Goal: Task Accomplishment & Management: Use online tool/utility

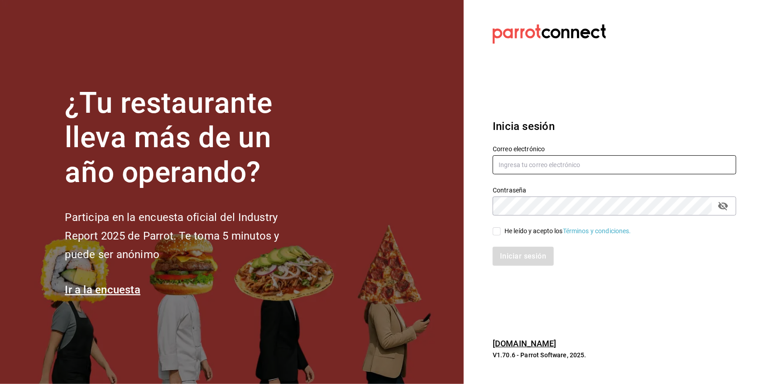
click at [537, 163] on input "text" at bounding box center [615, 164] width 244 height 19
type input "[EMAIL_ADDRESS][DOMAIN_NAME]"
click at [498, 234] on input "He leído y acepto los Términos y condiciones." at bounding box center [497, 231] width 8 height 8
checkbox input "true"
click at [508, 249] on button "Iniciar sesión" at bounding box center [524, 256] width 62 height 19
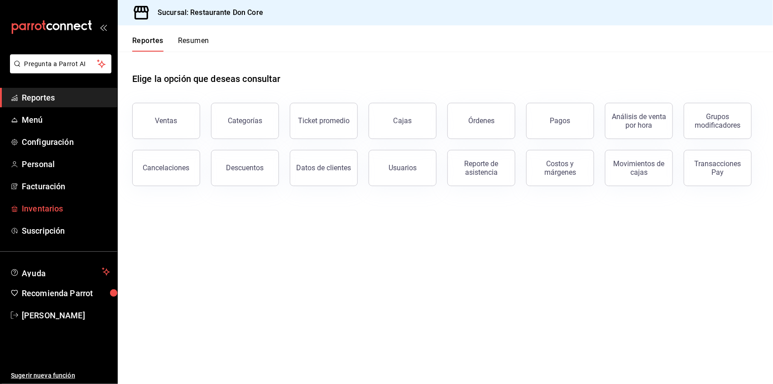
click at [33, 211] on span "Inventarios" at bounding box center [66, 208] width 88 height 12
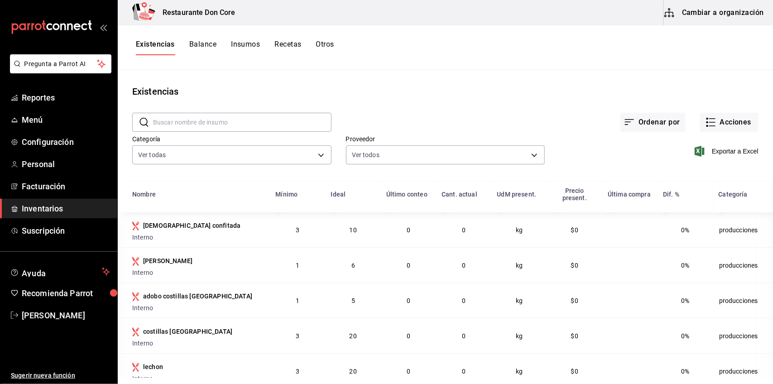
click at [740, 11] on button "Cambiar a organización" at bounding box center [715, 12] width 102 height 25
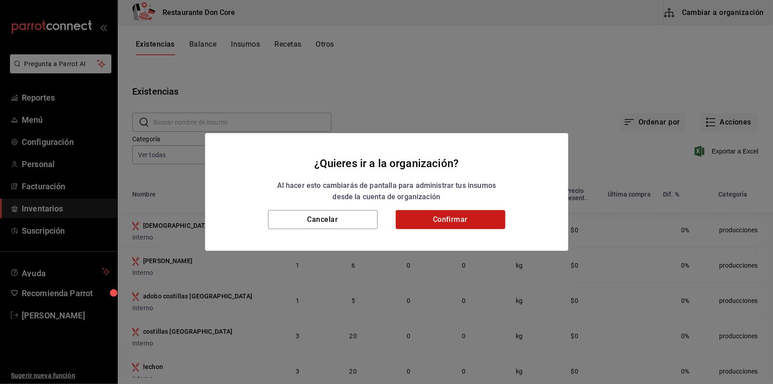
click at [476, 217] on button "Confirmar" at bounding box center [451, 219] width 110 height 19
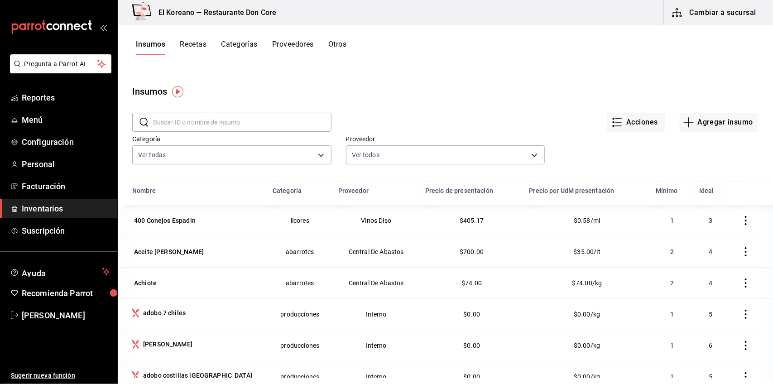
click at [230, 124] on input "text" at bounding box center [242, 122] width 178 height 18
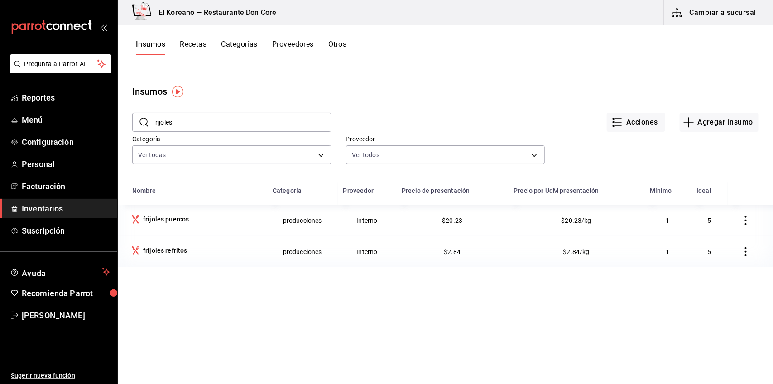
type input "frijoles"
click at [198, 42] on button "Recetas" at bounding box center [193, 47] width 27 height 15
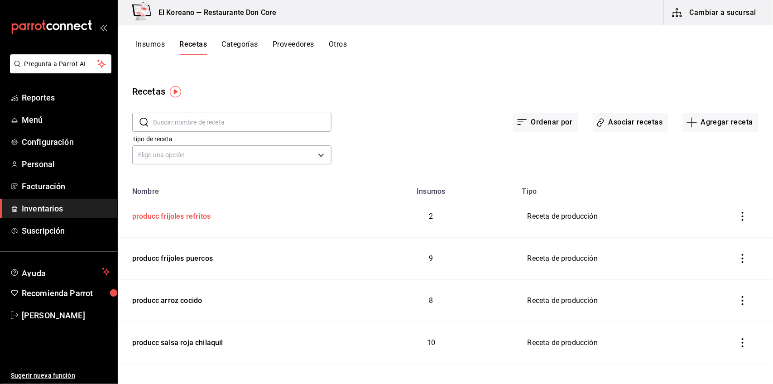
click at [191, 216] on div "producc frijoles refritos" at bounding box center [170, 215] width 82 height 14
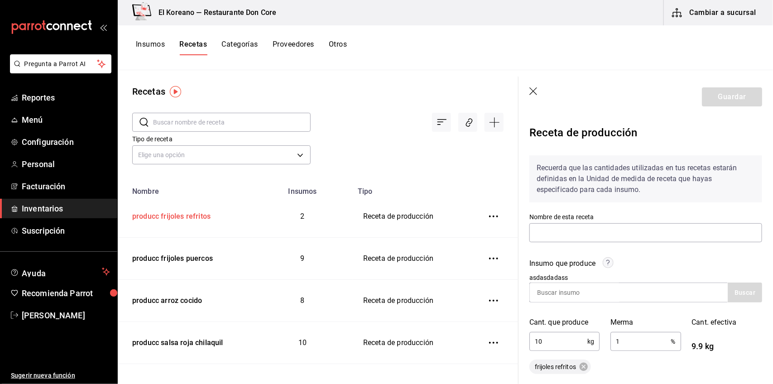
type input "producc frijoles refritos"
type input "10"
type input "1"
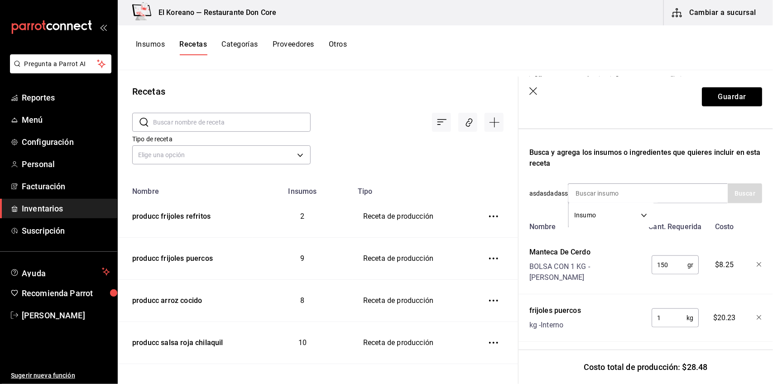
scroll to position [265, 0]
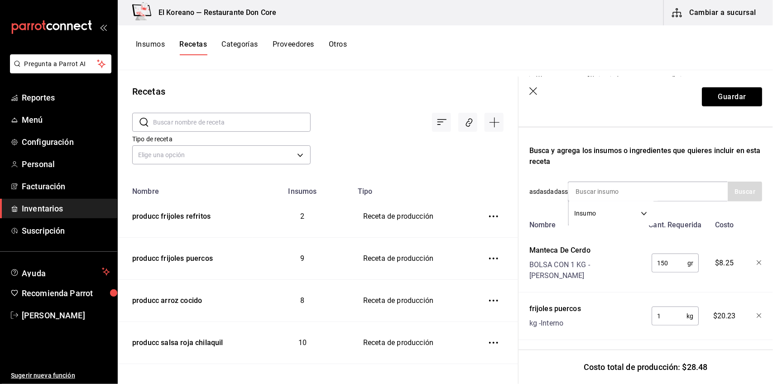
click at [662, 307] on input "1" at bounding box center [668, 316] width 35 height 18
type input "10"
click at [729, 96] on button "Guardar" at bounding box center [732, 96] width 60 height 19
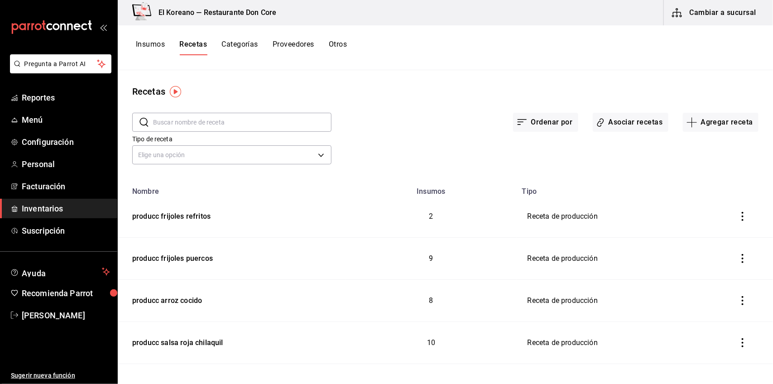
click at [151, 44] on button "Insumos" at bounding box center [150, 47] width 29 height 15
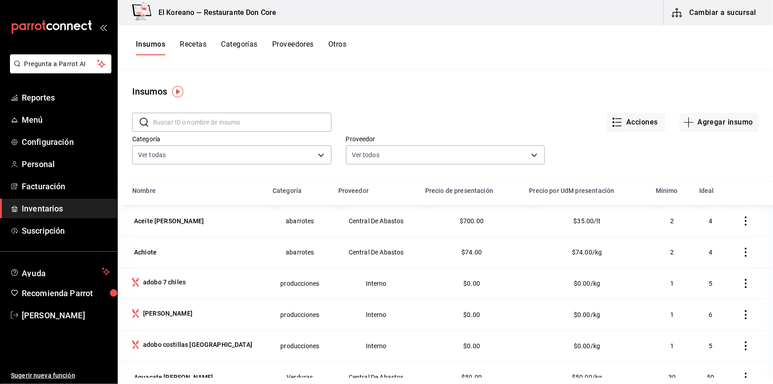
scroll to position [32, 0]
click at [227, 127] on input "text" at bounding box center [242, 122] width 178 height 18
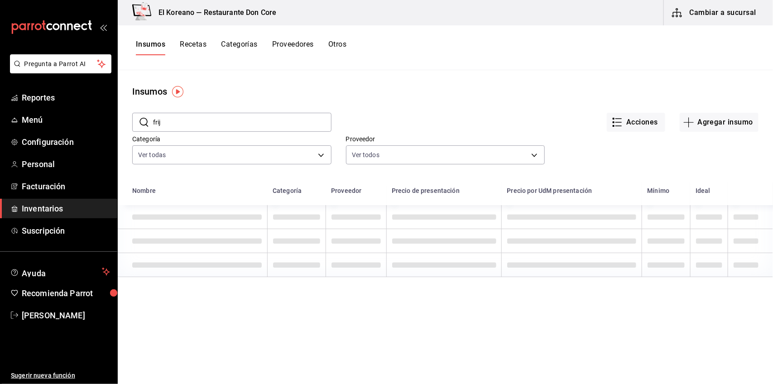
scroll to position [0, 0]
type input "frijoles"
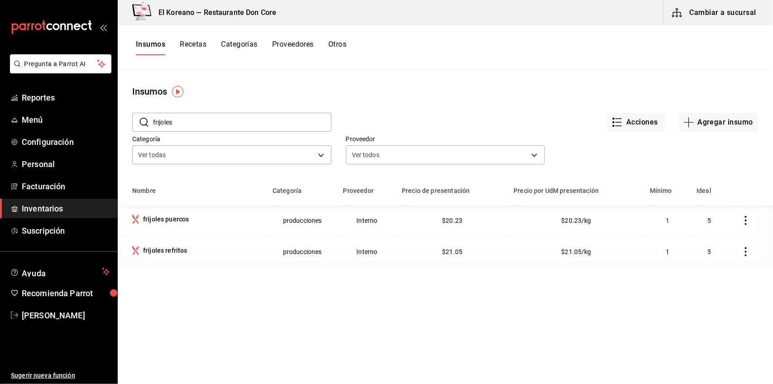
click at [188, 48] on button "Recetas" at bounding box center [193, 47] width 27 height 15
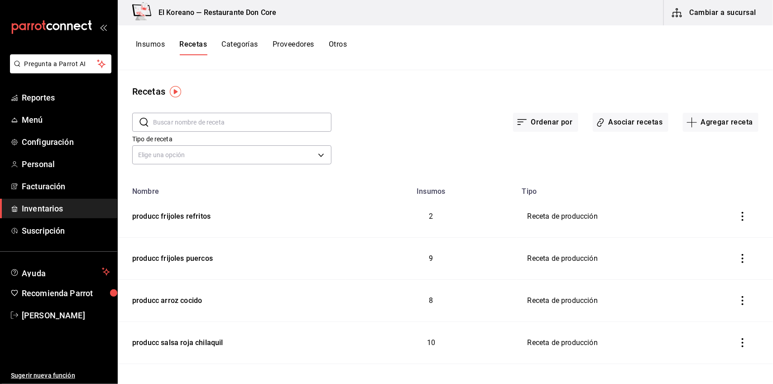
click at [225, 128] on input "text" at bounding box center [242, 122] width 178 height 18
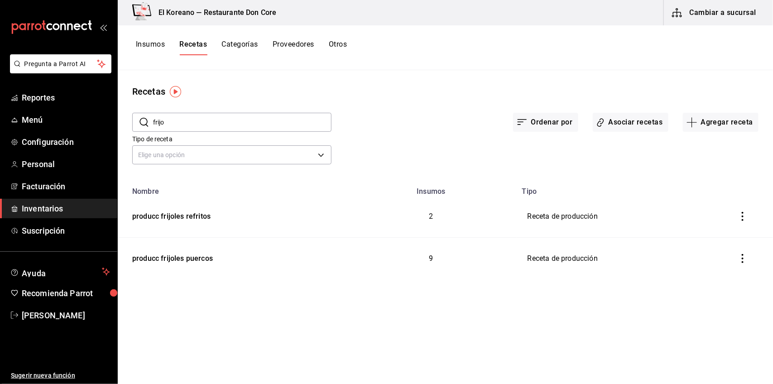
type input "frijo"
click at [194, 258] on div "producc frijoles puercos" at bounding box center [171, 257] width 84 height 14
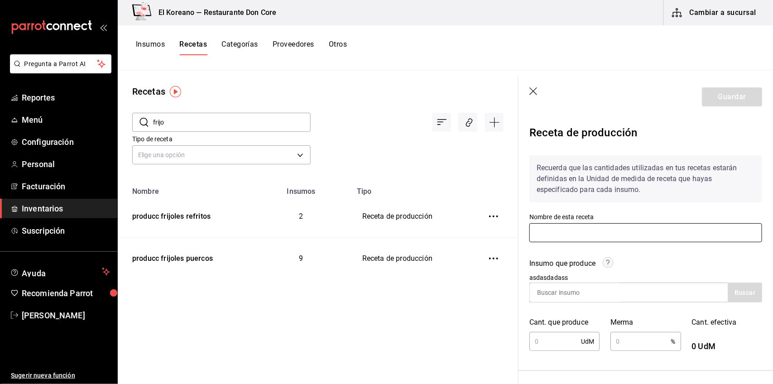
type input "producc frijoles puercos"
type input "10"
type input "1"
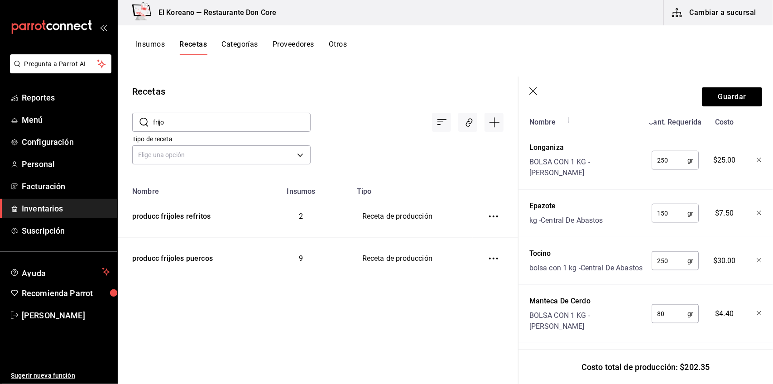
scroll to position [370, 0]
click at [725, 93] on button "Guardar" at bounding box center [732, 96] width 60 height 19
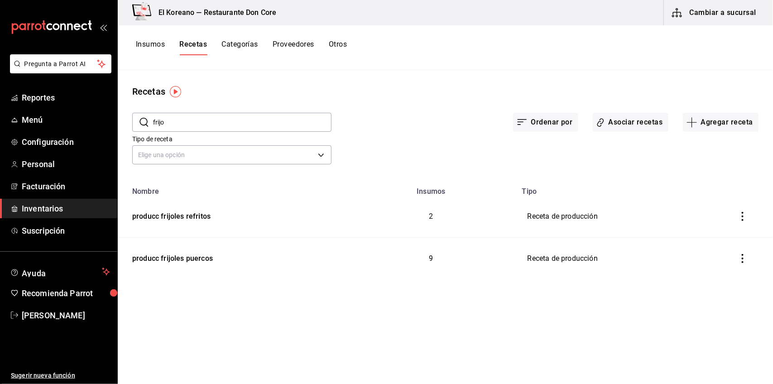
click at [386, 95] on div "Recetas" at bounding box center [445, 92] width 655 height 14
click at [153, 41] on button "Insumos" at bounding box center [150, 47] width 29 height 15
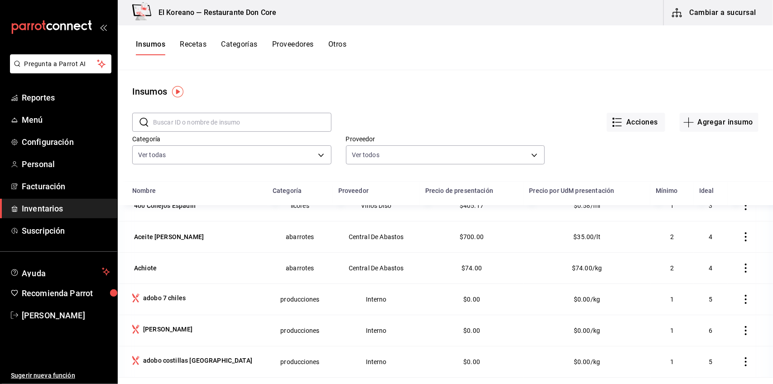
scroll to position [16, 0]
click at [251, 125] on input "text" at bounding box center [242, 122] width 178 height 18
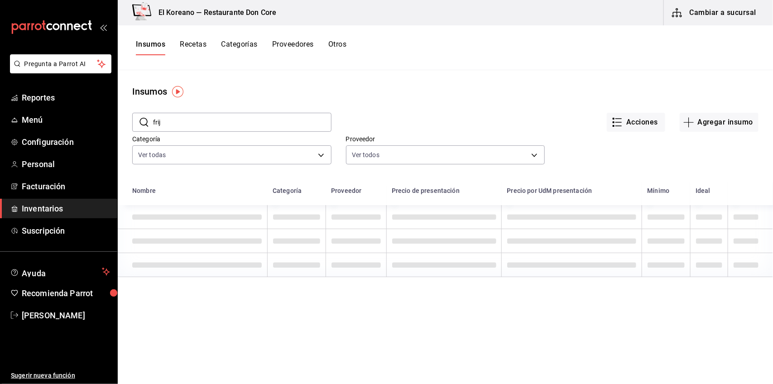
scroll to position [0, 0]
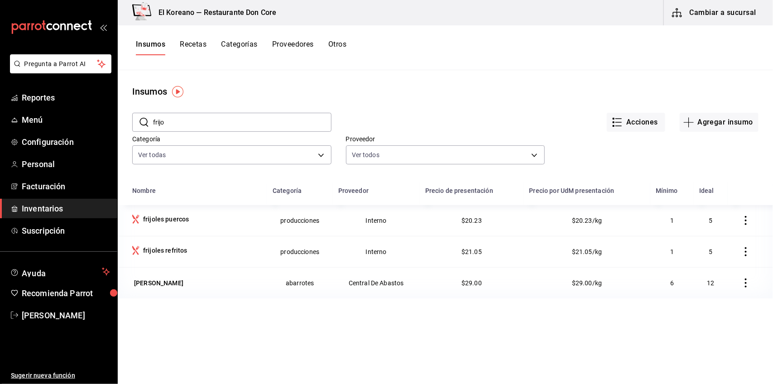
click at [426, 110] on div "Acciones Agregar insumo" at bounding box center [544, 114] width 427 height 33
click at [252, 119] on input "frijo" at bounding box center [242, 122] width 178 height 18
type input "f"
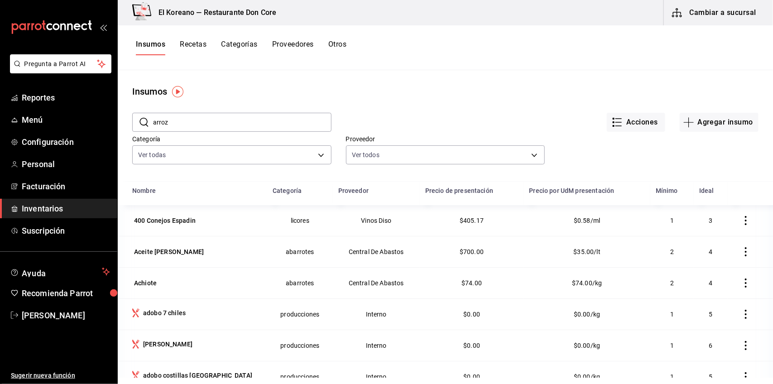
type input "arroz"
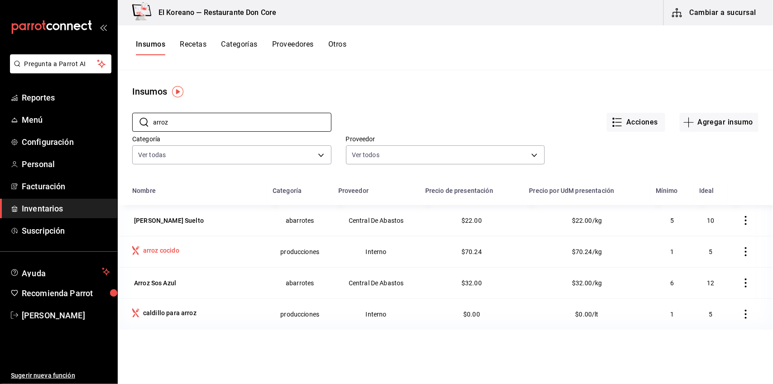
click at [168, 248] on div "arroz cocido" at bounding box center [161, 250] width 36 height 9
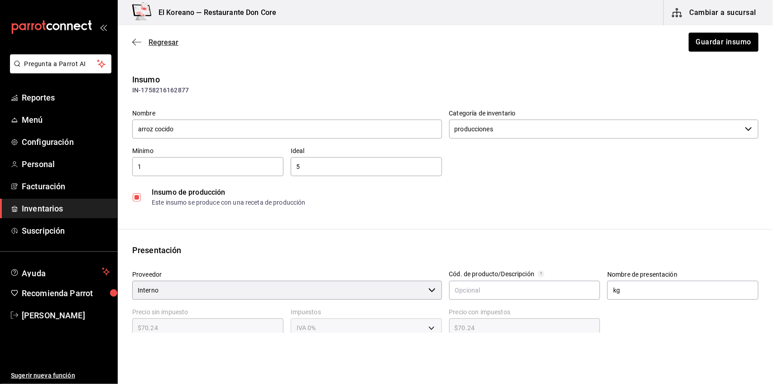
click at [167, 39] on span "Regresar" at bounding box center [163, 42] width 30 height 9
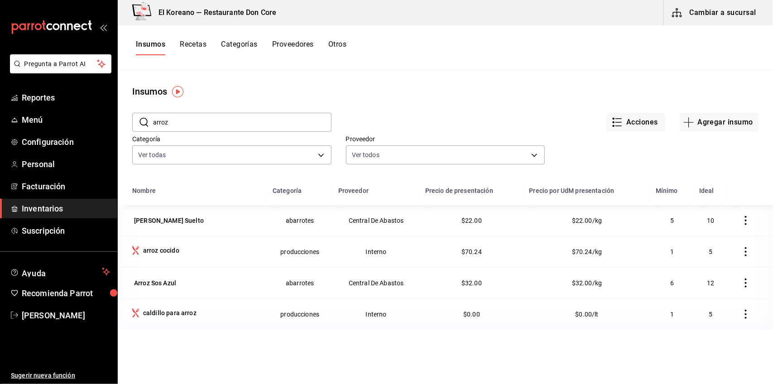
click at [197, 46] on button "Recetas" at bounding box center [193, 47] width 27 height 15
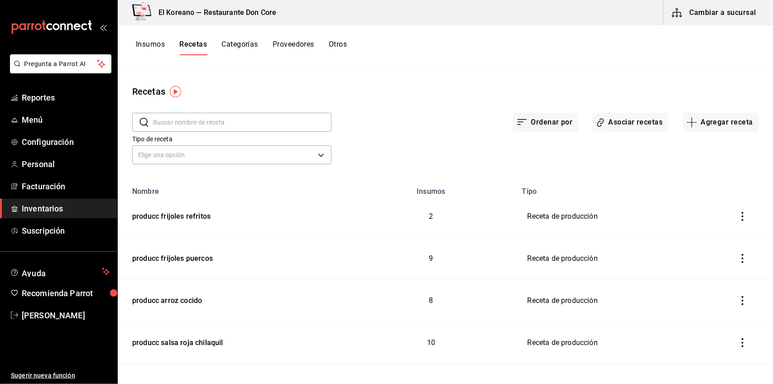
click at [209, 121] on input "text" at bounding box center [242, 122] width 178 height 18
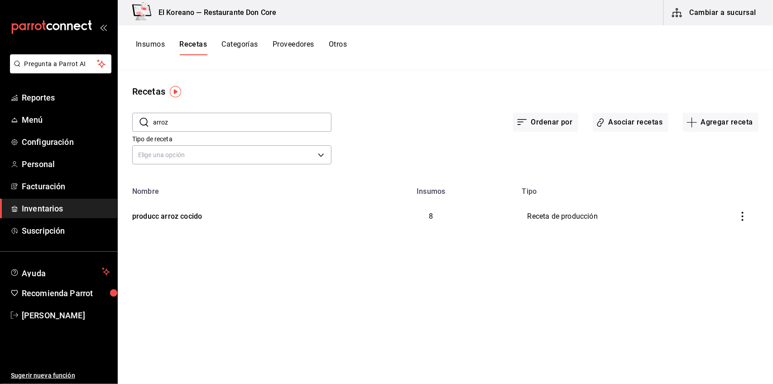
type input "arroz"
click at [184, 218] on div "producc arroz cocido" at bounding box center [165, 215] width 73 height 14
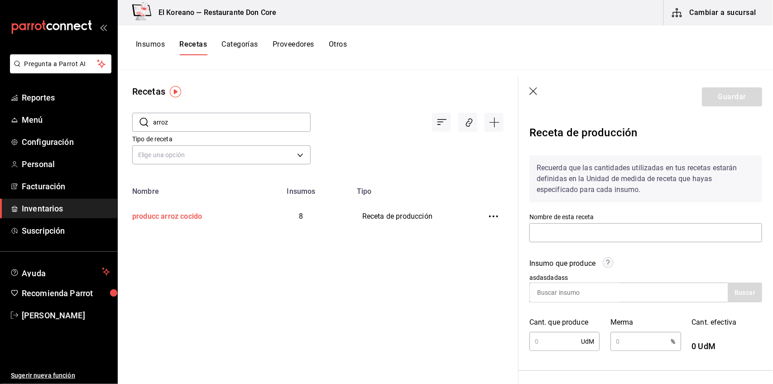
type input "producc arroz cocido"
type input "3"
type input "2"
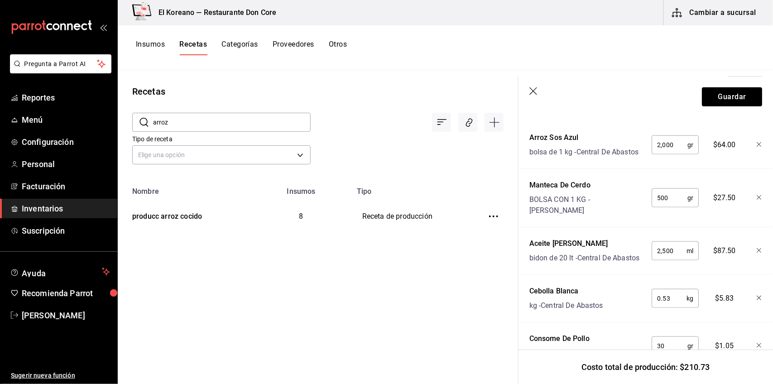
scroll to position [379, 0]
click at [661, 197] on input "500" at bounding box center [669, 197] width 36 height 18
type input "5"
type input "100"
click at [668, 254] on input "2,500" at bounding box center [668, 250] width 35 height 18
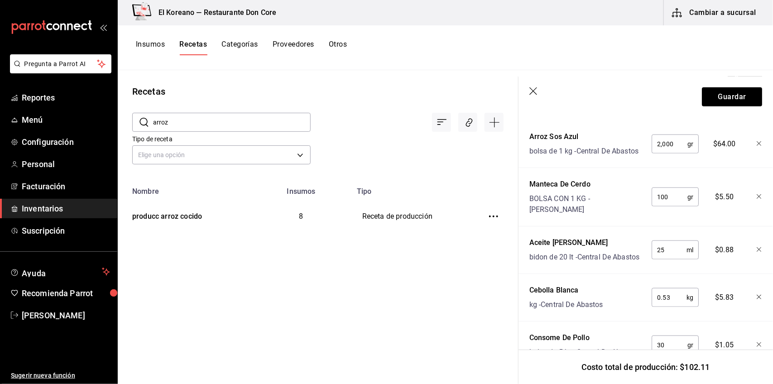
type input "2"
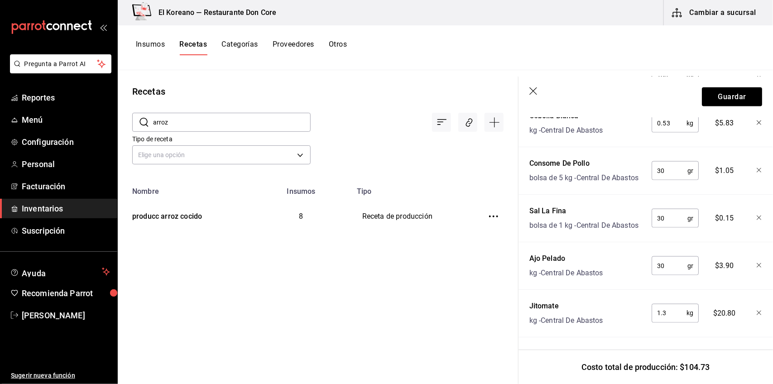
scroll to position [562, 0]
type input "100"
click at [726, 96] on button "Guardar" at bounding box center [732, 96] width 60 height 19
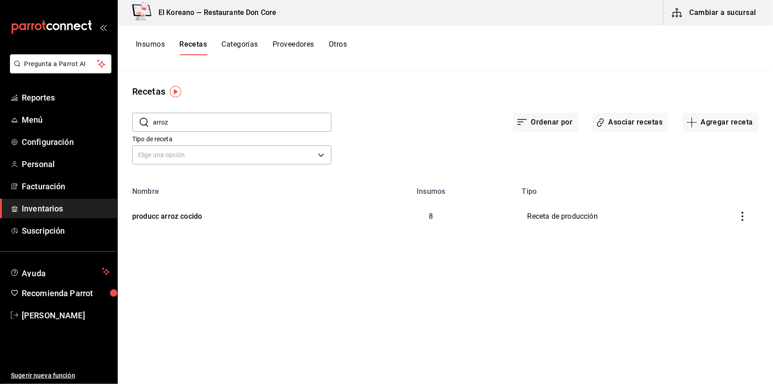
click at [158, 42] on button "Insumos" at bounding box center [150, 47] width 29 height 15
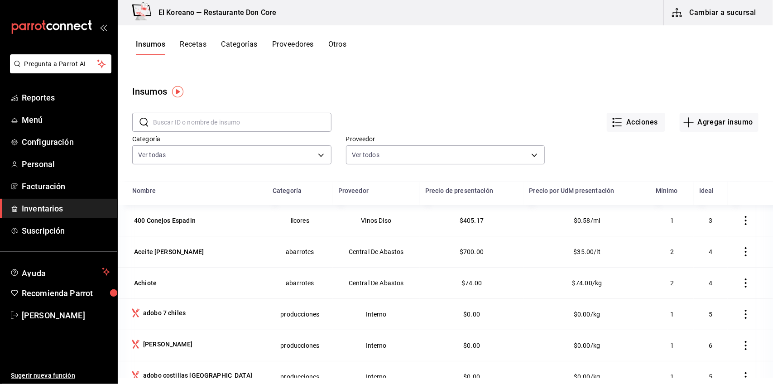
click at [245, 122] on input "text" at bounding box center [242, 122] width 178 height 18
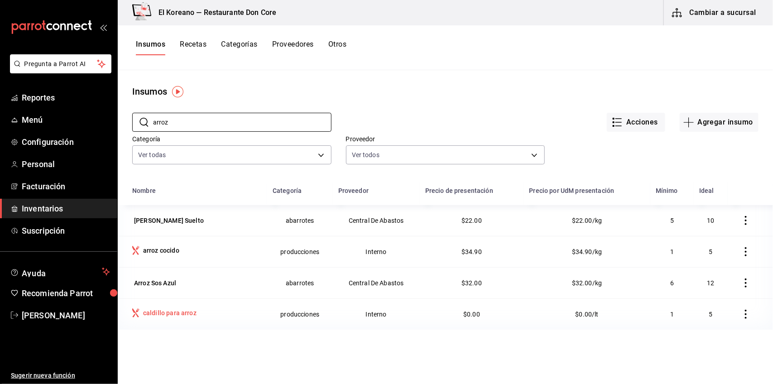
type input "arroz"
click at [166, 313] on div "caldillo para arroz" at bounding box center [169, 312] width 53 height 9
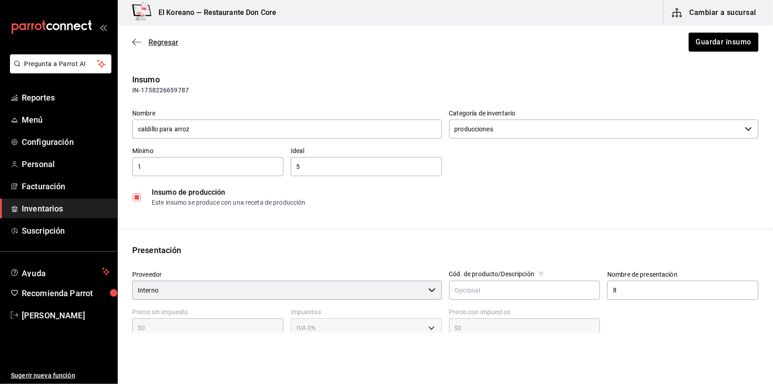
click at [154, 42] on span "Regresar" at bounding box center [163, 42] width 30 height 9
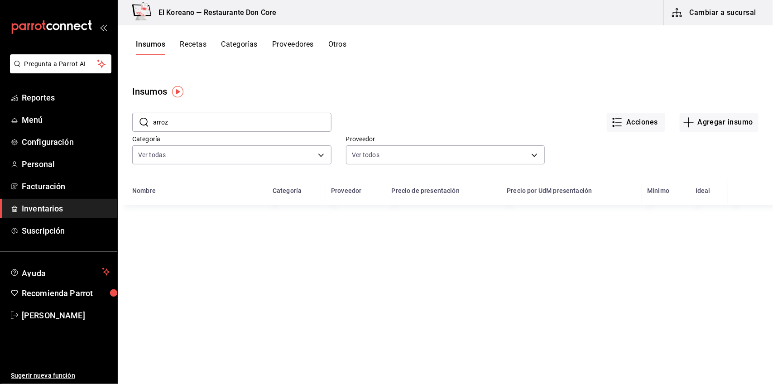
click at [150, 42] on button "Insumos" at bounding box center [150, 47] width 29 height 15
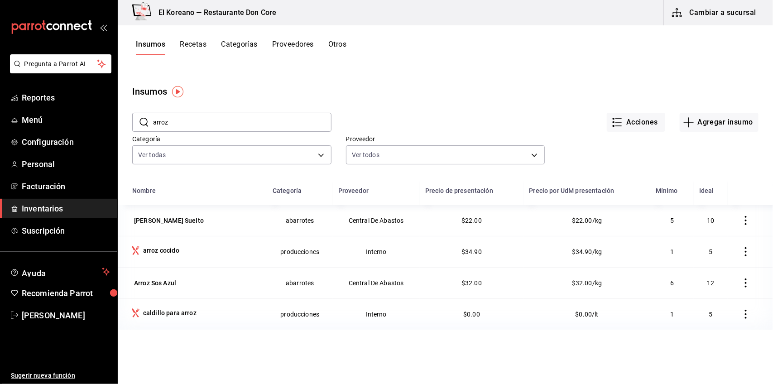
click at [741, 313] on icon "button" at bounding box center [745, 314] width 9 height 9
click at [716, 317] on span "Eliminar" at bounding box center [710, 314] width 23 height 7
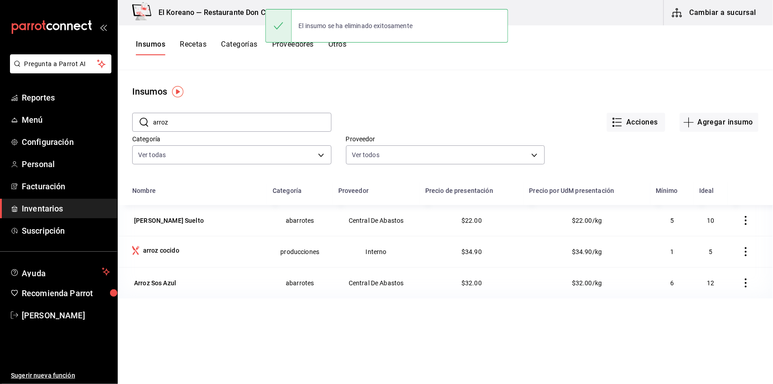
click at [274, 335] on div "Nombre Categoría Proveedor Precio de presentación Precio por UdM presentación M…" at bounding box center [445, 335] width 655 height 307
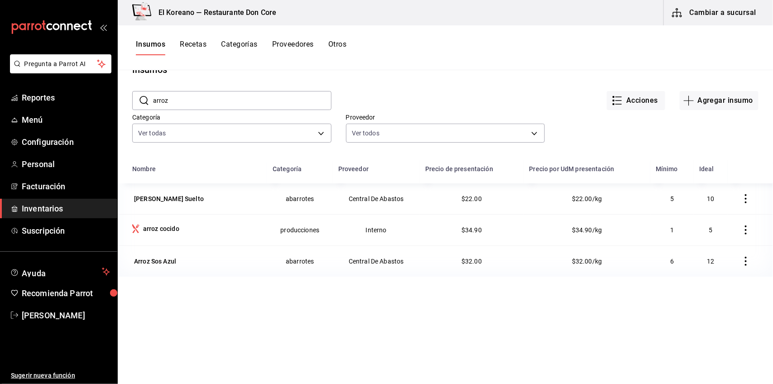
scroll to position [21, 0]
click at [205, 104] on input "arroz" at bounding box center [242, 101] width 178 height 18
type input "a"
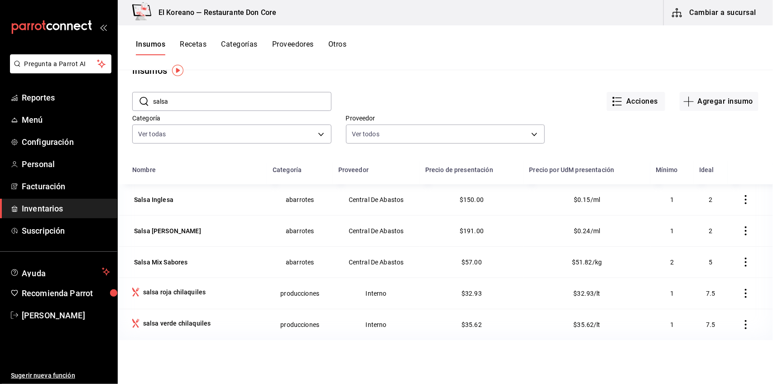
click at [201, 109] on input "salsa" at bounding box center [242, 101] width 178 height 18
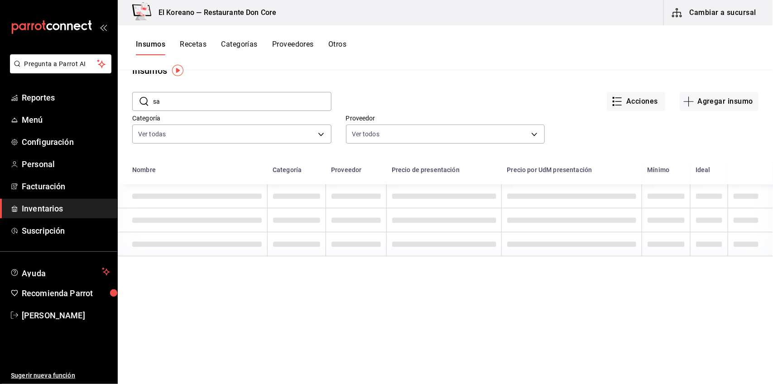
type input "s"
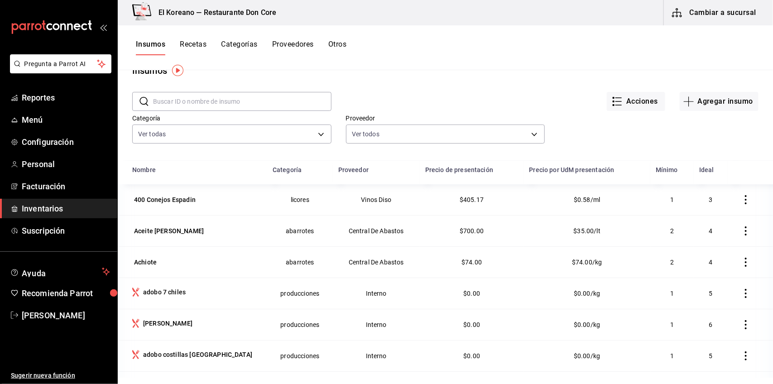
click at [197, 43] on button "Recetas" at bounding box center [193, 47] width 27 height 15
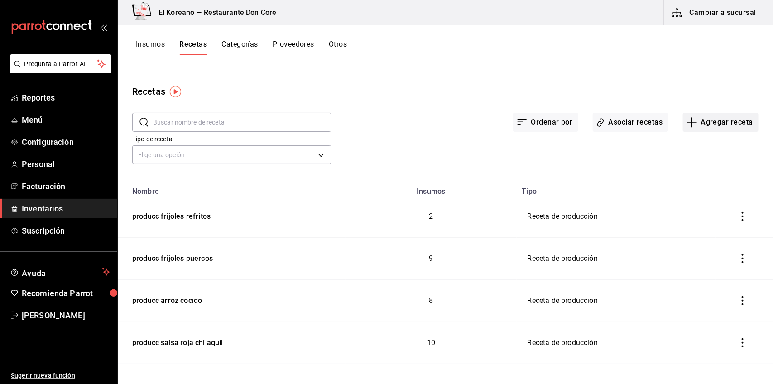
click at [730, 125] on button "Agregar receta" at bounding box center [721, 122] width 76 height 19
click at [707, 191] on span "Receta de producción" at bounding box center [713, 196] width 76 height 10
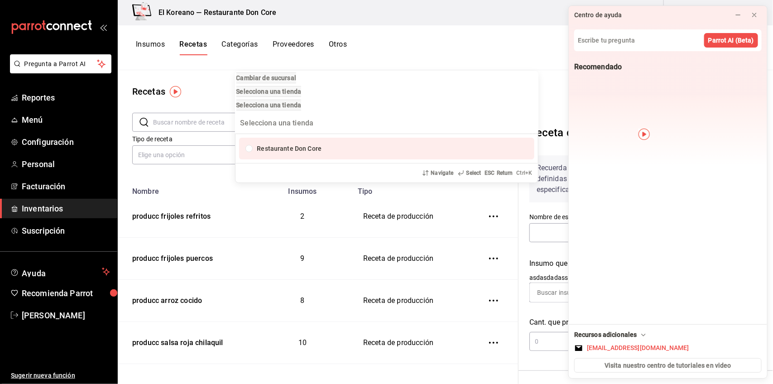
click at [755, 14] on div "Cambiar de sucursal Selecciona una tienda Selecciona una tienda Restaurante Don…" at bounding box center [386, 192] width 773 height 384
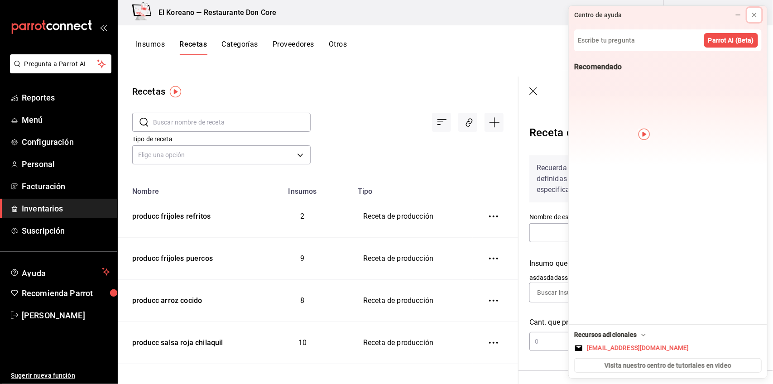
click at [755, 14] on icon at bounding box center [754, 14] width 7 height 7
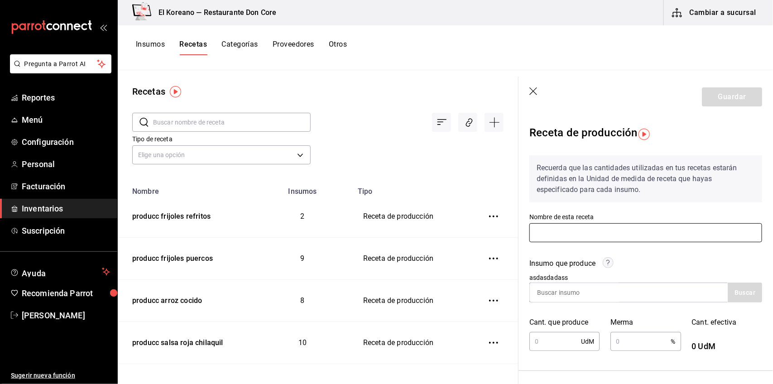
click at [609, 231] on input "text" at bounding box center [645, 232] width 233 height 19
type input "producc papa confitada"
click at [572, 286] on input at bounding box center [575, 292] width 91 height 19
type input "papa"
click at [734, 297] on button "Buscar" at bounding box center [744, 292] width 34 height 20
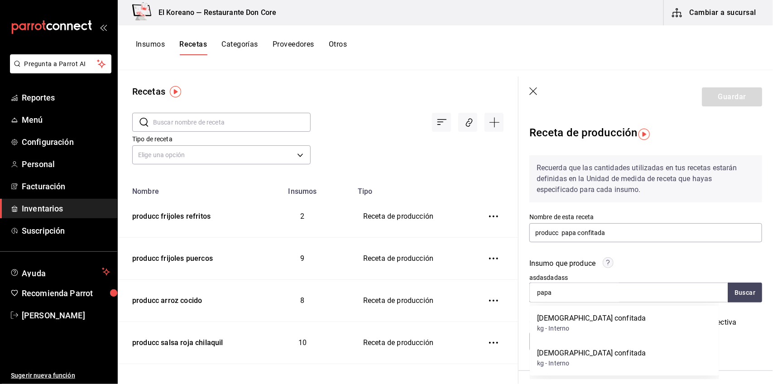
click at [150, 42] on button "Insumos" at bounding box center [150, 47] width 29 height 15
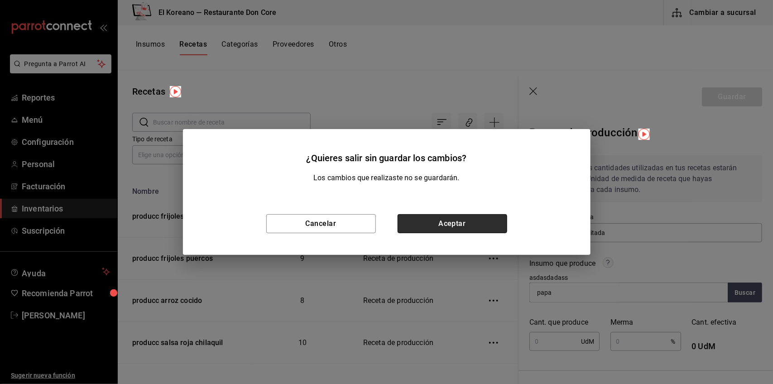
click at [433, 215] on button "Aceptar" at bounding box center [452, 223] width 110 height 19
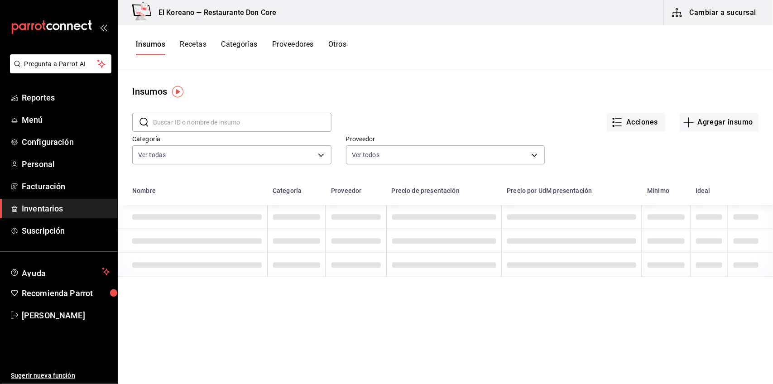
click at [279, 116] on input "text" at bounding box center [242, 122] width 178 height 18
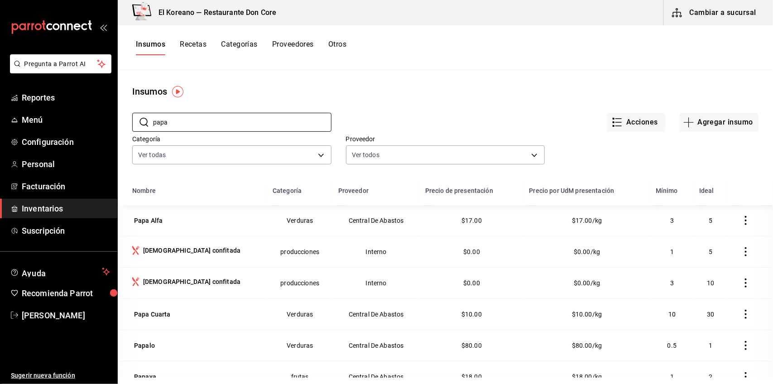
type input "papa"
click at [741, 252] on icon "button" at bounding box center [745, 251] width 9 height 9
click at [720, 250] on span "Eliminar" at bounding box center [710, 252] width 23 height 7
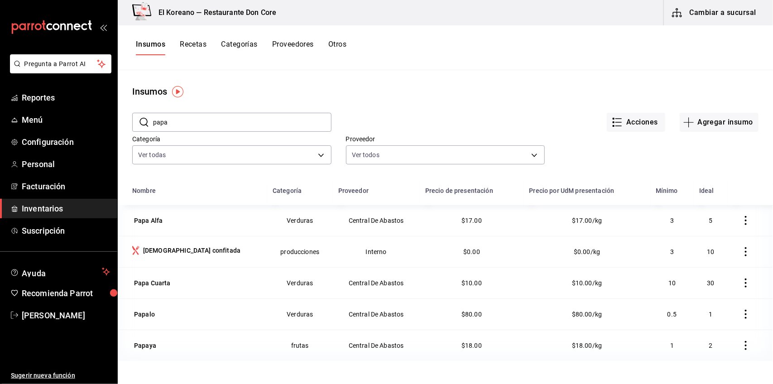
click at [201, 42] on button "Recetas" at bounding box center [193, 47] width 27 height 15
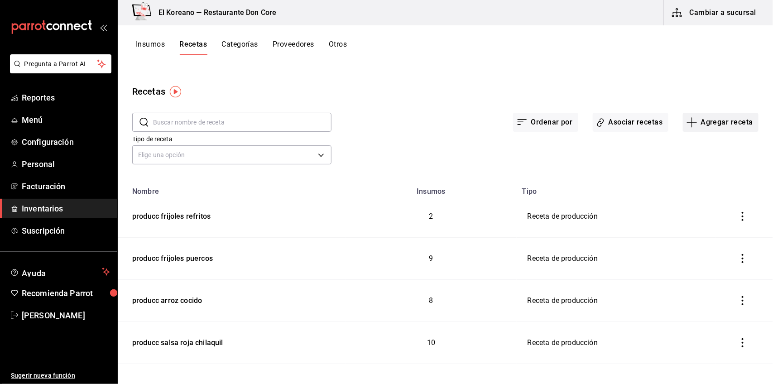
click at [702, 123] on button "Agregar receta" at bounding box center [721, 122] width 76 height 19
click at [698, 200] on span "Receta de producción" at bounding box center [713, 196] width 76 height 10
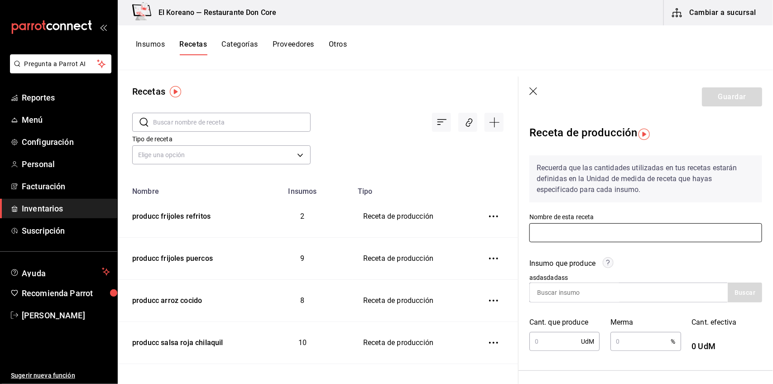
click at [616, 227] on input "text" at bounding box center [645, 232] width 233 height 19
type input "p"
type input "producc papa confitada"
click at [563, 285] on input at bounding box center [575, 292] width 91 height 19
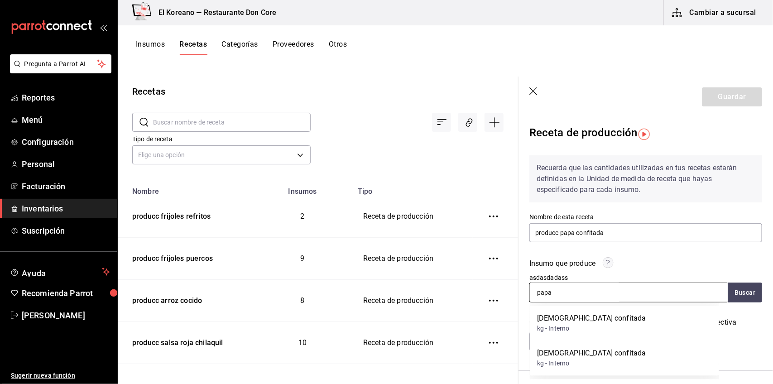
click at [591, 290] on input "papa" at bounding box center [575, 292] width 91 height 19
type input "papa"
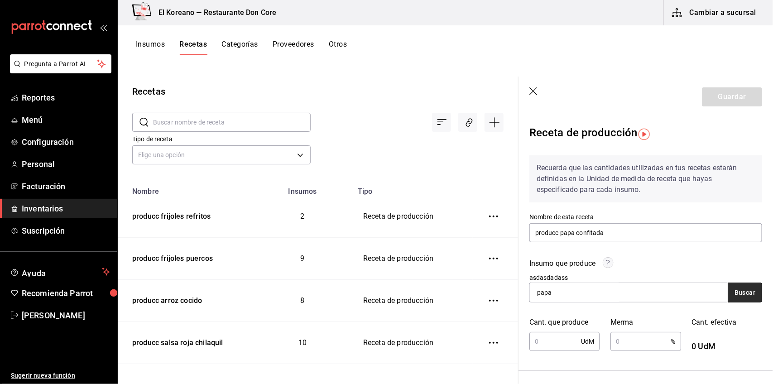
click at [727, 292] on button "Buscar" at bounding box center [744, 292] width 34 height 20
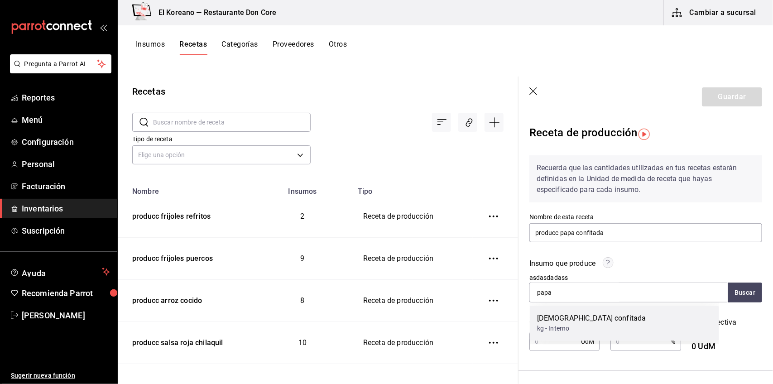
click at [556, 320] on div "papa confitada" at bounding box center [591, 318] width 109 height 11
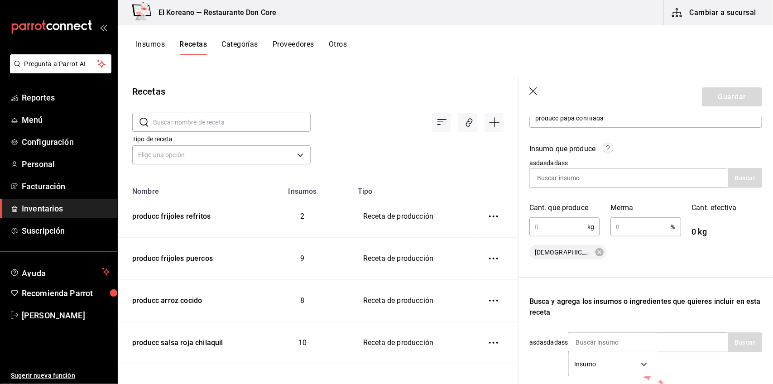
scroll to position [114, 0]
click at [567, 222] on input "text" at bounding box center [558, 227] width 58 height 18
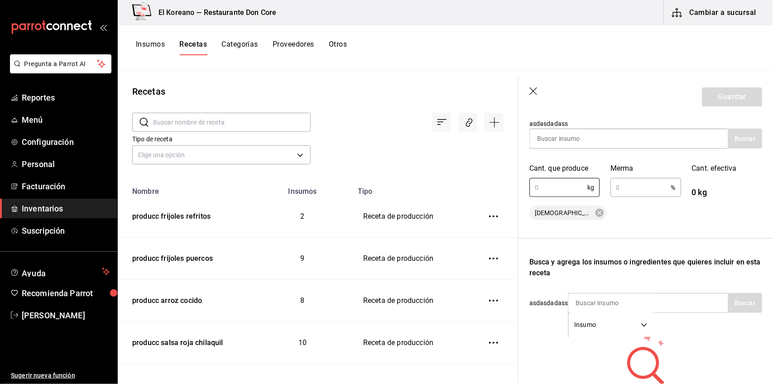
scroll to position [165, 0]
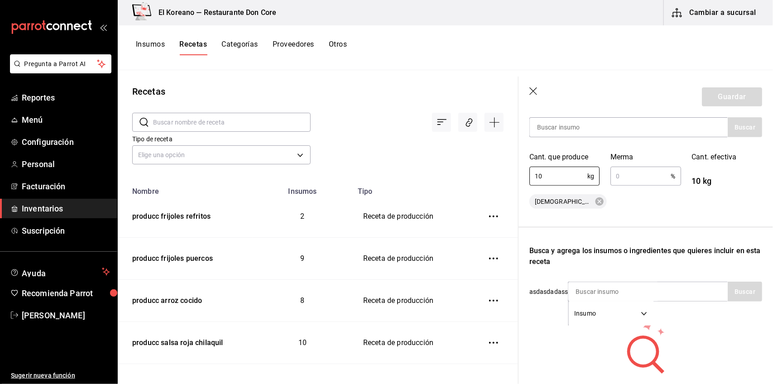
type input "10"
click at [636, 182] on input "text" at bounding box center [640, 176] width 60 height 18
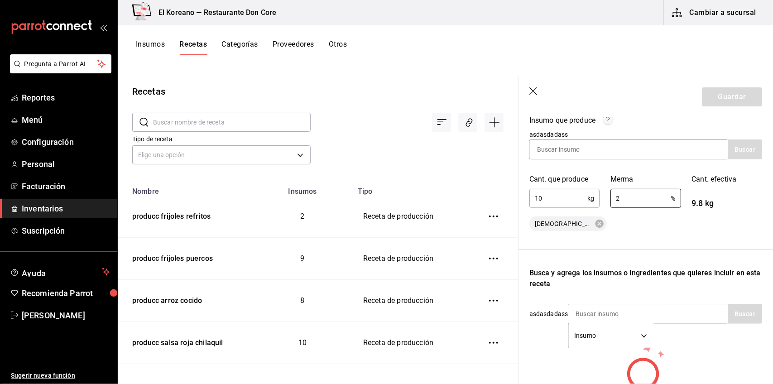
scroll to position [143, 0]
type input "2"
click at [616, 225] on div "papa confitada" at bounding box center [645, 224] width 233 height 14
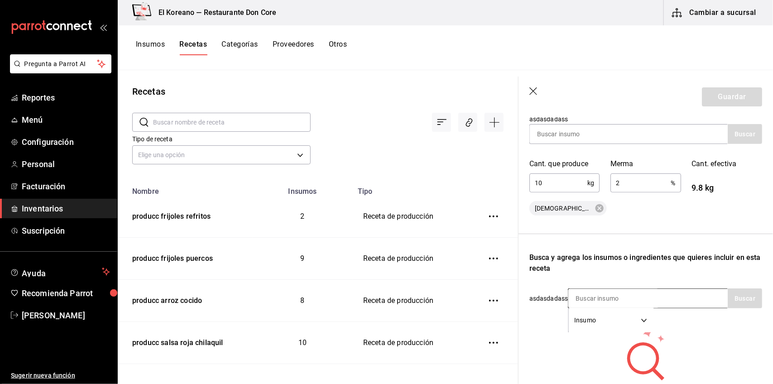
scroll to position [157, 0]
click at [626, 301] on input at bounding box center [613, 300] width 91 height 19
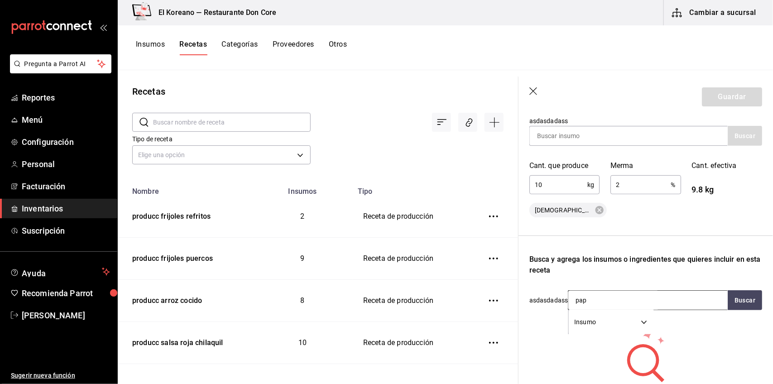
type input "papa"
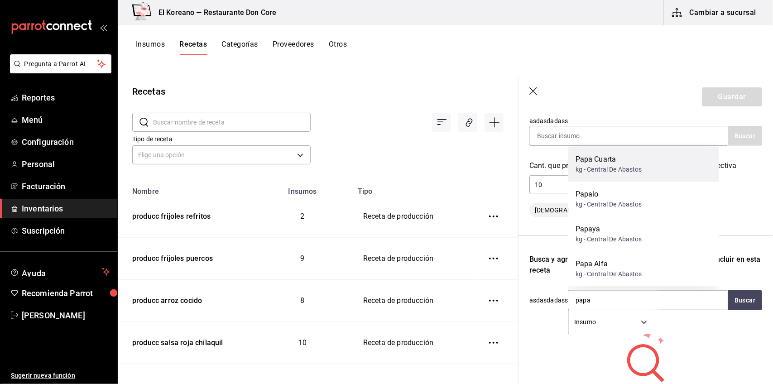
click at [603, 159] on div "Papa Cuarta" at bounding box center [608, 159] width 67 height 11
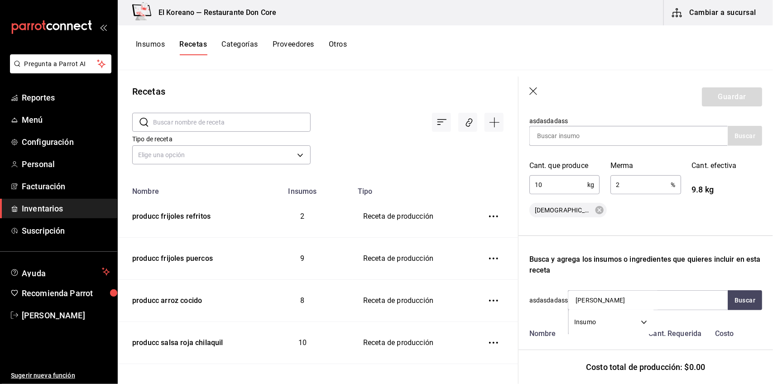
type input "romero"
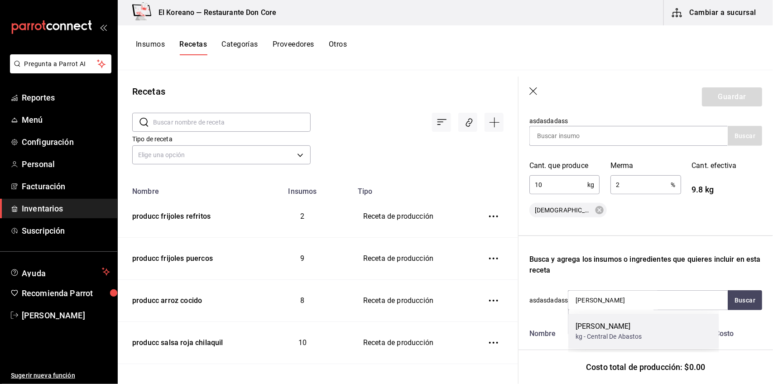
click at [606, 322] on div "Romero" at bounding box center [608, 326] width 67 height 11
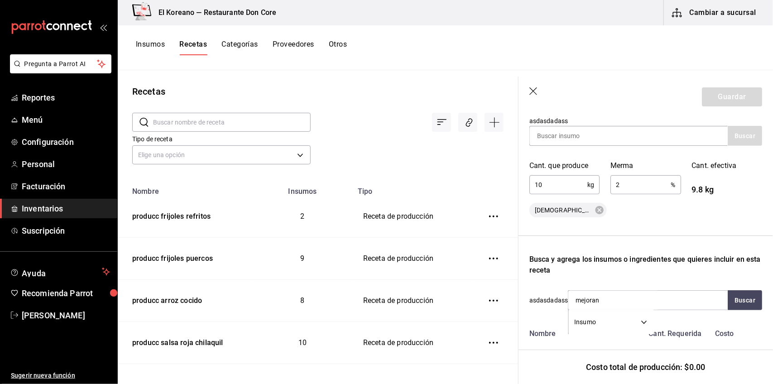
type input "mejorana"
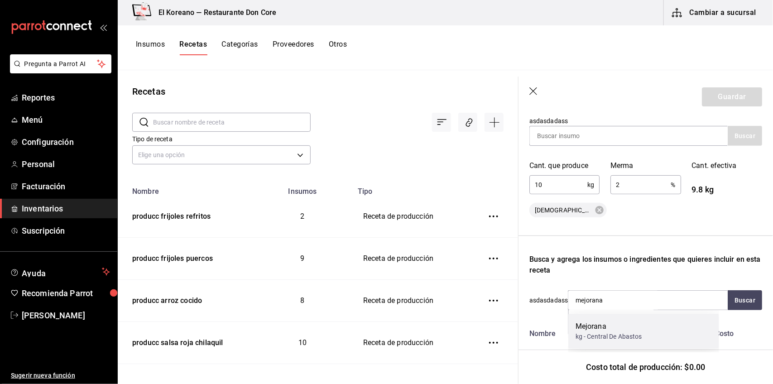
click at [604, 333] on div "kg - Central De Abastos" at bounding box center [608, 337] width 67 height 10
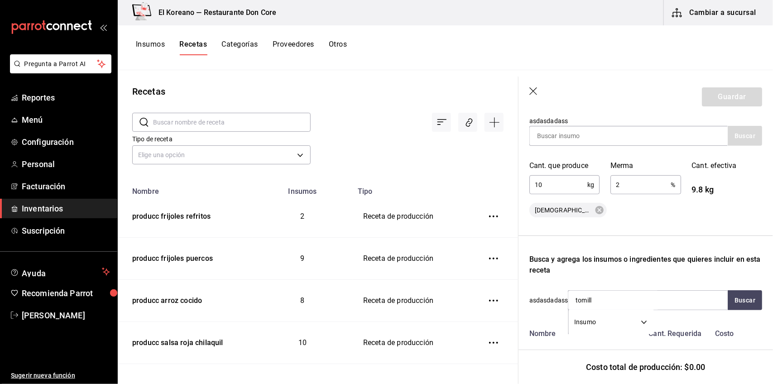
type input "tomillo"
click at [604, 333] on div "kg - Central De Abastos" at bounding box center [608, 337] width 67 height 10
type input "l"
type input "sal"
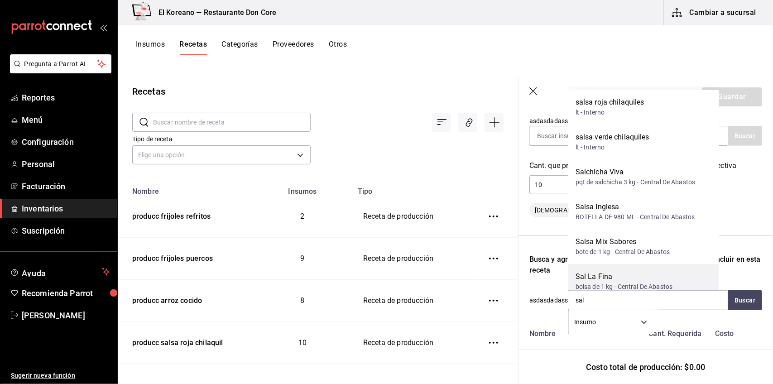
click at [610, 282] on div "bolsa de 1 kg - Central De Abastos" at bounding box center [623, 287] width 97 height 10
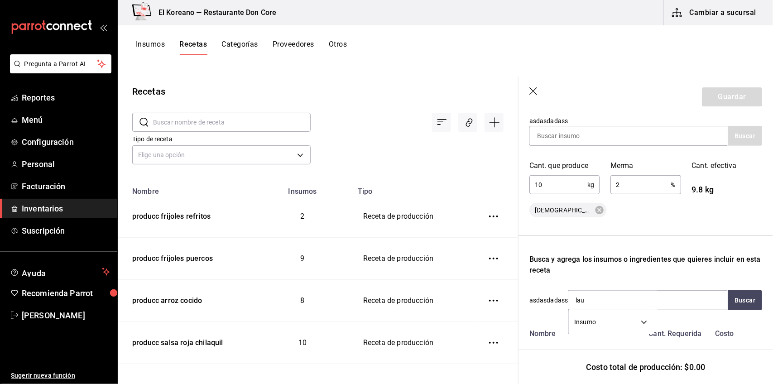
type input "laur"
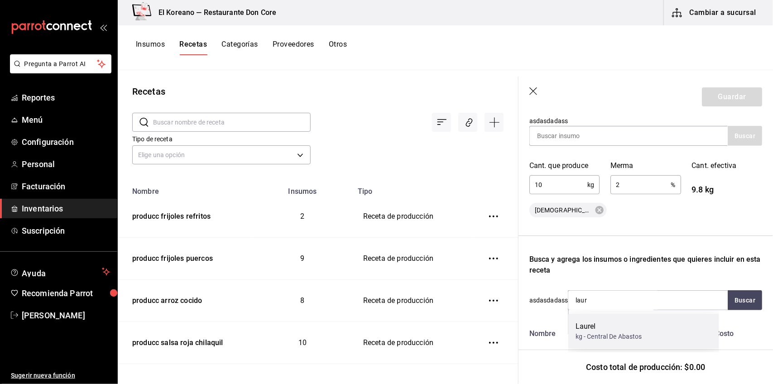
click at [605, 324] on div "Laurel" at bounding box center [608, 326] width 67 height 11
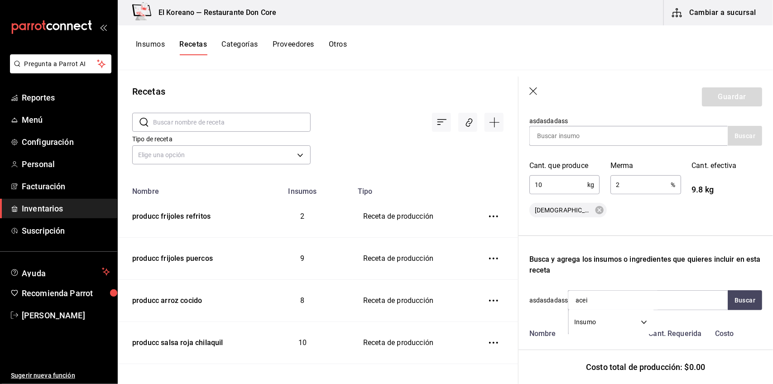
type input "aceit"
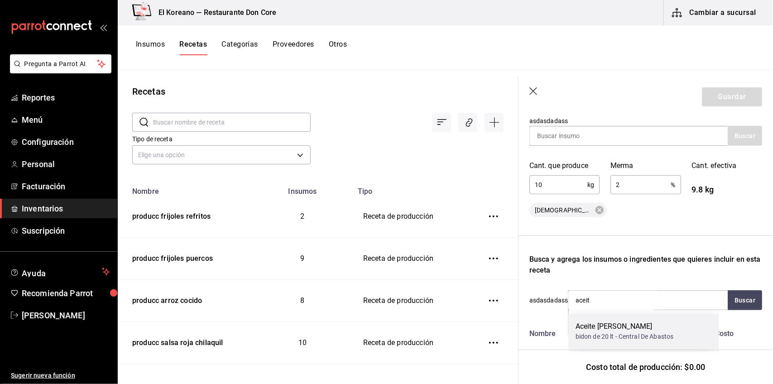
click at [605, 322] on div "Aceite [PERSON_NAME]" at bounding box center [624, 326] width 98 height 11
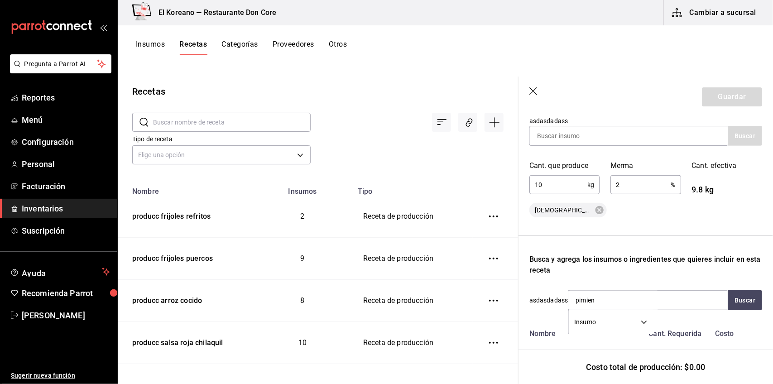
type input "pimient"
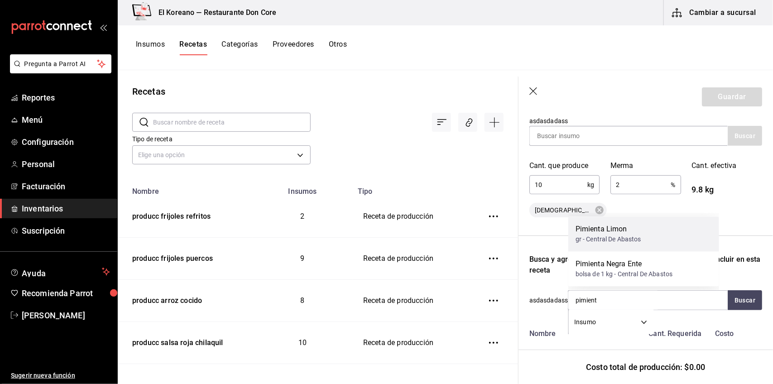
click at [601, 233] on div "Pimienta Limon" at bounding box center [608, 229] width 66 height 11
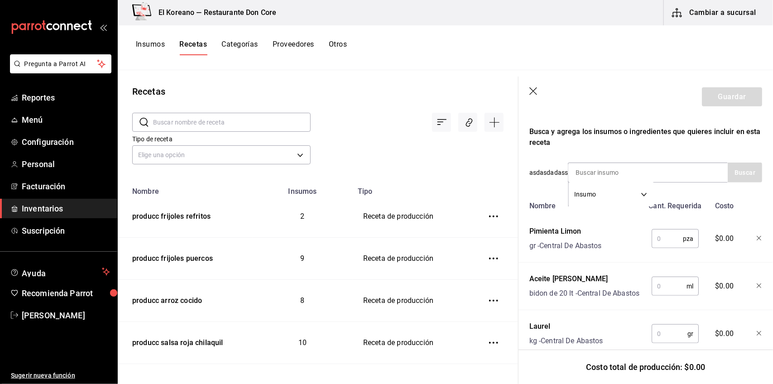
scroll to position [291, 0]
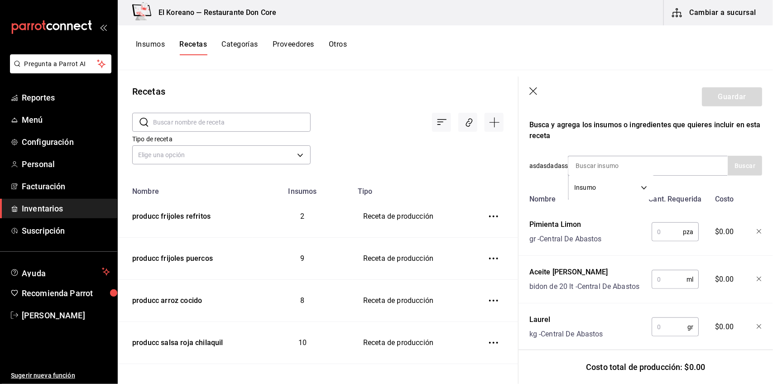
click at [657, 228] on input "text" at bounding box center [666, 232] width 31 height 18
type input "100"
click at [671, 286] on input "text" at bounding box center [668, 279] width 35 height 18
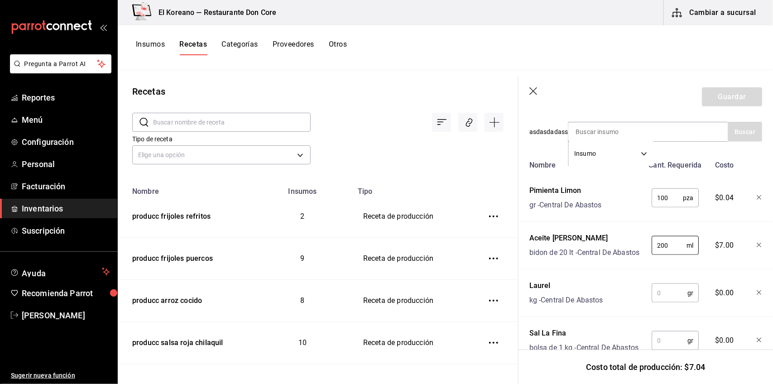
scroll to position [326, 0]
type input "200"
click at [669, 299] on input "text" at bounding box center [669, 291] width 36 height 18
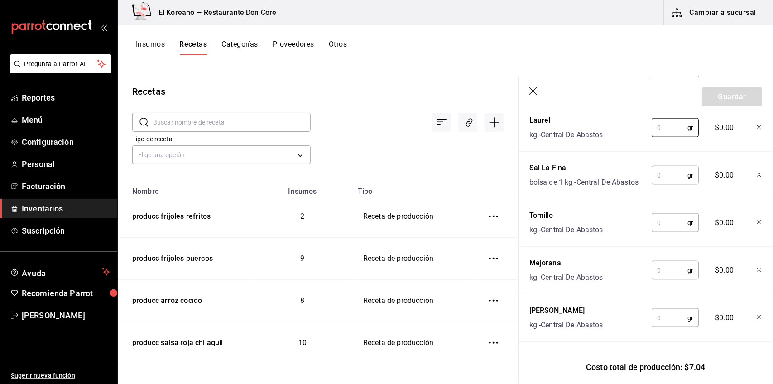
scroll to position [492, 0]
type input "15"
click at [668, 182] on input "text" at bounding box center [669, 173] width 36 height 18
type input "250"
click at [666, 230] on input "text" at bounding box center [669, 221] width 36 height 18
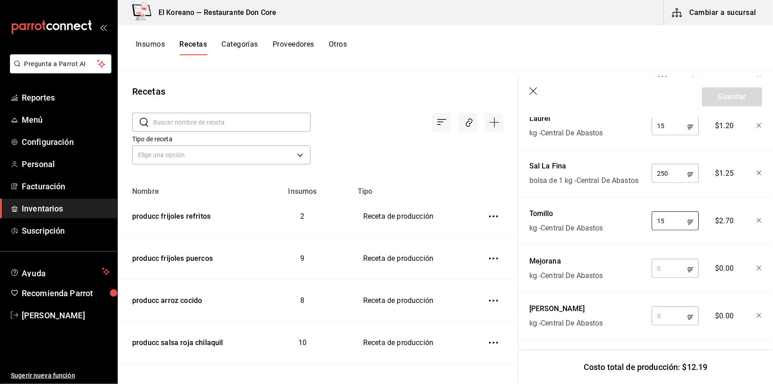
type input "15"
click at [666, 278] on input "text" at bounding box center [669, 268] width 36 height 18
type input "20"
click at [666, 325] on input "text" at bounding box center [669, 316] width 36 height 18
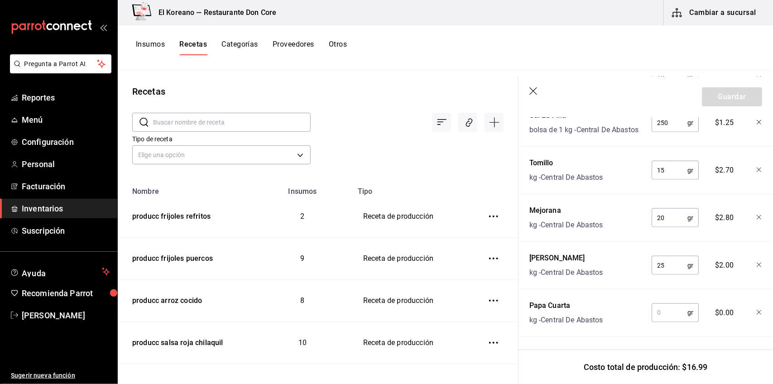
scroll to position [569, 0]
type input "25"
click at [668, 306] on input "text" at bounding box center [669, 313] width 36 height 18
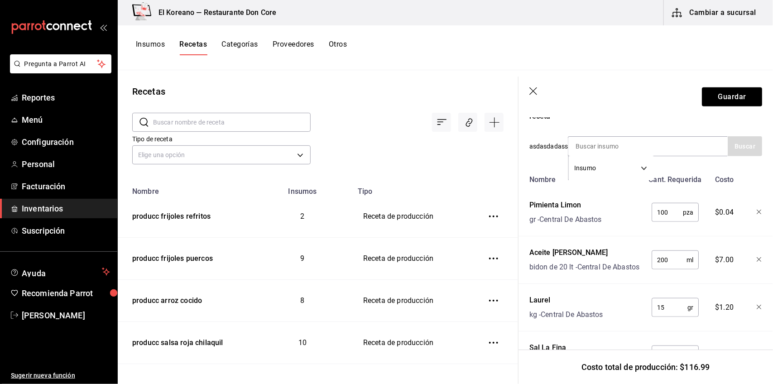
scroll to position [275, 0]
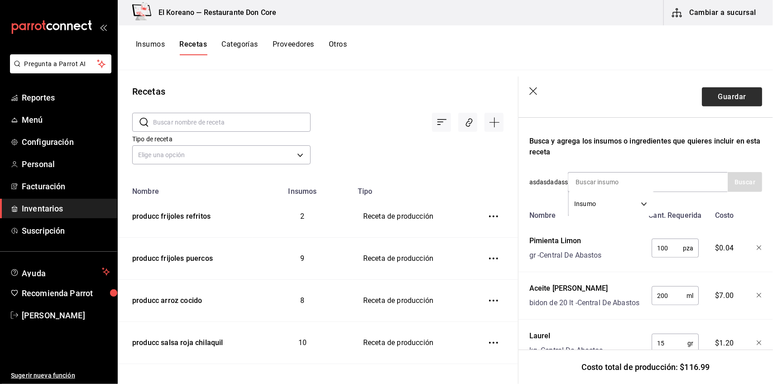
type input "10,000"
click at [732, 97] on button "Guardar" at bounding box center [732, 96] width 60 height 19
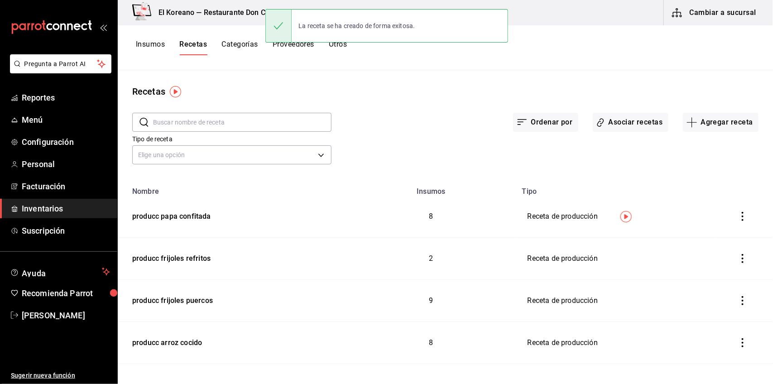
click at [148, 40] on button "Insumos" at bounding box center [150, 47] width 29 height 15
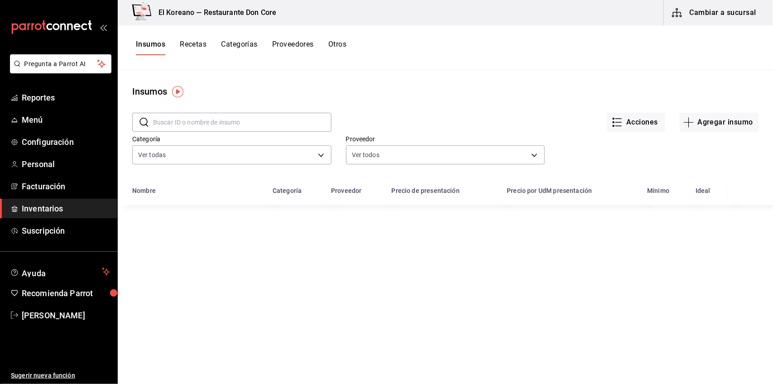
click at [228, 116] on input "text" at bounding box center [242, 122] width 178 height 18
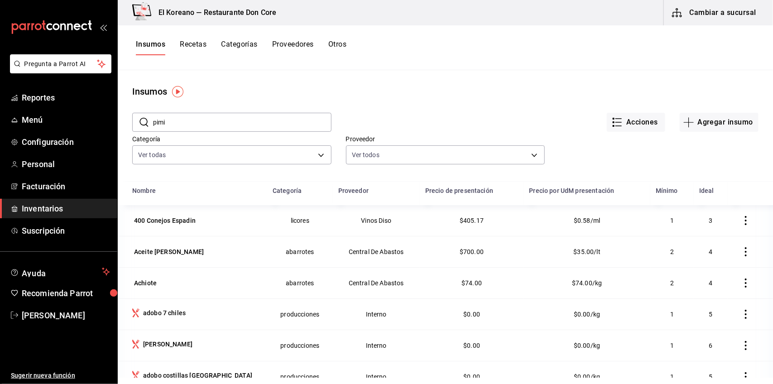
type input "pimi"
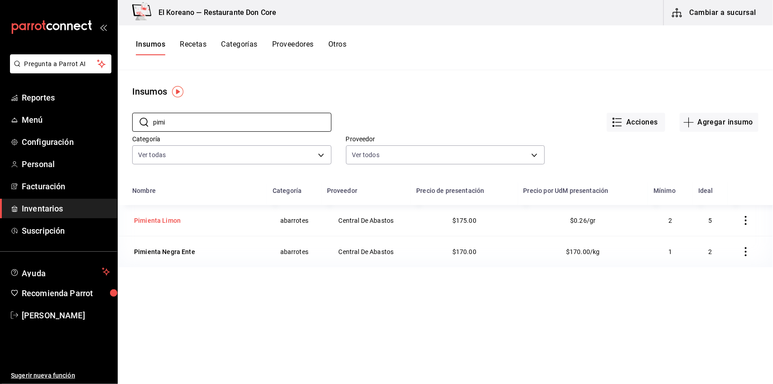
click at [168, 221] on div "Pimienta Limon" at bounding box center [157, 220] width 47 height 9
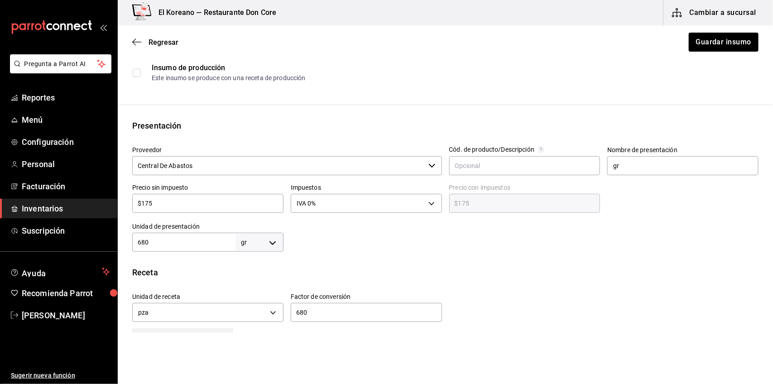
scroll to position [166, 0]
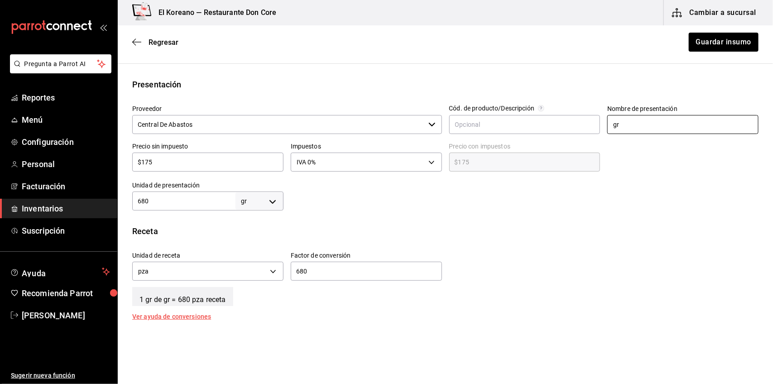
click at [640, 127] on input "gr" at bounding box center [682, 124] width 151 height 19
type input "g"
type input "kg"
click at [603, 199] on div at bounding box center [520, 192] width 475 height 36
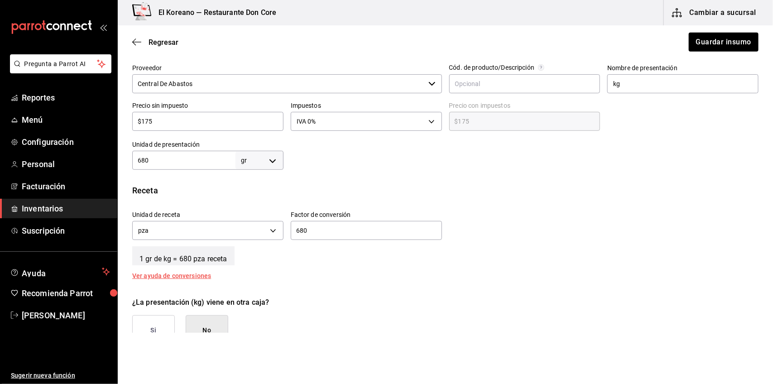
scroll to position [272, 0]
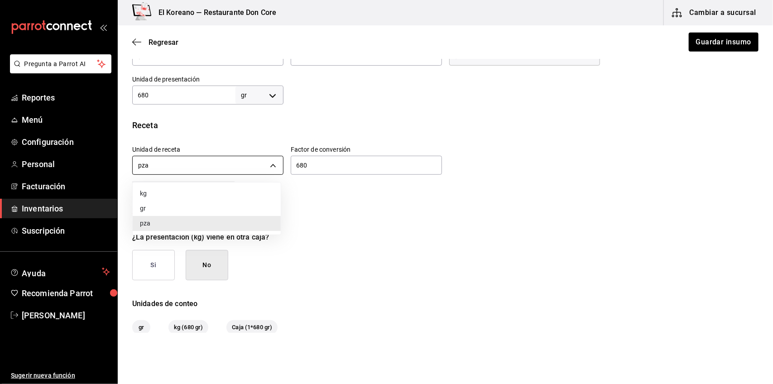
click at [271, 163] on body "Pregunta a Parrot AI Reportes Menú Configuración Personal Facturación Inventari…" at bounding box center [386, 166] width 773 height 333
click at [151, 212] on li "gr" at bounding box center [207, 208] width 148 height 15
type input "GRAM"
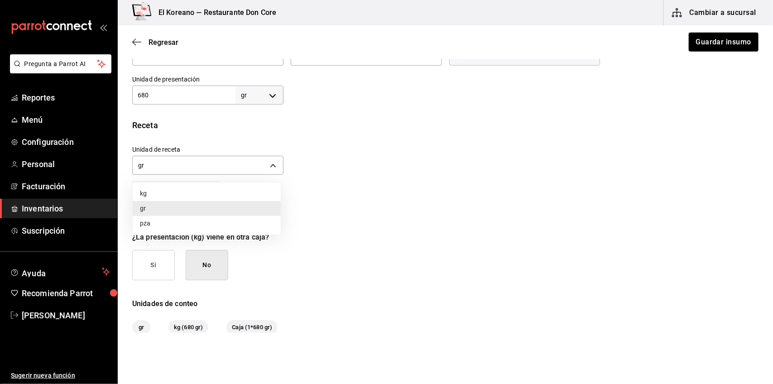
click at [385, 145] on div at bounding box center [386, 192] width 773 height 384
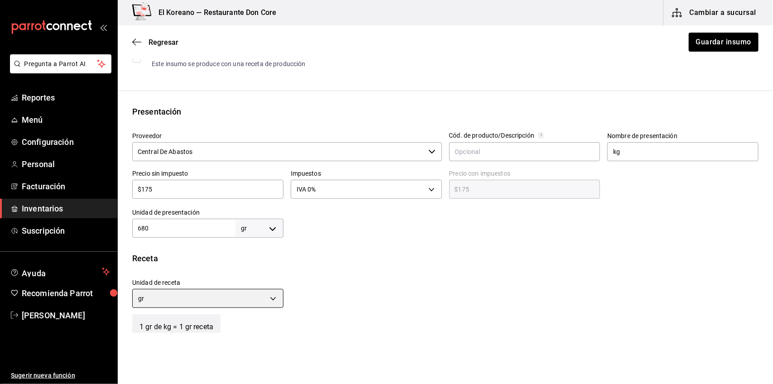
scroll to position [197, 0]
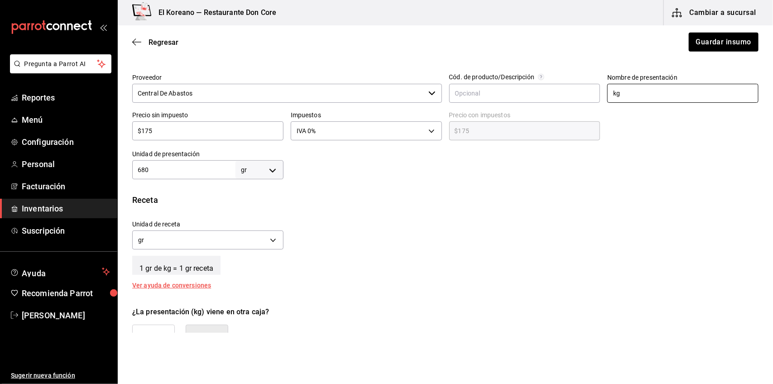
click at [624, 96] on input "kg" at bounding box center [682, 93] width 151 height 19
type input "k"
type input "bote"
click at [586, 166] on div at bounding box center [520, 161] width 475 height 36
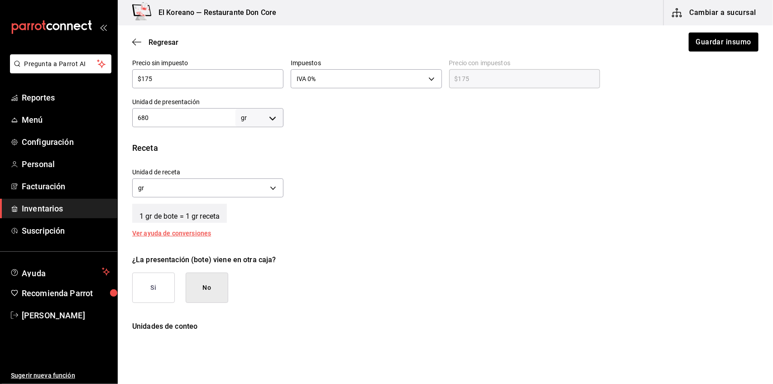
scroll to position [211, 0]
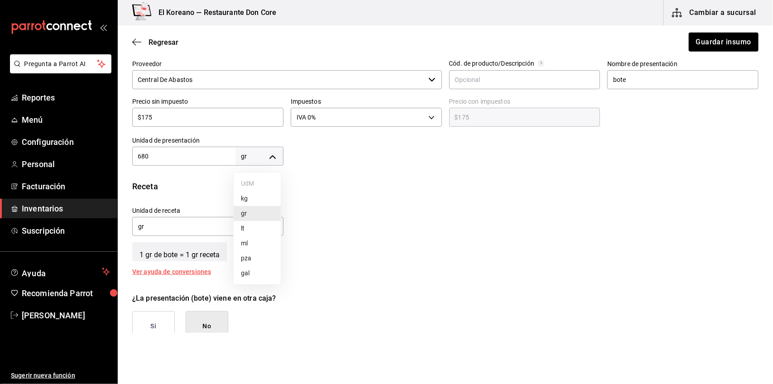
click at [268, 155] on body "Pregunta a Parrot AI Reportes Menú Configuración Personal Facturación Inventari…" at bounding box center [386, 166] width 773 height 333
click at [248, 195] on li "kg" at bounding box center [257, 198] width 47 height 15
type input "KILOGRAM"
type input "680"
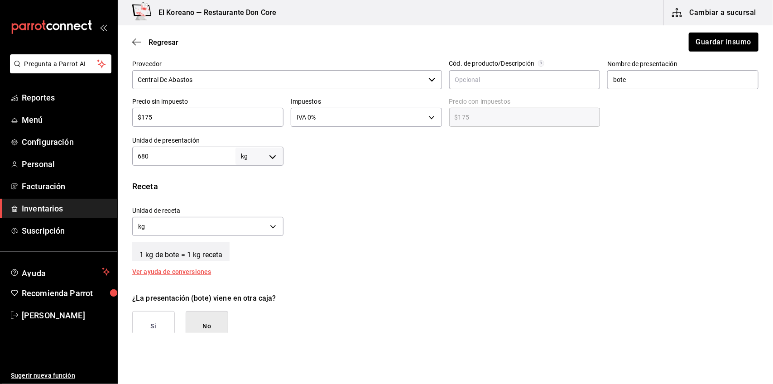
click at [379, 182] on div "Receta" at bounding box center [445, 186] width 626 height 12
click at [271, 158] on body "Pregunta a Parrot AI Reportes Menú Configuración Personal Facturación Inventari…" at bounding box center [386, 166] width 773 height 333
click at [248, 213] on li "gr" at bounding box center [257, 213] width 47 height 15
type input "GRAM"
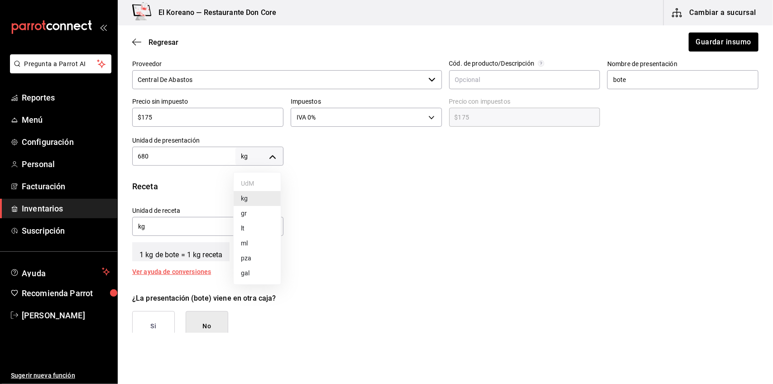
type input "680"
click at [336, 217] on div "Unidad de receta gr GRAM Factor de conversión 680 ​" at bounding box center [441, 219] width 633 height 39
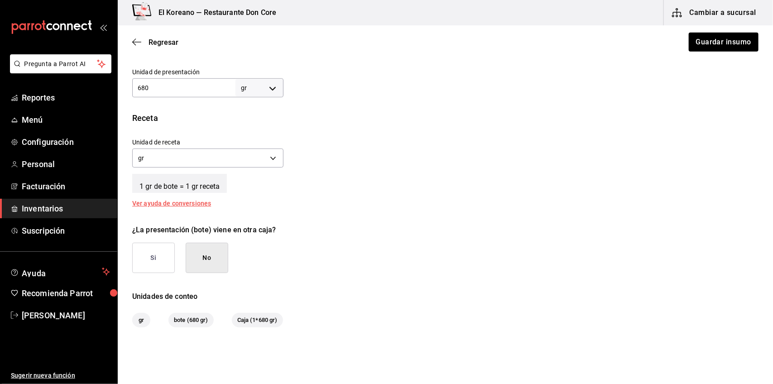
scroll to position [0, 0]
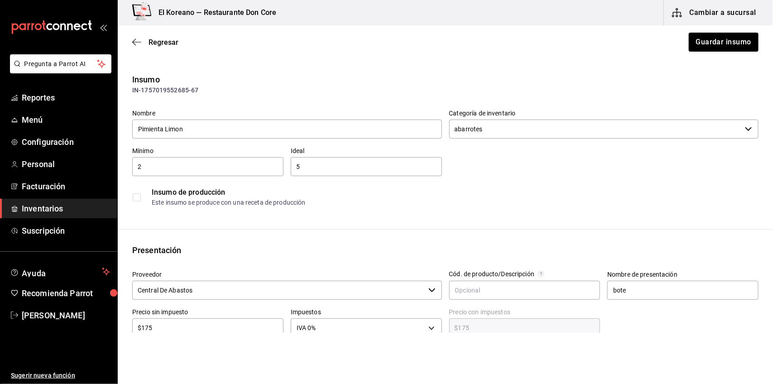
click at [527, 129] on input "abarrotes" at bounding box center [595, 129] width 292 height 19
click at [544, 60] on main "Regresar Guardar insumo Insumo IN-1757019552685-67 Nombre Pimienta Limon Catego…" at bounding box center [445, 337] width 655 height 624
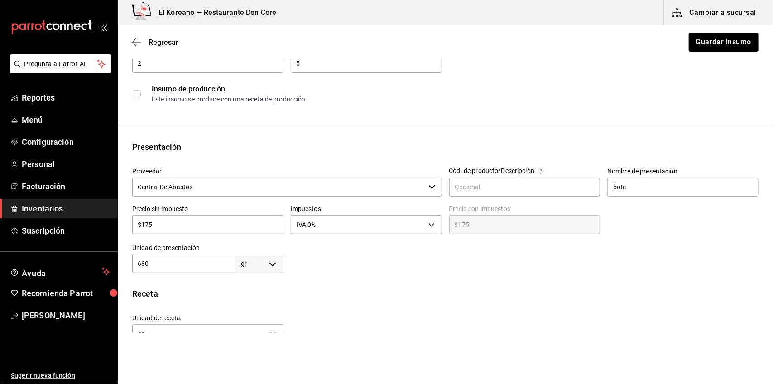
scroll to position [102, 0]
click at [632, 193] on input "bote" at bounding box center [682, 187] width 151 height 19
type input "b"
type input "kg"
click at [571, 308] on div "Unidad de receta gr GRAM Factor de conversión 680 ​" at bounding box center [441, 327] width 633 height 39
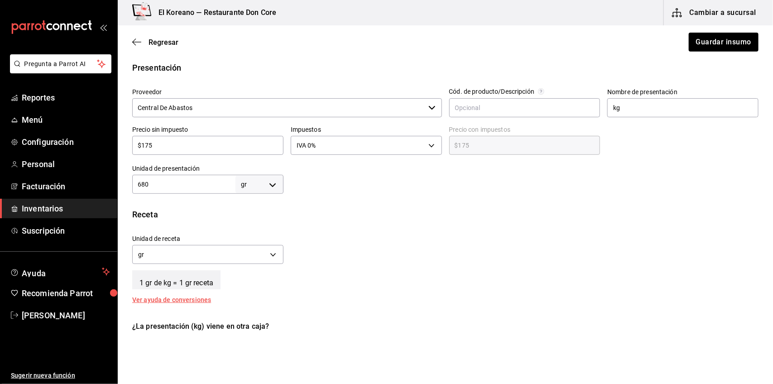
scroll to position [203, 0]
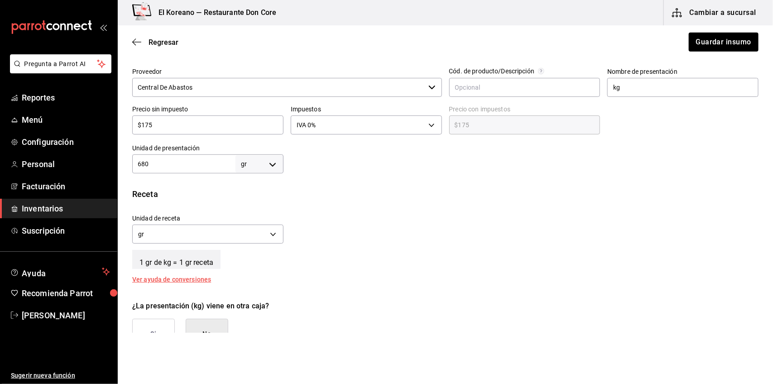
click at [270, 166] on body "Pregunta a Parrot AI Reportes Menú Configuración Personal Facturación Inventari…" at bounding box center [386, 166] width 773 height 333
click at [163, 161] on div at bounding box center [386, 192] width 773 height 384
click at [162, 130] on div "$175 ​" at bounding box center [207, 124] width 151 height 19
type input "$1"
type input "$1.00"
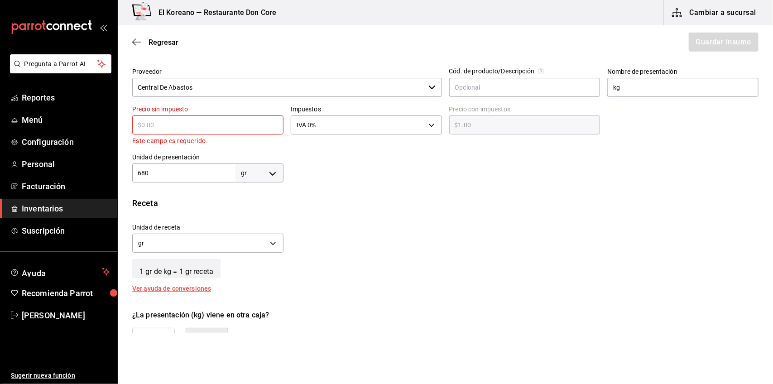
type input "$0.00"
type input "$2"
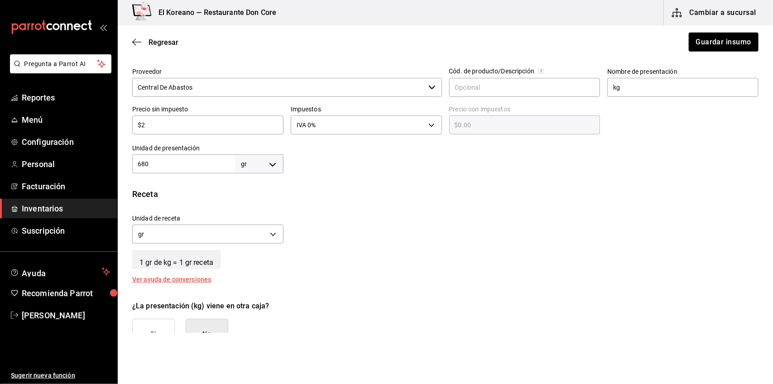
type input "$2.00"
type input "$25"
type input "$25.00"
type input "$257"
type input "$257.00"
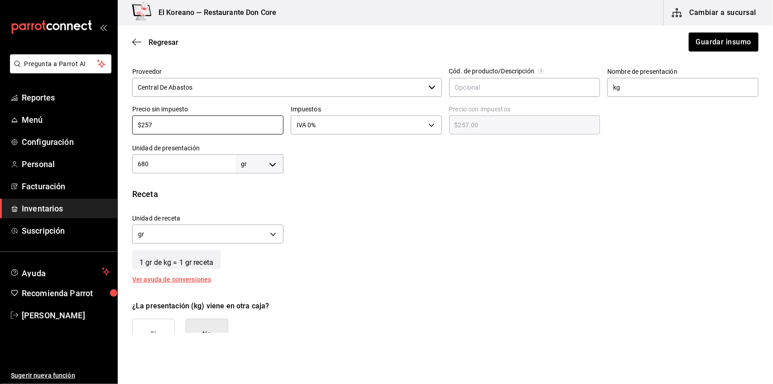
type input "$257"
click at [212, 161] on input "680" at bounding box center [183, 163] width 103 height 11
type input "68"
type input "6"
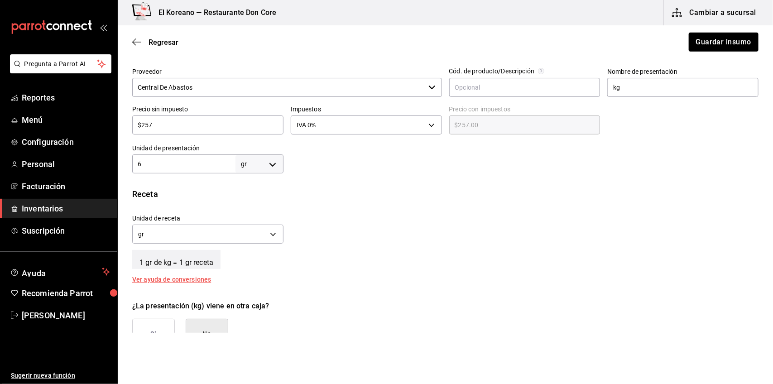
type input "6"
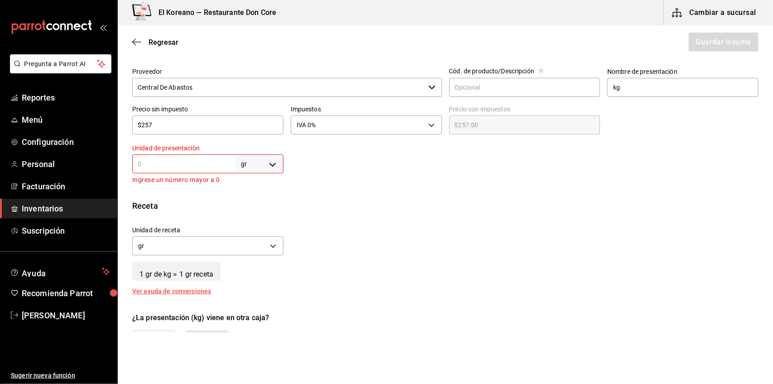
type input "1"
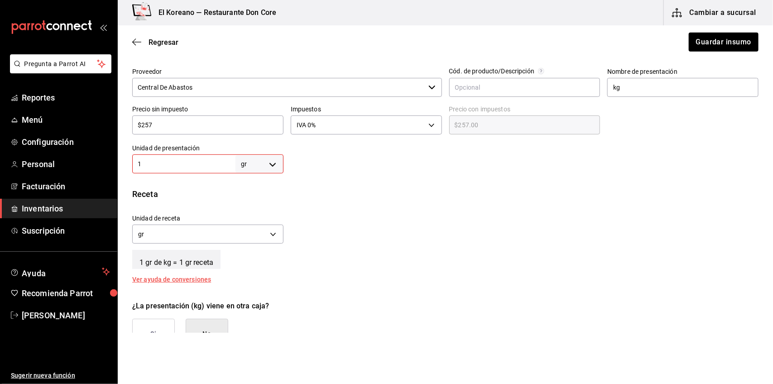
type input "1"
click at [275, 162] on body "Pregunta a Parrot AI Reportes Menú Configuración Personal Facturación Inventari…" at bounding box center [386, 166] width 773 height 333
click at [252, 204] on li "kg" at bounding box center [257, 205] width 47 height 15
type input "KILOGRAM"
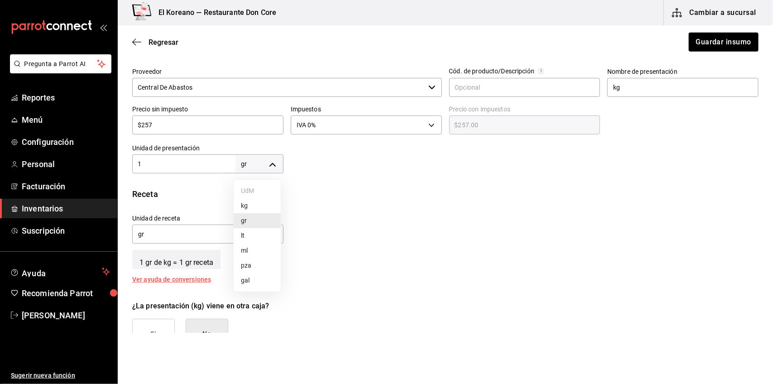
type input "KILOGRAM"
type input "1"
click at [388, 220] on div "Unidad de receta kg KILOGRAM Factor de conversión 1 ​" at bounding box center [441, 226] width 633 height 39
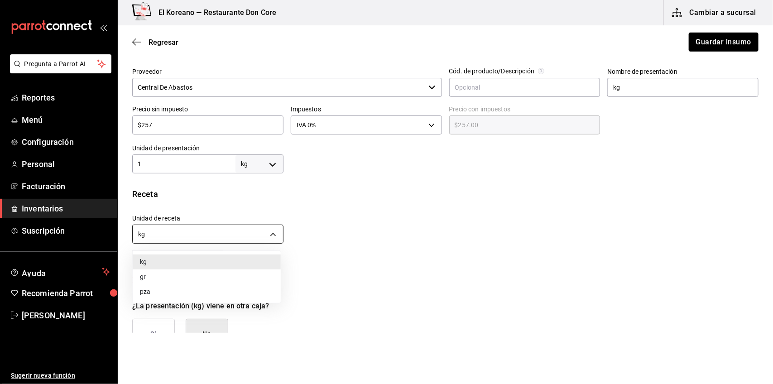
click at [273, 232] on body "Pregunta a Parrot AI Reportes Menú Configuración Personal Facturación Inventari…" at bounding box center [386, 166] width 773 height 333
click at [146, 273] on li "gr" at bounding box center [207, 276] width 148 height 15
type input "GRAM"
type input "1,000"
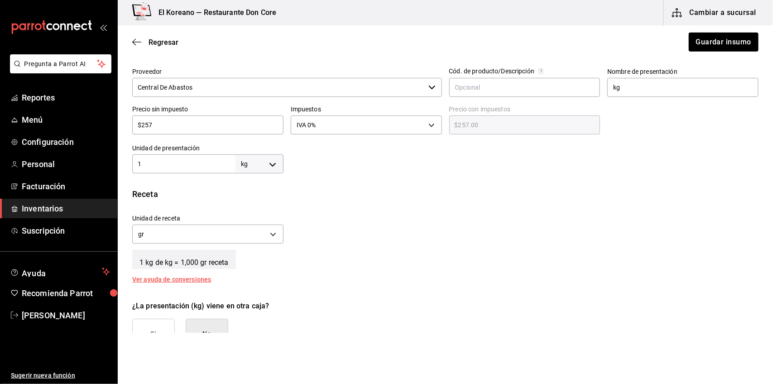
click at [446, 216] on div "Unidad de receta gr GRAM Factor de conversión 1,000 ​" at bounding box center [441, 226] width 633 height 39
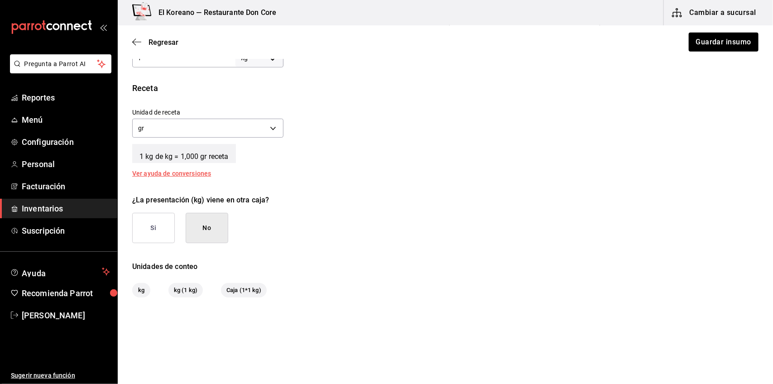
scroll to position [326, 0]
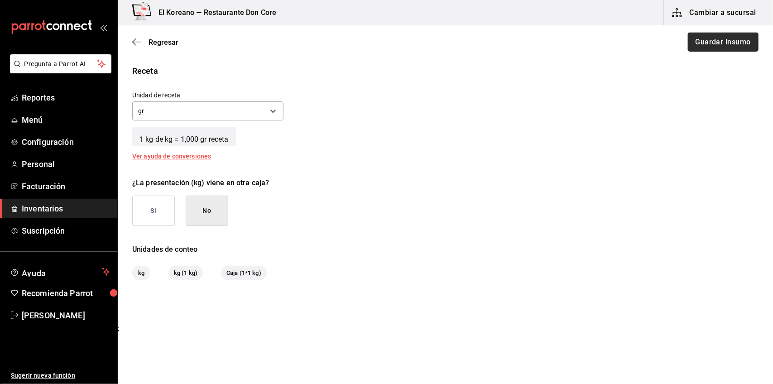
click at [727, 48] on button "Guardar insumo" at bounding box center [723, 42] width 71 height 19
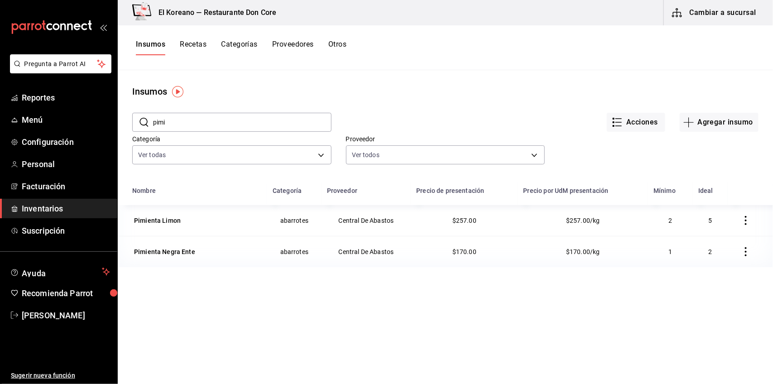
click at [196, 44] on button "Recetas" at bounding box center [193, 47] width 27 height 15
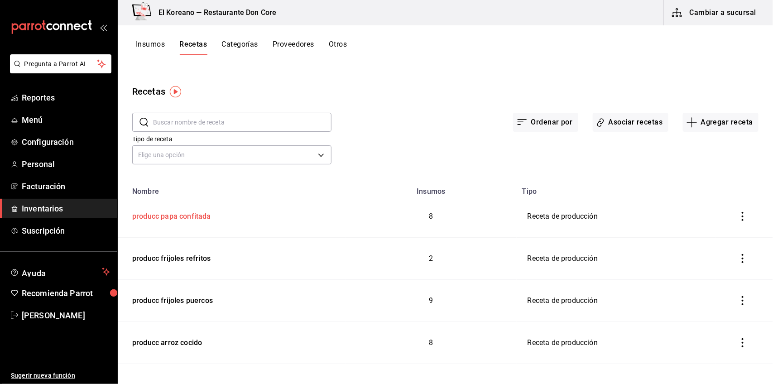
click at [182, 215] on div "producc papa confitada" at bounding box center [170, 215] width 82 height 14
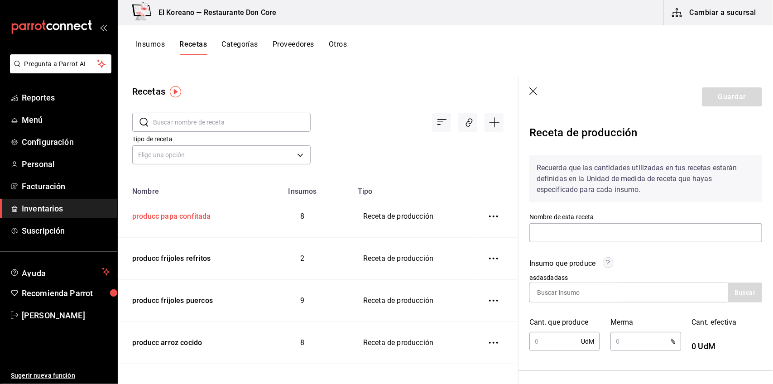
type input "producc papa confitada"
type input "10"
type input "2"
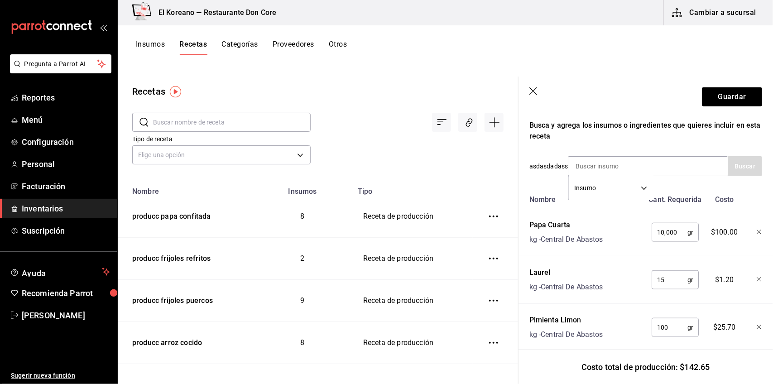
scroll to position [293, 0]
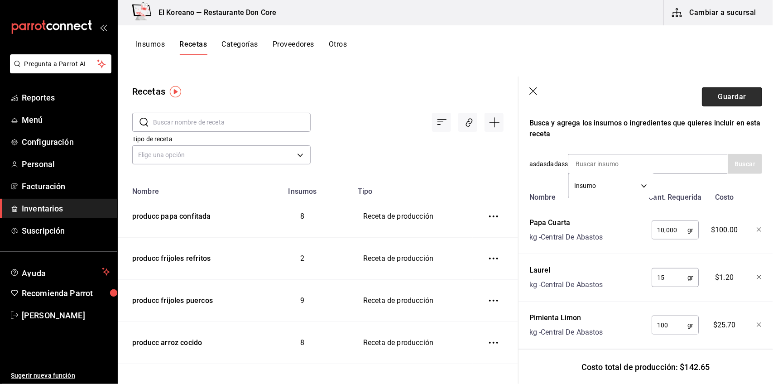
click at [730, 96] on button "Guardar" at bounding box center [732, 96] width 60 height 19
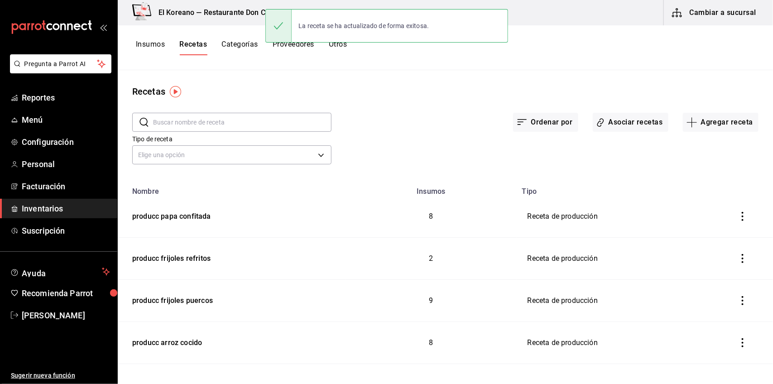
click at [145, 48] on button "Insumos" at bounding box center [150, 47] width 29 height 15
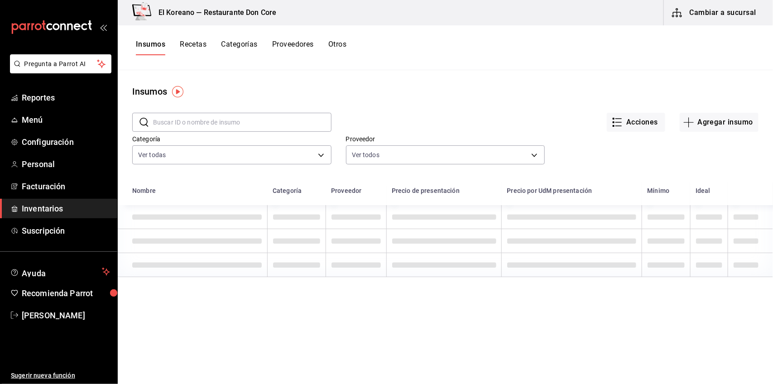
click at [193, 125] on input "text" at bounding box center [242, 122] width 178 height 18
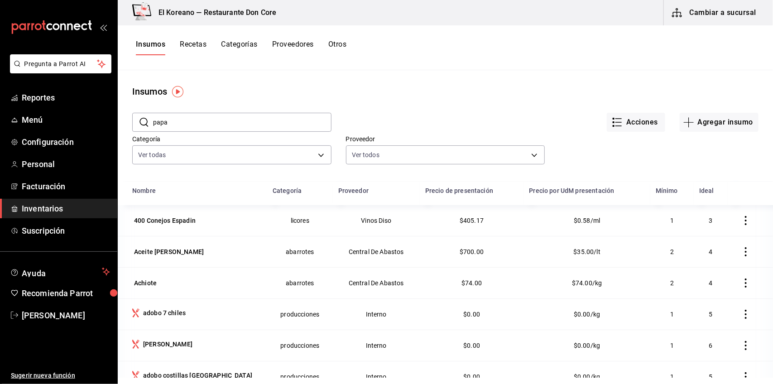
type input "papa"
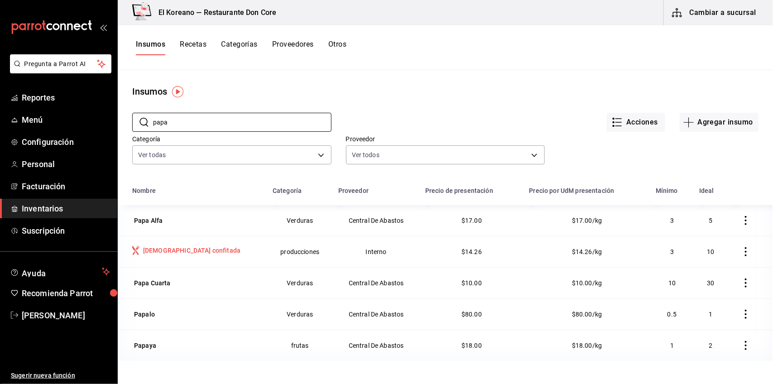
scroll to position [27, 0]
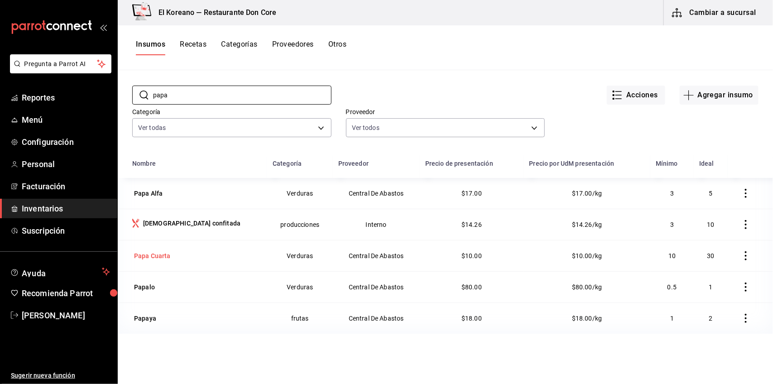
click at [173, 253] on div "Papa Cuarta" at bounding box center [196, 255] width 129 height 13
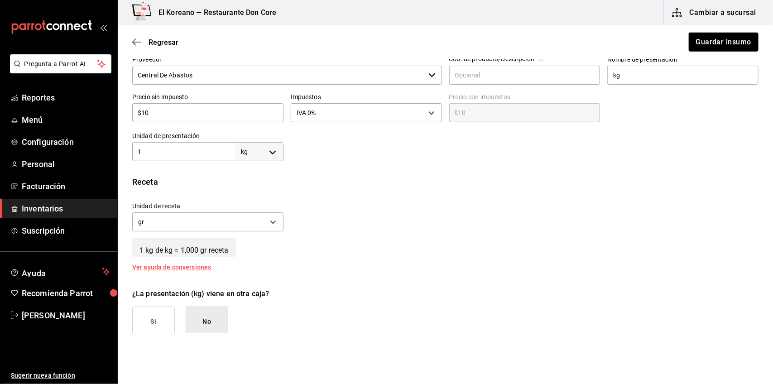
scroll to position [216, 0]
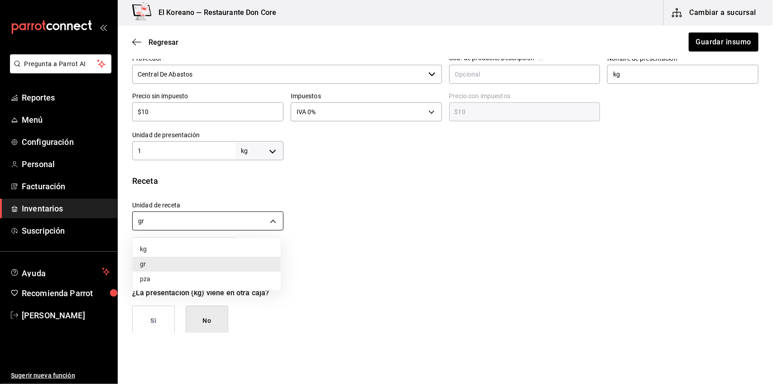
click at [272, 216] on body "Pregunta a Parrot AI Reportes Menú Configuración Personal Facturación Inventari…" at bounding box center [386, 166] width 773 height 333
click at [171, 249] on li "kg" at bounding box center [207, 249] width 148 height 15
type input "KILOGRAM"
type input "1"
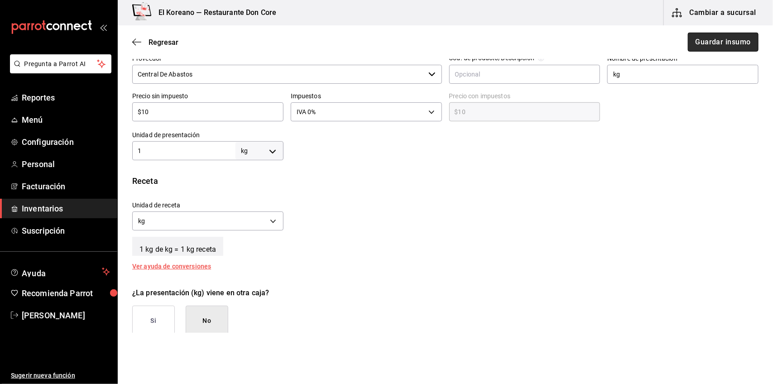
click at [709, 38] on button "Guardar insumo" at bounding box center [723, 42] width 71 height 19
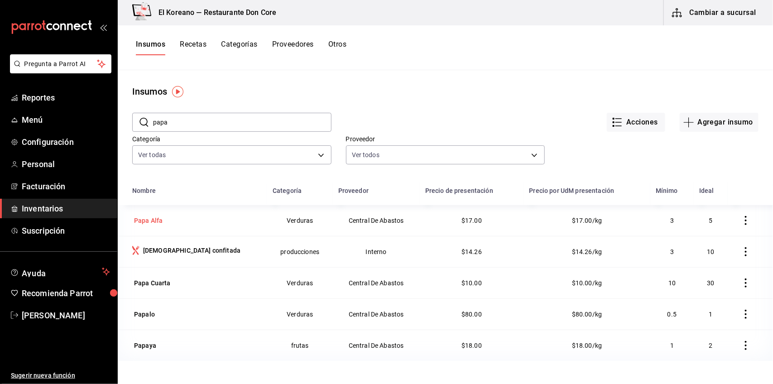
click at [220, 221] on div "Papa Alfa" at bounding box center [196, 220] width 129 height 13
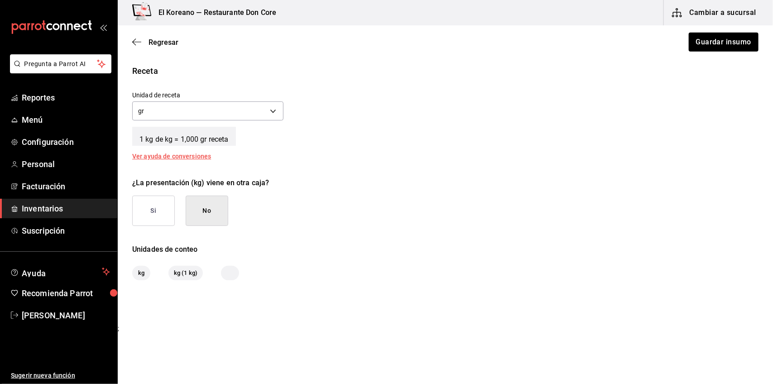
scroll to position [323, 0]
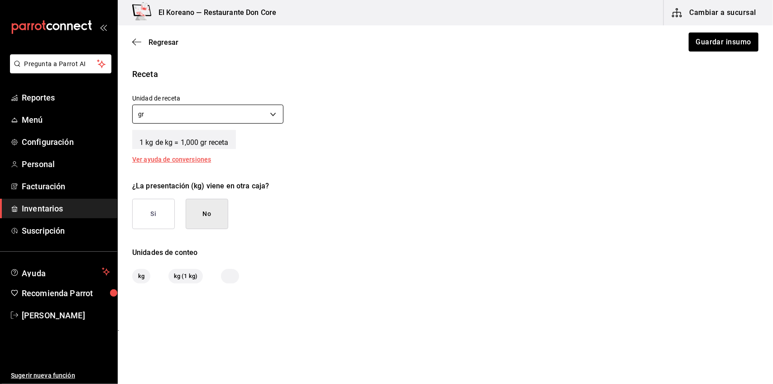
click at [270, 116] on body "Pregunta a Parrot AI Reportes Menú Configuración Personal Facturación Inventari…" at bounding box center [386, 166] width 773 height 333
click at [213, 145] on li "kg" at bounding box center [207, 141] width 148 height 15
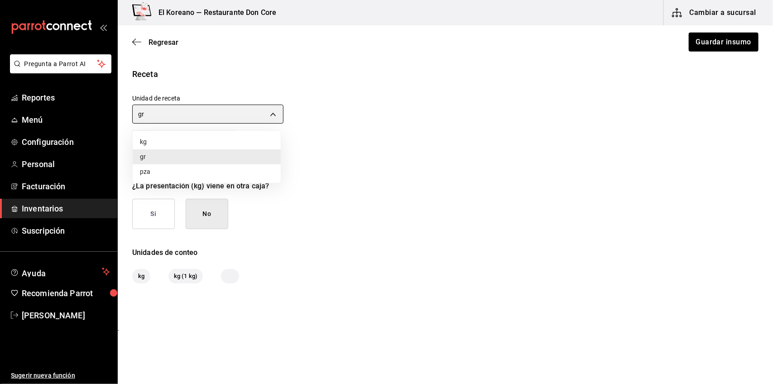
type input "KILOGRAM"
type input "1"
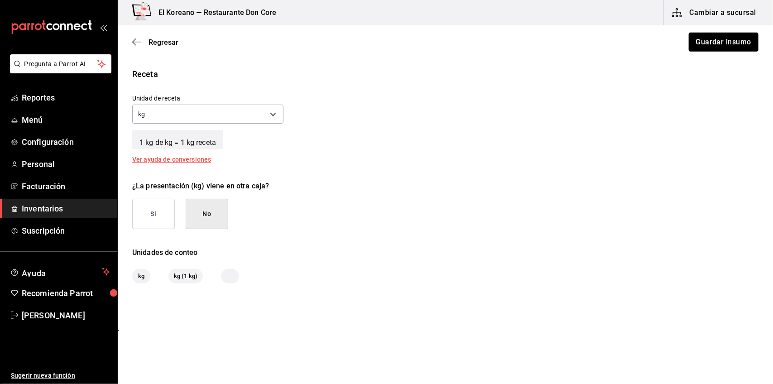
click at [358, 121] on div "Unidad de receta kg KILOGRAM Factor de conversión 1 ​" at bounding box center [441, 106] width 633 height 39
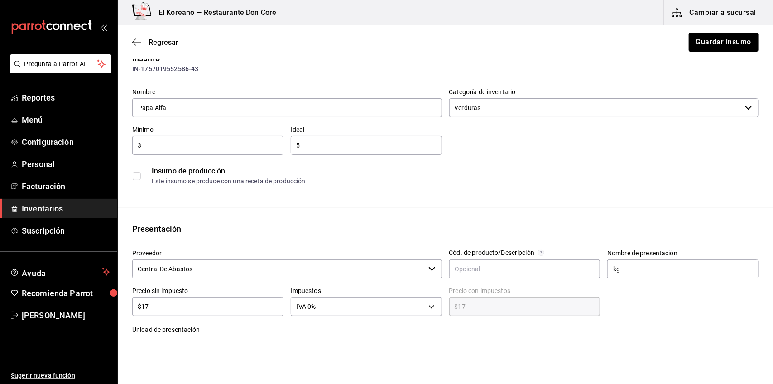
scroll to position [0, 0]
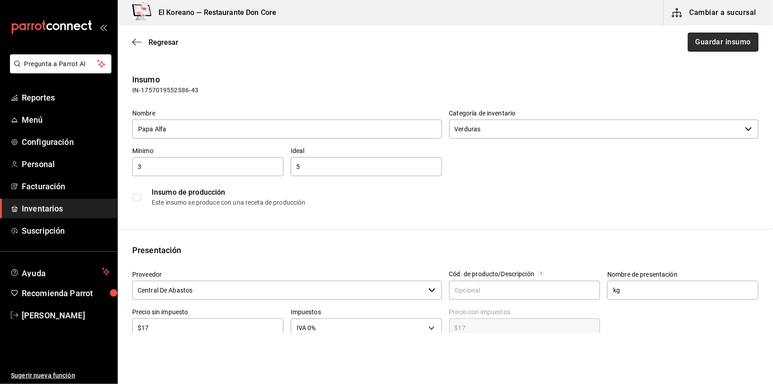
click at [715, 42] on button "Guardar insumo" at bounding box center [723, 42] width 71 height 19
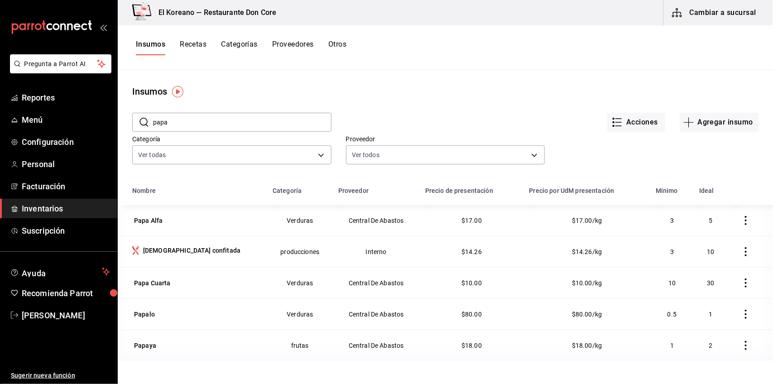
click at [199, 46] on button "Recetas" at bounding box center [193, 47] width 27 height 15
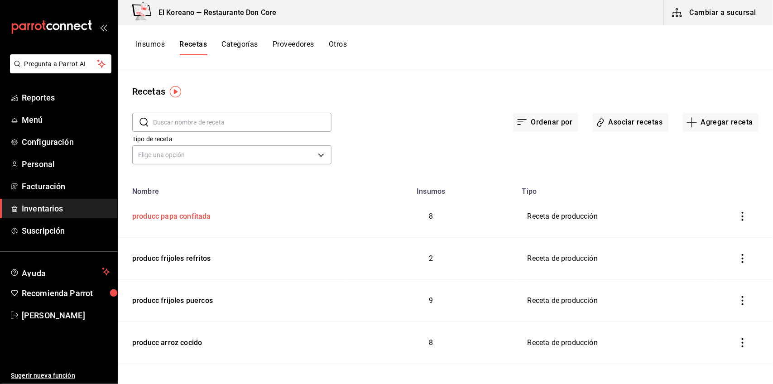
click at [167, 211] on div "producc papa confitada" at bounding box center [170, 215] width 82 height 14
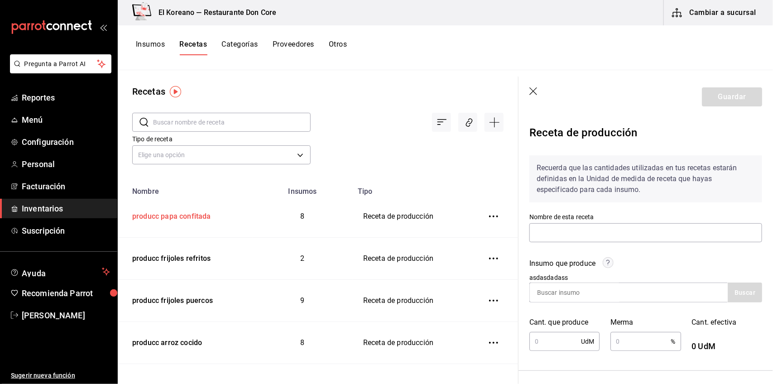
type input "producc papa confitada"
type input "10"
type input "2"
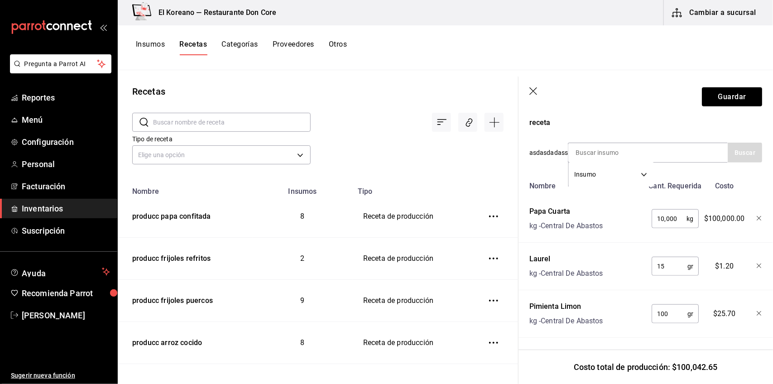
scroll to position [306, 0]
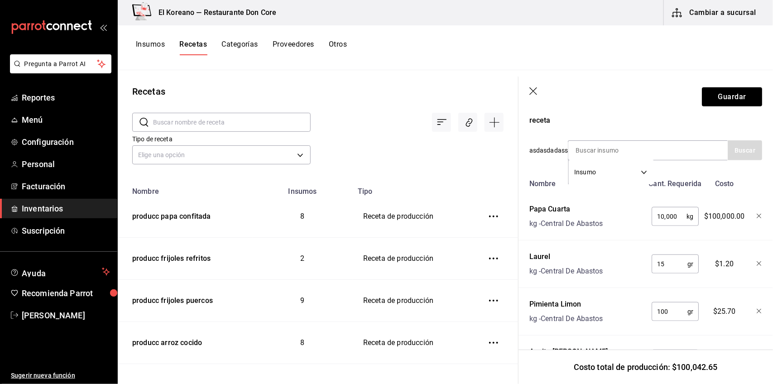
click at [677, 212] on input "10,000" at bounding box center [668, 216] width 35 height 18
type input "10"
click at [662, 240] on div at bounding box center [645, 240] width 269 height 0
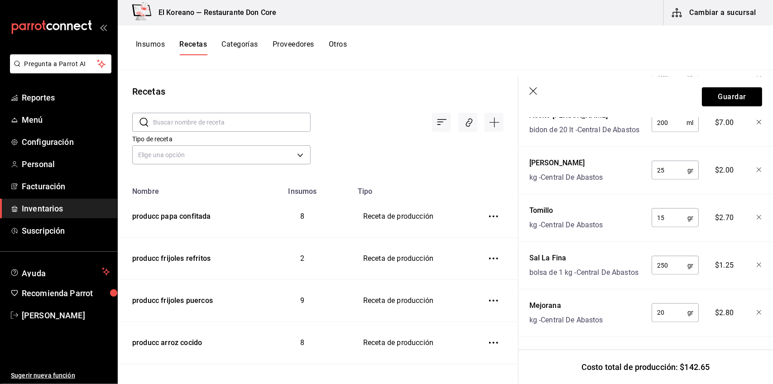
scroll to position [572, 0]
click at [736, 96] on button "Guardar" at bounding box center [732, 96] width 60 height 19
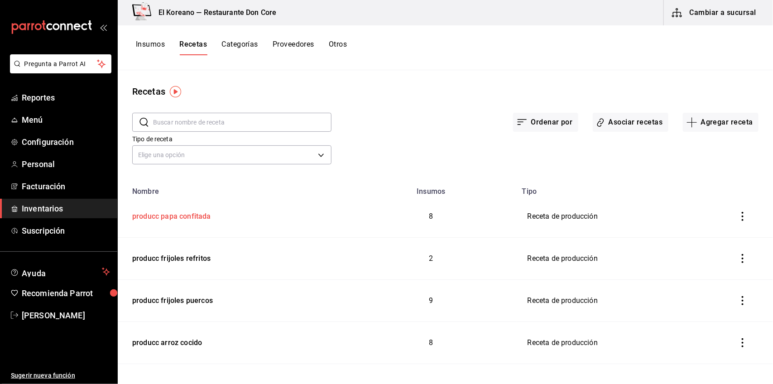
click at [202, 218] on div "producc papa confitada" at bounding box center [170, 215] width 82 height 14
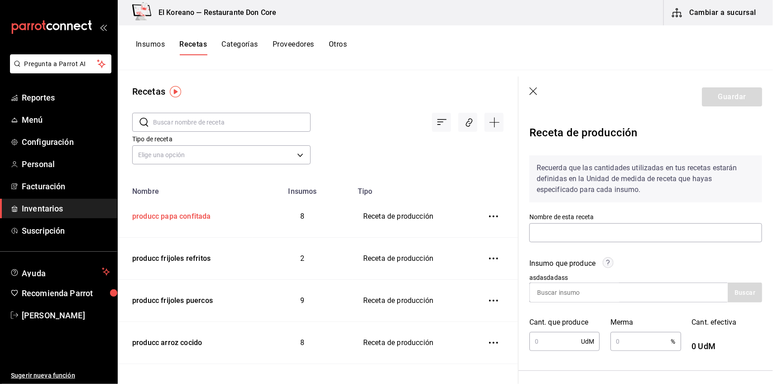
type input "producc papa confitada"
type input "10"
type input "2"
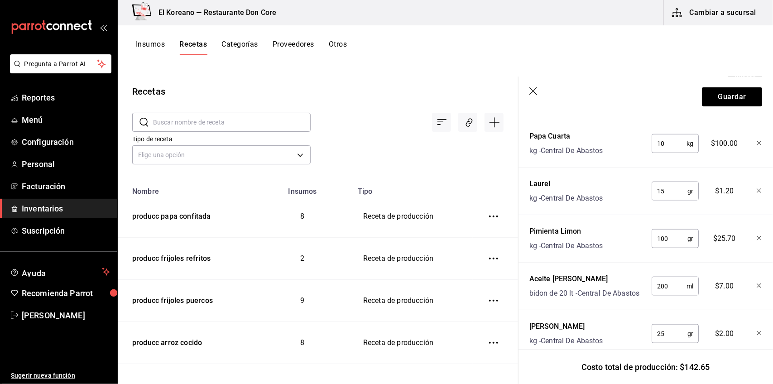
scroll to position [378, 0]
click at [150, 38] on div "Insumos Recetas Categorías Proveedores Otros" at bounding box center [445, 47] width 655 height 45
click at [149, 46] on button "Insumos" at bounding box center [150, 47] width 29 height 15
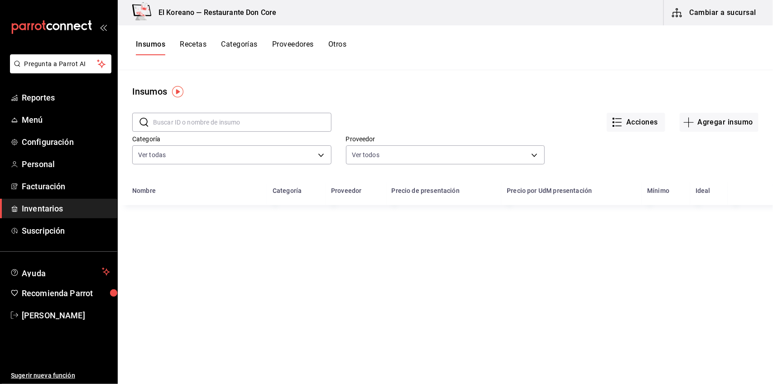
click at [190, 119] on input "text" at bounding box center [242, 122] width 178 height 18
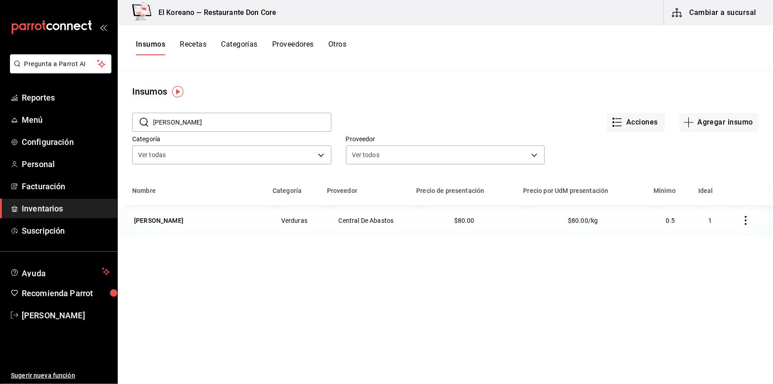
click at [250, 116] on input "romer" at bounding box center [242, 122] width 178 height 18
type input "r"
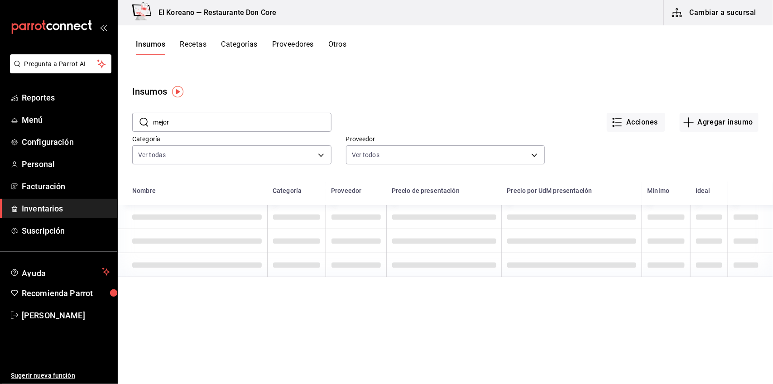
type input "mejor"
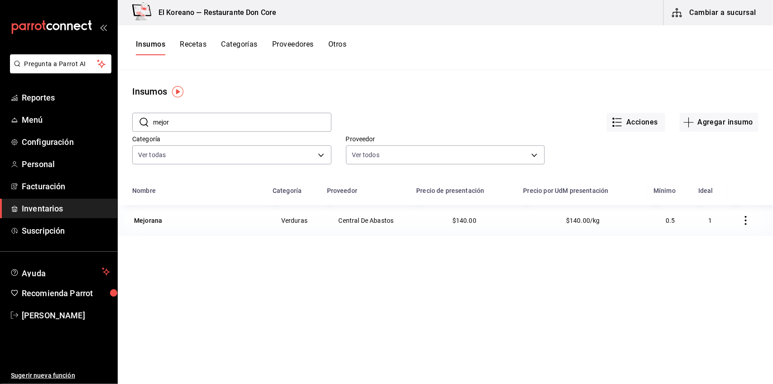
click at [194, 41] on button "Recetas" at bounding box center [193, 47] width 27 height 15
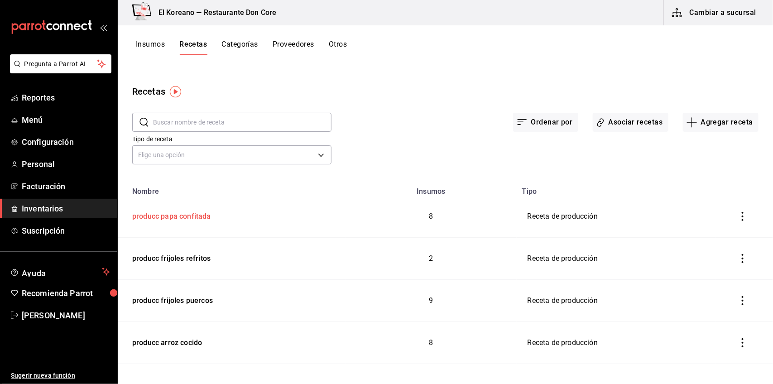
click at [173, 215] on div "producc papa confitada" at bounding box center [170, 215] width 82 height 14
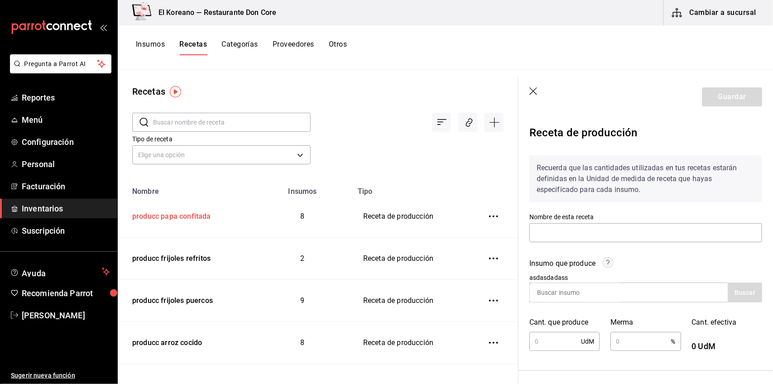
type input "producc papa confitada"
type input "10"
type input "2"
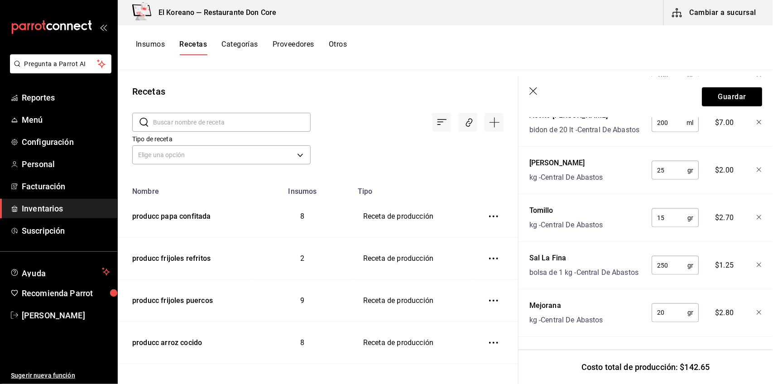
scroll to position [572, 0]
click at [722, 91] on button "Guardar" at bounding box center [732, 96] width 60 height 19
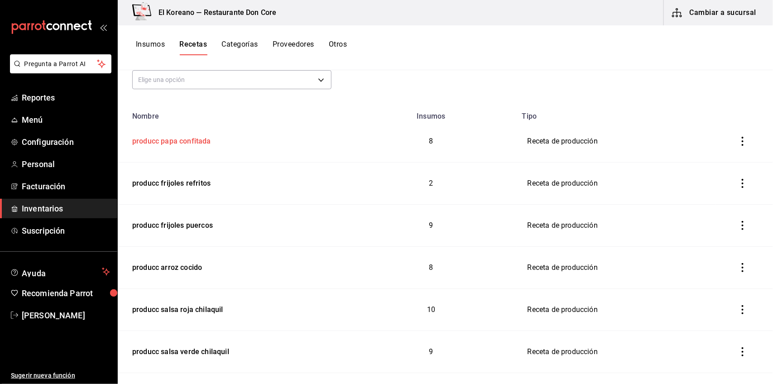
scroll to position [76, 0]
click at [151, 43] on button "Insumos" at bounding box center [150, 47] width 29 height 15
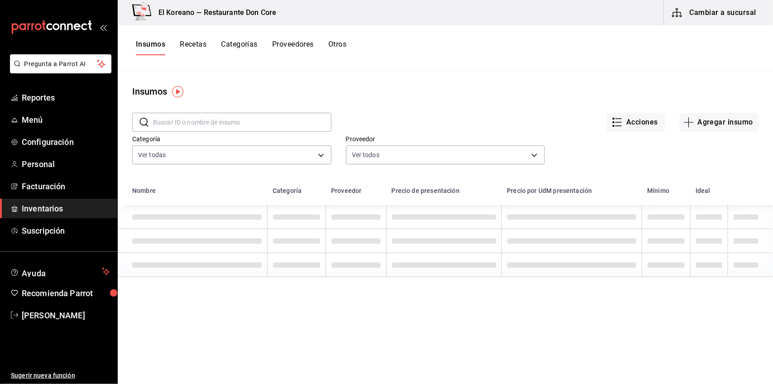
click at [195, 45] on button "Recetas" at bounding box center [193, 47] width 27 height 15
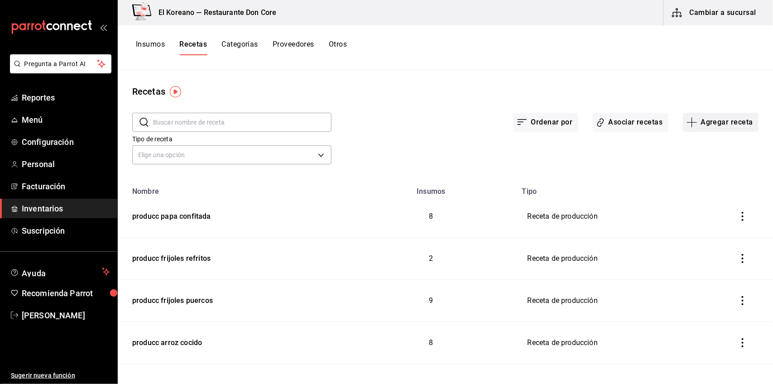
click at [731, 123] on button "Agregar receta" at bounding box center [721, 122] width 76 height 19
click at [721, 195] on span "Receta de producción" at bounding box center [713, 196] width 76 height 10
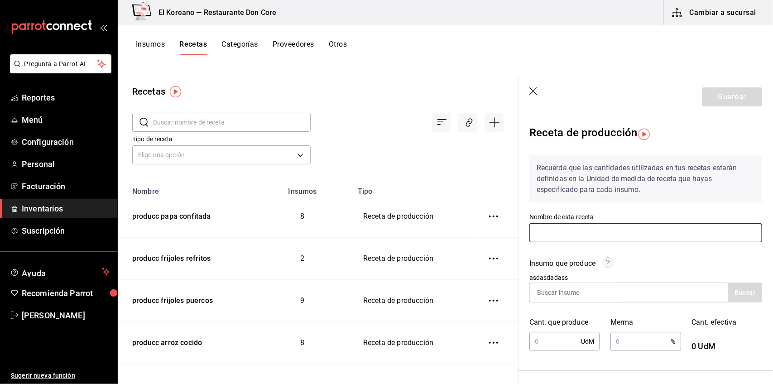
click at [634, 227] on input "text" at bounding box center [645, 232] width 233 height 19
click at [565, 231] on input "producc adobo 7 chiles" at bounding box center [645, 232] width 233 height 19
type input "producc adobo 7 chiles"
click at [645, 252] on div "Insumo que produce asdasdadass Buscar" at bounding box center [640, 274] width 244 height 55
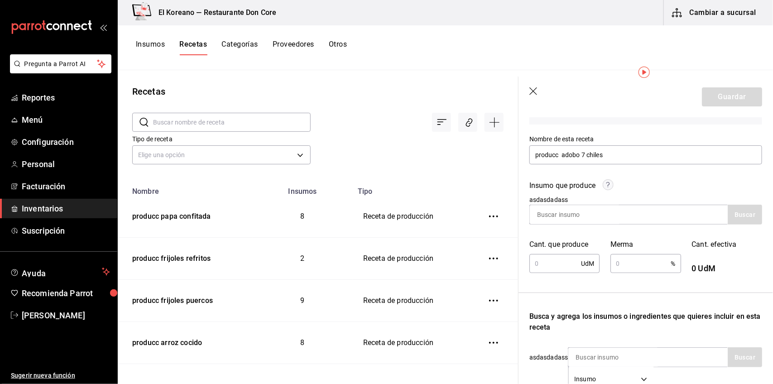
scroll to position [78, 0]
click at [583, 214] on input at bounding box center [575, 214] width 91 height 19
type input "7 c"
click at [738, 210] on button "Buscar" at bounding box center [744, 215] width 34 height 20
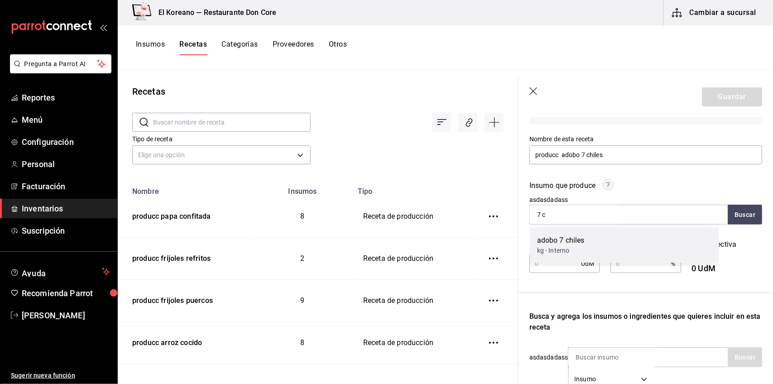
click at [612, 236] on div "adobo 7 chiles kg - Interno" at bounding box center [624, 245] width 189 height 35
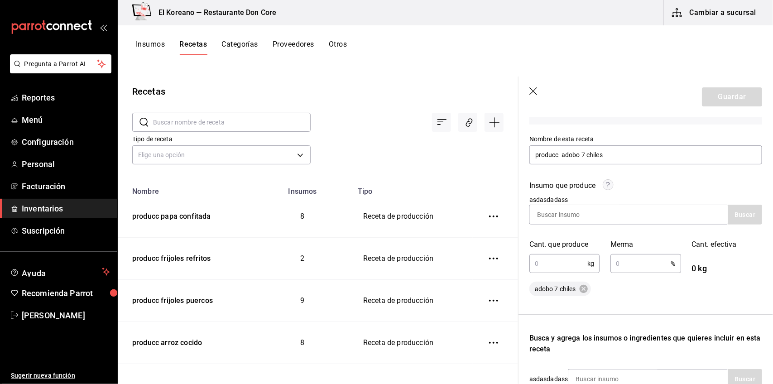
click at [562, 260] on input "text" at bounding box center [558, 263] width 58 height 18
type input "1.2"
click at [613, 282] on div "adobo 7 chiles" at bounding box center [645, 289] width 233 height 14
click at [641, 257] on input "text" at bounding box center [640, 263] width 60 height 18
type input "1"
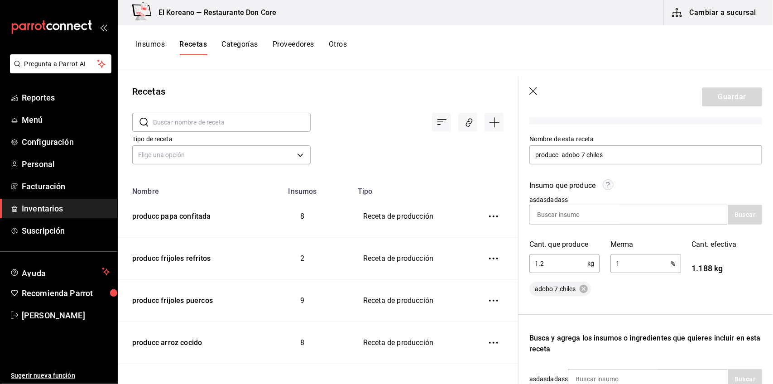
click at [622, 304] on div "Recuerda que las cantidades utilizadas en tus recetas estarán definidas en la U…" at bounding box center [645, 282] width 233 height 424
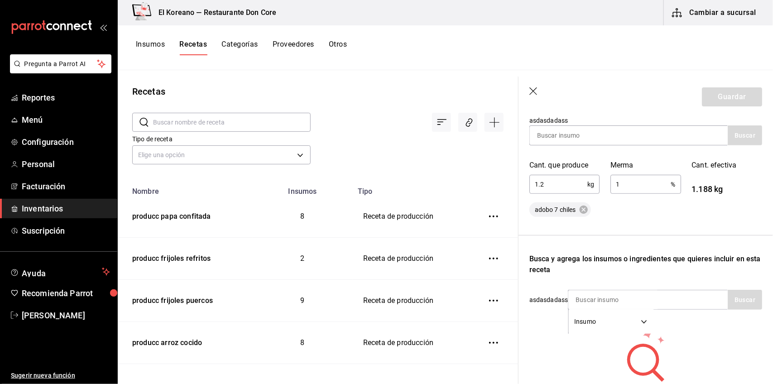
scroll to position [157, 0]
click at [629, 294] on input at bounding box center [613, 300] width 91 height 19
type input "guaj"
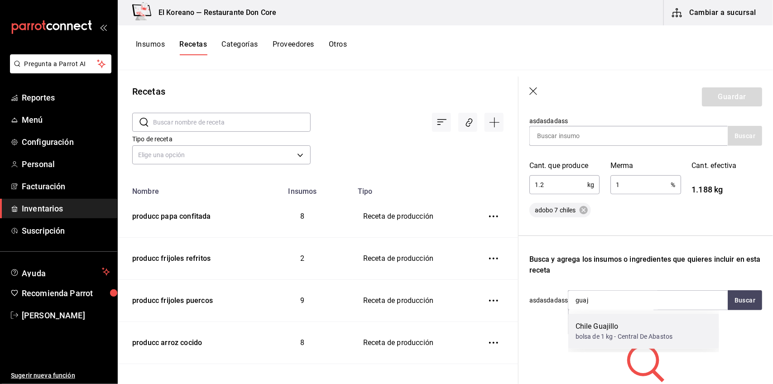
click at [614, 323] on div "Chile Guajillo" at bounding box center [623, 326] width 97 height 11
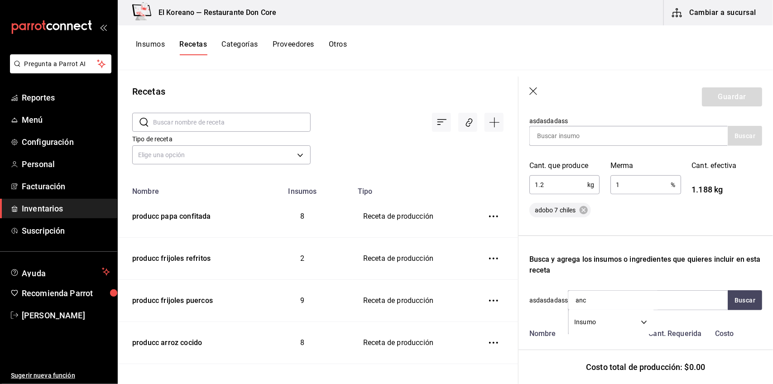
type input "anch"
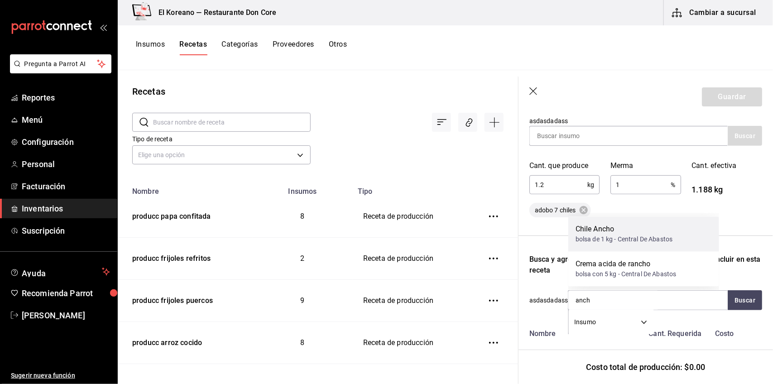
click at [610, 230] on div "Chile Ancho" at bounding box center [623, 229] width 97 height 11
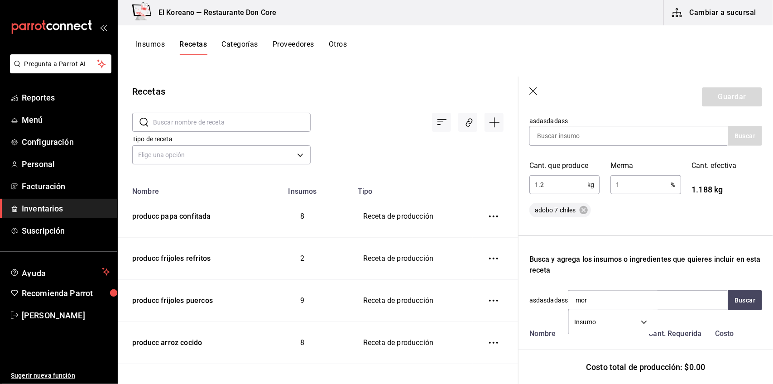
type input "mori"
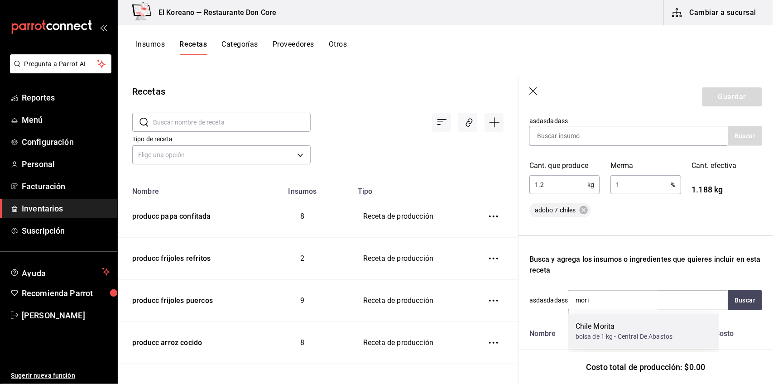
click at [608, 324] on div "Chile Morita" at bounding box center [623, 326] width 97 height 11
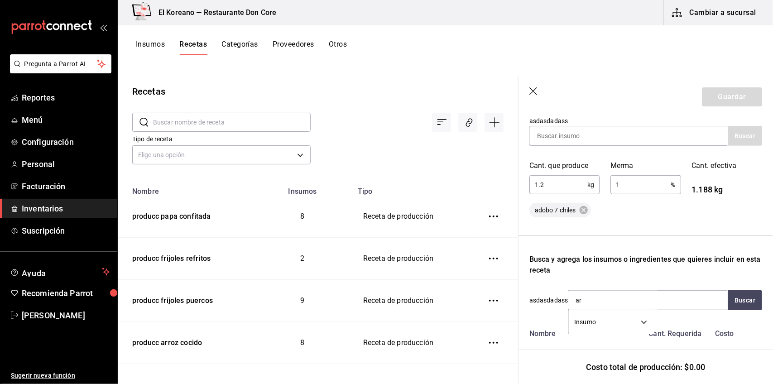
type input "arb"
click at [608, 324] on div "Chile Arbol" at bounding box center [623, 326] width 97 height 11
type input "chipo"
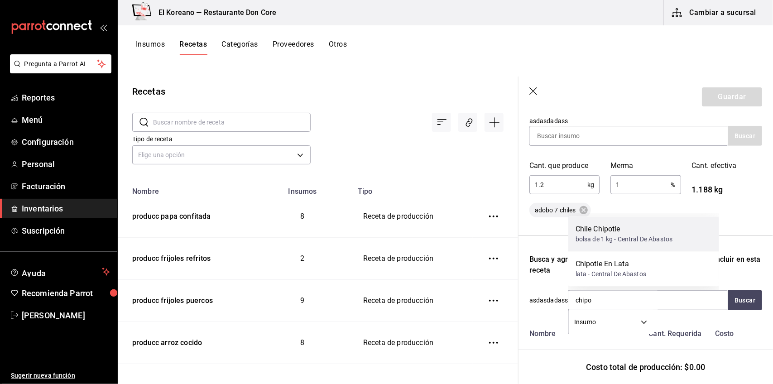
click at [608, 242] on div "bolsa de 1 kg - Central De Abastos" at bounding box center [623, 240] width 97 height 10
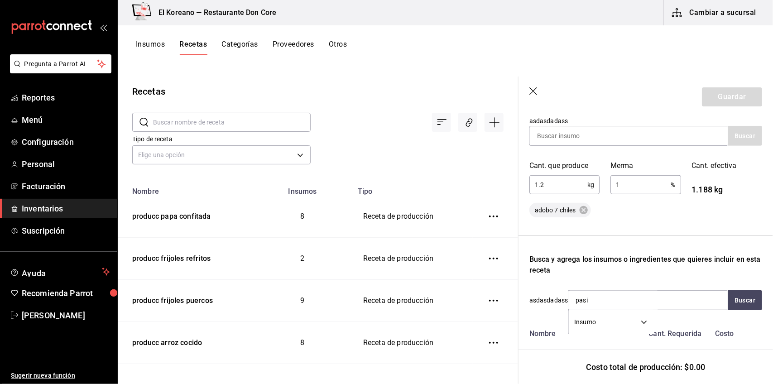
type input "pasil"
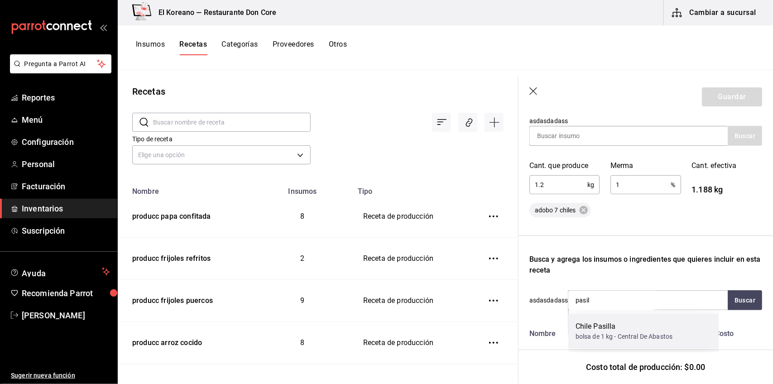
click at [605, 334] on div "bolsa de 1 kg - Central De Abastos" at bounding box center [623, 337] width 97 height 10
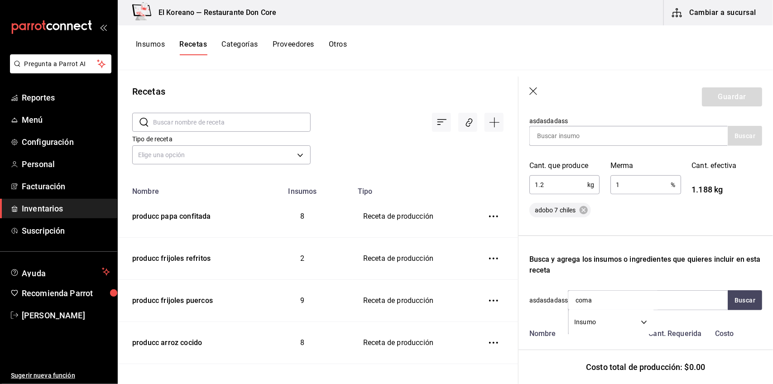
type input "comap"
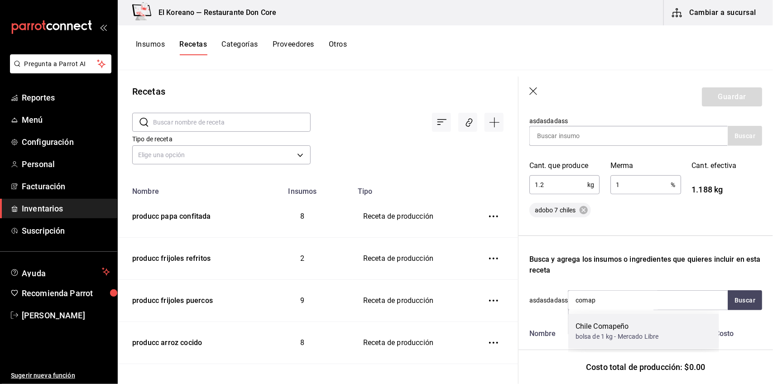
click at [605, 324] on div "Chile Comapeño" at bounding box center [616, 326] width 83 height 11
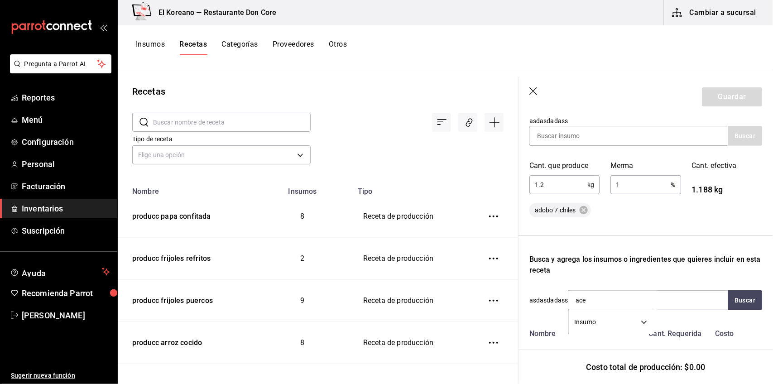
type input "acei"
click at [605, 324] on div "Aceite [PERSON_NAME]" at bounding box center [624, 326] width 98 height 11
type input "sal"
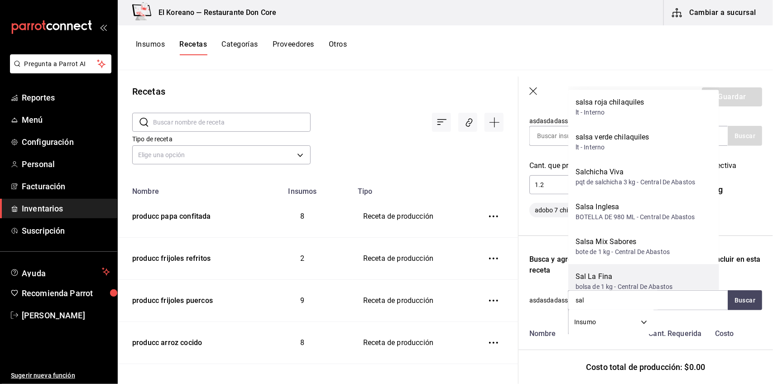
click at [604, 281] on div "Sal La Fina" at bounding box center [623, 277] width 97 height 11
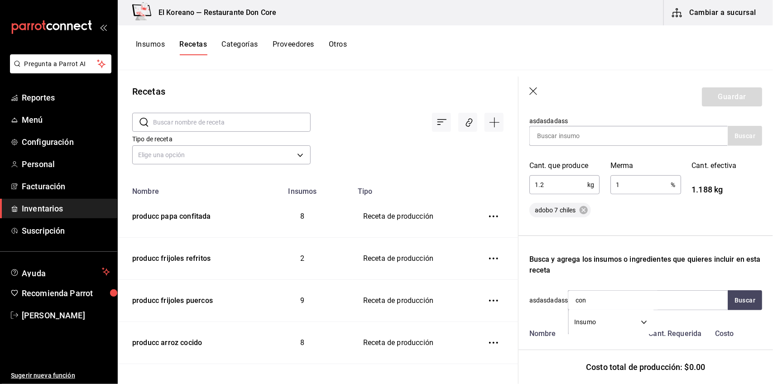
type input "cons"
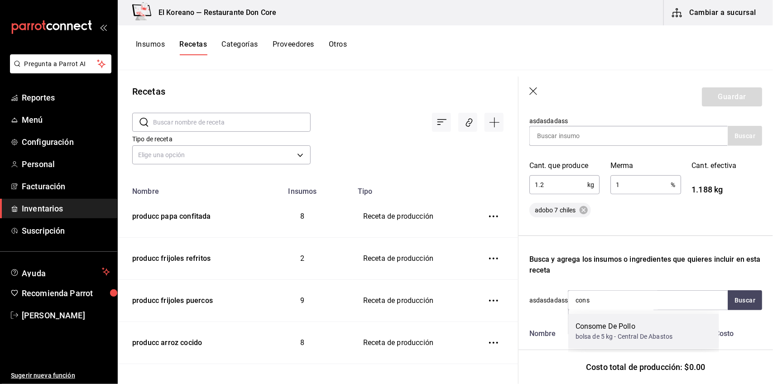
click at [607, 327] on div "Consome De Pollo" at bounding box center [623, 326] width 97 height 11
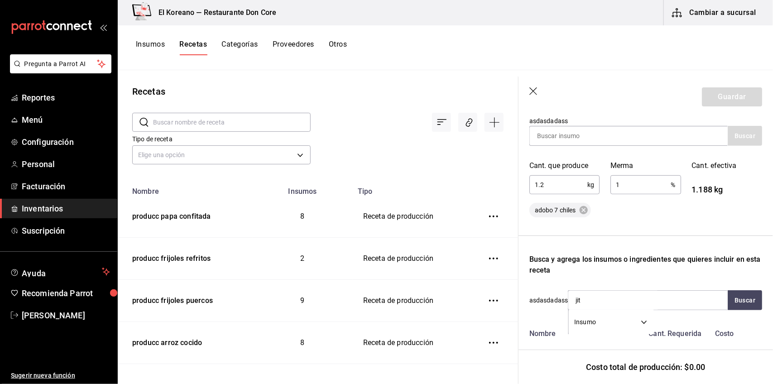
type input "jito"
click at [607, 327] on div "Jitomate" at bounding box center [608, 326] width 67 height 11
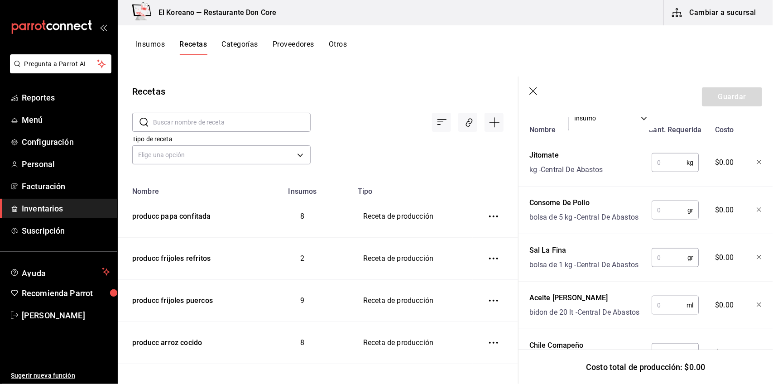
scroll to position [360, 0]
click at [673, 161] on input "text" at bounding box center [668, 163] width 35 height 18
type input "0.520"
click at [666, 215] on input "text" at bounding box center [669, 210] width 36 height 18
type input "40"
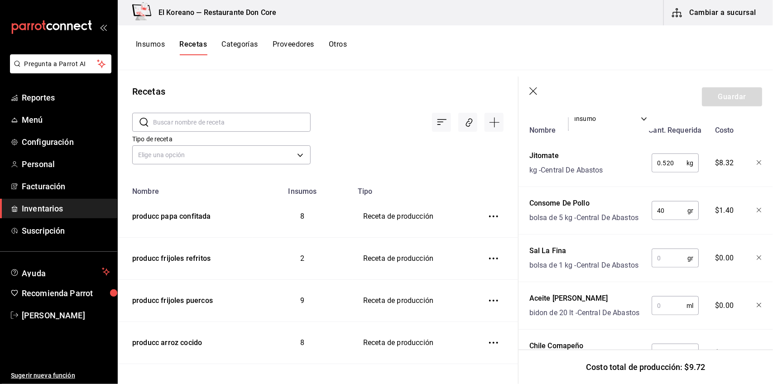
click at [665, 267] on input "text" at bounding box center [669, 258] width 36 height 18
type input "40"
click at [662, 315] on input "text" at bounding box center [668, 306] width 35 height 18
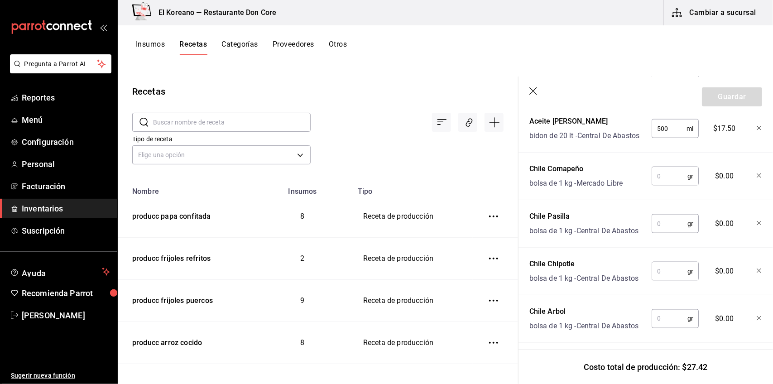
scroll to position [536, 0]
type input "500"
click at [666, 186] on input "text" at bounding box center [669, 176] width 36 height 18
type input "2"
click at [675, 233] on input "text" at bounding box center [669, 224] width 36 height 18
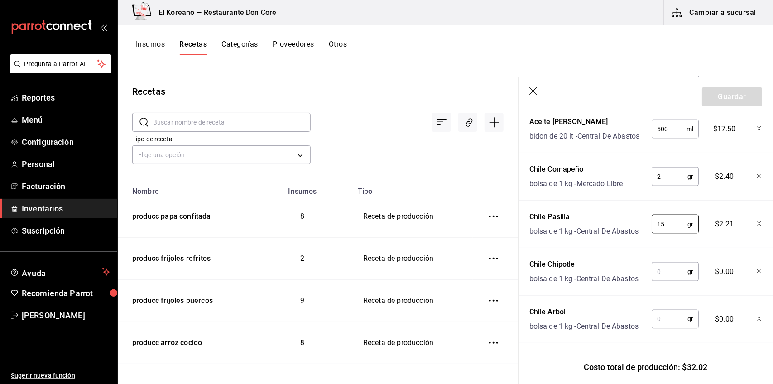
type input "15"
click at [669, 281] on input "text" at bounding box center [669, 272] width 36 height 18
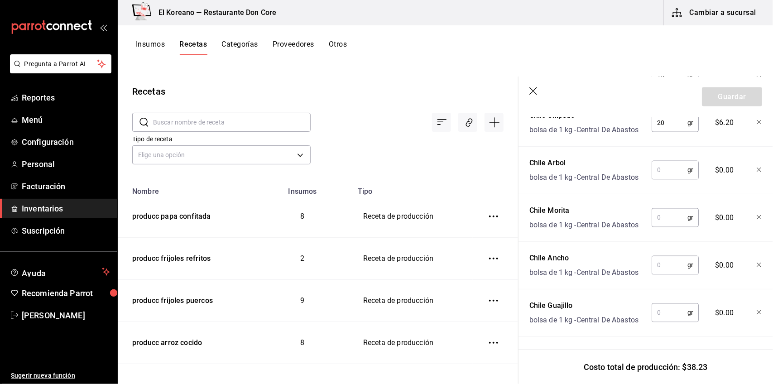
scroll to position [721, 0]
type input "20"
click at [667, 179] on input "text" at bounding box center [669, 170] width 36 height 18
type input "5"
click at [670, 227] on input "text" at bounding box center [669, 218] width 36 height 18
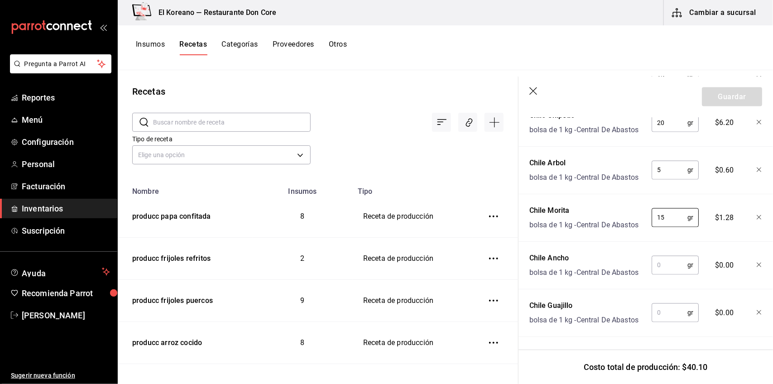
type input "15"
click at [657, 274] on input "text" at bounding box center [669, 265] width 36 height 18
type input "45"
click at [661, 304] on input "text" at bounding box center [669, 313] width 36 height 18
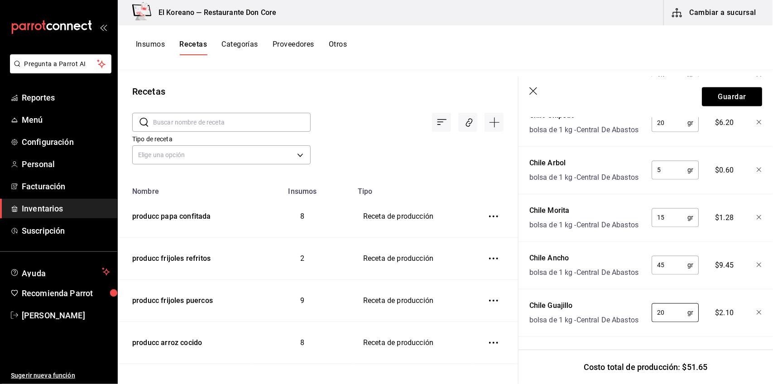
type input "20"
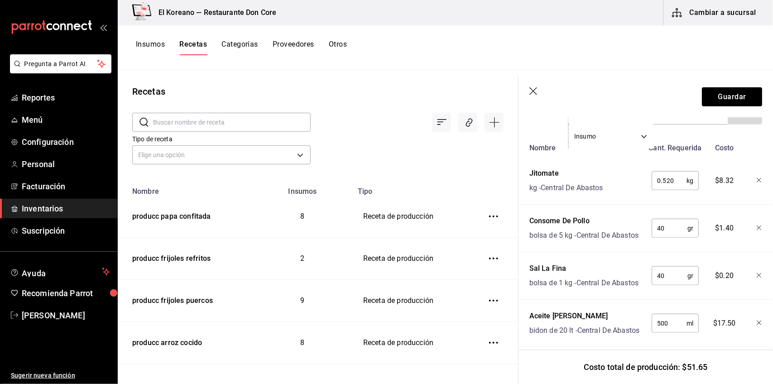
scroll to position [341, 0]
click at [713, 92] on button "Guardar" at bounding box center [732, 96] width 60 height 19
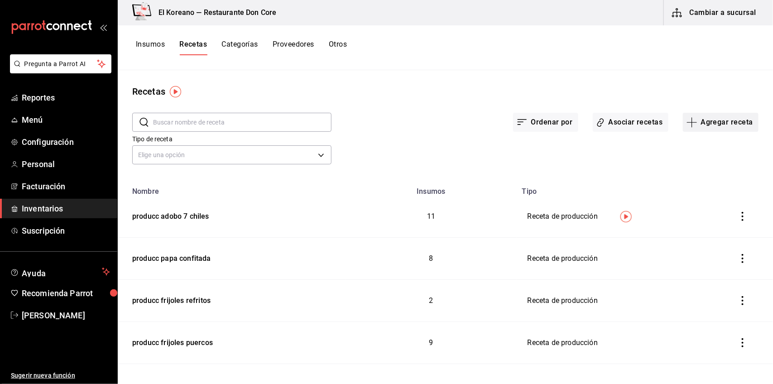
click at [727, 120] on button "Agregar receta" at bounding box center [721, 122] width 76 height 19
click at [718, 193] on span "Receta de producción" at bounding box center [713, 196] width 76 height 10
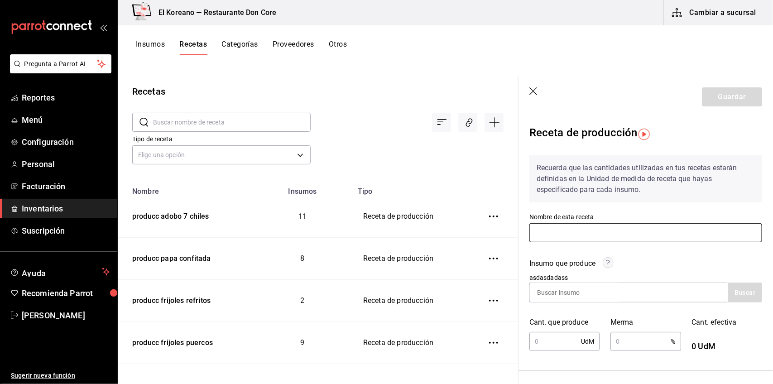
click at [673, 229] on input "text" at bounding box center [645, 232] width 233 height 19
type input "a"
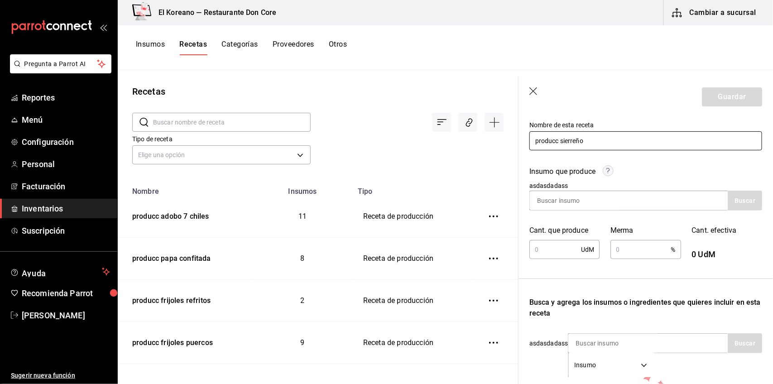
scroll to position [112, 0]
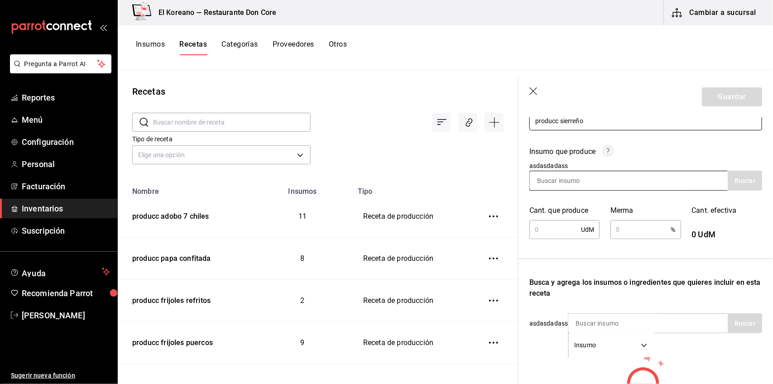
type input "producc sierreño"
click at [589, 177] on input at bounding box center [575, 180] width 91 height 19
type input "sierr"
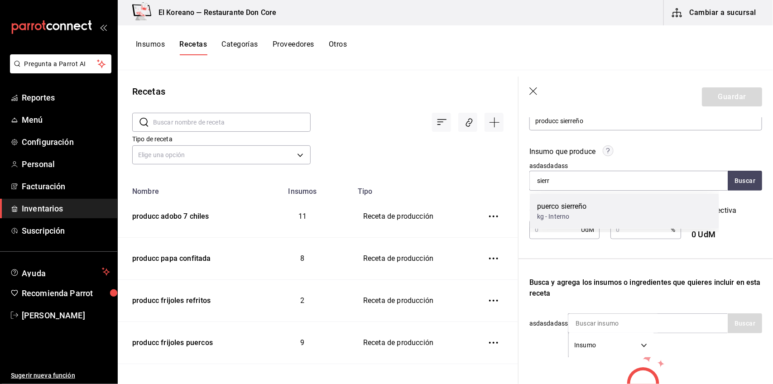
click at [569, 207] on div "puerco sierreño" at bounding box center [562, 206] width 50 height 11
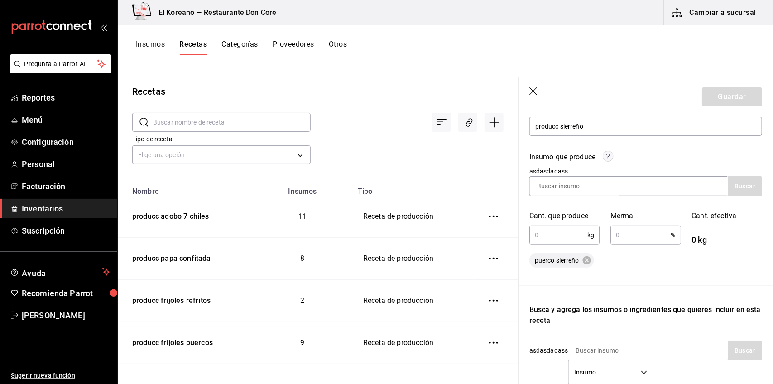
scroll to position [150, 0]
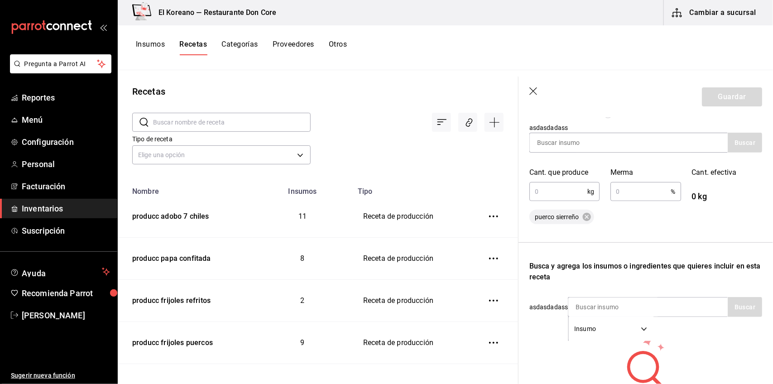
click at [568, 193] on input "text" at bounding box center [558, 191] width 58 height 18
click at [157, 42] on button "Insumos" at bounding box center [150, 47] width 29 height 15
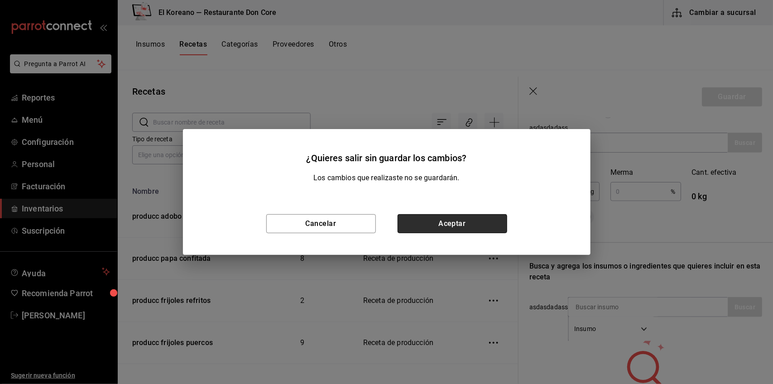
click at [481, 219] on button "Aceptar" at bounding box center [452, 223] width 110 height 19
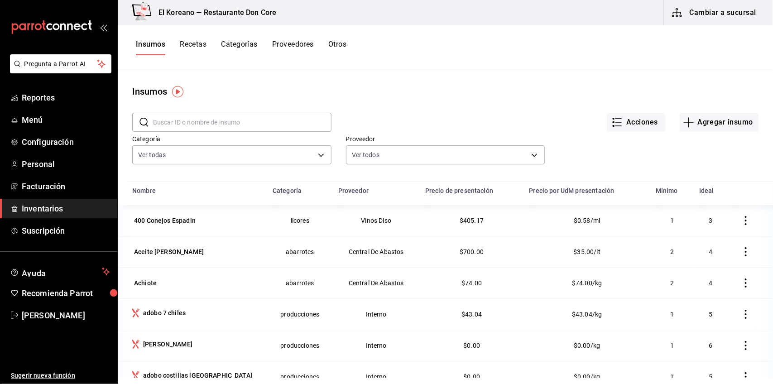
click at [267, 130] on input "text" at bounding box center [242, 122] width 178 height 18
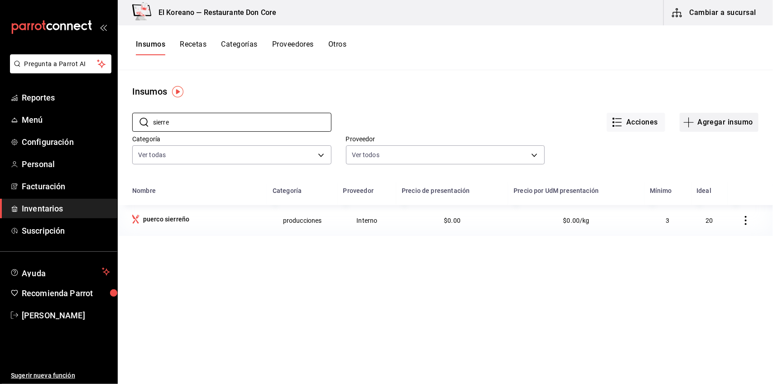
type input "sierre"
click at [699, 119] on button "Agregar insumo" at bounding box center [719, 122] width 79 height 19
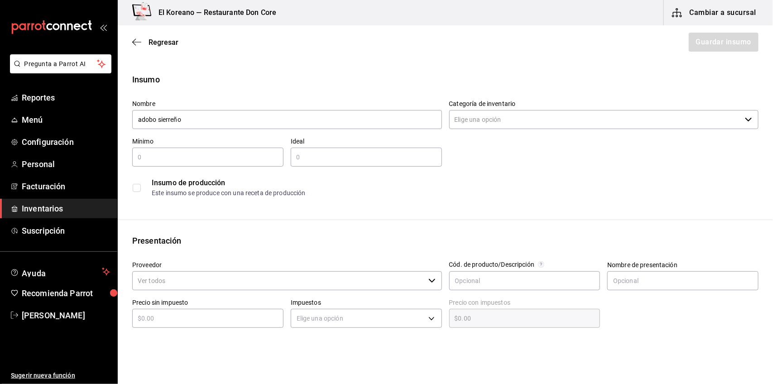
type input "adobo sierreño"
click at [209, 154] on input "text" at bounding box center [207, 157] width 151 height 11
type input "2"
click at [309, 157] on input "text" at bounding box center [366, 157] width 151 height 11
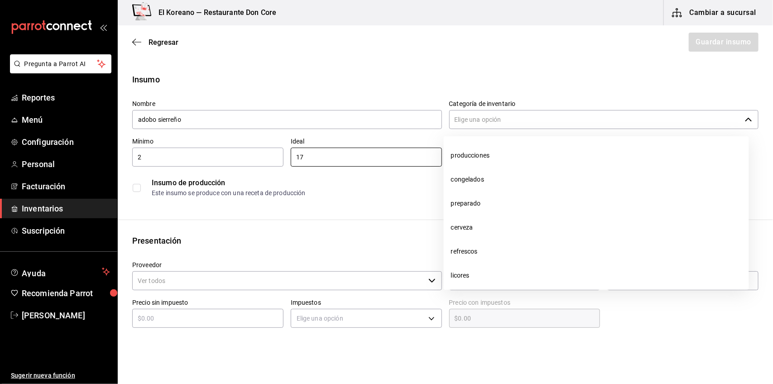
click at [744, 115] on div "​" at bounding box center [604, 119] width 310 height 19
type input "17"
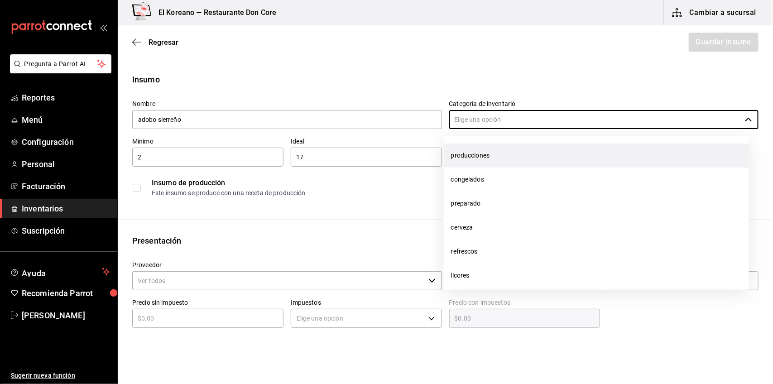
click at [497, 158] on li "producciones" at bounding box center [596, 156] width 305 height 24
type input "producciones"
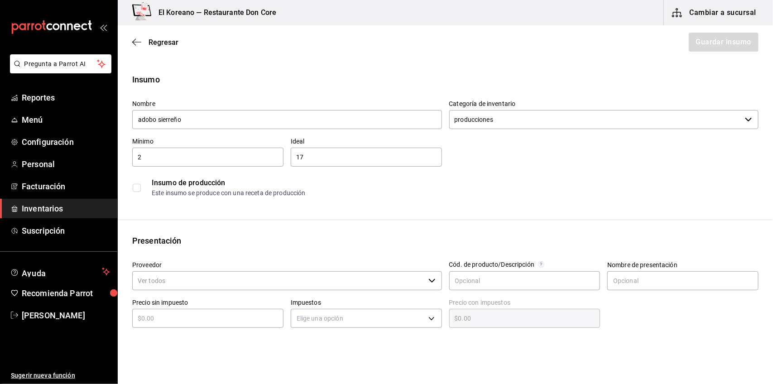
click at [139, 184] on input "checkbox" at bounding box center [137, 188] width 8 height 8
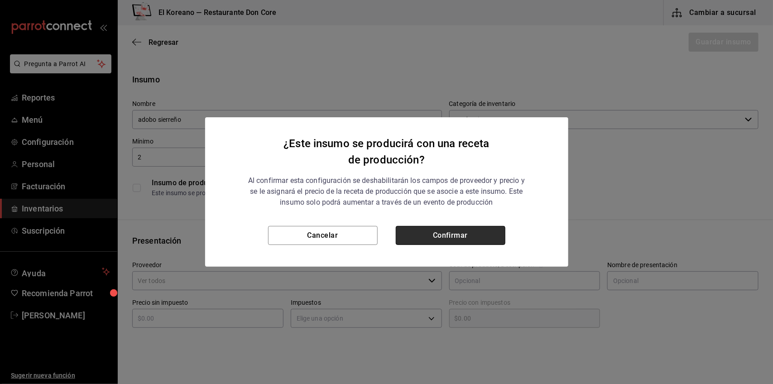
click at [446, 234] on button "Confirmar" at bounding box center [451, 235] width 110 height 19
checkbox input "true"
type input "$0.00"
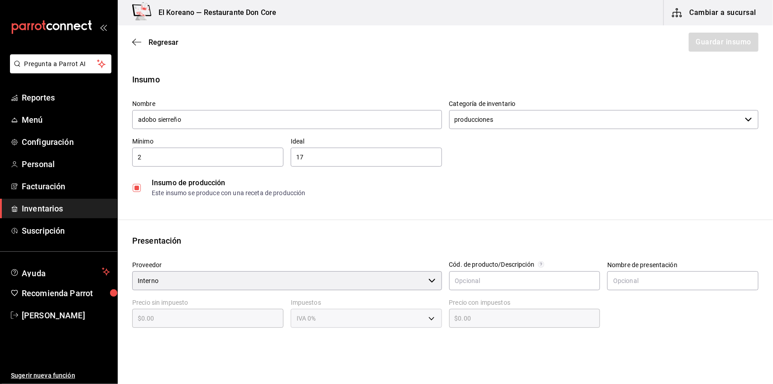
scroll to position [115, 0]
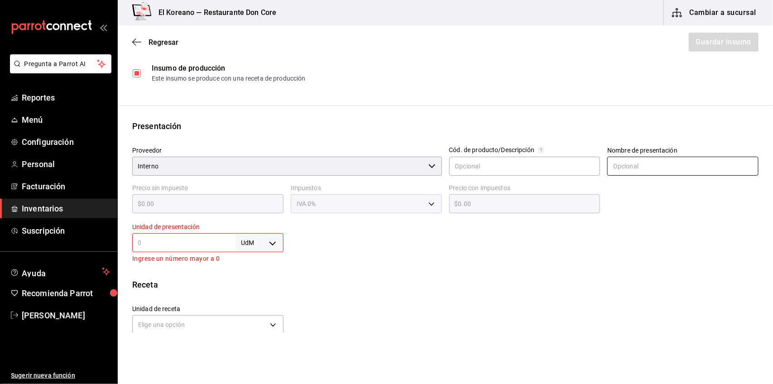
click at [622, 167] on input "text" at bounding box center [682, 166] width 151 height 19
type input "kg"
click at [206, 245] on input "text" at bounding box center [183, 242] width 103 height 11
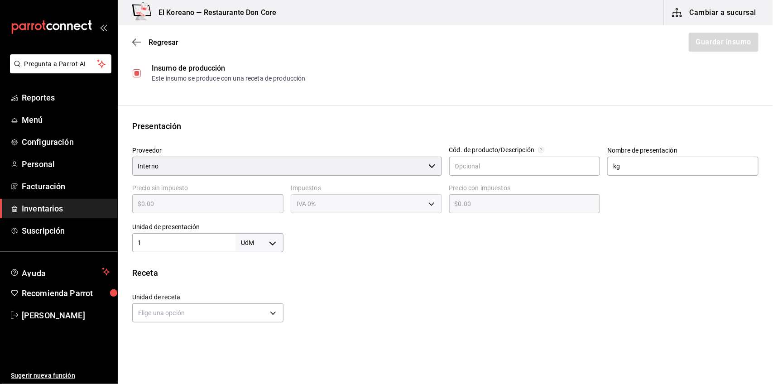
type input "1"
click at [268, 241] on body "Pregunta a Parrot AI Reportes Menú Configuración Personal Facturación Inventari…" at bounding box center [386, 166] width 773 height 333
click at [246, 287] on li "kg" at bounding box center [257, 284] width 47 height 15
type input "KILOGRAM"
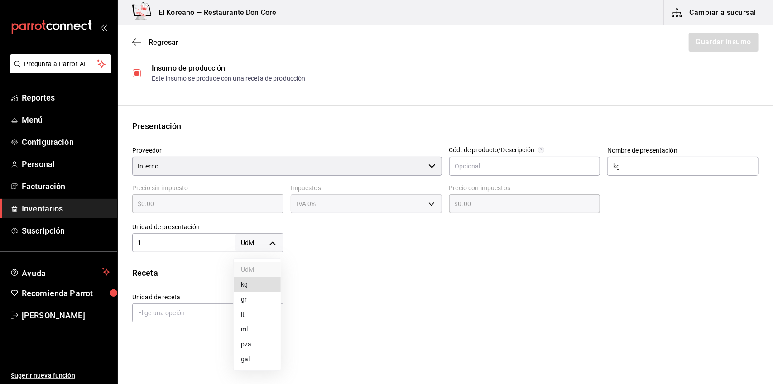
type input "1"
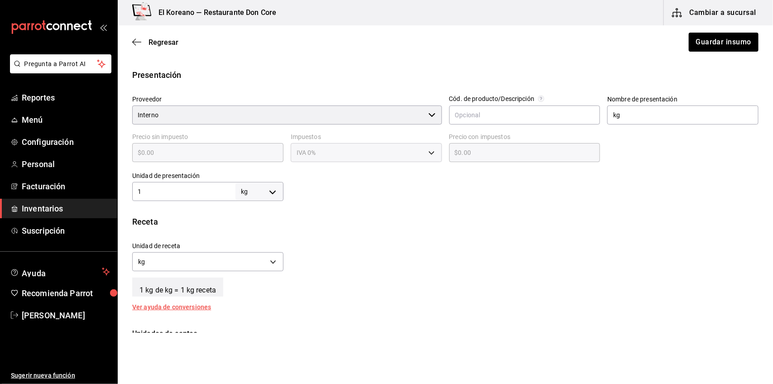
scroll to position [157, 0]
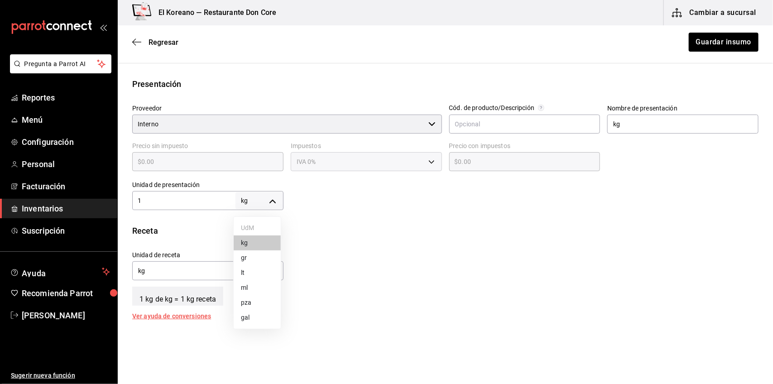
click at [270, 198] on body "Pregunta a Parrot AI Reportes Menú Configuración Personal Facturación Inventari…" at bounding box center [386, 166] width 773 height 333
click at [246, 275] on li "lt" at bounding box center [257, 272] width 47 height 15
type input "LITER"
click at [623, 129] on input "kg" at bounding box center [682, 124] width 151 height 19
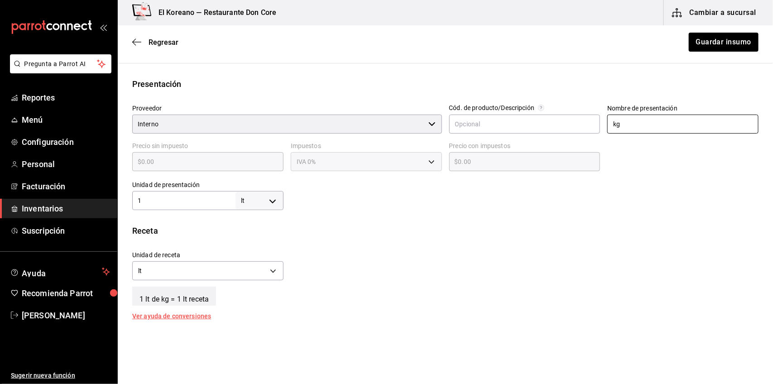
type input "k"
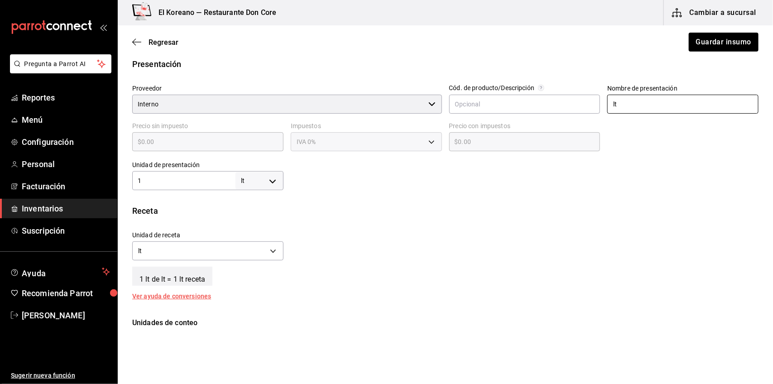
scroll to position [166, 0]
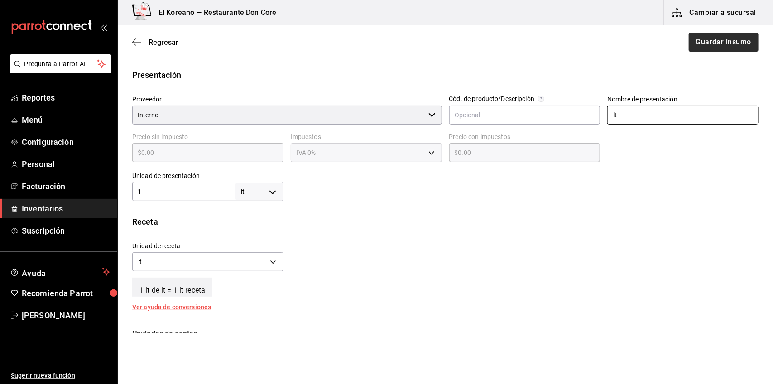
type input "lt"
click at [709, 46] on button "Guardar insumo" at bounding box center [723, 42] width 71 height 19
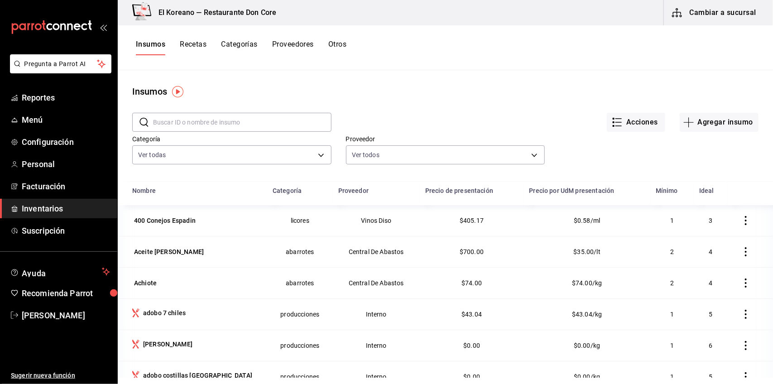
click at [193, 44] on button "Recetas" at bounding box center [193, 47] width 27 height 15
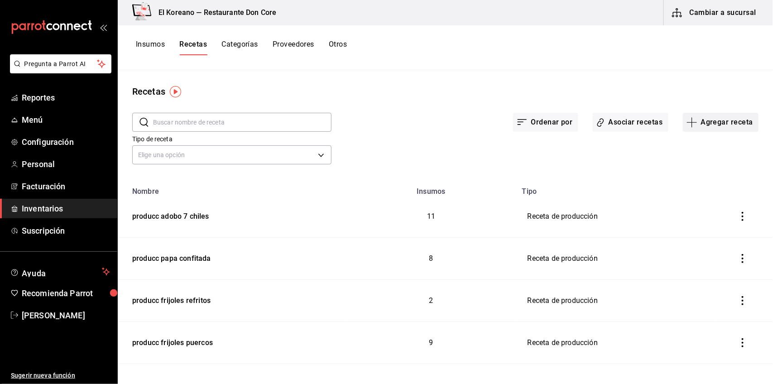
click at [725, 122] on button "Agregar receta" at bounding box center [721, 122] width 76 height 19
click at [693, 146] on span "Receta" at bounding box center [713, 148] width 76 height 10
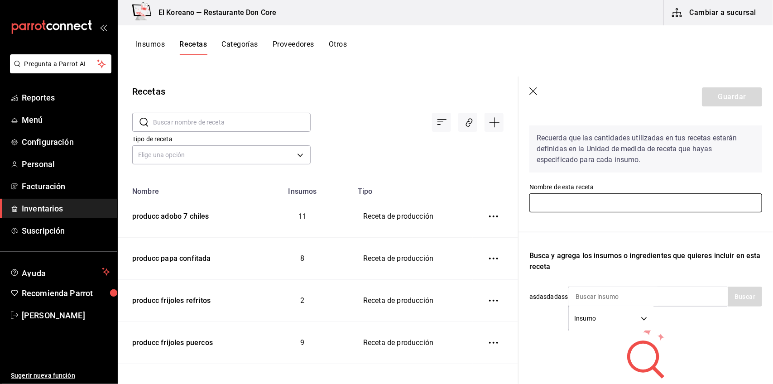
scroll to position [28, 0]
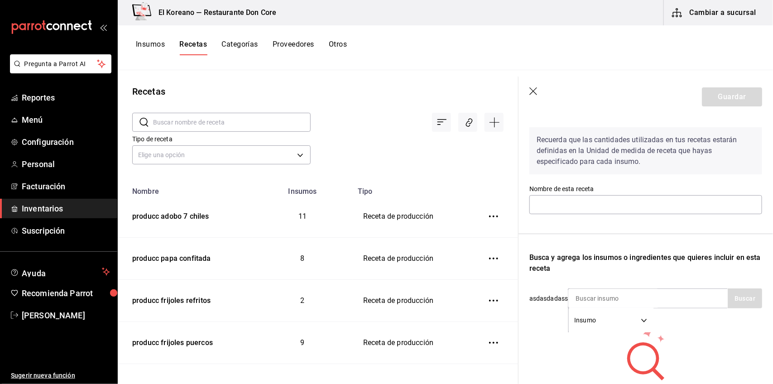
click at [442, 91] on div "Recetas" at bounding box center [318, 92] width 400 height 14
click at [532, 92] on icon "button" at bounding box center [533, 91] width 8 height 8
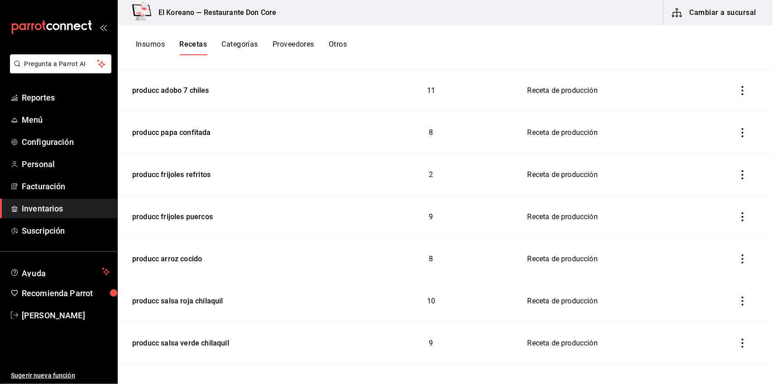
scroll to position [72, 0]
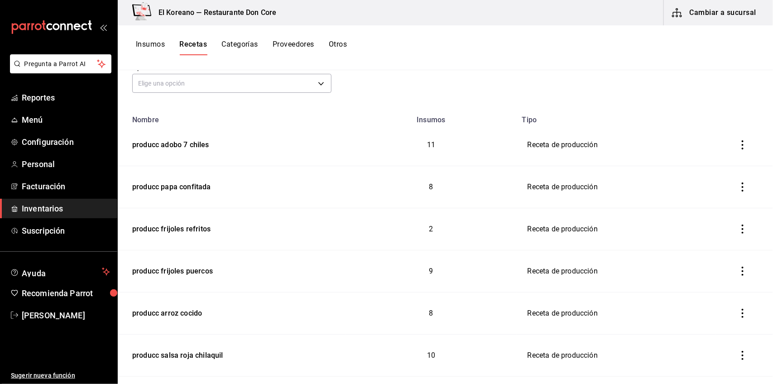
click at [199, 44] on button "Recetas" at bounding box center [193, 47] width 28 height 15
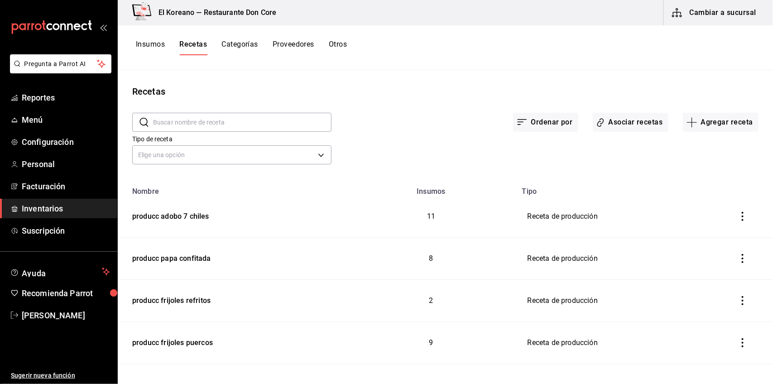
scroll to position [72, 0]
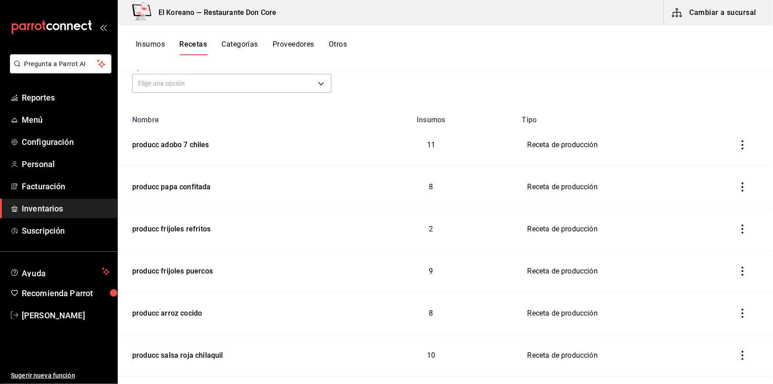
click at [144, 43] on button "Insumos" at bounding box center [150, 47] width 29 height 15
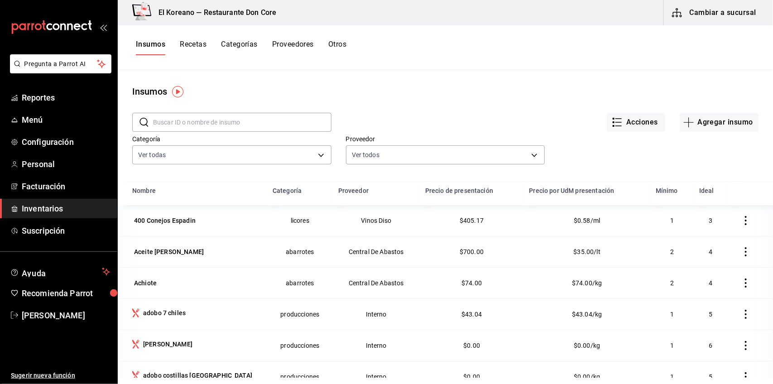
click at [234, 127] on input "text" at bounding box center [242, 122] width 178 height 18
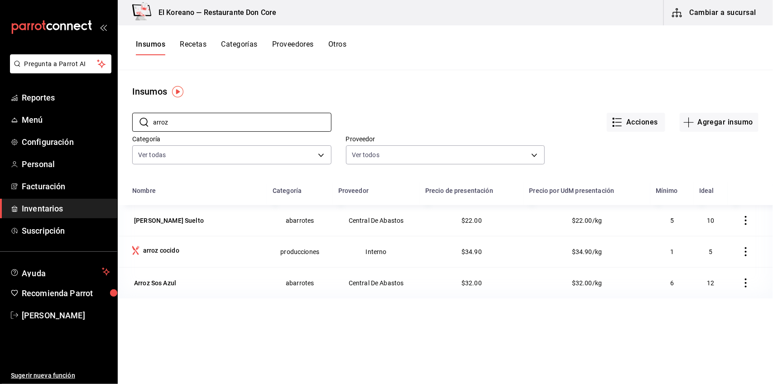
type input "arroz"
click at [191, 48] on button "Recetas" at bounding box center [193, 47] width 27 height 15
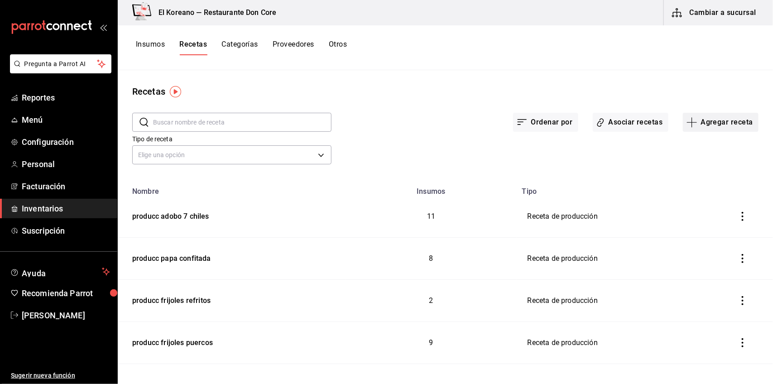
click at [709, 118] on button "Agregar receta" at bounding box center [721, 122] width 76 height 19
click at [712, 194] on span "Receta de producción" at bounding box center [713, 196] width 76 height 10
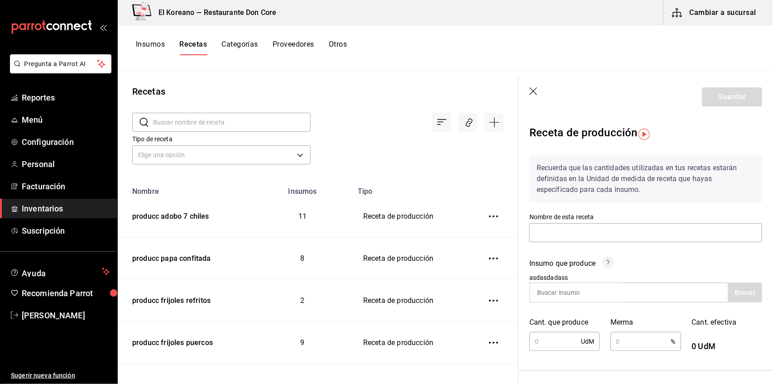
click at [632, 222] on div "Nombre de esta receta" at bounding box center [645, 228] width 233 height 30
click at [626, 235] on input "text" at bounding box center [645, 232] width 233 height 19
type input "a"
type input "produccion de adobo sierreño"
click at [576, 286] on input at bounding box center [575, 292] width 91 height 19
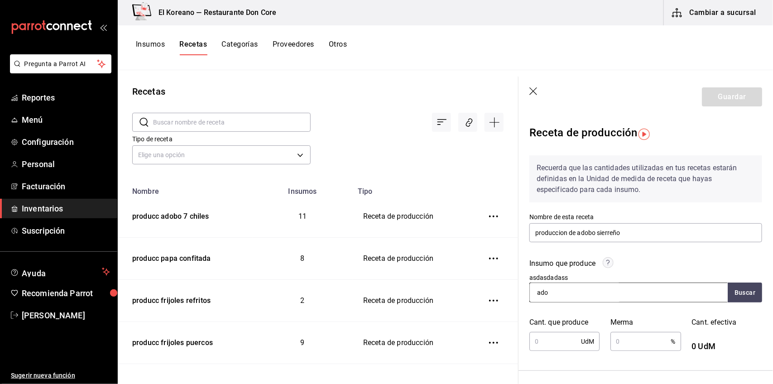
type input "adob"
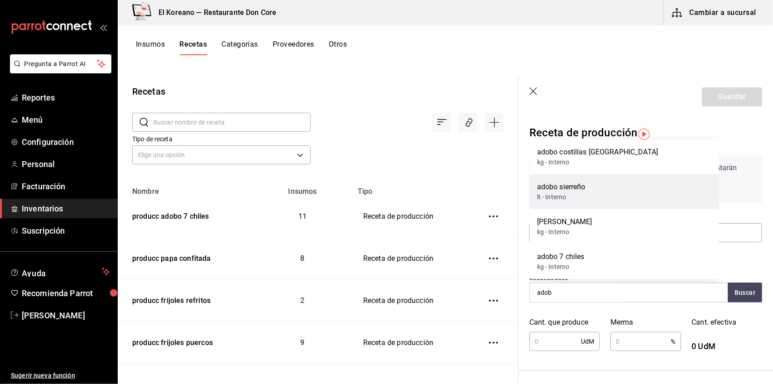
click at [562, 188] on div "adobo sierreño" at bounding box center [561, 187] width 48 height 11
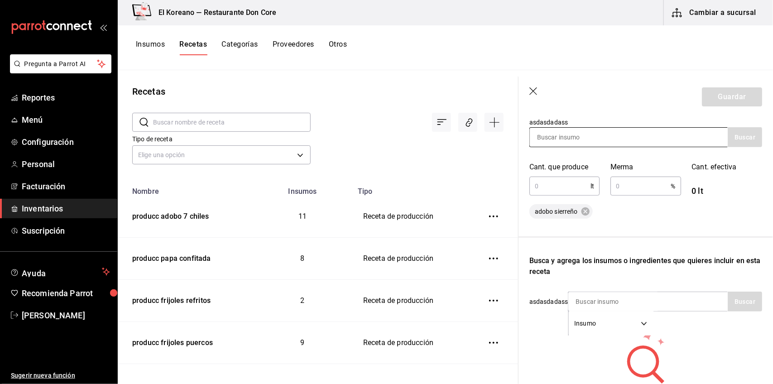
scroll to position [160, 0]
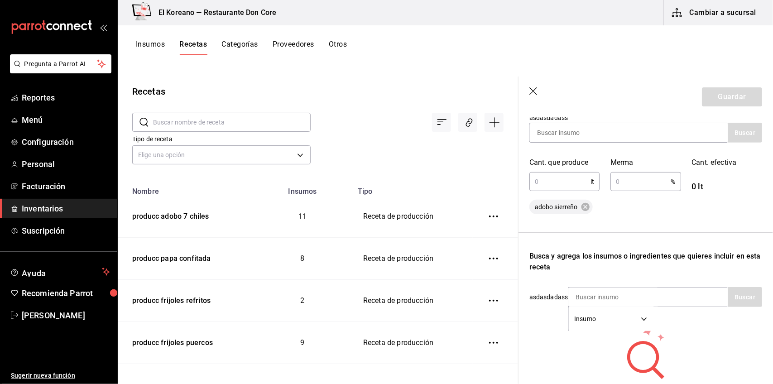
click at [583, 182] on input "text" at bounding box center [559, 181] width 61 height 18
type input "17"
click at [627, 182] on input "text" at bounding box center [640, 181] width 60 height 18
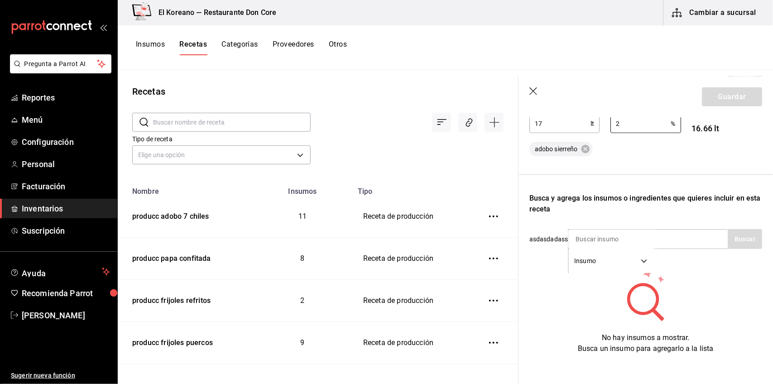
scroll to position [232, 0]
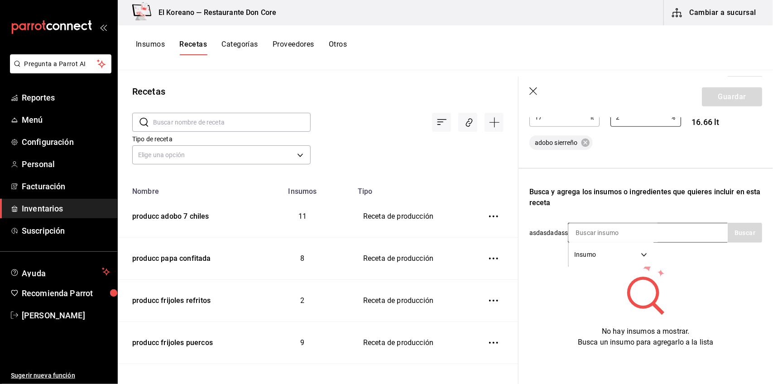
type input "2"
click at [609, 225] on input at bounding box center [613, 232] width 91 height 19
type input "jitoma"
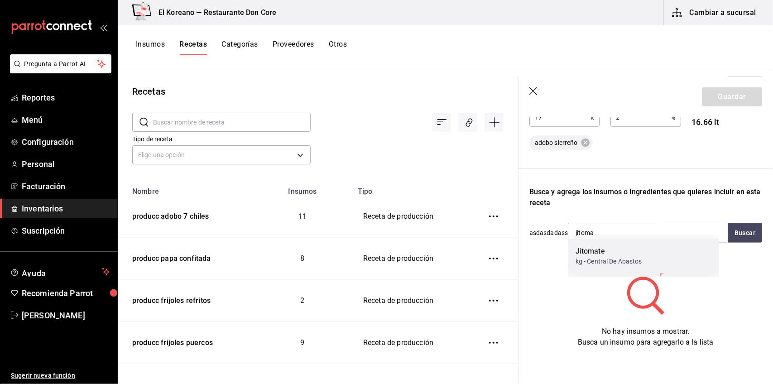
click at [600, 256] on div "Jitomate" at bounding box center [608, 251] width 67 height 11
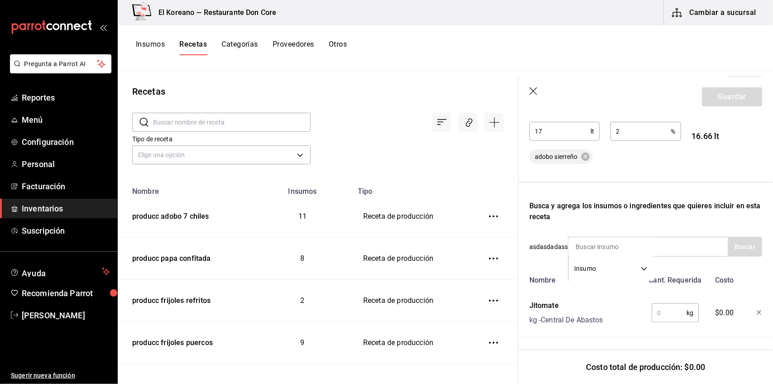
scroll to position [218, 0]
type input "cebol"
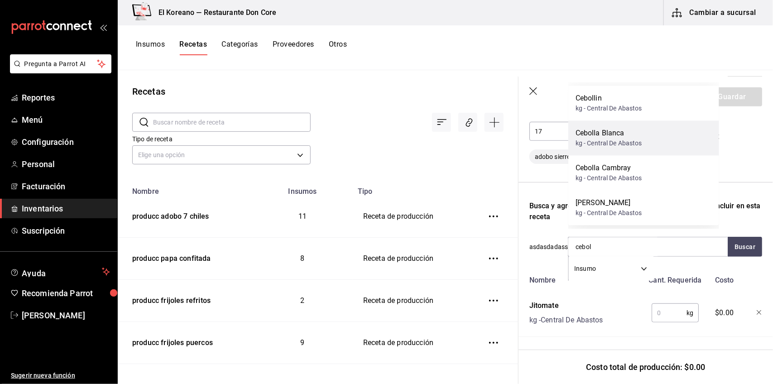
click at [603, 144] on div "kg - Central De Abastos" at bounding box center [608, 144] width 67 height 10
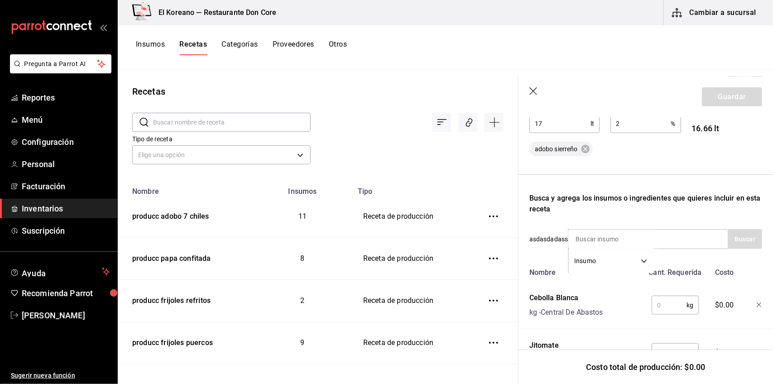
scroll to position [232, 0]
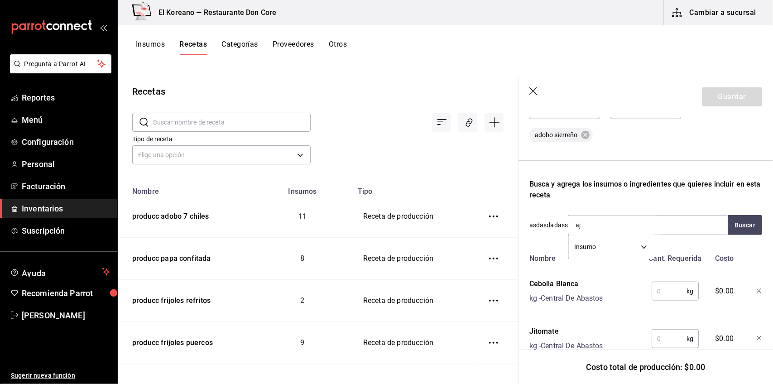
type input "ajo"
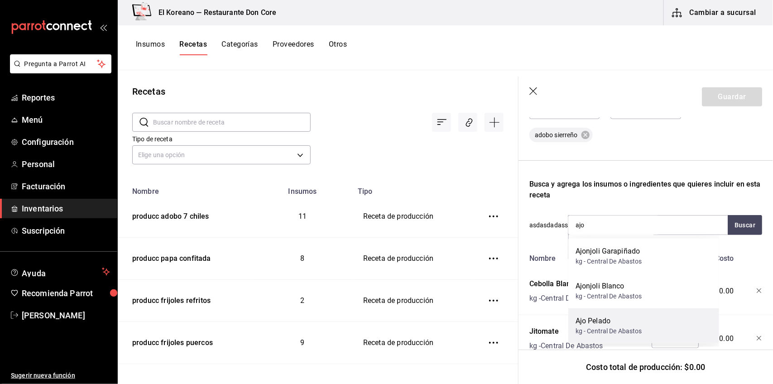
click at [605, 331] on div "kg - Central De Abastos" at bounding box center [608, 331] width 67 height 10
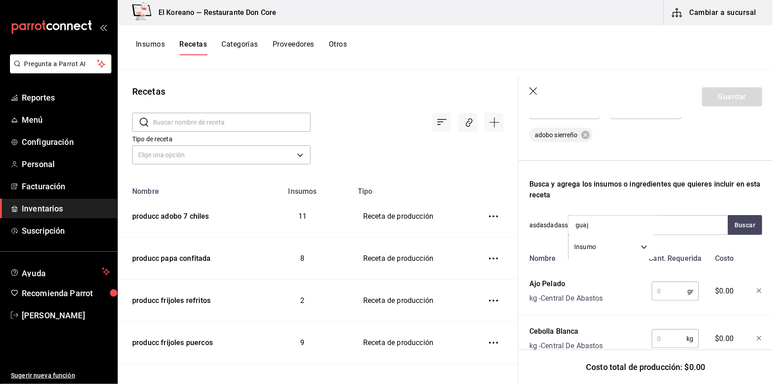
type input "guaji"
click at [609, 263] on div "bolsa de 1 kg - Central De Abastos" at bounding box center [623, 262] width 97 height 10
type input "anch"
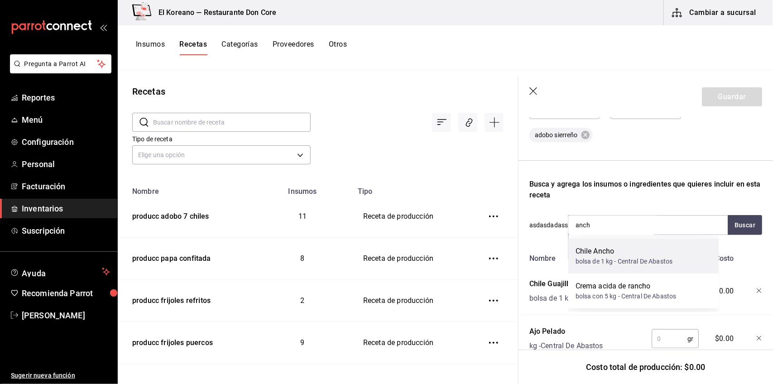
click at [609, 258] on div "bolsa de 1 kg - Central De Abastos" at bounding box center [623, 262] width 97 height 10
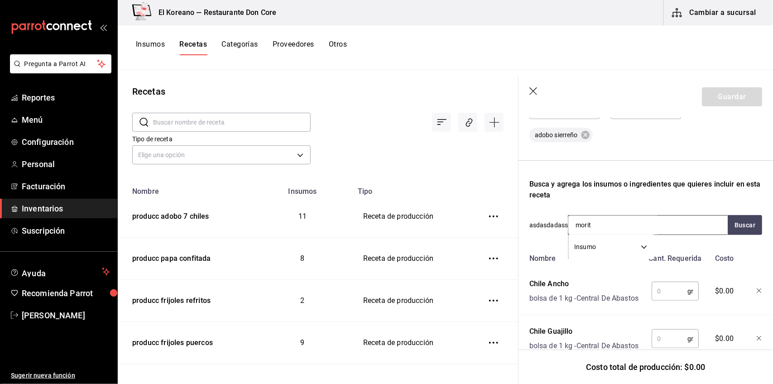
type input "morita"
click at [602, 252] on div "Chile Morita" at bounding box center [623, 251] width 97 height 11
type input "pimie"
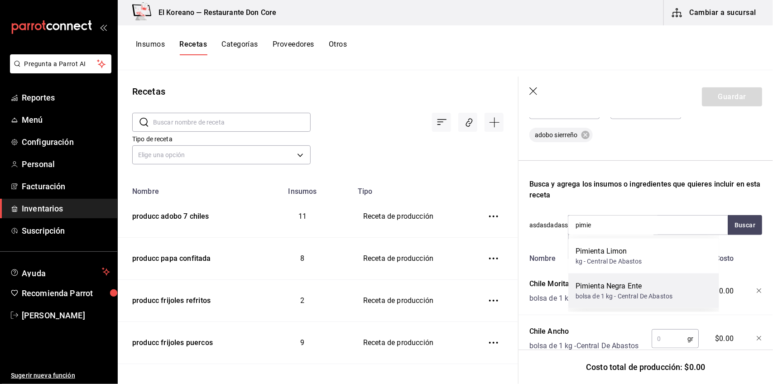
click at [603, 296] on div "bolsa de 1 kg - Central De Abastos" at bounding box center [623, 297] width 97 height 10
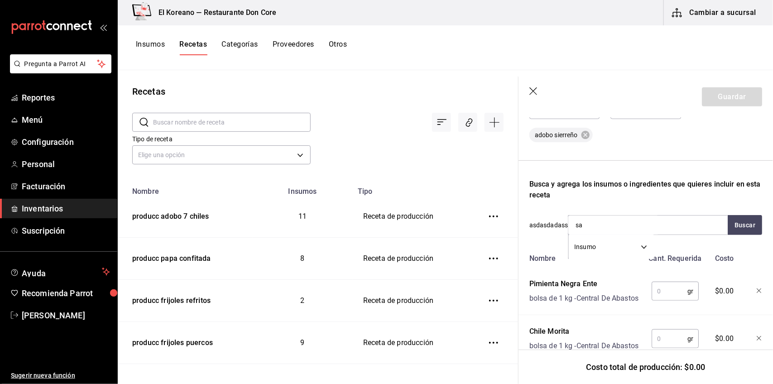
type input "sal"
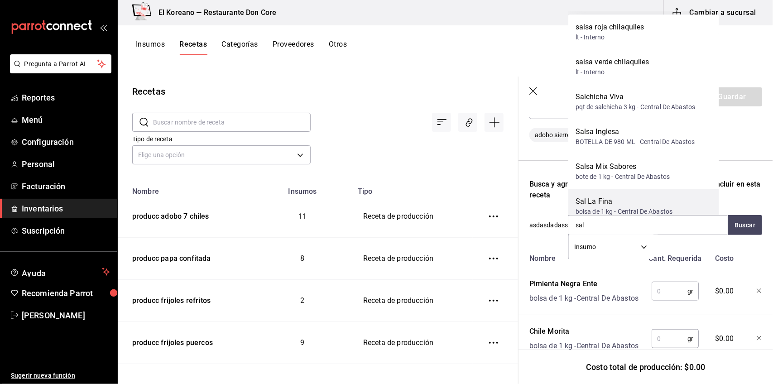
click at [621, 196] on div "Sal La Fina" at bounding box center [623, 201] width 97 height 11
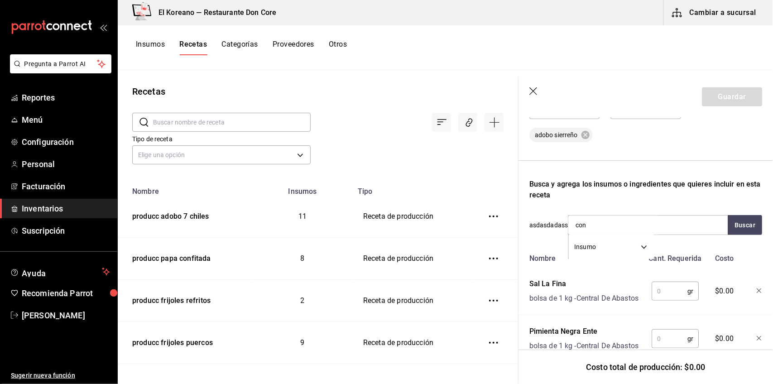
type input "cons"
click at [611, 252] on div "Consome De Pollo" at bounding box center [623, 251] width 97 height 11
click at [611, 220] on input "jugo li" at bounding box center [613, 224] width 91 height 19
type input "j"
type input "limon"
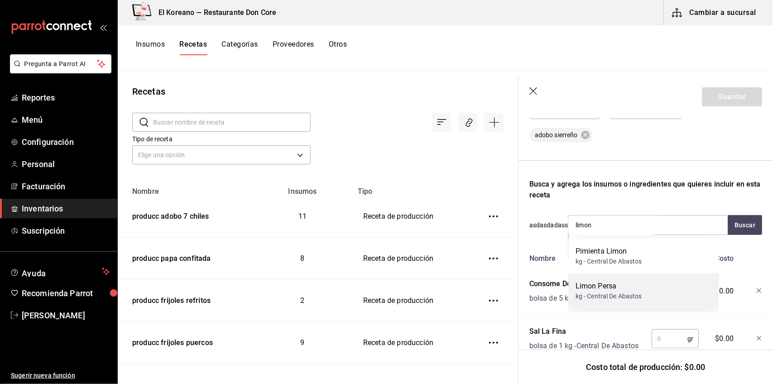
click at [628, 286] on div "Limon Persa" at bounding box center [608, 286] width 67 height 11
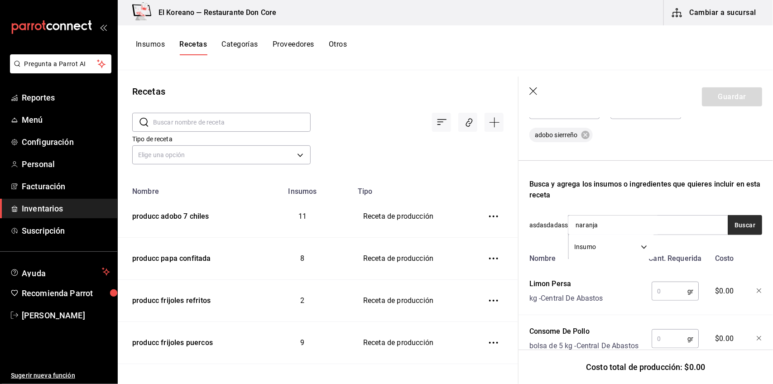
type input "naranja"
click at [734, 230] on button "Buscar" at bounding box center [744, 225] width 34 height 20
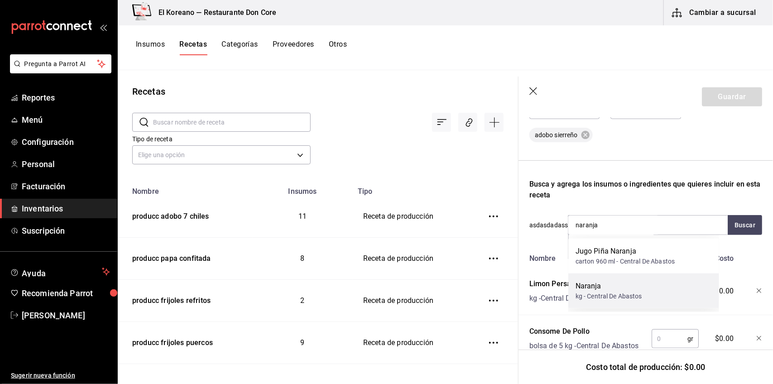
click at [606, 290] on div "Naranja" at bounding box center [608, 286] width 67 height 11
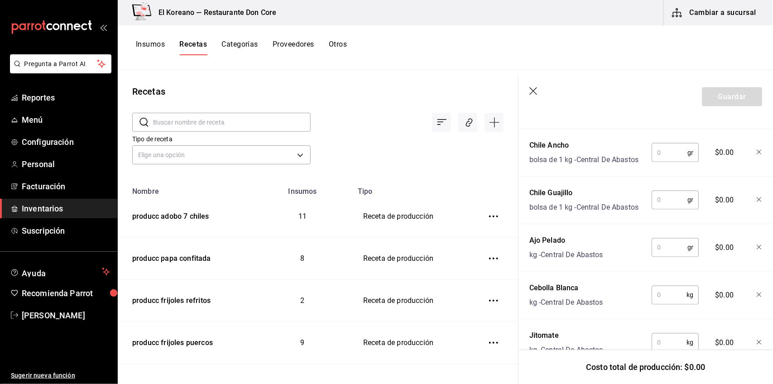
scroll to position [758, 0]
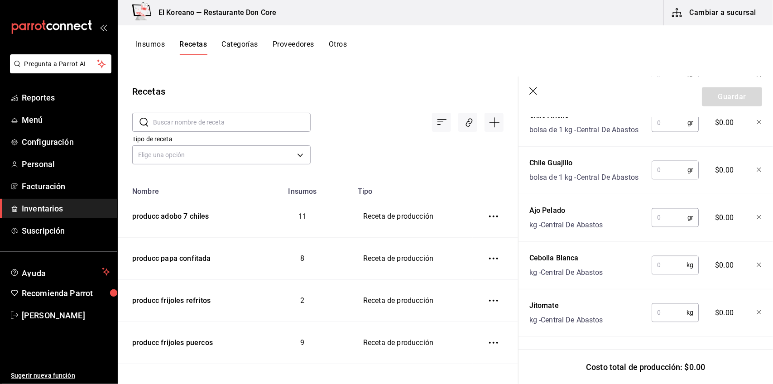
click at [659, 304] on input "text" at bounding box center [668, 313] width 35 height 18
type input "10"
click at [661, 261] on input "text" at bounding box center [668, 265] width 35 height 18
type input "2.250"
click at [662, 209] on input "text" at bounding box center [669, 218] width 36 height 18
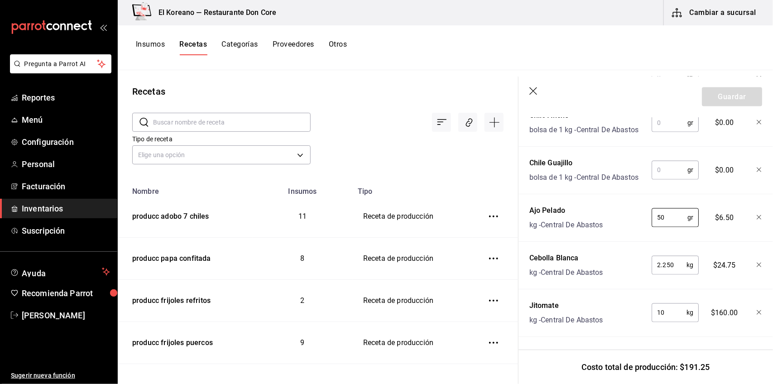
type input "50"
click at [662, 161] on input "text" at bounding box center [669, 170] width 36 height 18
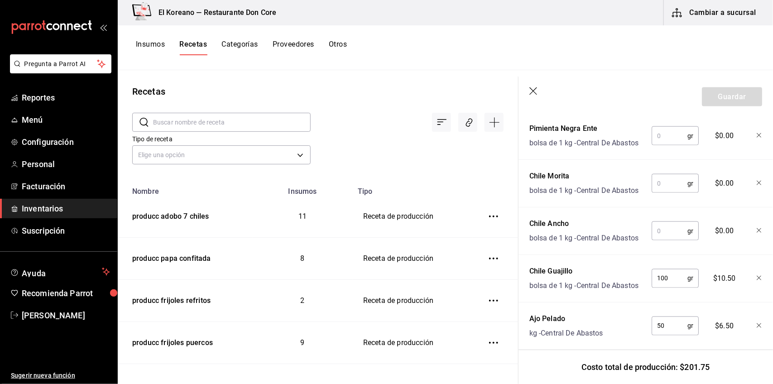
scroll to position [564, 0]
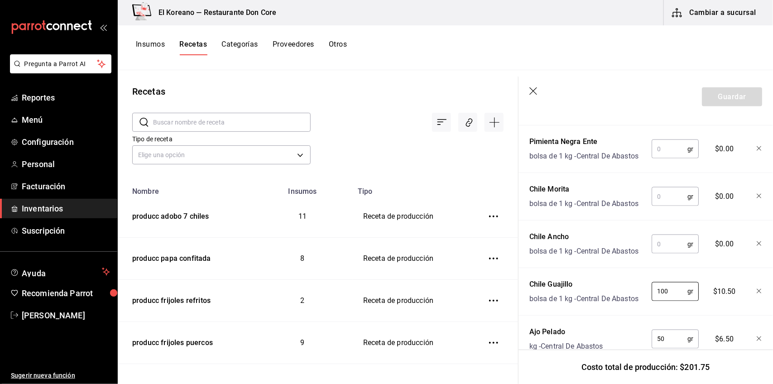
type input "100"
click at [669, 253] on input "text" at bounding box center [669, 244] width 36 height 18
type input "100"
click at [663, 206] on input "text" at bounding box center [669, 196] width 36 height 18
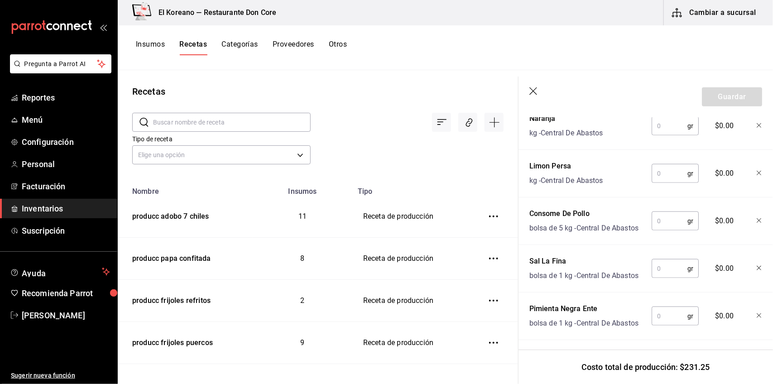
scroll to position [396, 0]
type input "100"
click at [668, 326] on input "text" at bounding box center [669, 317] width 36 height 18
type input "50"
click at [669, 278] on input "text" at bounding box center [669, 269] width 36 height 18
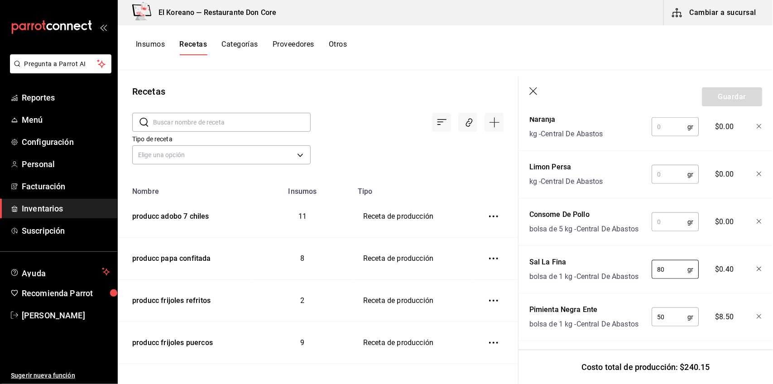
type input "80"
click at [670, 225] on input "text" at bounding box center [669, 222] width 36 height 18
type input "80"
click at [665, 177] on input "text" at bounding box center [669, 174] width 36 height 18
type input "100"
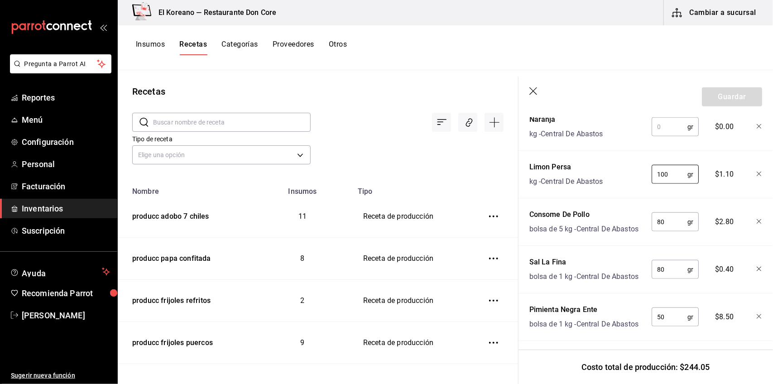
click at [661, 123] on input "text" at bounding box center [669, 127] width 36 height 18
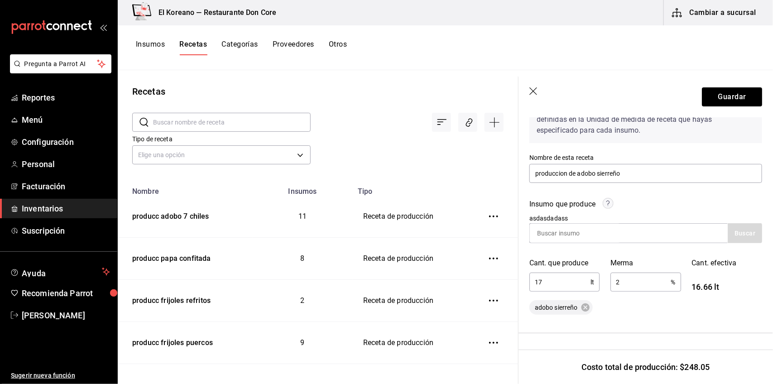
scroll to position [92, 0]
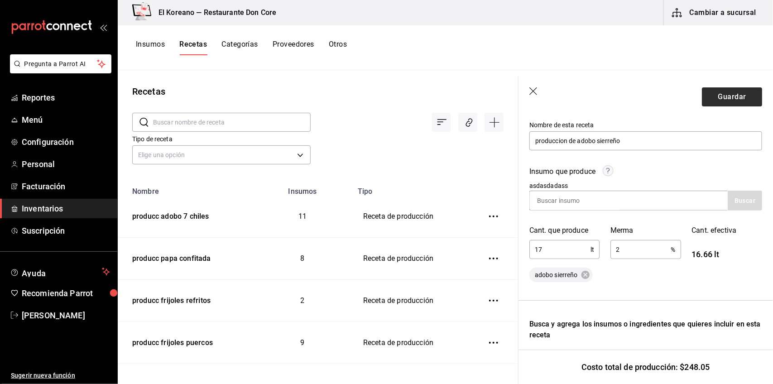
type input "200"
click at [709, 94] on button "Guardar" at bounding box center [732, 96] width 60 height 19
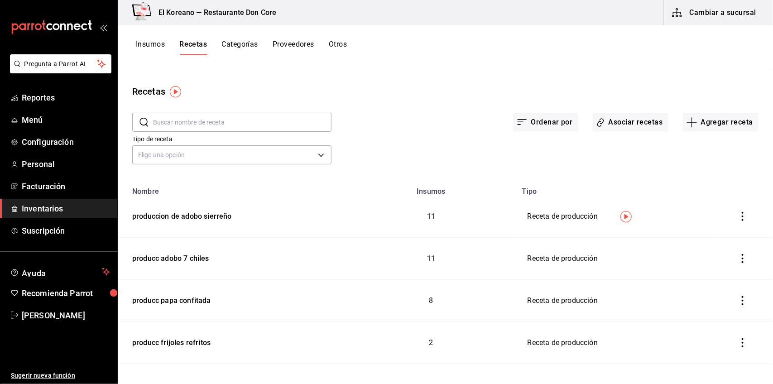
click at [155, 40] on button "Insumos" at bounding box center [150, 47] width 29 height 15
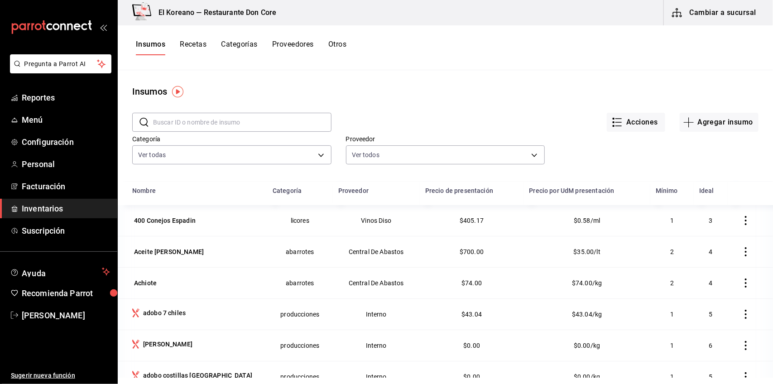
click at [211, 127] on input "text" at bounding box center [242, 122] width 178 height 18
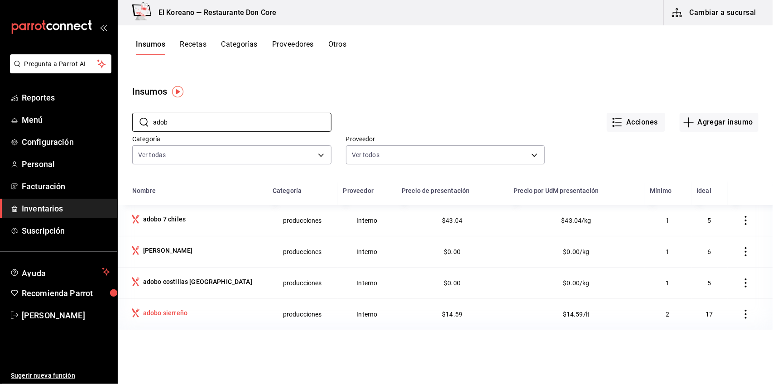
type input "adob"
click at [200, 307] on td "adobo sierreño" at bounding box center [192, 313] width 149 height 31
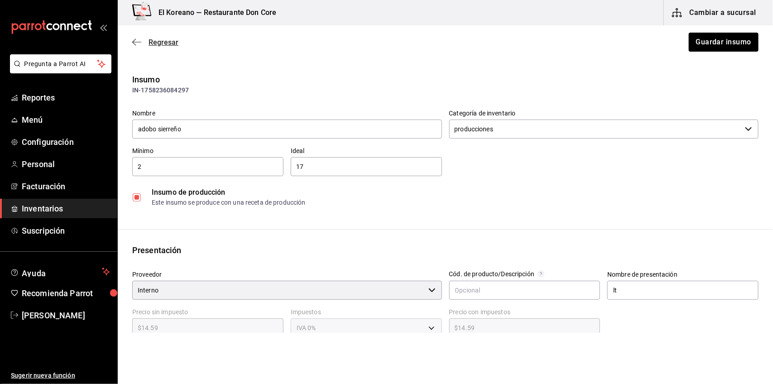
click at [167, 42] on span "Regresar" at bounding box center [163, 42] width 30 height 9
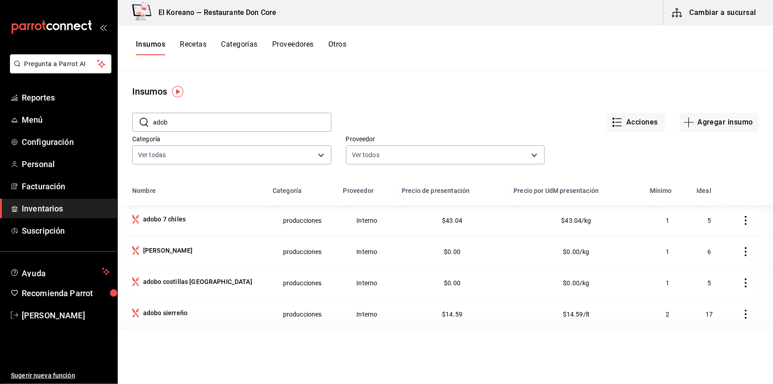
click at [152, 44] on button "Insumos" at bounding box center [150, 47] width 29 height 15
click at [145, 43] on button "Insumos" at bounding box center [150, 47] width 29 height 15
click at [710, 119] on button "Agregar insumo" at bounding box center [719, 122] width 79 height 19
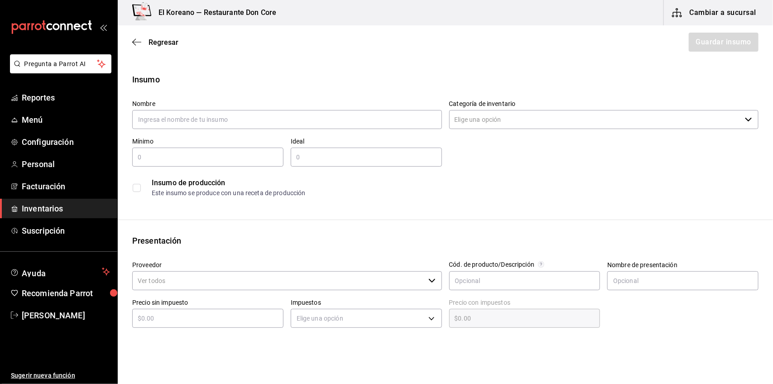
click at [387, 75] on div "Insumo" at bounding box center [445, 79] width 626 height 12
click at [275, 120] on input "text" at bounding box center [287, 119] width 310 height 19
type input "jugo de limon"
click at [179, 153] on input "text" at bounding box center [207, 157] width 151 height 11
type input "1"
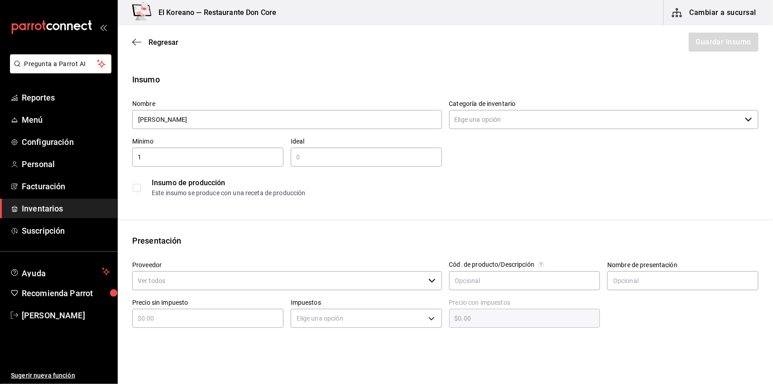
click at [302, 157] on input "text" at bounding box center [366, 157] width 151 height 11
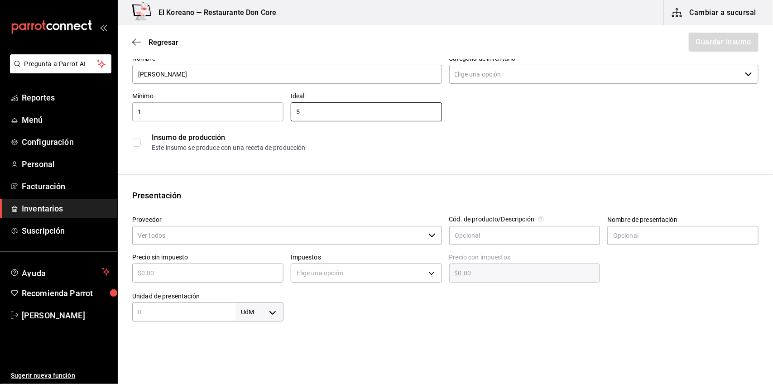
scroll to position [46, 0]
type input "5"
click at [134, 141] on input "checkbox" at bounding box center [137, 142] width 8 height 8
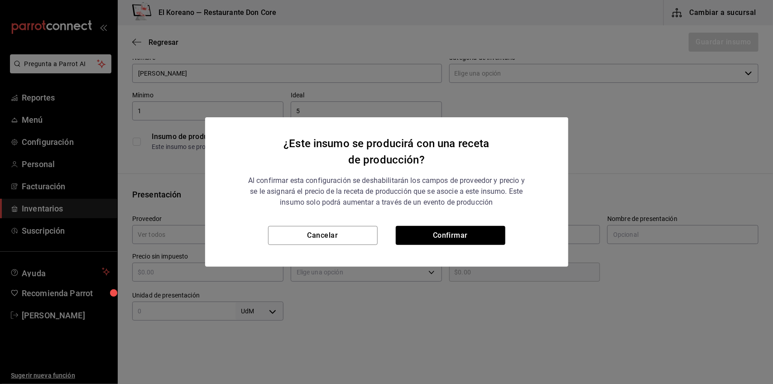
click at [591, 121] on div "¿Este insumo se producirá con una receta de producción? Al confirmar esta confi…" at bounding box center [386, 192] width 773 height 384
click at [454, 232] on button "Confirmar" at bounding box center [451, 235] width 110 height 19
checkbox input "true"
type input "$0.00"
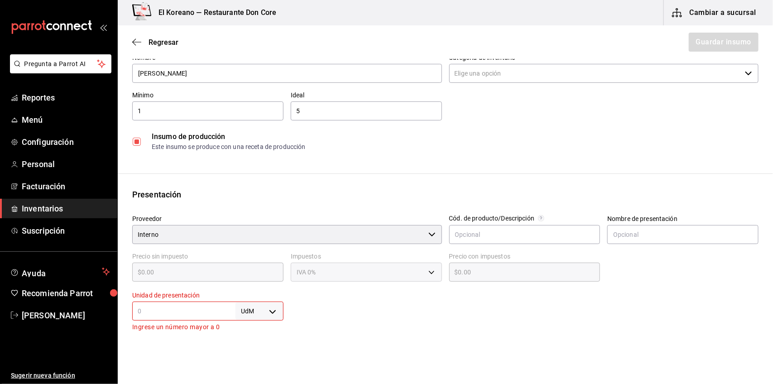
type input "Interno"
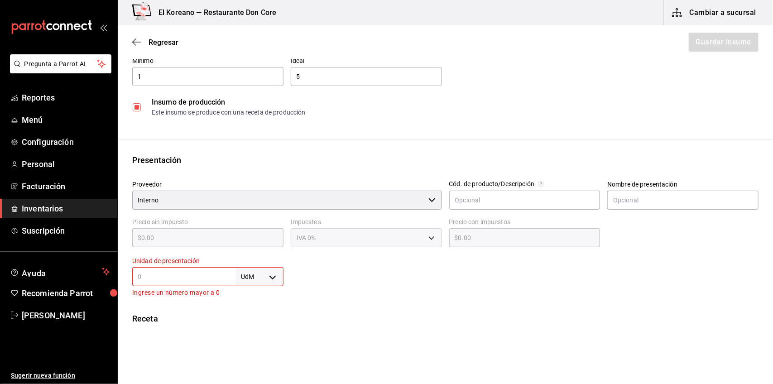
scroll to position [91, 0]
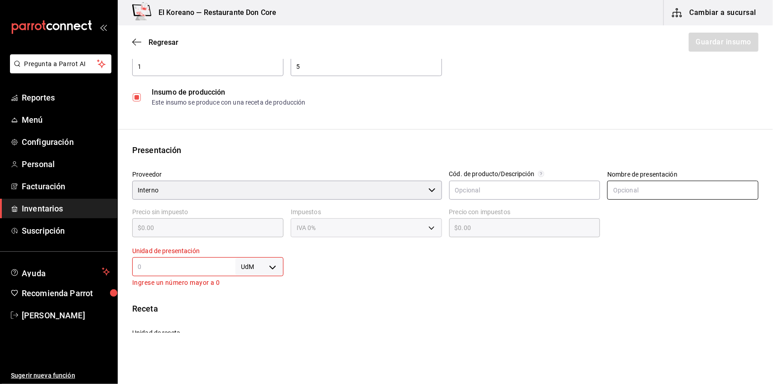
click at [628, 186] on input "text" at bounding box center [682, 190] width 151 height 19
type input "lt"
click at [192, 260] on div "UdM ​" at bounding box center [207, 266] width 151 height 19
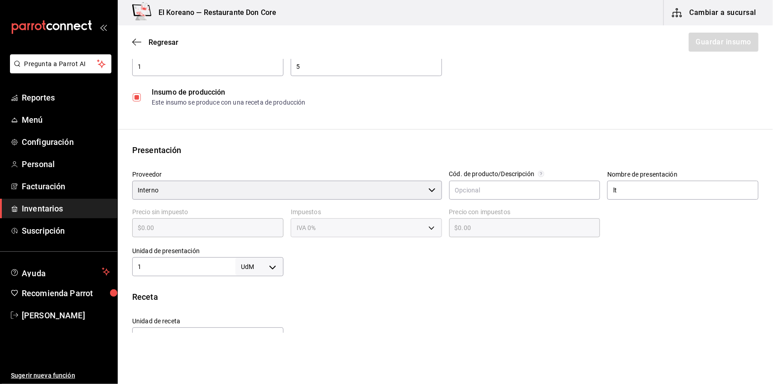
type input "1"
click at [268, 269] on body "Pregunta a Parrot AI Reportes Menú Configuración Personal Facturación Inventari…" at bounding box center [386, 166] width 773 height 333
click at [243, 325] on li "lt" at bounding box center [257, 327] width 47 height 15
type input "LITER"
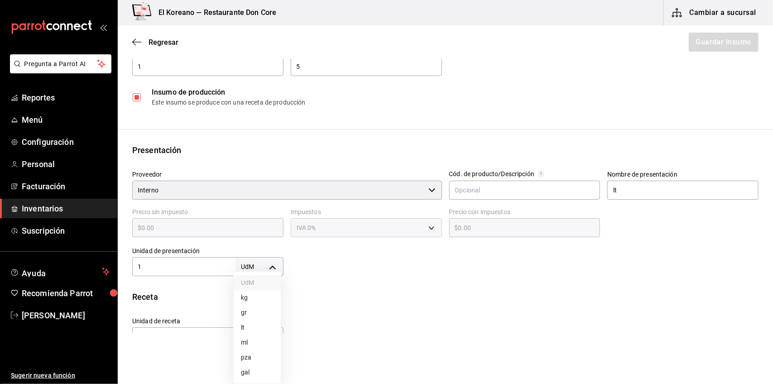
type input "1"
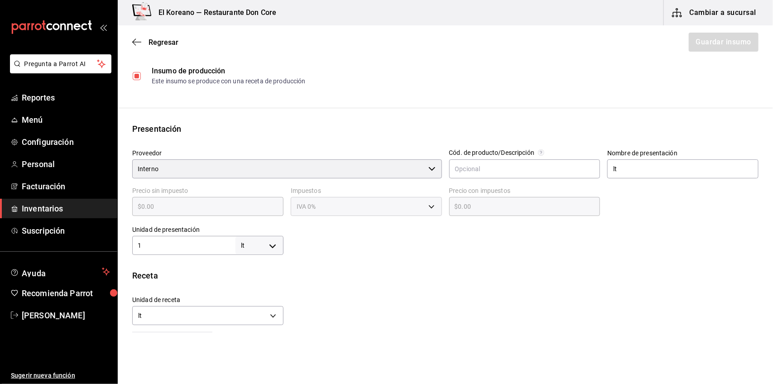
scroll to position [0, 0]
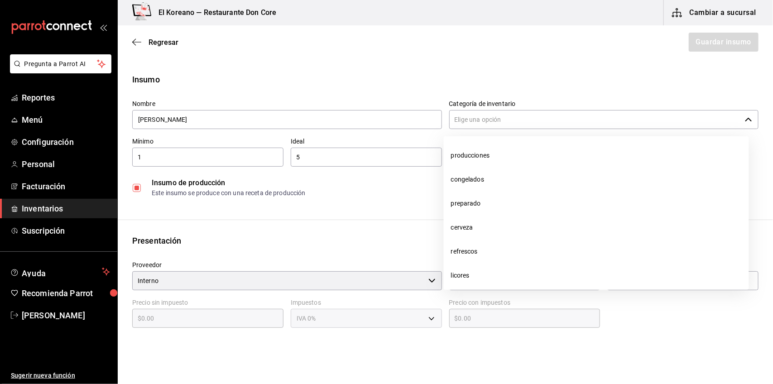
click at [515, 122] on input "Categoría de inventario" at bounding box center [595, 119] width 292 height 19
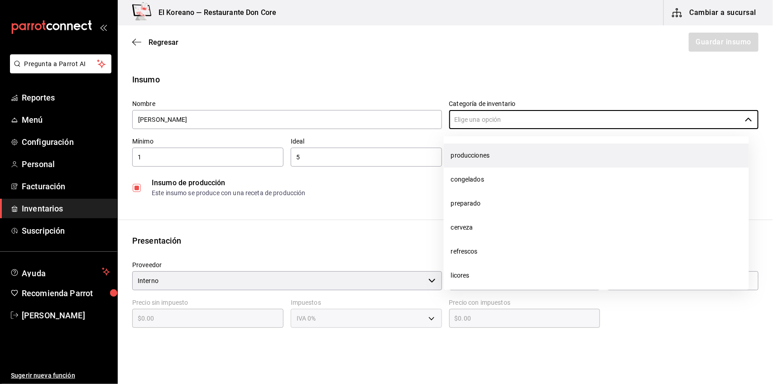
click at [476, 161] on li "producciones" at bounding box center [596, 156] width 305 height 24
type input "producciones"
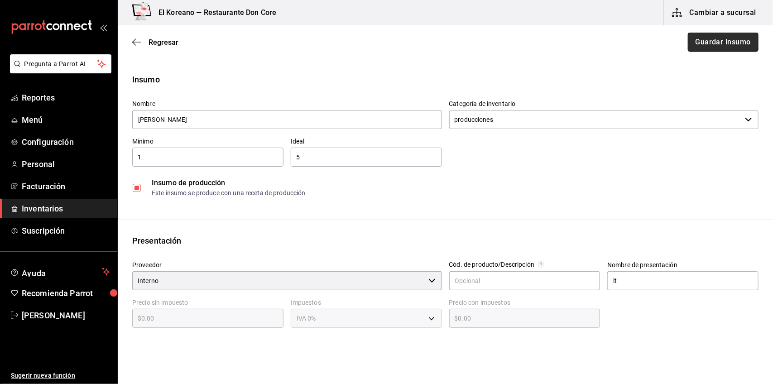
click at [723, 39] on button "Guardar insumo" at bounding box center [723, 42] width 71 height 19
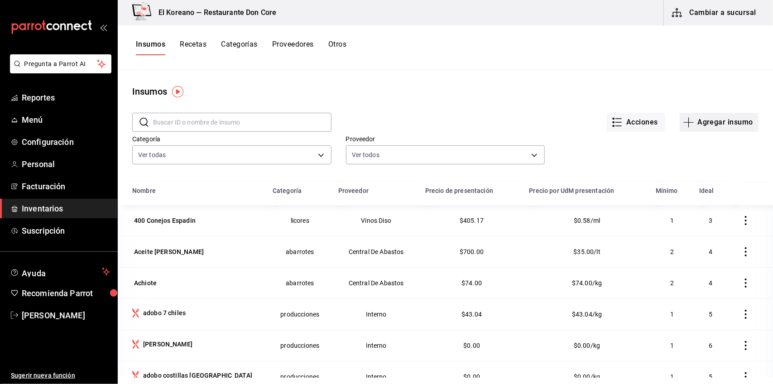
click at [720, 117] on button "Agregar insumo" at bounding box center [719, 122] width 79 height 19
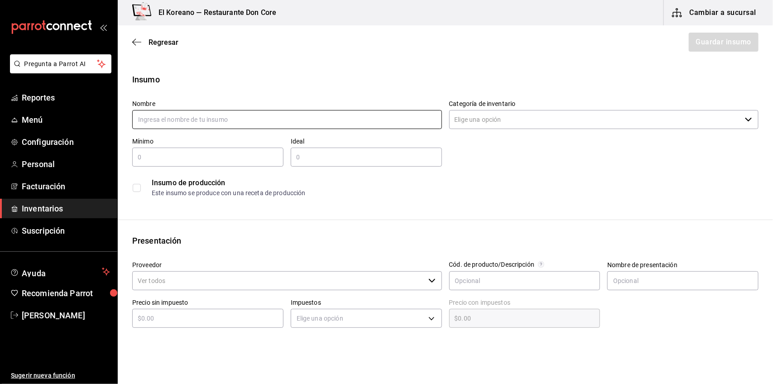
click at [192, 117] on input "text" at bounding box center [287, 119] width 310 height 19
type input "jugo de naranja don core"
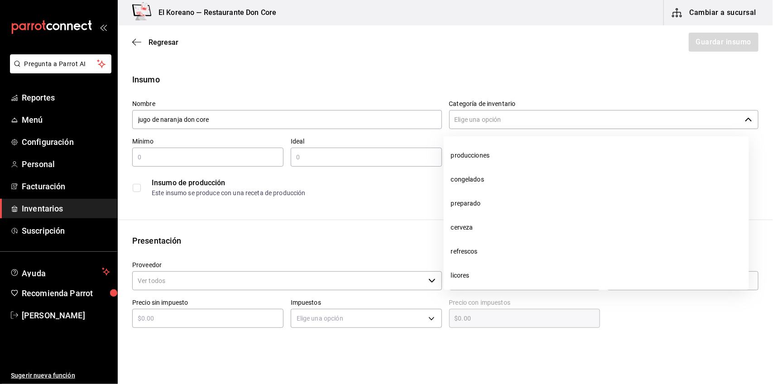
click at [455, 122] on input "Categoría de inventario" at bounding box center [595, 119] width 292 height 19
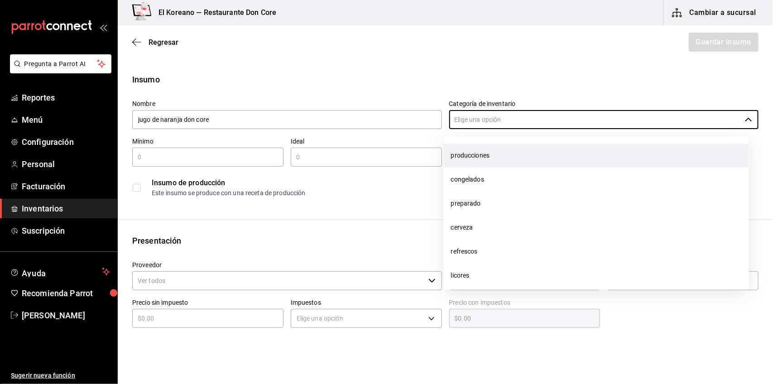
click at [457, 146] on li "producciones" at bounding box center [596, 156] width 305 height 24
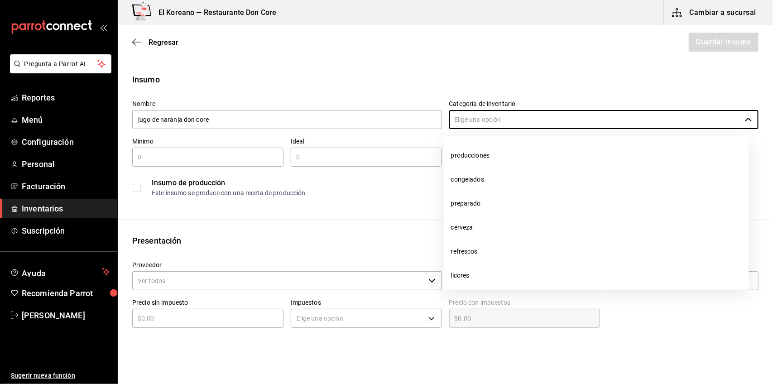
type input "producciones"
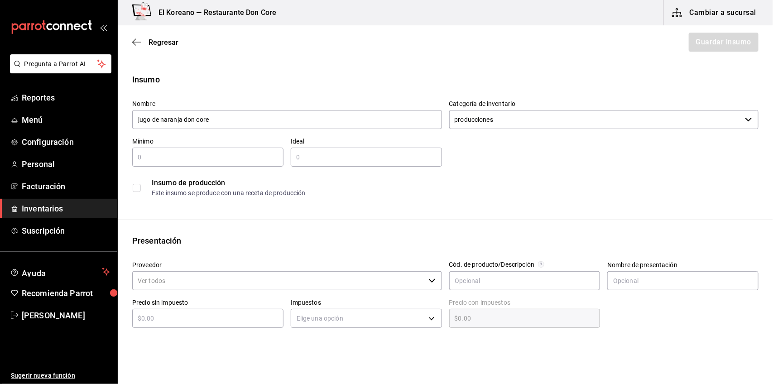
click at [139, 184] on input "checkbox" at bounding box center [137, 188] width 8 height 8
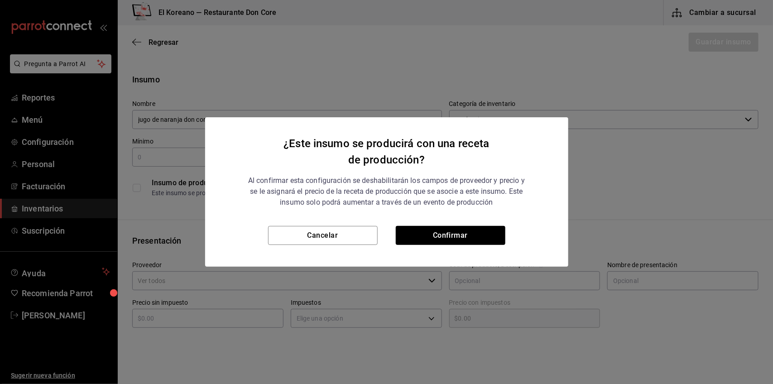
click at [437, 225] on div "¿Este insumo se producirá con una receta de producción? Al confirmar esta confi…" at bounding box center [386, 171] width 363 height 109
click at [437, 230] on button "Confirmar" at bounding box center [451, 235] width 110 height 19
checkbox input "true"
type input "$0.00"
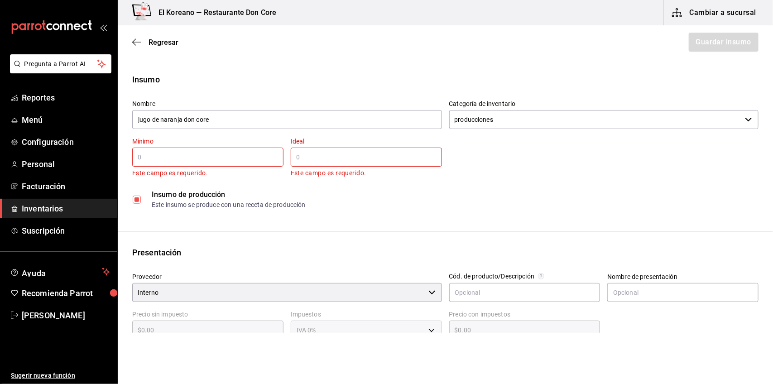
click at [211, 152] on input "text" at bounding box center [207, 157] width 151 height 11
click at [299, 152] on input "text" at bounding box center [366, 157] width 151 height 11
type input "5"
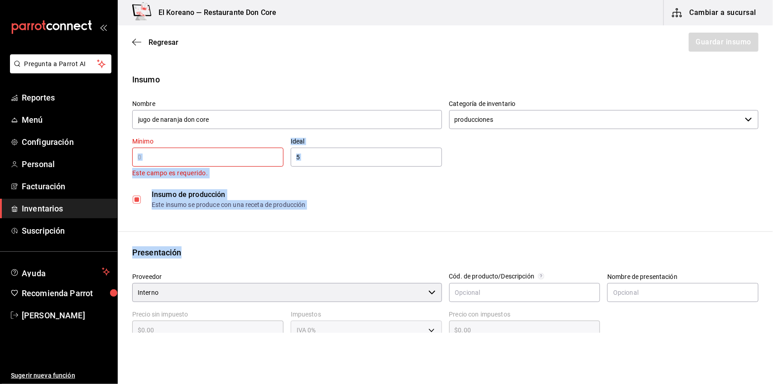
drag, startPoint x: 243, startPoint y: 245, endPoint x: 150, endPoint y: 158, distance: 127.2
click at [150, 158] on div "Insumo Nombre jugo de naranja don core Categoría de inventario producciones ​ M…" at bounding box center [445, 302] width 655 height 458
click at [150, 158] on input "text" at bounding box center [207, 157] width 151 height 11
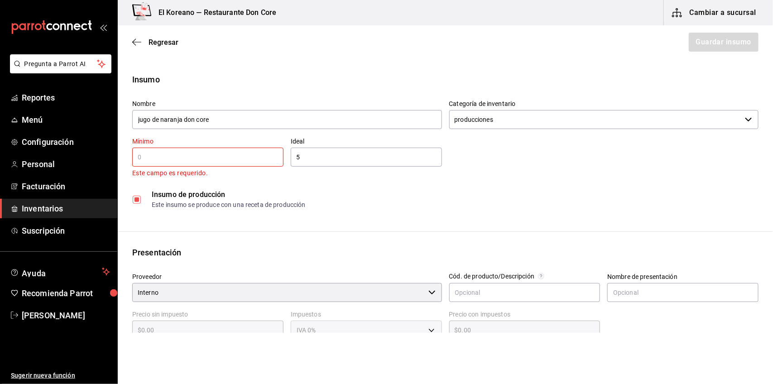
click at [150, 158] on input "text" at bounding box center [207, 157] width 151 height 11
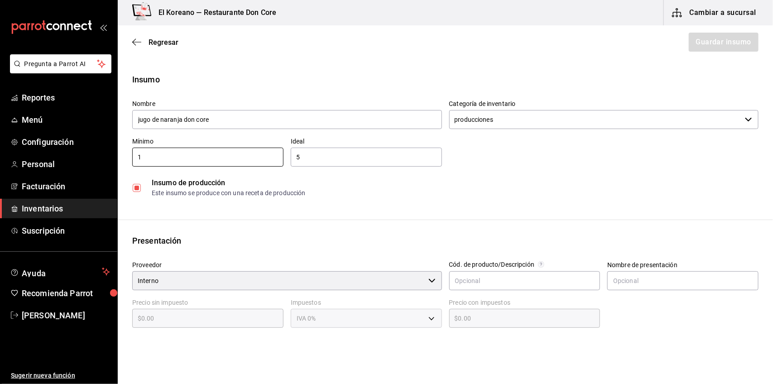
type input "1"
click at [355, 211] on div "Insumo Nombre jugo de naranja don core Categoría de inventario producciones ​ M…" at bounding box center [445, 296] width 655 height 446
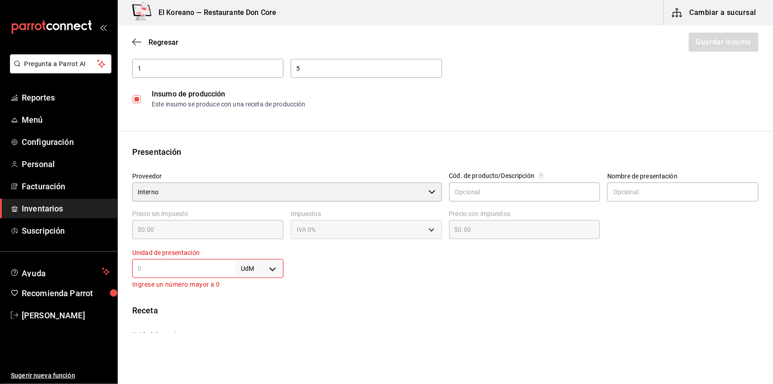
scroll to position [91, 0]
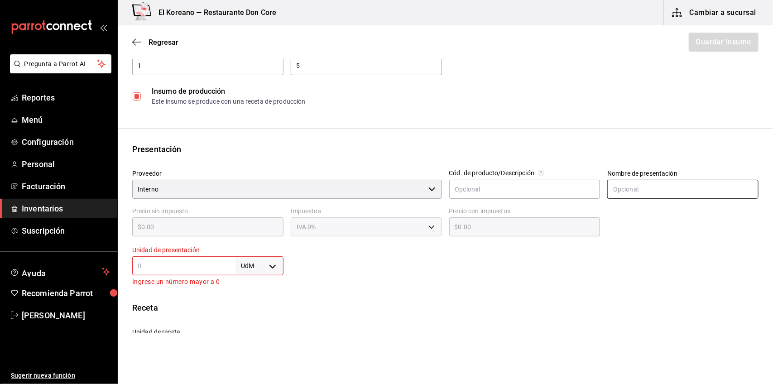
click at [612, 187] on input "text" at bounding box center [682, 189] width 151 height 19
type input "ñ"
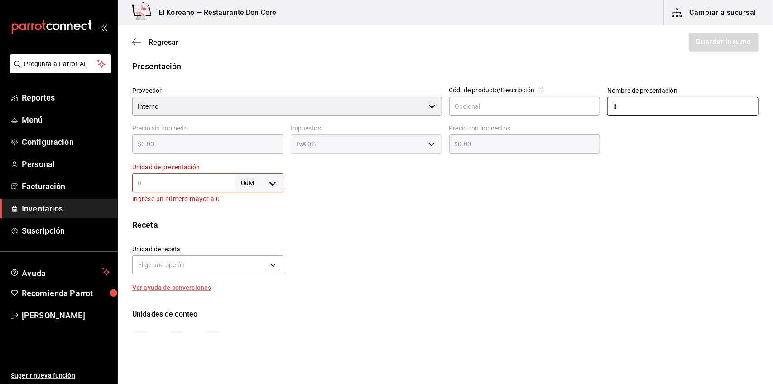
scroll to position [175, 0]
type input "lt"
click at [182, 184] on input "text" at bounding box center [183, 182] width 103 height 11
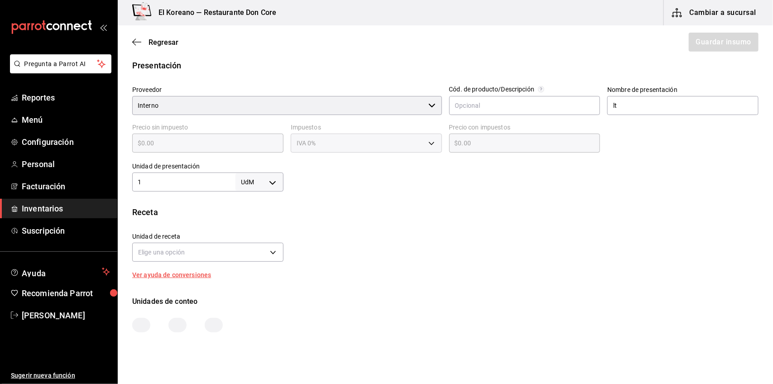
type input "1"
click at [268, 179] on body "Pregunta a Parrot AI Reportes Menú Configuración Personal Facturación Inventari…" at bounding box center [386, 166] width 773 height 333
click at [247, 253] on li "lt" at bounding box center [257, 254] width 47 height 15
type input "LITER"
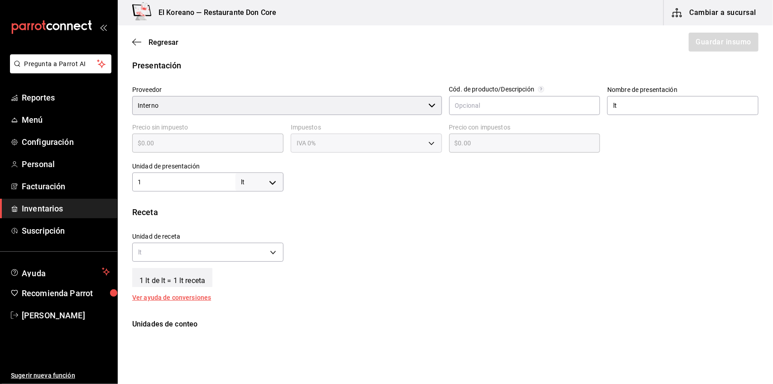
type input "1"
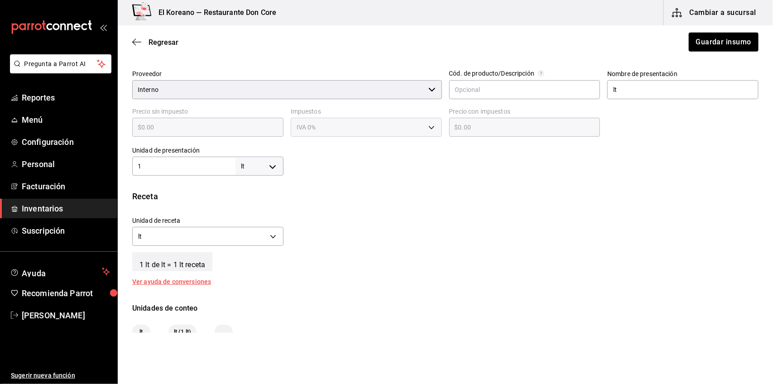
scroll to position [180, 0]
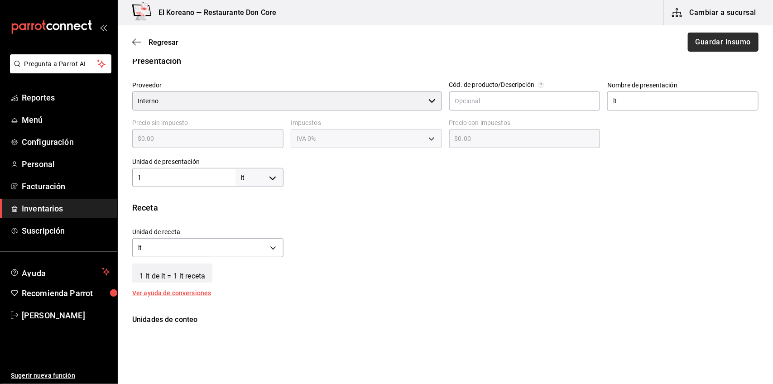
click at [702, 36] on button "Guardar insumo" at bounding box center [723, 42] width 71 height 19
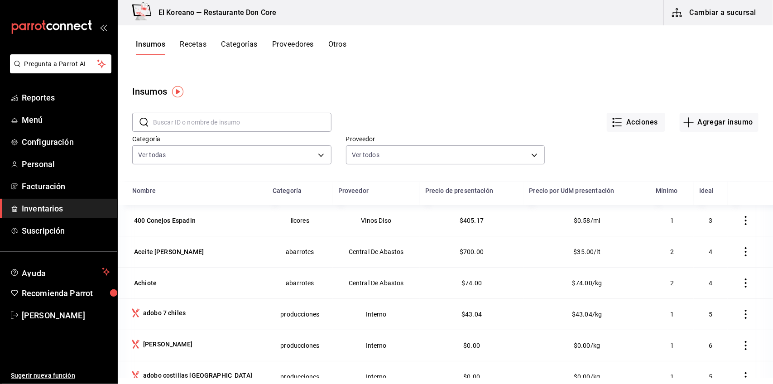
click at [220, 124] on input "text" at bounding box center [242, 122] width 178 height 18
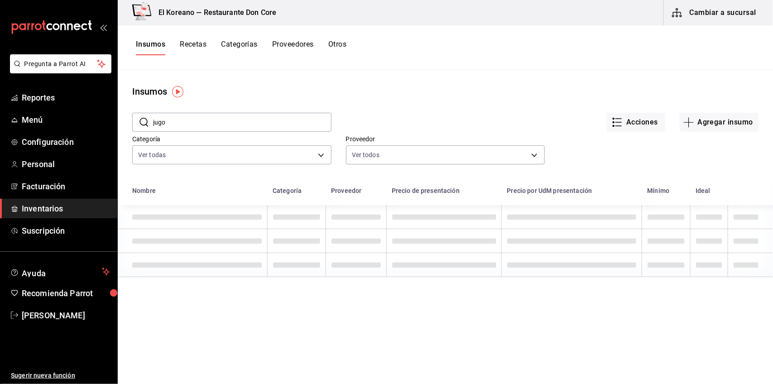
type input "jugo"
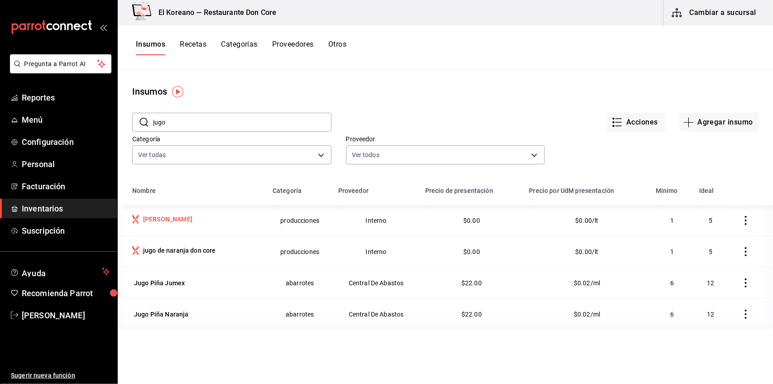
click at [150, 218] on div "jugo de limon" at bounding box center [167, 219] width 49 height 9
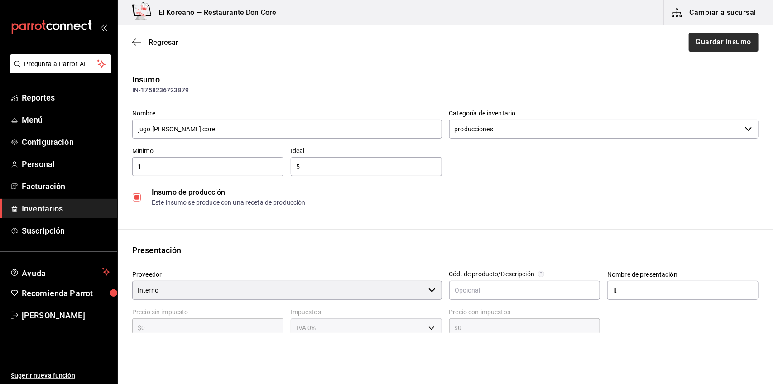
type input "jugo de limon don core"
click at [723, 44] on button "Guardar insumo" at bounding box center [723, 42] width 71 height 19
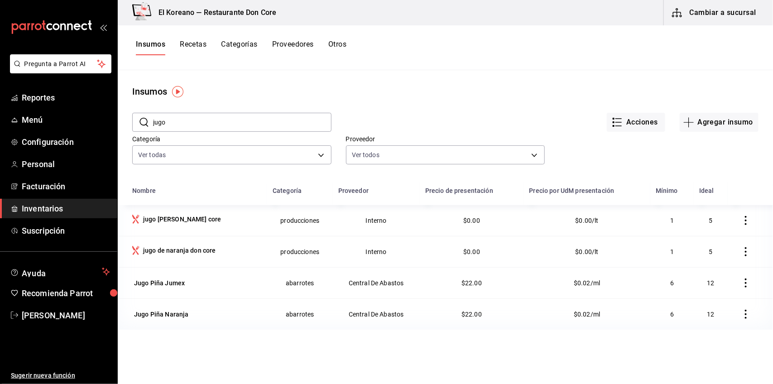
click at [189, 42] on button "Recetas" at bounding box center [193, 47] width 27 height 15
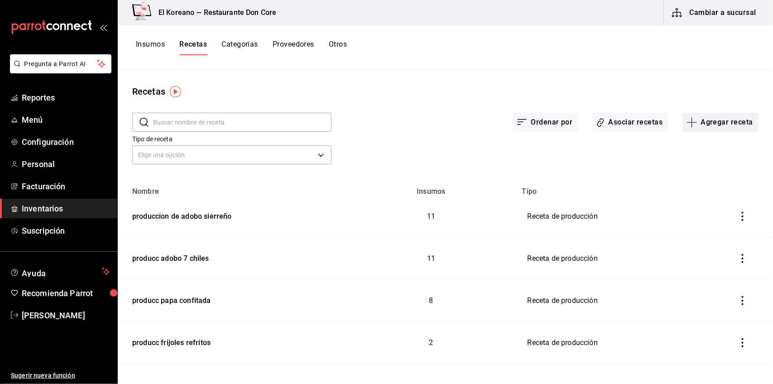
click at [722, 120] on button "Agregar receta" at bounding box center [721, 122] width 76 height 19
click at [697, 191] on span "Receta de producción" at bounding box center [713, 196] width 76 height 10
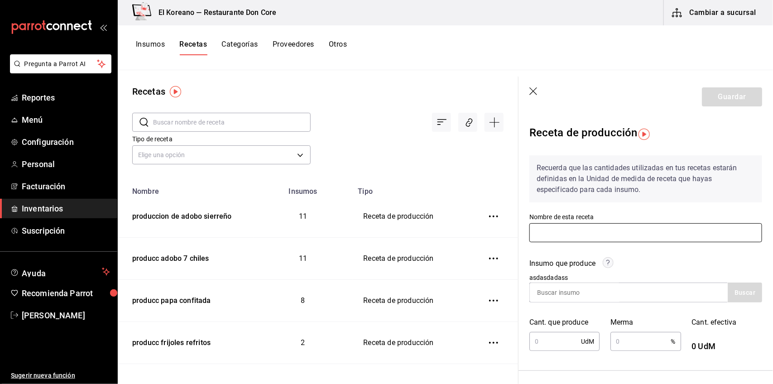
click at [628, 225] on input "text" at bounding box center [645, 232] width 233 height 19
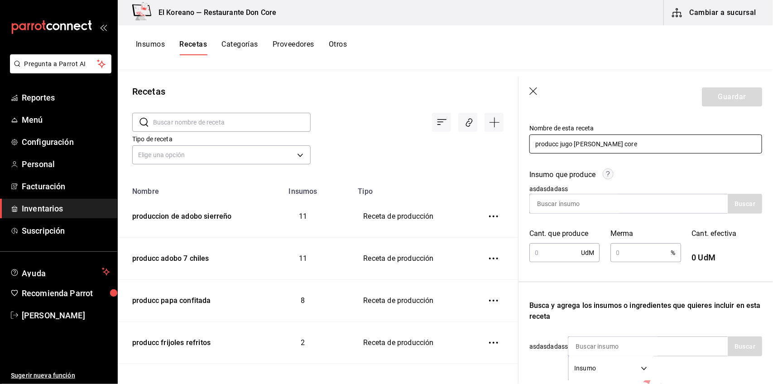
scroll to position [89, 0]
type input "producc jugo [PERSON_NAME] core"
click at [598, 201] on input at bounding box center [575, 203] width 91 height 19
type input "limon"
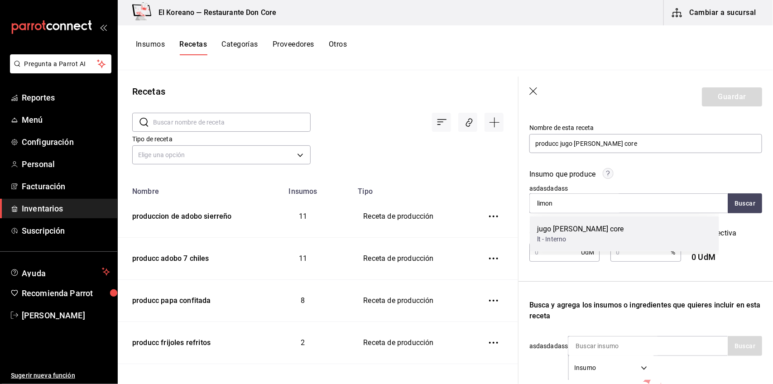
click at [569, 232] on div "jugo de limon don core" at bounding box center [580, 229] width 87 height 11
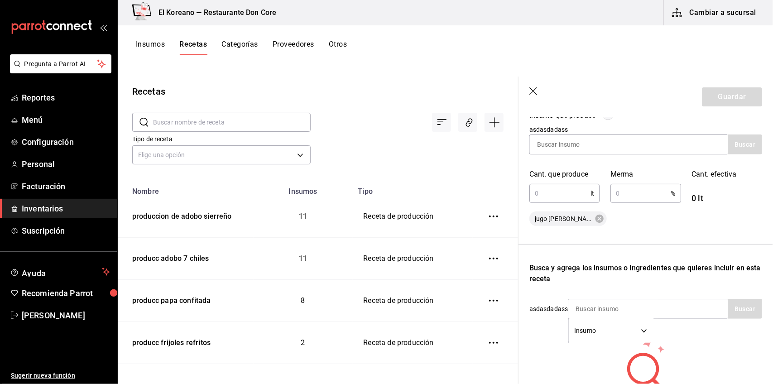
scroll to position [151, 0]
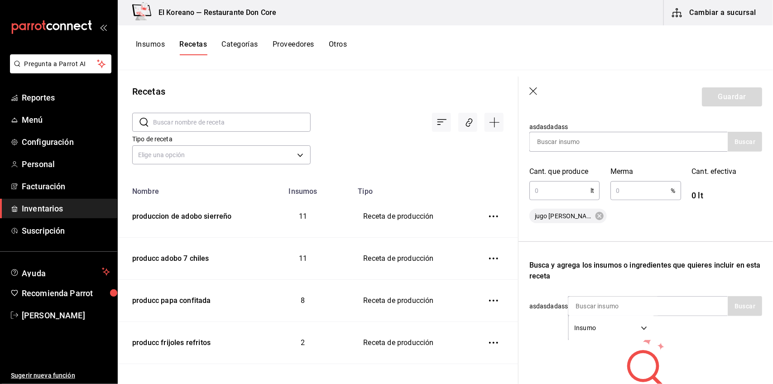
click at [565, 196] on input "text" at bounding box center [559, 191] width 61 height 18
type input "1"
click at [623, 186] on input "text" at bounding box center [640, 191] width 60 height 18
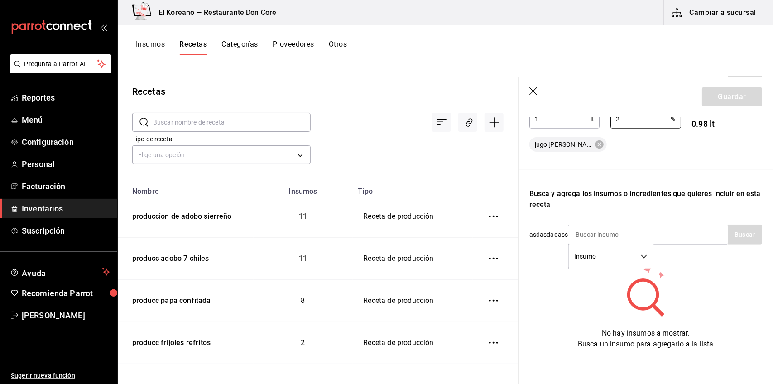
scroll to position [232, 0]
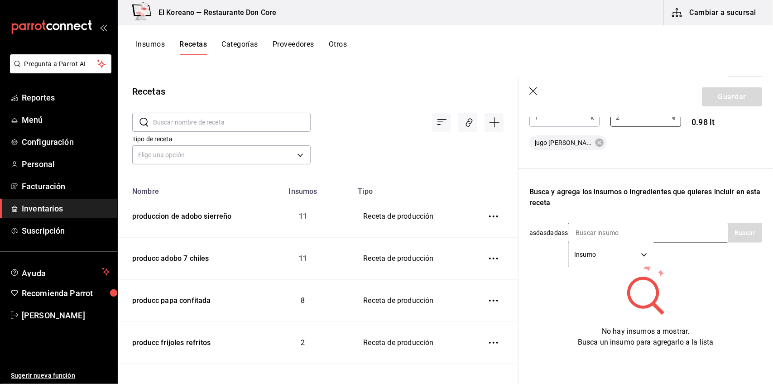
type input "2"
click at [609, 223] on input at bounding box center [613, 232] width 91 height 19
type input "lim"
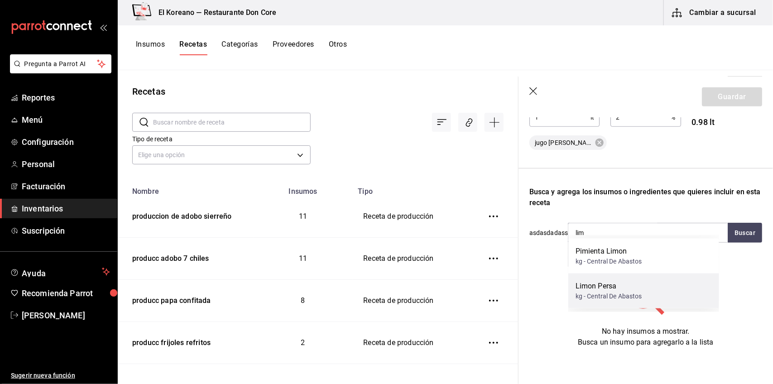
click at [607, 288] on div "Limon Persa" at bounding box center [608, 286] width 67 height 11
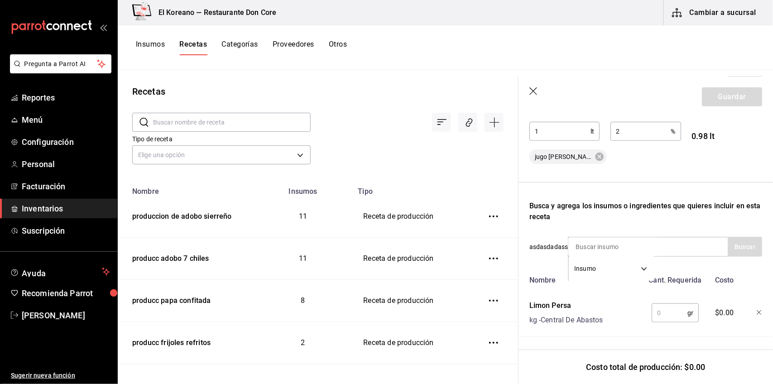
scroll to position [218, 0]
click at [666, 311] on input "text" at bounding box center [669, 313] width 36 height 18
type input "2,000"
click at [734, 97] on button "Guardar" at bounding box center [732, 96] width 60 height 19
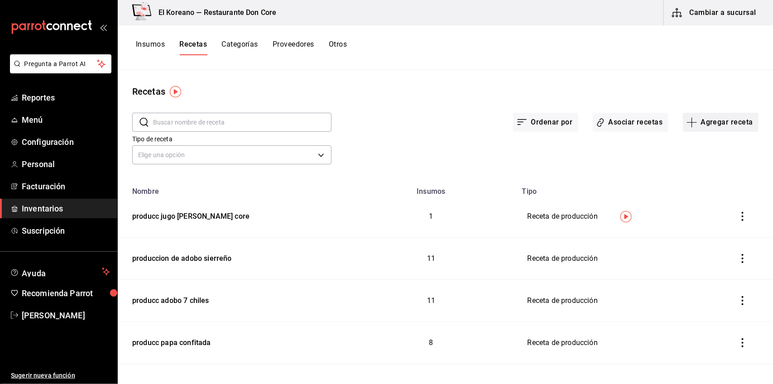
click at [709, 117] on button "Agregar receta" at bounding box center [721, 122] width 76 height 19
click at [700, 200] on li "Receta de producción" at bounding box center [713, 195] width 91 height 24
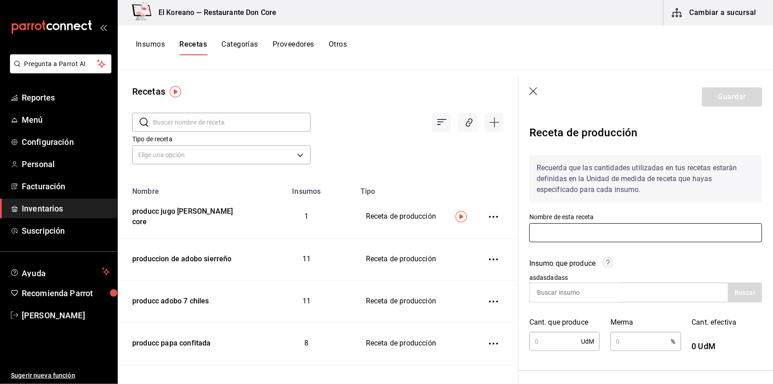
click at [590, 227] on input "text" at bounding box center [645, 232] width 233 height 19
type input "producc jugo de naranja don core"
click at [574, 294] on input at bounding box center [575, 292] width 91 height 19
type input "naran"
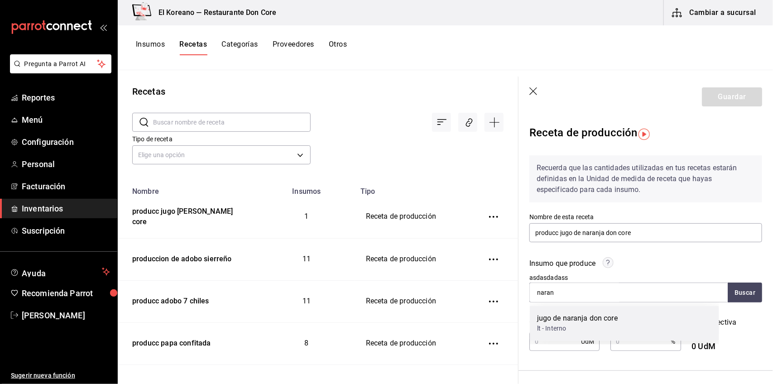
click at [572, 320] on div "jugo de naranja don core" at bounding box center [577, 318] width 81 height 11
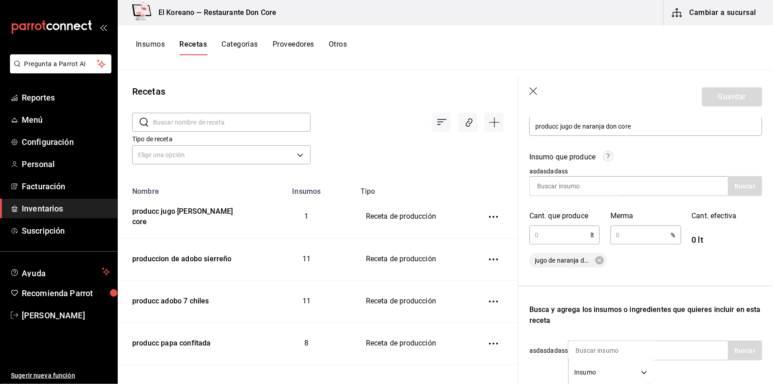
scroll to position [120, 0]
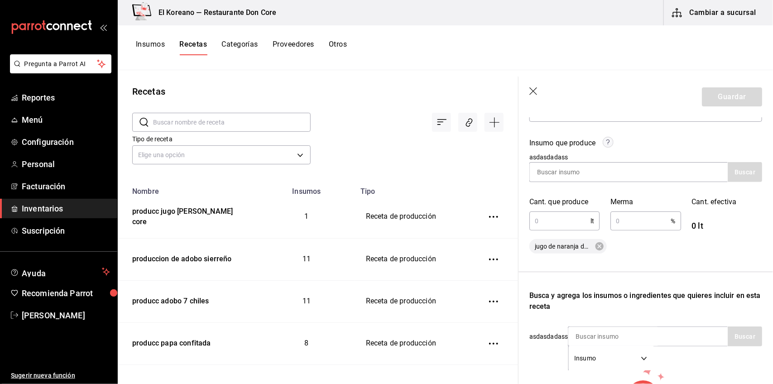
click at [573, 215] on input "text" at bounding box center [559, 221] width 61 height 18
type input "1"
click at [647, 225] on input "text" at bounding box center [640, 221] width 60 height 18
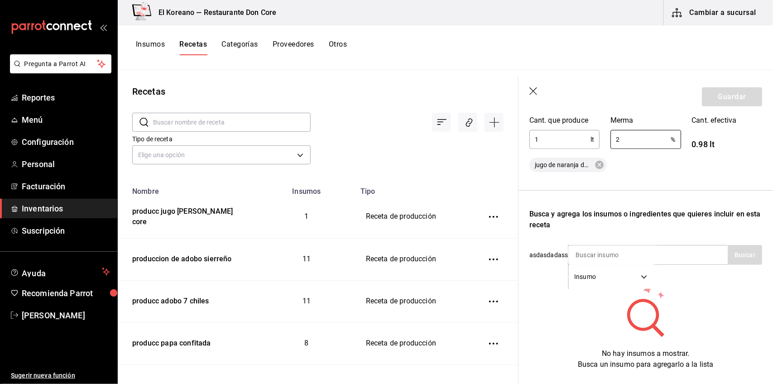
scroll to position [232, 0]
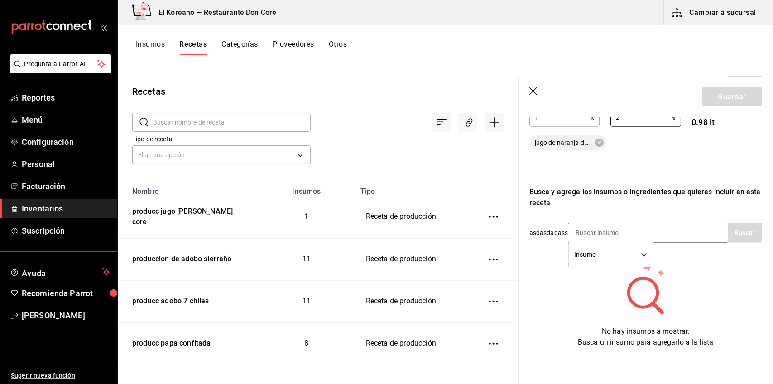
type input "2"
click at [623, 223] on input at bounding box center [613, 232] width 91 height 19
type input "nara"
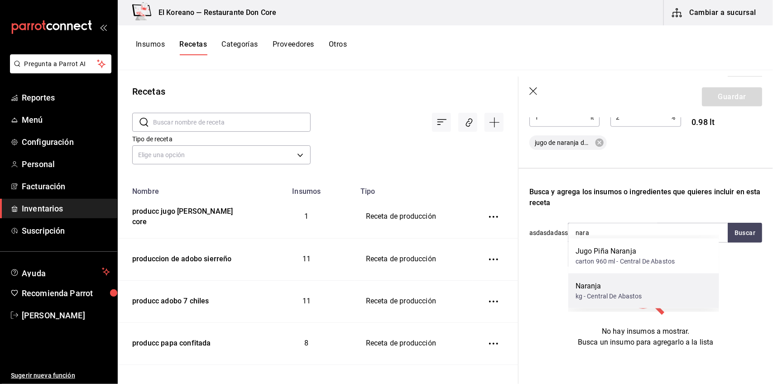
click at [608, 284] on div "Naranja" at bounding box center [608, 286] width 67 height 11
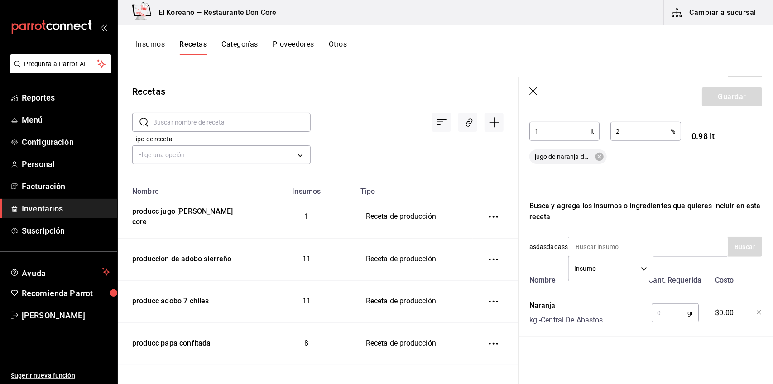
scroll to position [218, 0]
click at [678, 307] on input "text" at bounding box center [669, 313] width 36 height 18
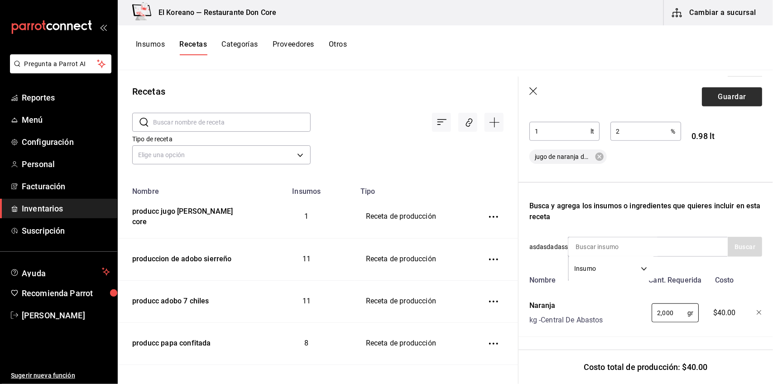
type input "2,000"
click at [723, 101] on button "Guardar" at bounding box center [732, 96] width 60 height 19
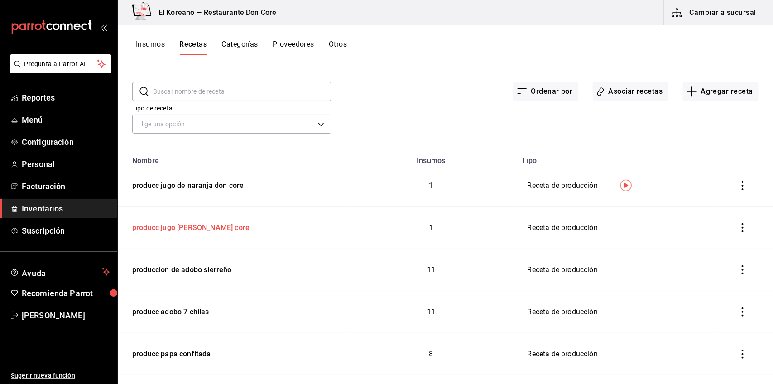
scroll to position [32, 0]
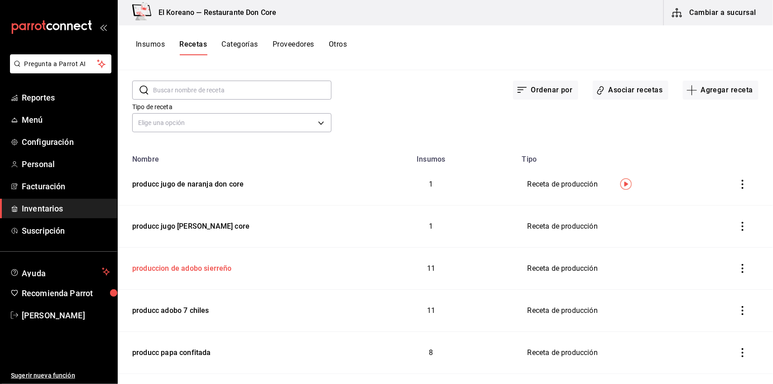
click at [191, 264] on div "produccion de adobo sierreño" at bounding box center [180, 267] width 103 height 14
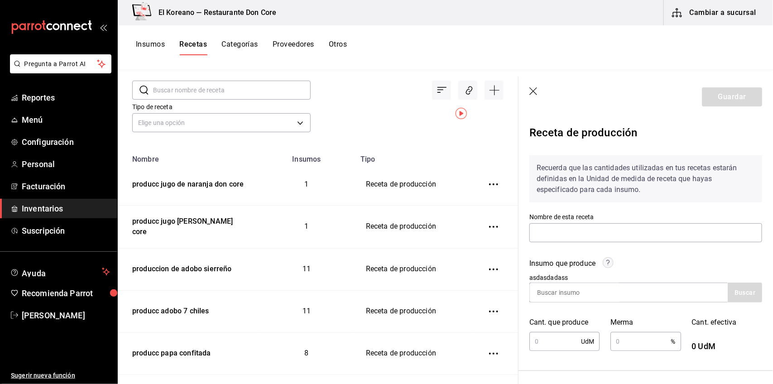
scroll to position [129, 0]
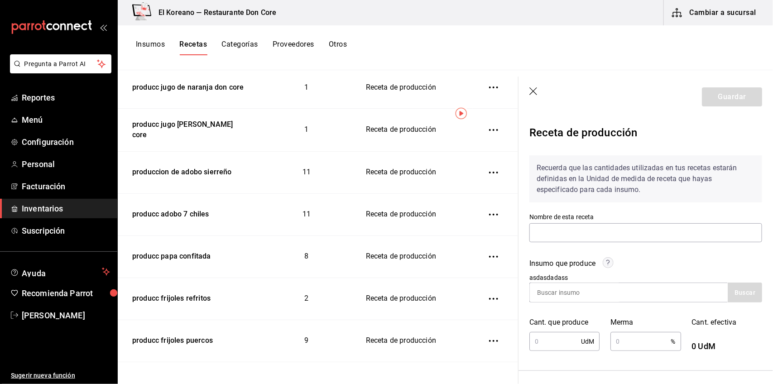
type input "produccion de adobo sierreño"
type input "17"
type input "2"
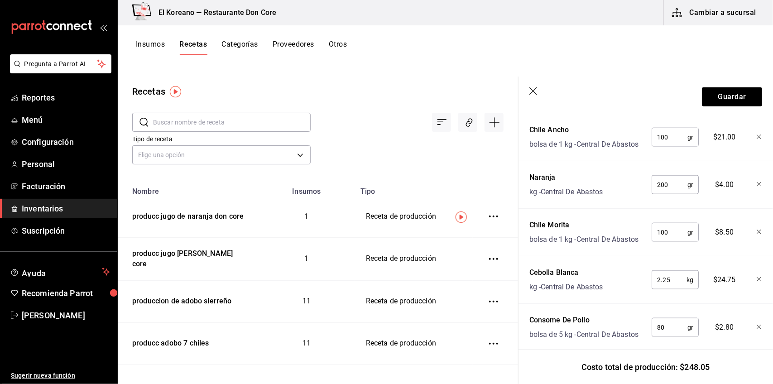
scroll to position [425, 0]
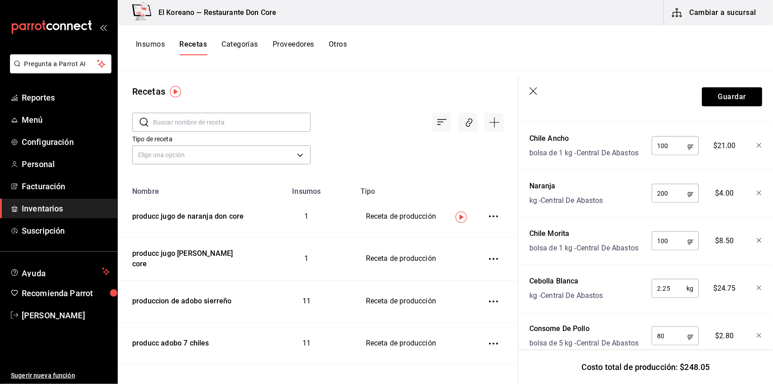
click at [751, 206] on div at bounding box center [751, 191] width 19 height 29
click at [756, 195] on icon "button" at bounding box center [758, 193] width 5 height 5
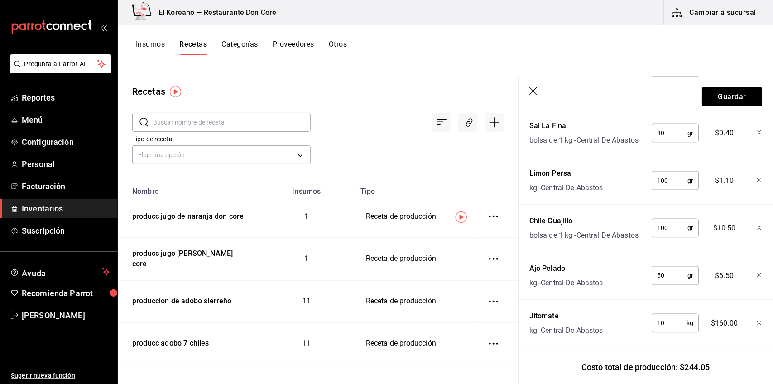
scroll to position [630, 0]
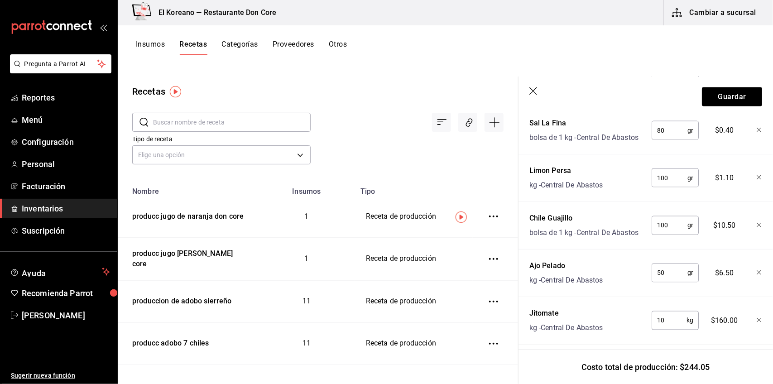
click at [756, 180] on icon "button" at bounding box center [758, 177] width 5 height 5
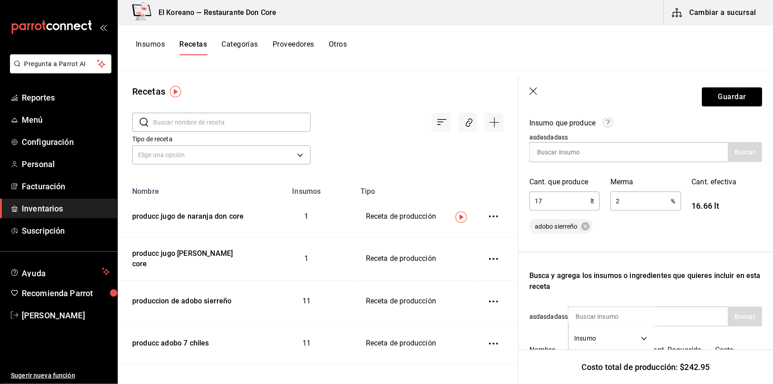
scroll to position [316, 0]
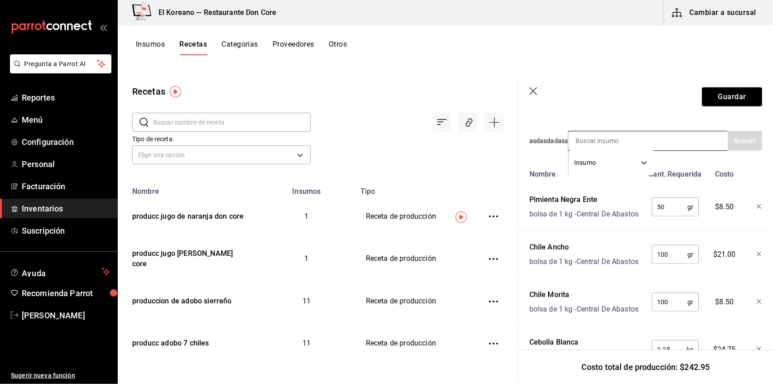
click at [651, 139] on input at bounding box center [613, 140] width 91 height 19
type input "jug"
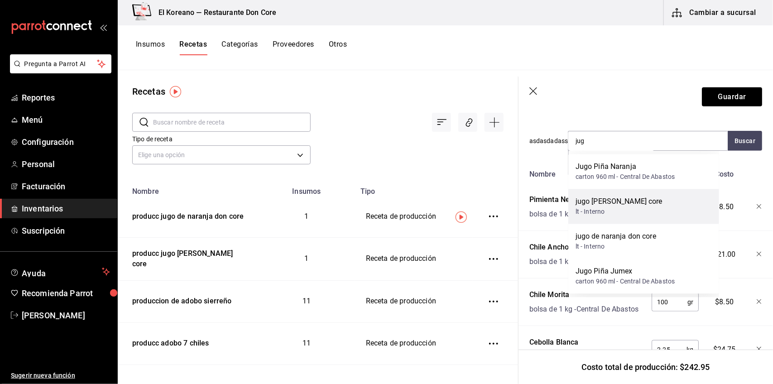
click at [613, 204] on div "jugo de limon don core" at bounding box center [618, 201] width 87 height 11
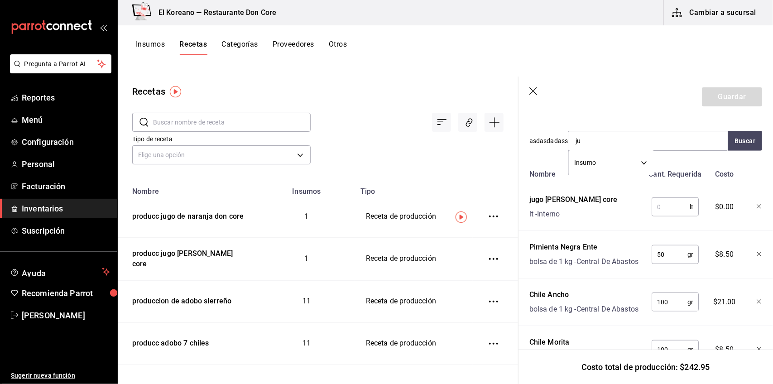
type input "jug"
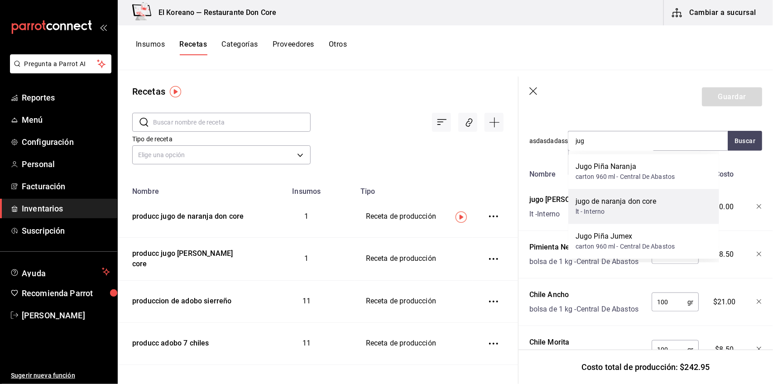
click at [623, 214] on div "lt - Interno" at bounding box center [615, 212] width 81 height 10
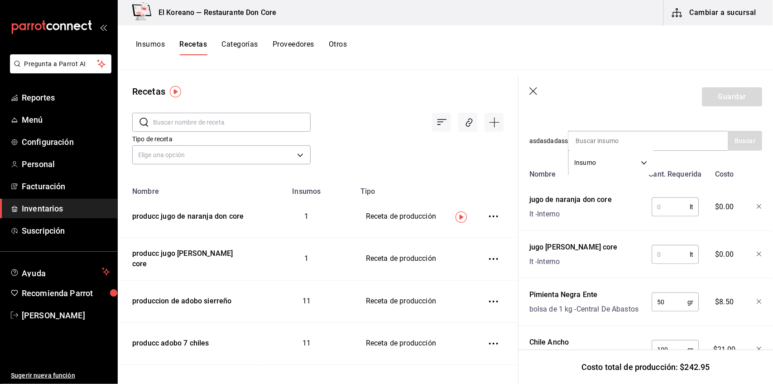
scroll to position [349, 0]
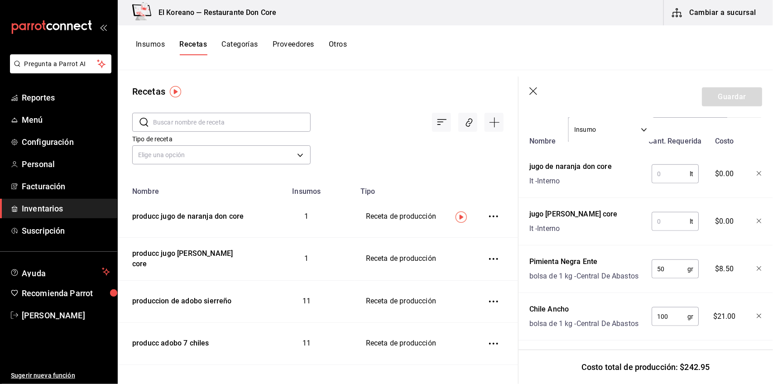
click at [665, 175] on input "text" at bounding box center [670, 174] width 38 height 18
type input "2"
type input "0.200"
click at [668, 218] on input "text" at bounding box center [670, 221] width 38 height 18
type input "0.100"
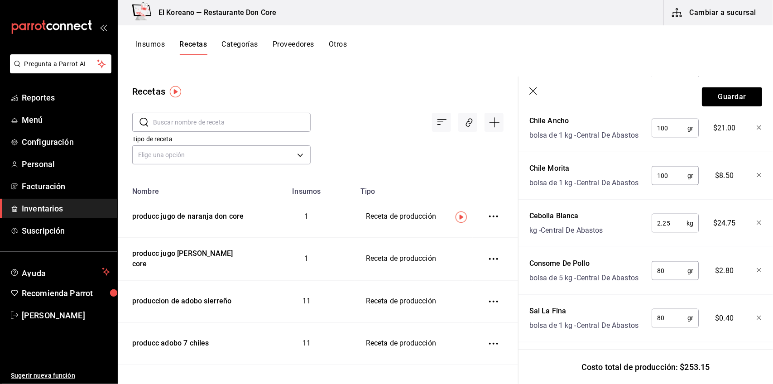
scroll to position [468, 0]
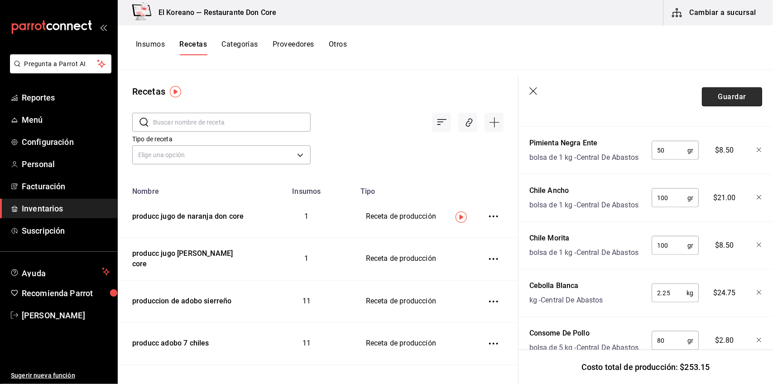
click at [714, 91] on button "Guardar" at bounding box center [732, 96] width 60 height 19
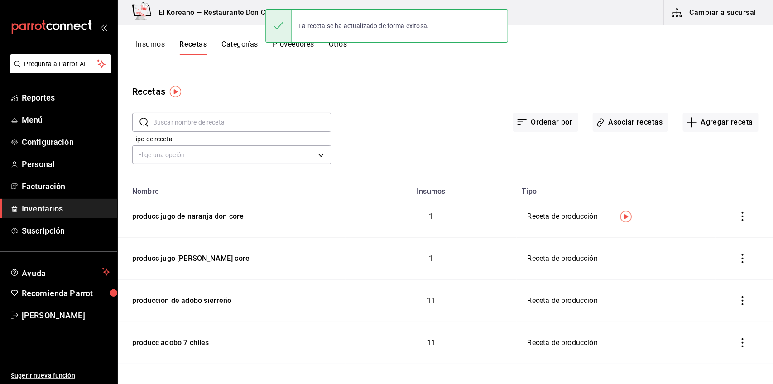
click at [157, 43] on button "Insumos" at bounding box center [150, 47] width 29 height 15
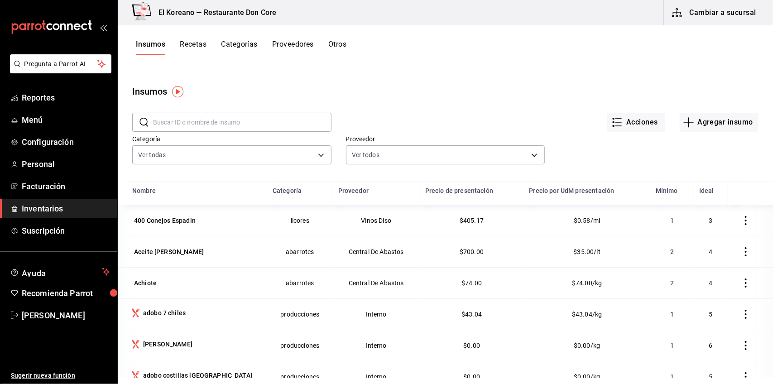
click at [226, 122] on input "text" at bounding box center [242, 122] width 178 height 18
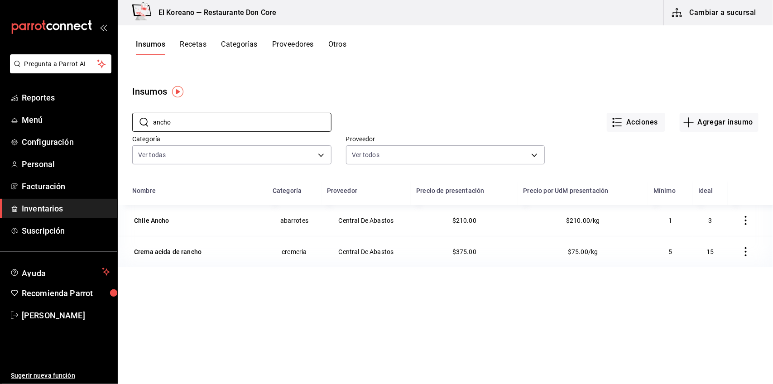
type input "ancho"
click at [460, 219] on span "$210.00" at bounding box center [464, 220] width 24 height 7
click at [156, 218] on div "Chile Ancho" at bounding box center [151, 220] width 35 height 9
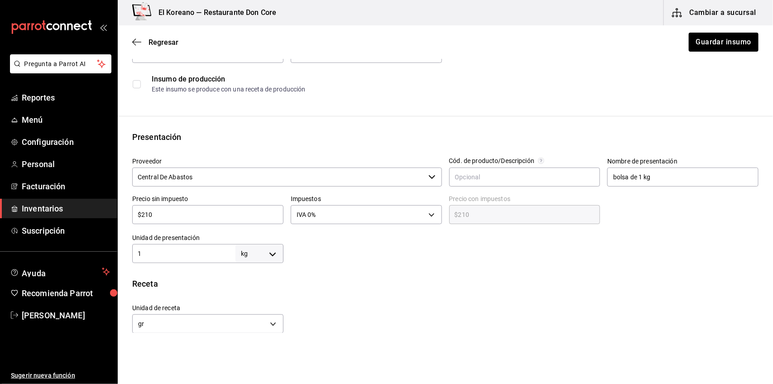
scroll to position [145, 0]
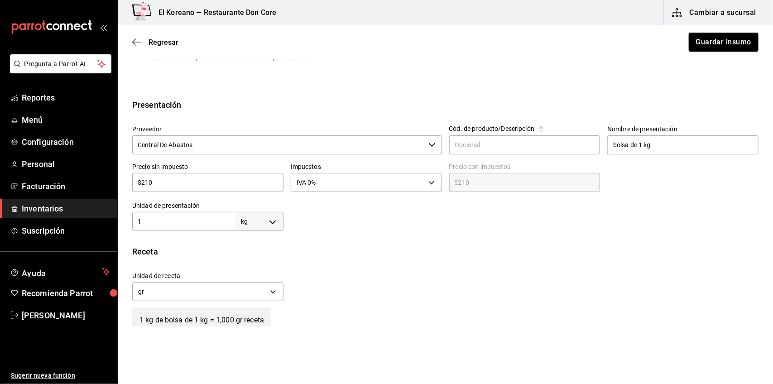
click at [206, 187] on input "$210" at bounding box center [207, 182] width 151 height 11
type input "$21"
type input "$21.00"
type input "$2"
type input "$2.00"
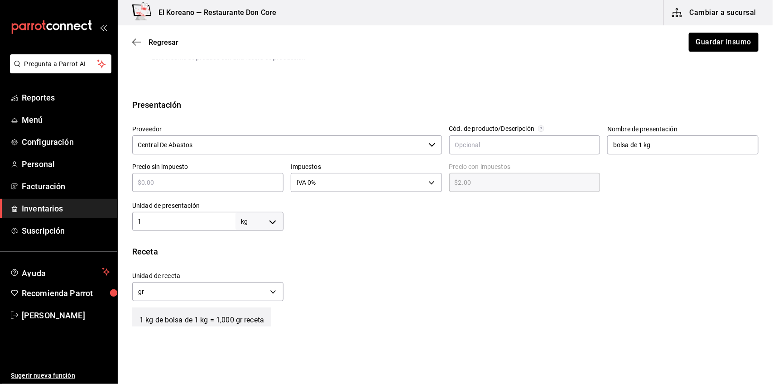
type input "$0.00"
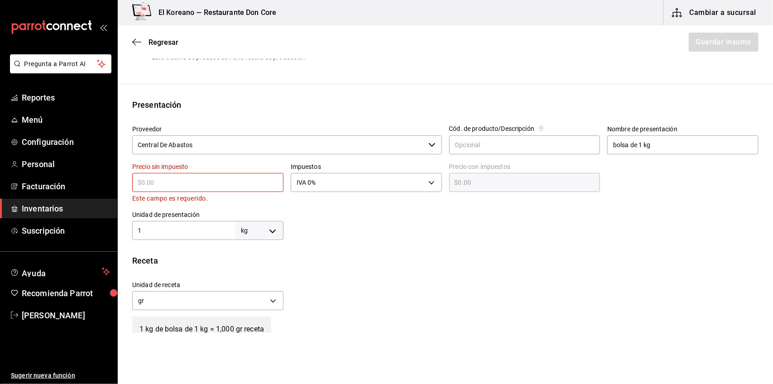
type input "$1"
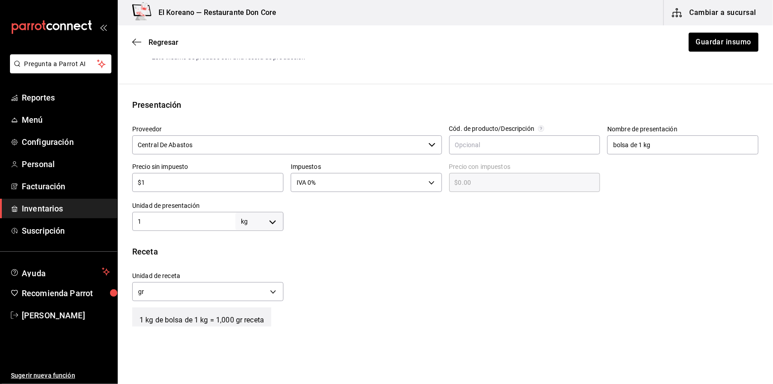
type input "$1.00"
type input "$12"
type input "$12.00"
type input "$120"
type input "$120.00"
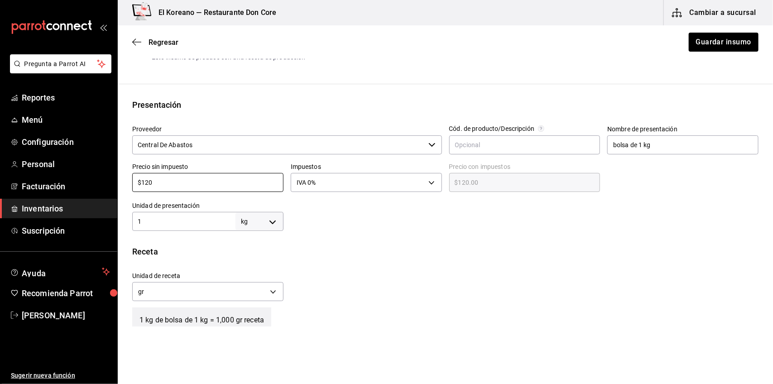
type input "$120"
click at [431, 274] on div "Unidad de receta gr GRAM Factor de conversión 1,000 ​" at bounding box center [441, 284] width 633 height 39
click at [720, 33] on button "Guardar insumo" at bounding box center [723, 42] width 71 height 19
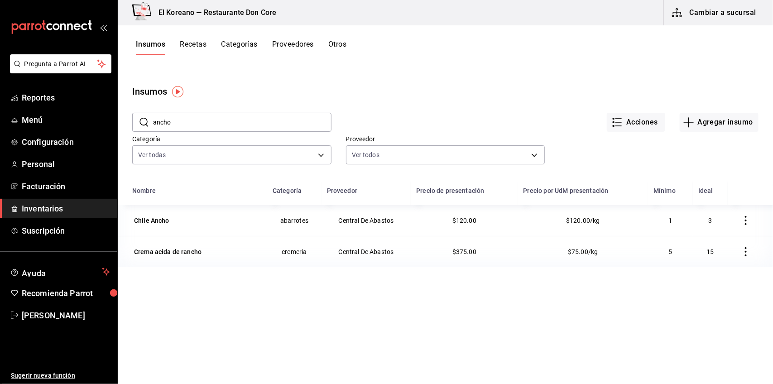
click at [188, 45] on button "Recetas" at bounding box center [193, 47] width 27 height 15
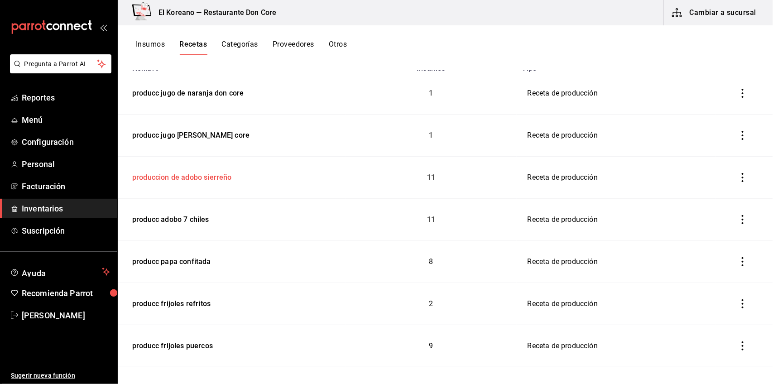
scroll to position [123, 0]
click at [164, 172] on div "produccion de adobo sierreño" at bounding box center [180, 176] width 103 height 14
type input "produccion de adobo sierreño"
type input "17"
type input "2"
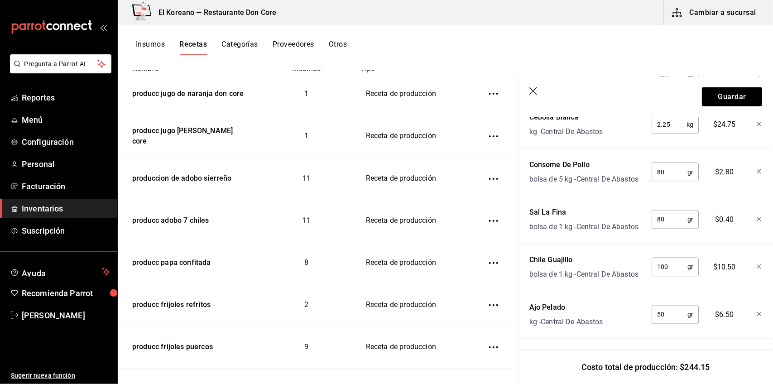
scroll to position [632, 0]
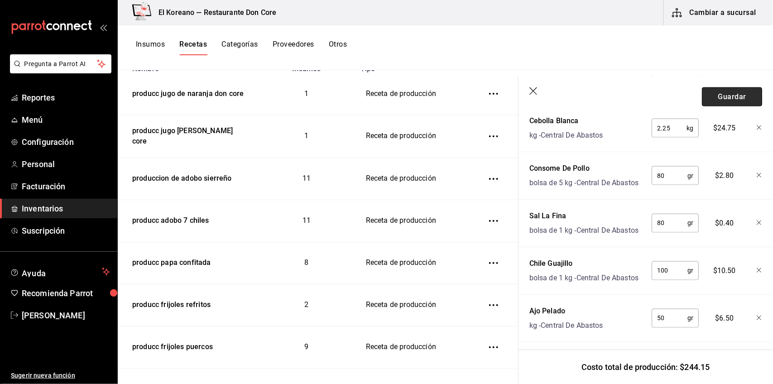
click at [744, 94] on button "Guardar" at bounding box center [732, 96] width 60 height 19
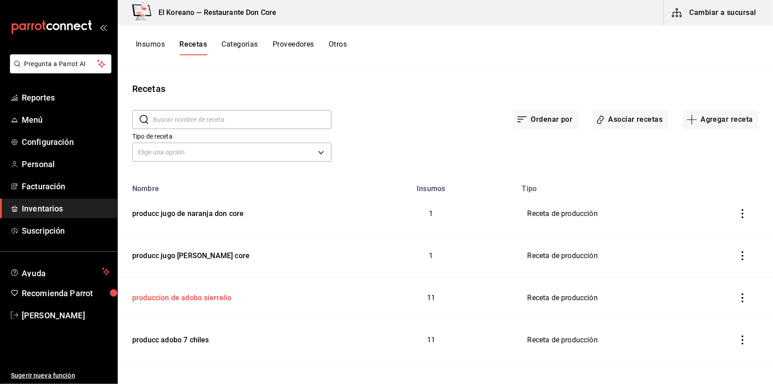
scroll to position [55, 0]
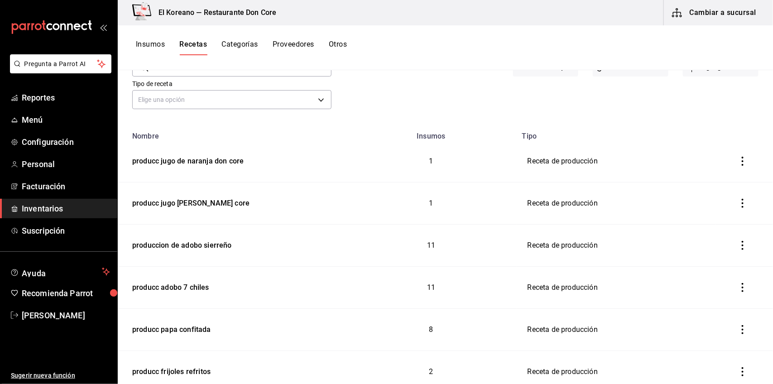
click at [150, 46] on button "Insumos" at bounding box center [150, 47] width 29 height 15
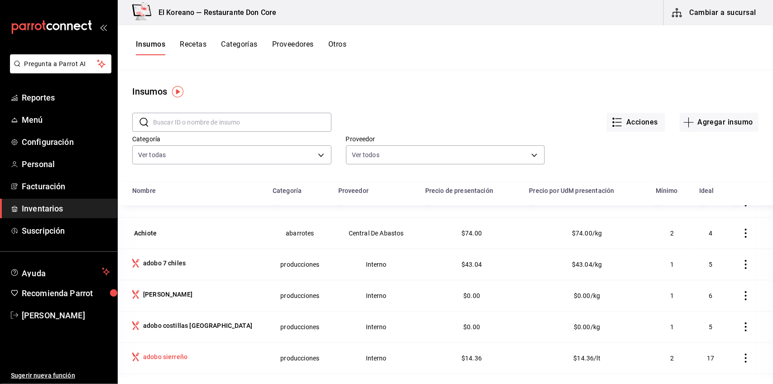
scroll to position [51, 0]
click at [732, 124] on button "Agregar insumo" at bounding box center [719, 122] width 79 height 19
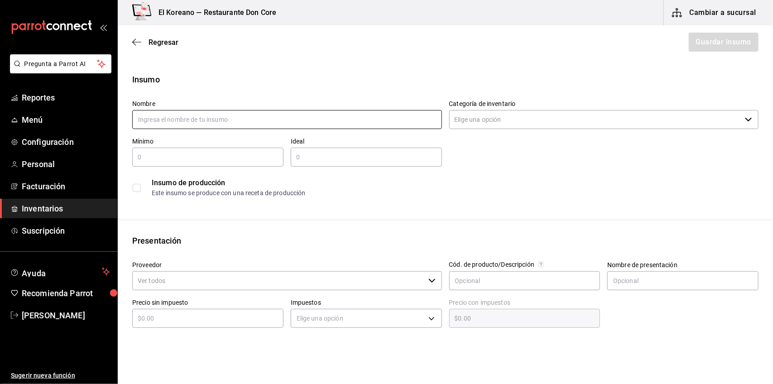
click at [363, 120] on input "text" at bounding box center [287, 119] width 310 height 19
type input "adobo al [DEMOGRAPHIC_DATA]"
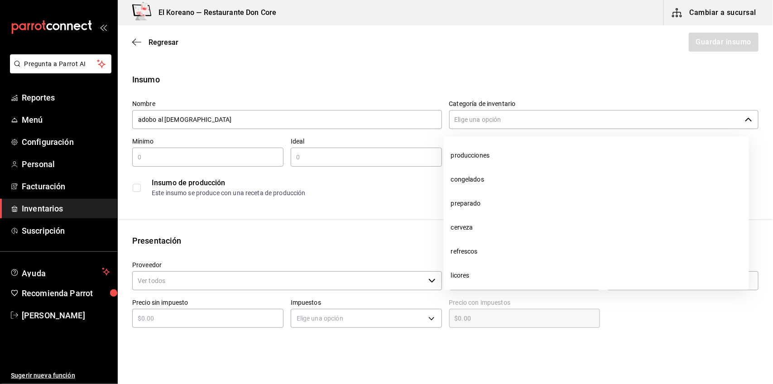
click at [471, 118] on input "Categoría de inventario" at bounding box center [595, 119] width 292 height 19
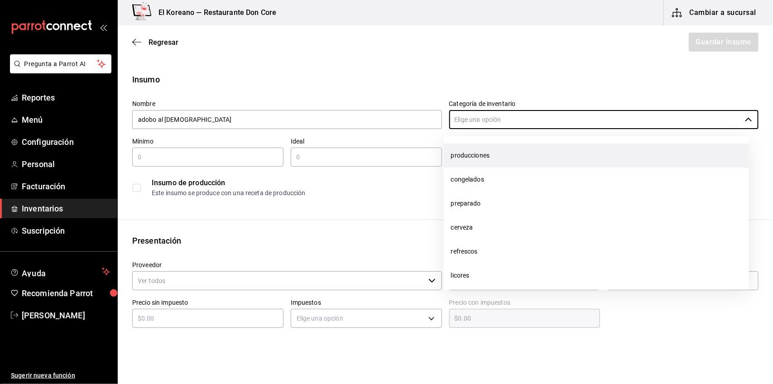
click at [458, 161] on li "producciones" at bounding box center [596, 156] width 305 height 24
type input "producciones"
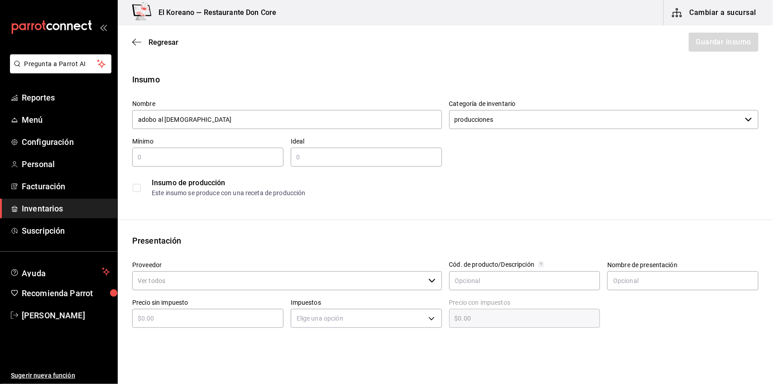
click at [259, 152] on input "text" at bounding box center [207, 157] width 151 height 11
type input "1"
click at [363, 161] on input "text" at bounding box center [366, 157] width 151 height 11
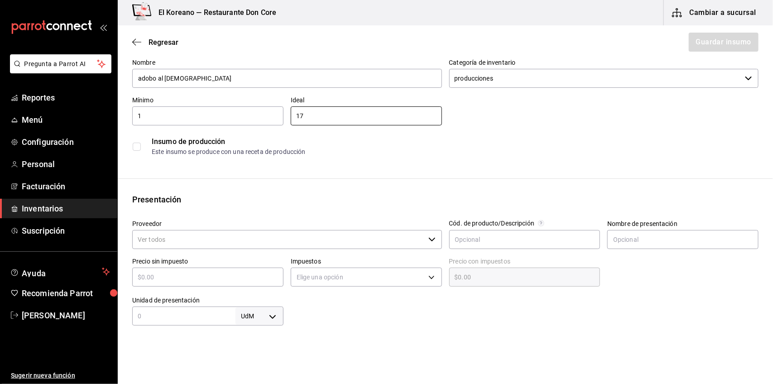
type input "17"
click at [136, 144] on input "checkbox" at bounding box center [137, 147] width 8 height 8
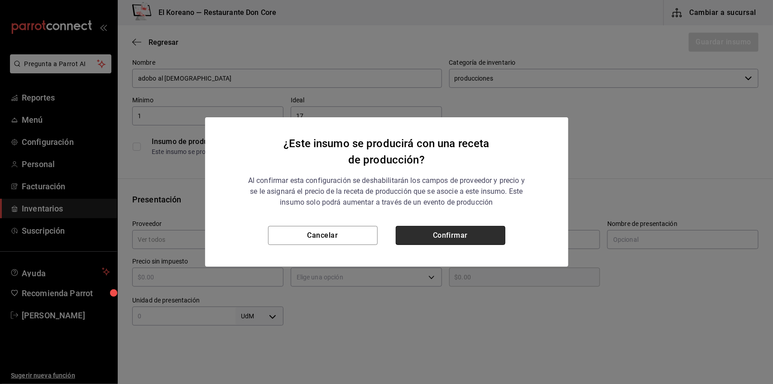
click at [438, 244] on button "Confirmar" at bounding box center [451, 235] width 110 height 19
checkbox input "true"
type input "$0.00"
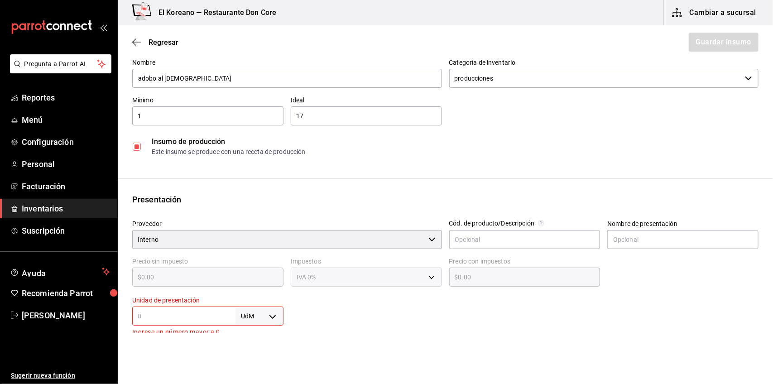
scroll to position [130, 0]
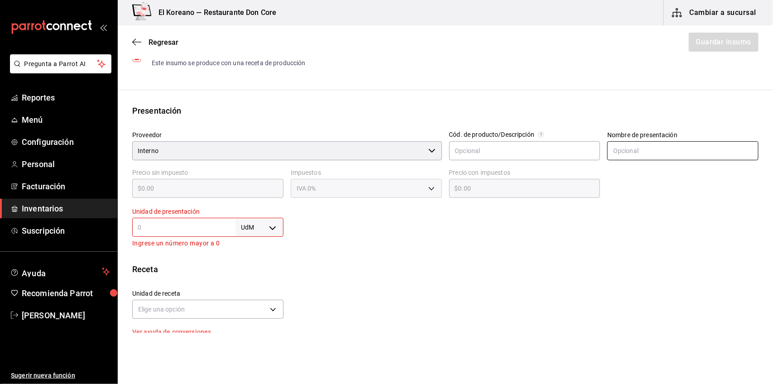
click at [625, 155] on input "text" at bounding box center [682, 150] width 151 height 19
type input "lt"
click at [192, 220] on div "UdM ​" at bounding box center [207, 227] width 151 height 19
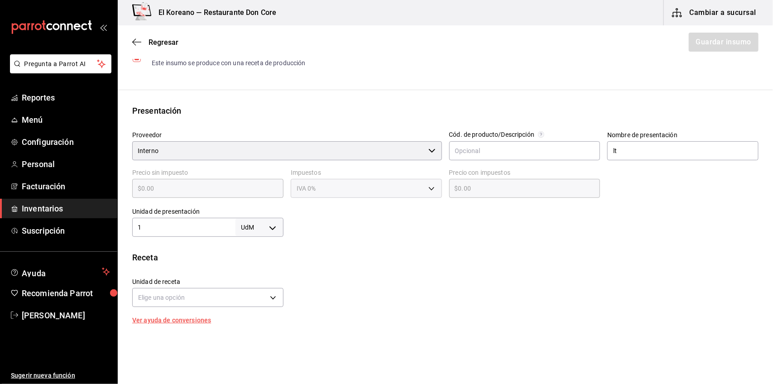
type input "1"
click at [266, 230] on body "Pregunta a Parrot AI Reportes Menú Configuración Personal Facturación Inventari…" at bounding box center [386, 166] width 773 height 333
click at [250, 294] on li "lt" at bounding box center [257, 299] width 47 height 15
type input "LITER"
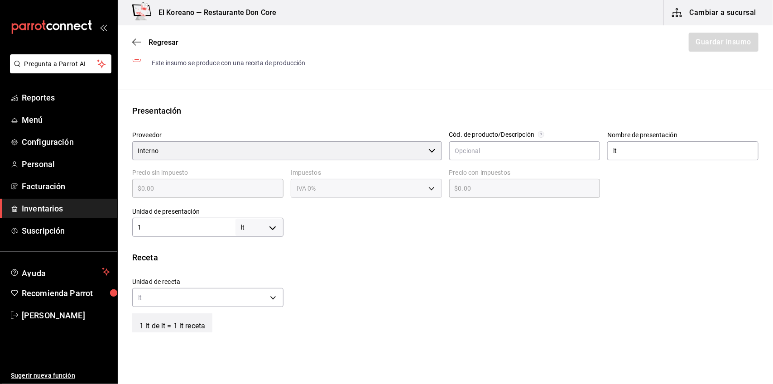
type input "1"
click at [722, 46] on button "Guardar insumo" at bounding box center [723, 42] width 71 height 19
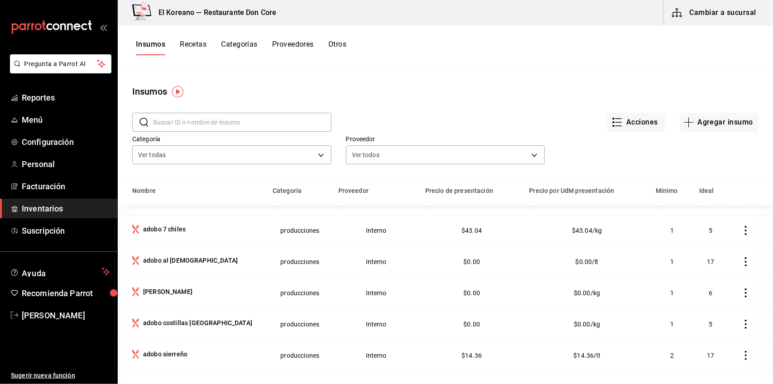
scroll to position [85, 0]
click at [201, 44] on button "Recetas" at bounding box center [193, 47] width 27 height 15
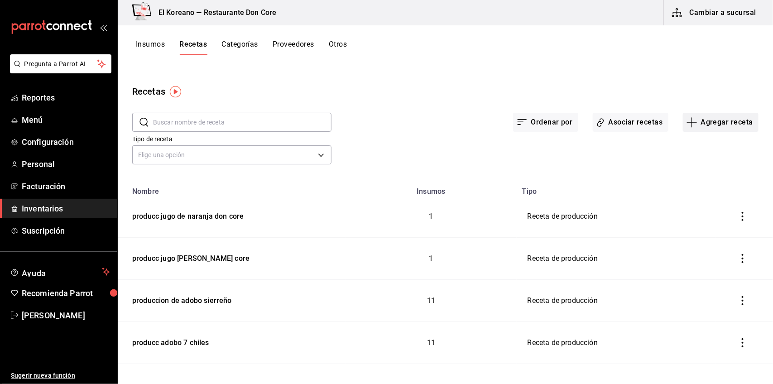
click at [734, 120] on button "Agregar receta" at bounding box center [721, 122] width 76 height 19
click at [699, 195] on span "Receta de producción" at bounding box center [713, 196] width 76 height 10
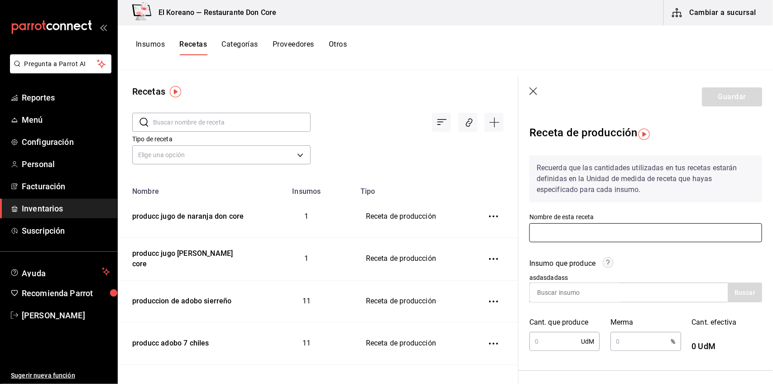
click at [619, 239] on input "text" at bounding box center [645, 232] width 233 height 19
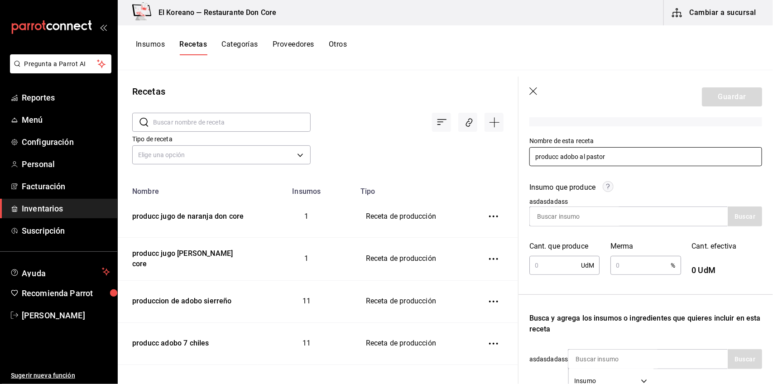
scroll to position [92, 0]
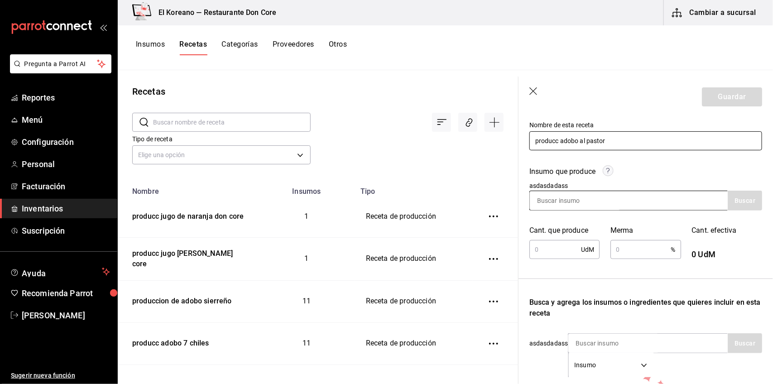
type input "producc adobo al pastor"
click at [603, 201] on input at bounding box center [575, 200] width 91 height 19
type input "ado"
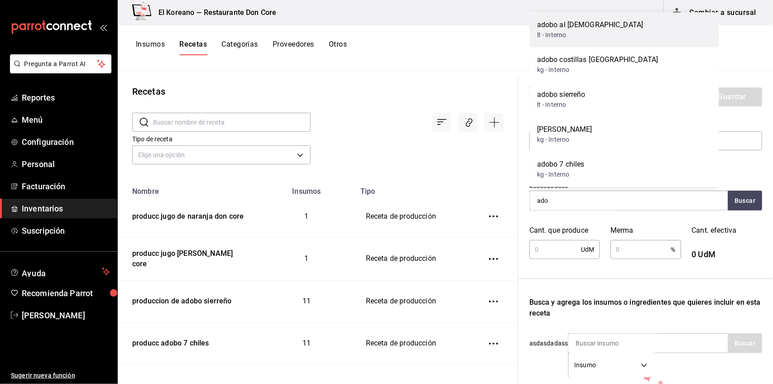
click at [566, 30] on div "adobo al [DEMOGRAPHIC_DATA]" at bounding box center [590, 25] width 106 height 11
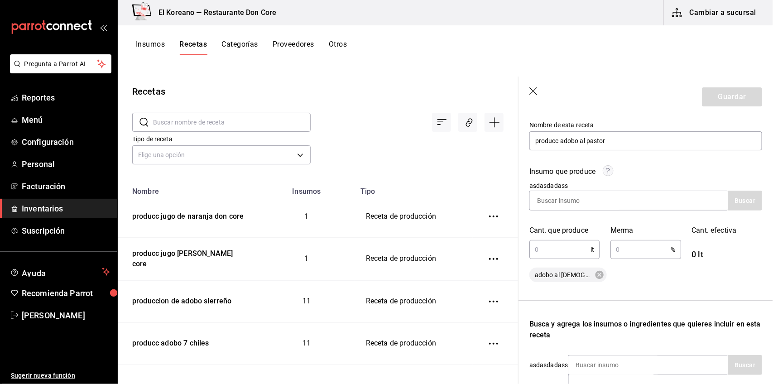
click at [558, 247] on input "text" at bounding box center [559, 249] width 61 height 18
type input "17"
click at [646, 245] on input "text" at bounding box center [640, 249] width 60 height 18
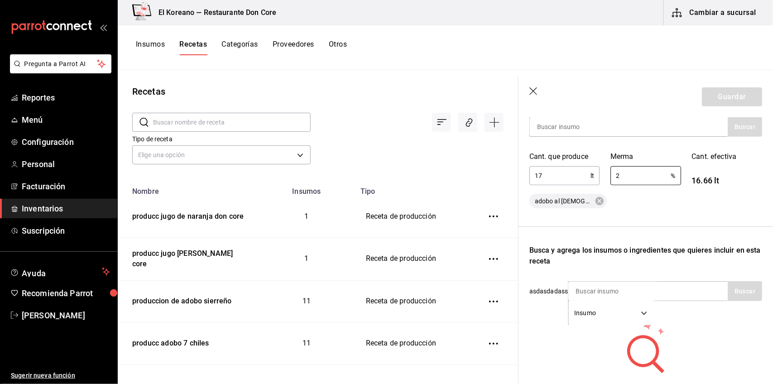
scroll to position [229, 0]
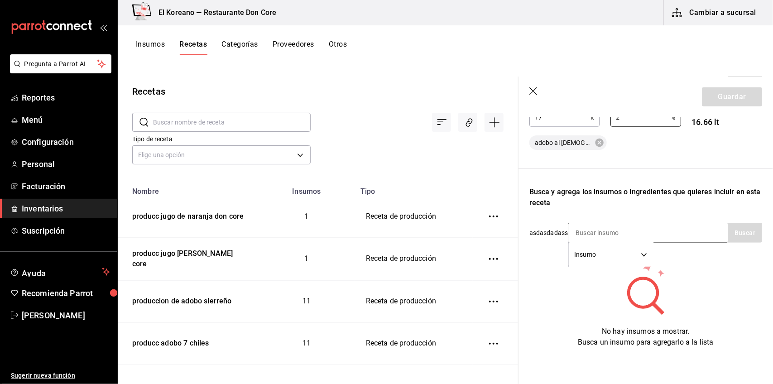
type input "2"
click at [629, 223] on input at bounding box center [613, 232] width 91 height 19
type input "ceb"
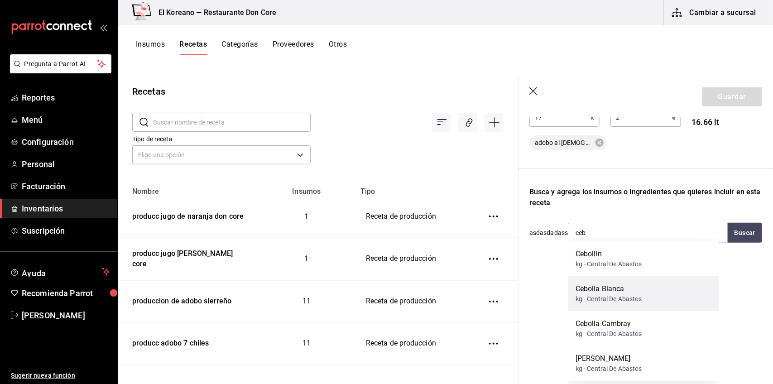
click at [602, 288] on div "Cebolla Blanca" at bounding box center [608, 288] width 67 height 11
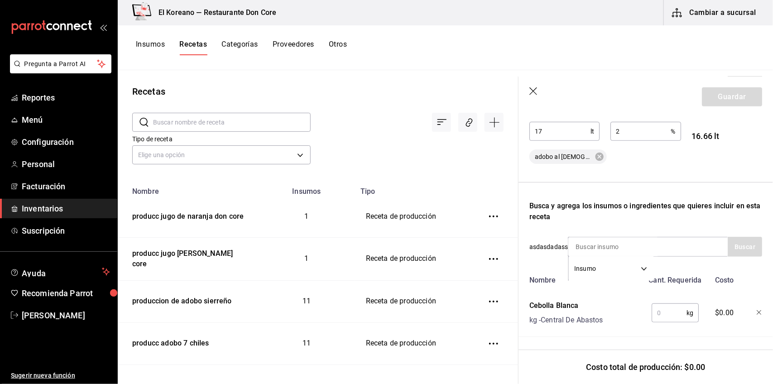
scroll to position [218, 0]
type input "laur"
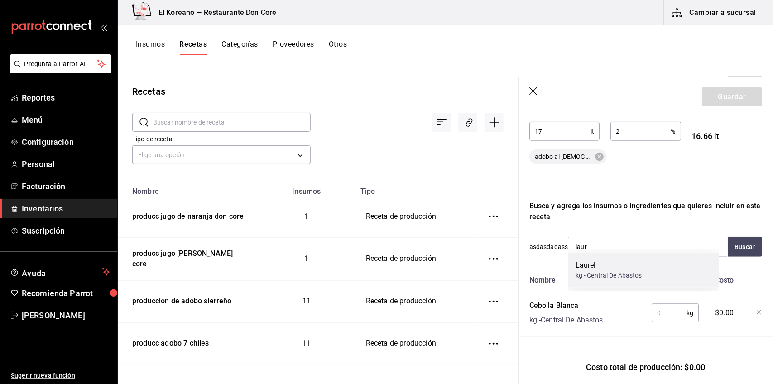
click at [601, 274] on div "kg - Central De Abastos" at bounding box center [608, 276] width 67 height 10
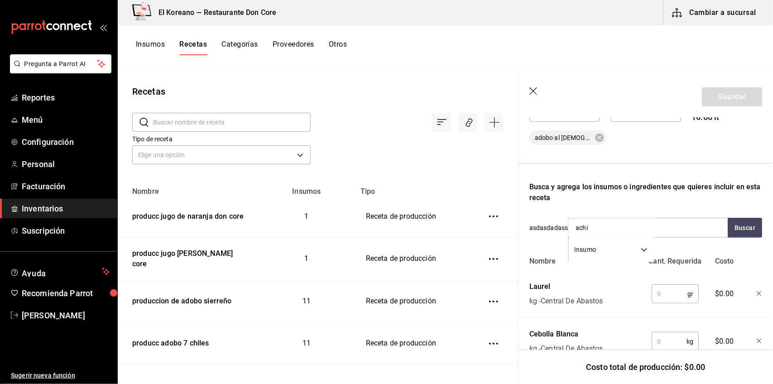
type input "achio"
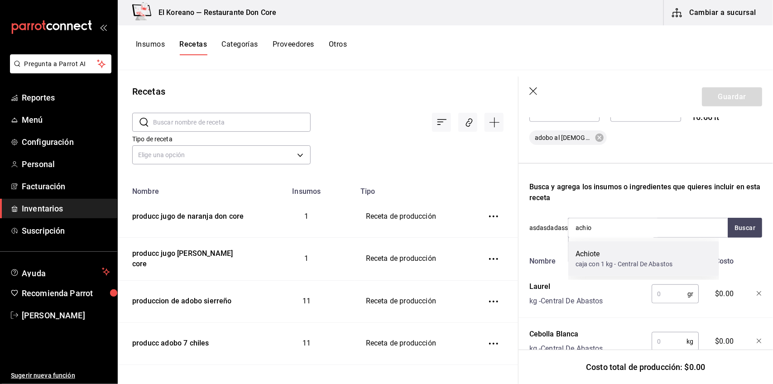
click at [601, 269] on div "Achiote caja con 1 kg - Central De Abastos" at bounding box center [643, 258] width 151 height 35
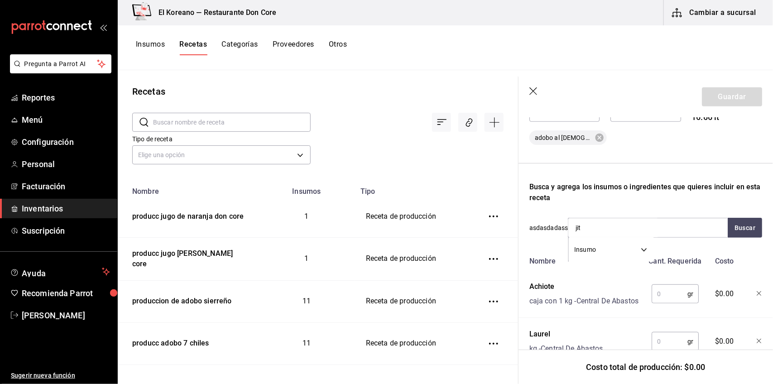
type input "jito"
click at [601, 269] on div "Jitomate kg - Central De Abastos" at bounding box center [643, 258] width 151 height 35
type input "ajo"
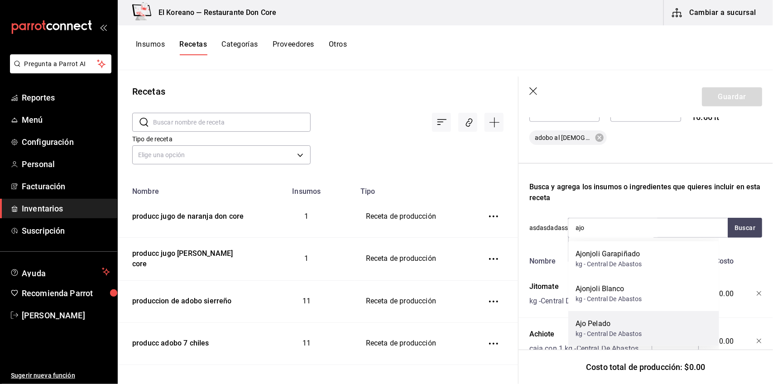
click at [603, 320] on div "Ajo Pelado" at bounding box center [608, 323] width 67 height 11
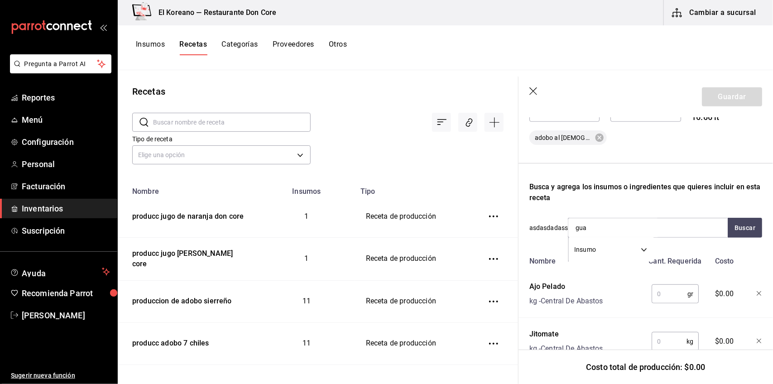
type input "guaj"
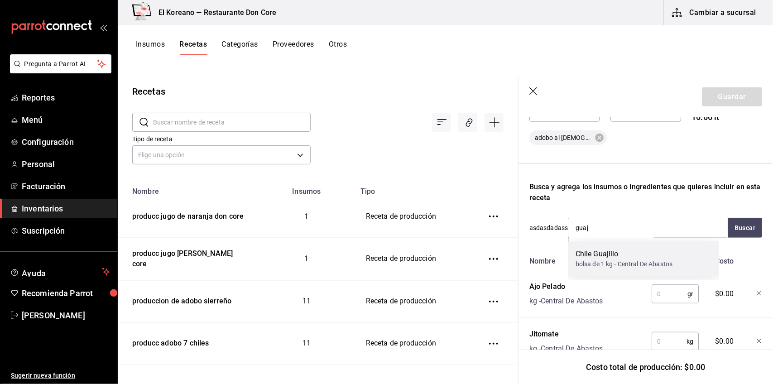
click at [617, 263] on div "bolsa de 1 kg - Central De Abastos" at bounding box center [623, 264] width 97 height 10
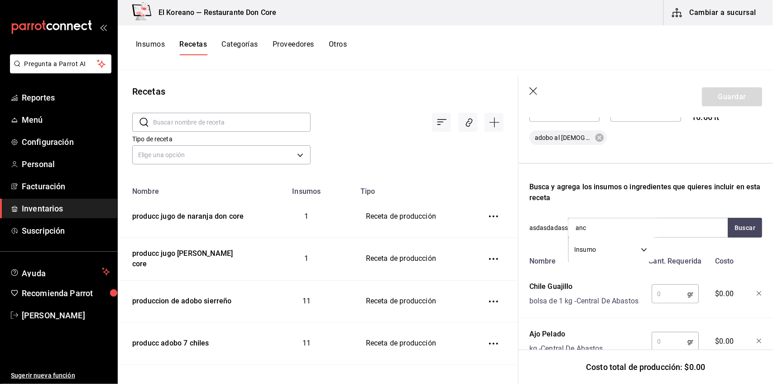
type input "anch"
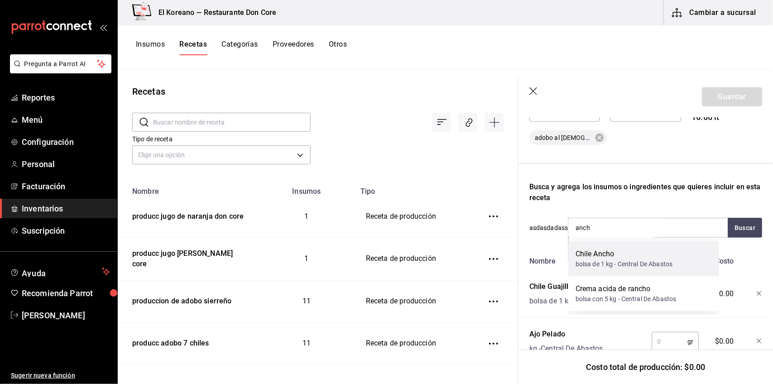
click at [611, 255] on div "Chile Ancho" at bounding box center [623, 254] width 97 height 11
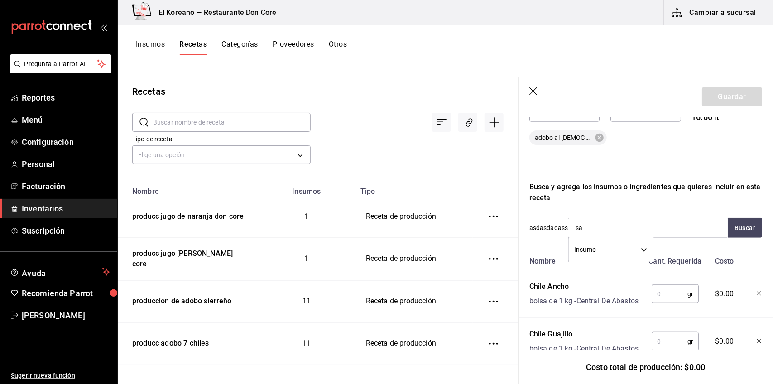
type input "sal"
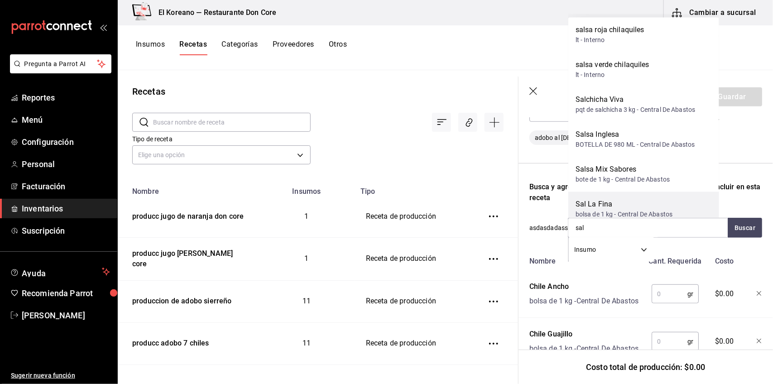
click at [605, 214] on div "bolsa de 1 kg - Central De Abastos" at bounding box center [623, 215] width 97 height 10
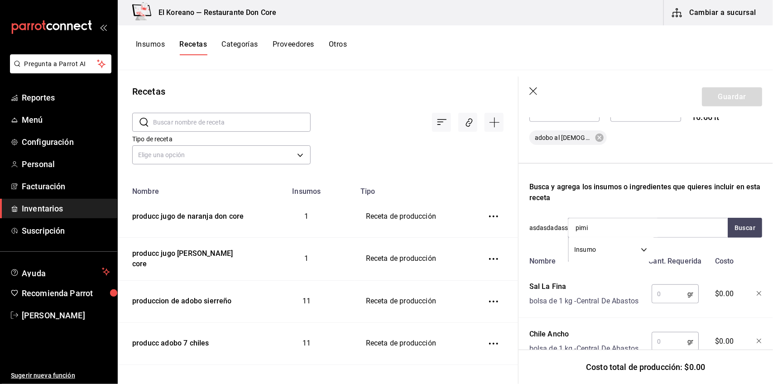
type input "pimie"
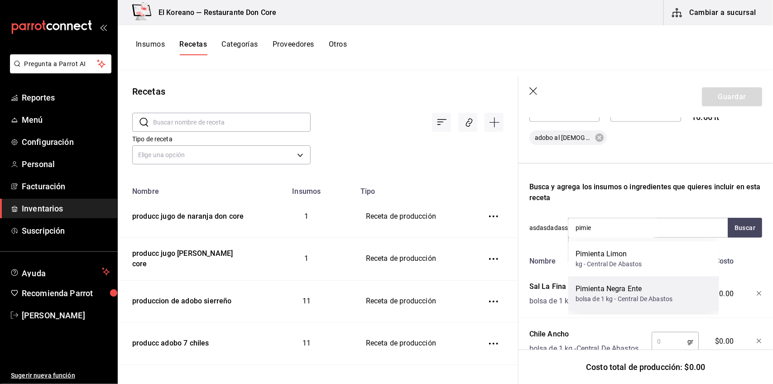
click at [605, 286] on div "Pimienta Negra Ente" at bounding box center [623, 288] width 97 height 11
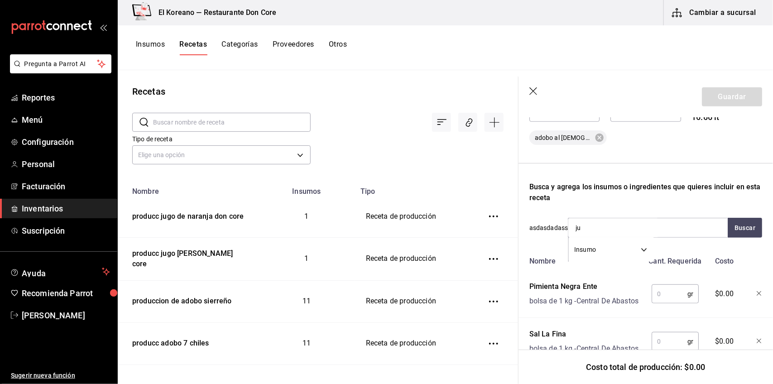
type input "jug"
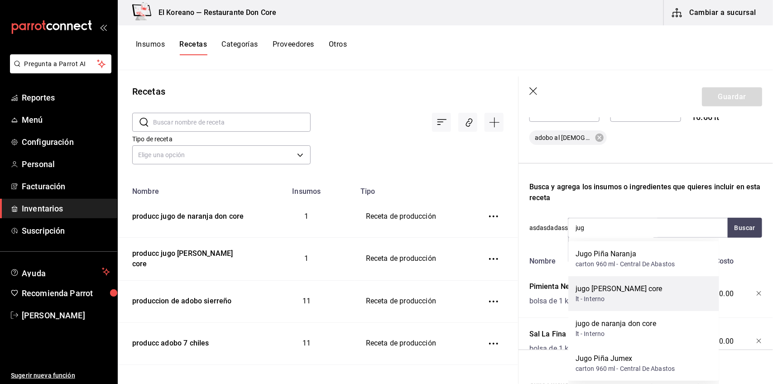
click at [612, 291] on div "jugo de limon don core" at bounding box center [618, 288] width 87 height 11
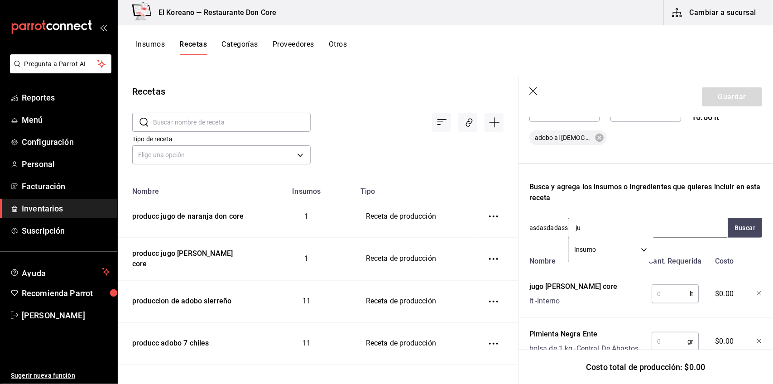
type input "jug"
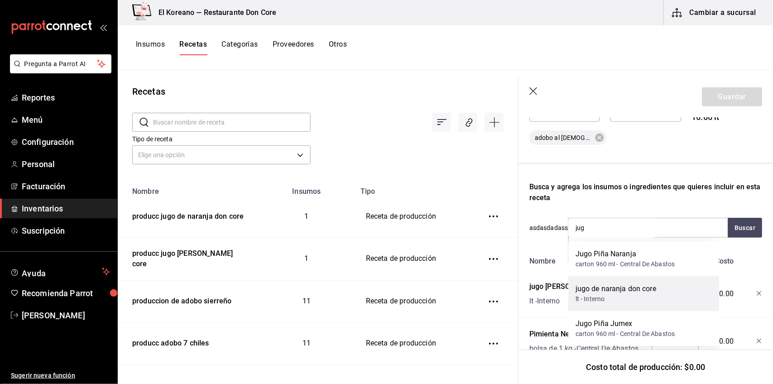
click at [620, 286] on div "jugo de naranja don core" at bounding box center [615, 288] width 81 height 11
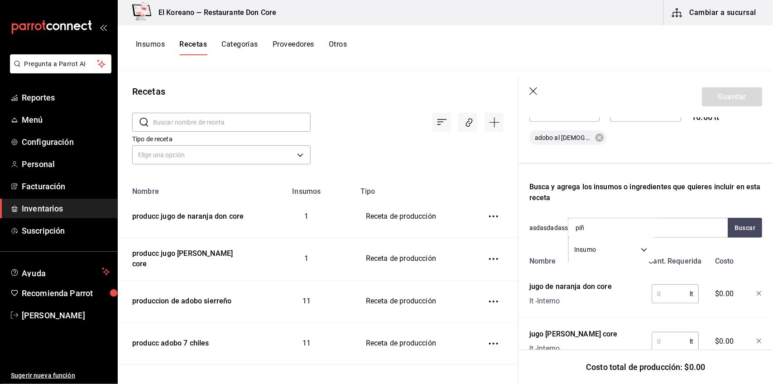
type input "piña"
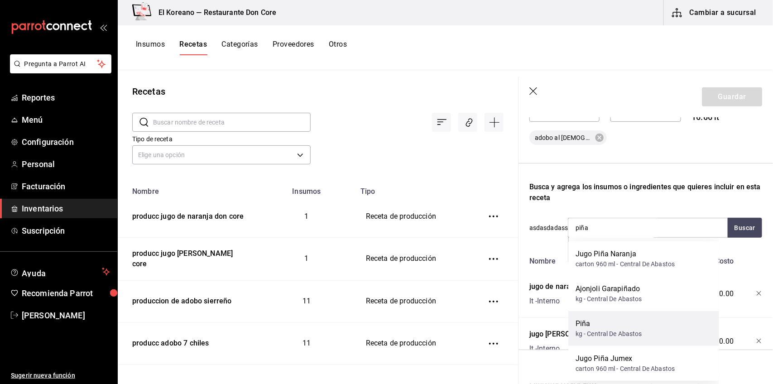
click at [617, 324] on div "Piña" at bounding box center [608, 323] width 67 height 11
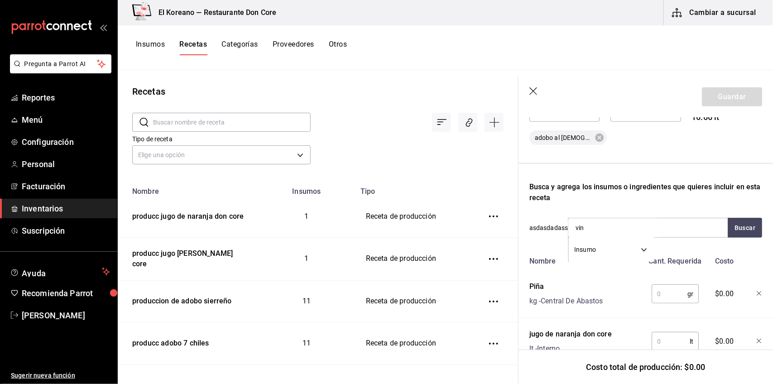
type input "vina"
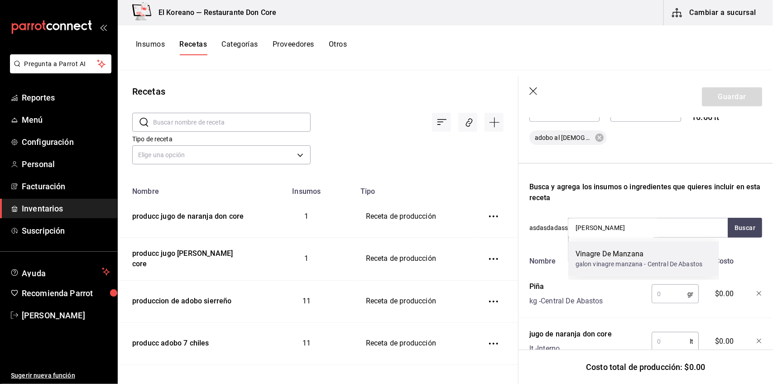
click at [599, 267] on div "galon vinagre manzana - Central De Abastos" at bounding box center [638, 264] width 127 height 10
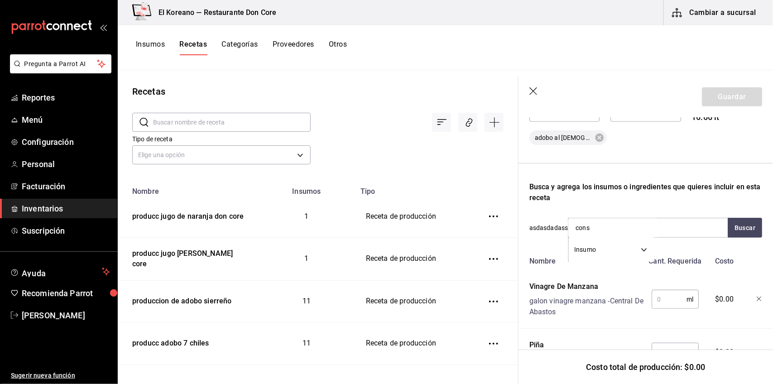
type input "conso"
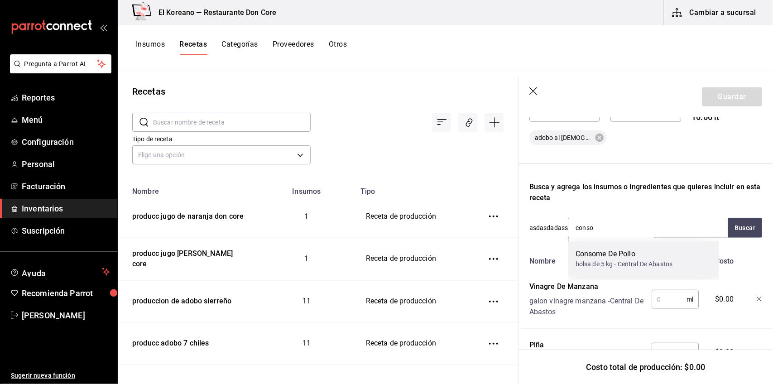
click at [603, 258] on div "Consome De Pollo" at bounding box center [623, 254] width 97 height 11
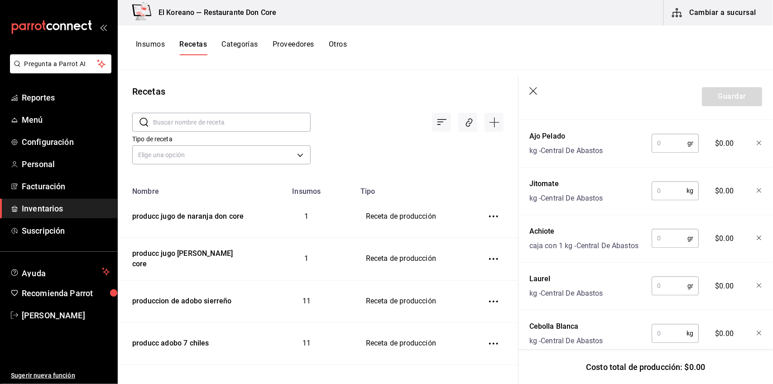
scroll to position [911, 0]
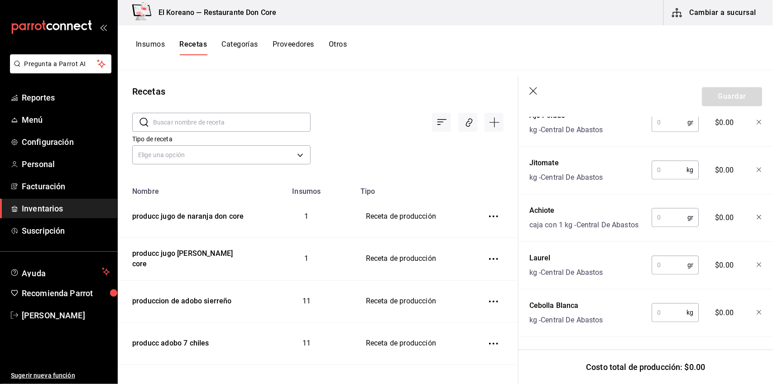
click at [665, 308] on input "text" at bounding box center [668, 313] width 35 height 18
type input "2.250"
click at [666, 256] on input "text" at bounding box center [669, 265] width 36 height 18
type input "4"
click at [665, 209] on input "text" at bounding box center [669, 218] width 36 height 18
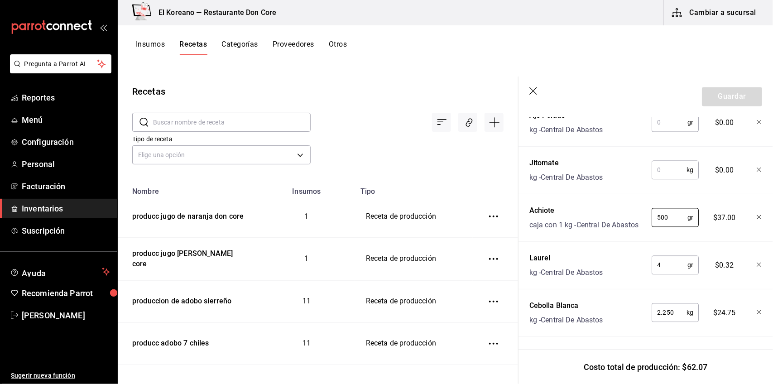
type input "500"
click at [665, 161] on input "text" at bounding box center [668, 170] width 35 height 18
type input "10"
click at [665, 132] on input "text" at bounding box center [669, 123] width 36 height 18
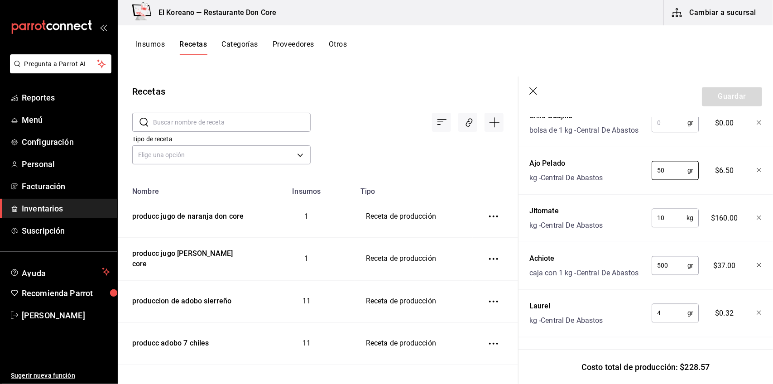
scroll to position [789, 0]
type input "50"
click at [664, 134] on input "text" at bounding box center [669, 125] width 36 height 18
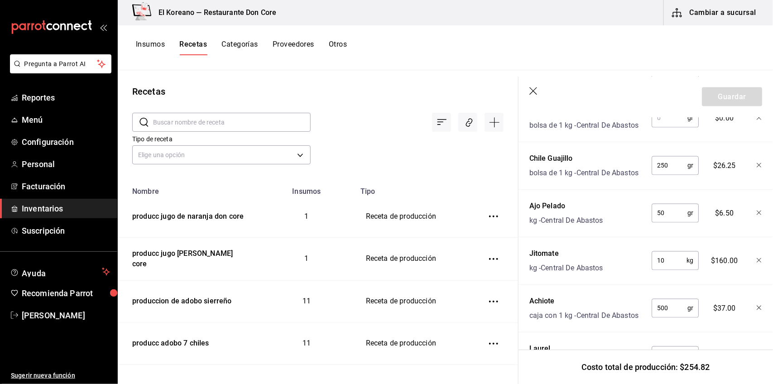
scroll to position [740, 0]
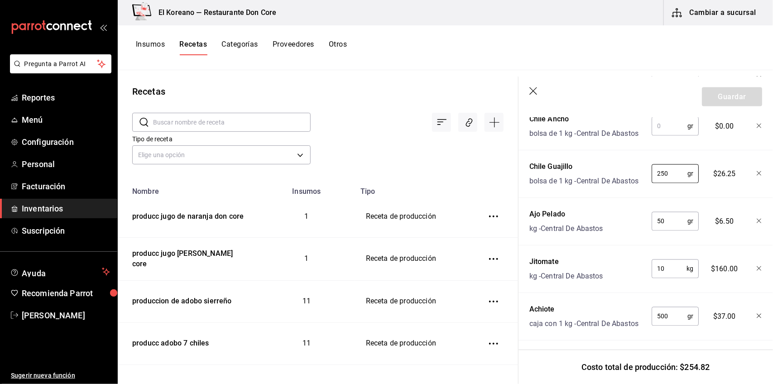
type input "250"
click at [662, 135] on input "text" at bounding box center [669, 126] width 36 height 18
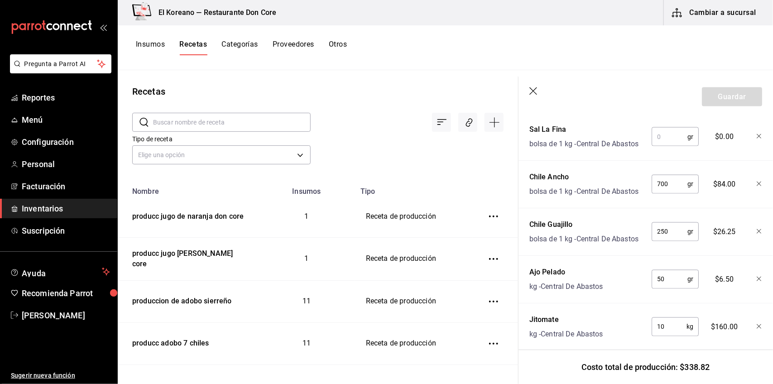
scroll to position [681, 0]
type input "700"
click at [662, 147] on input "text" at bounding box center [669, 138] width 36 height 18
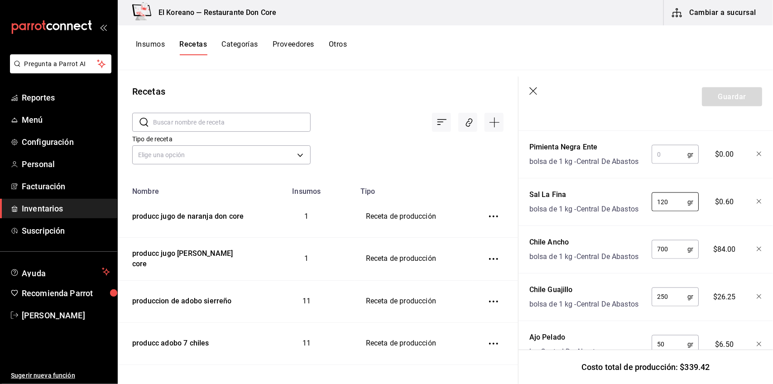
scroll to position [616, 0]
type input "120"
click at [662, 164] on input "text" at bounding box center [669, 155] width 36 height 18
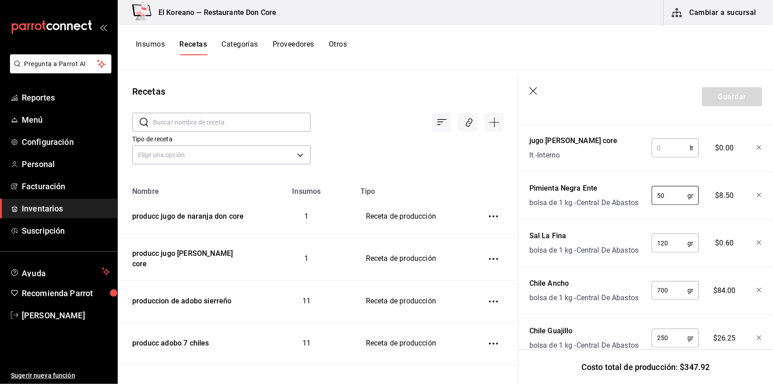
scroll to position [575, 0]
type input "50"
click at [662, 158] on input "text" at bounding box center [670, 149] width 38 height 18
type input "5"
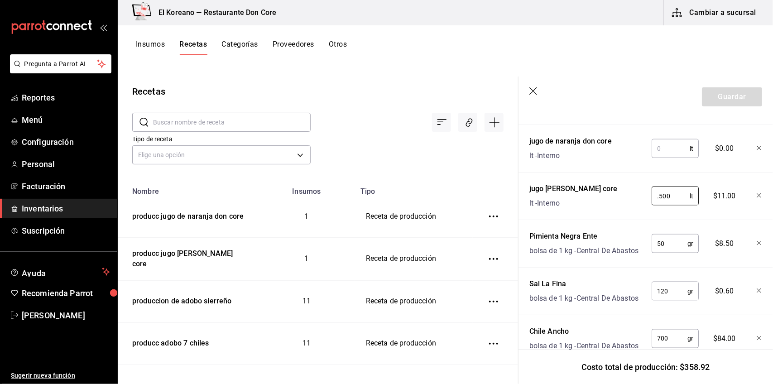
type input "0.500"
click at [662, 158] on input "text" at bounding box center [670, 148] width 38 height 18
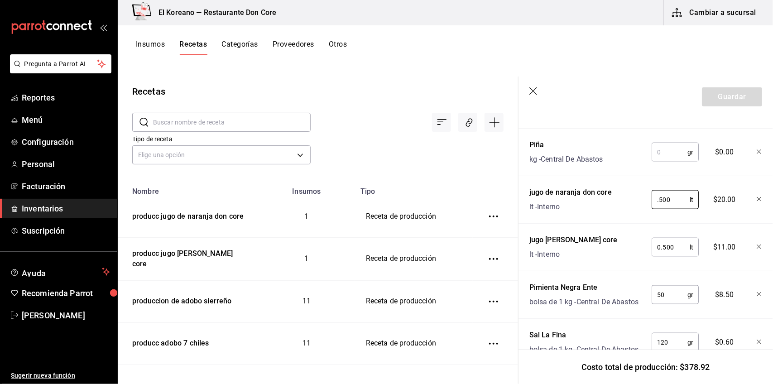
scroll to position [476, 0]
type input "0.500"
click at [662, 162] on input "text" at bounding box center [669, 153] width 36 height 18
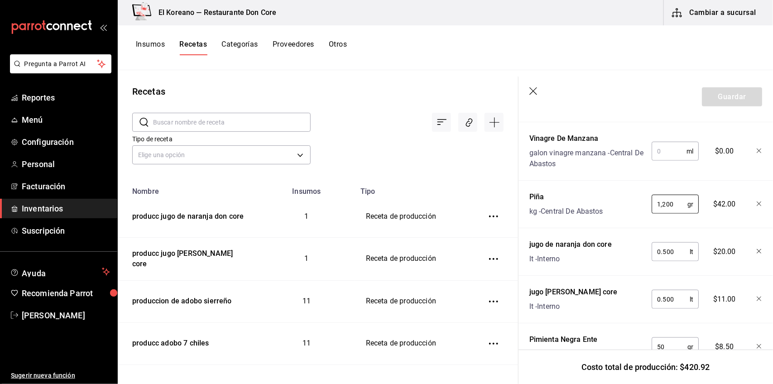
scroll to position [423, 0]
type input "1,200"
drag, startPoint x: 662, startPoint y: 164, endPoint x: 666, endPoint y: 162, distance: 4.7
click at [666, 162] on input "text" at bounding box center [668, 153] width 35 height 18
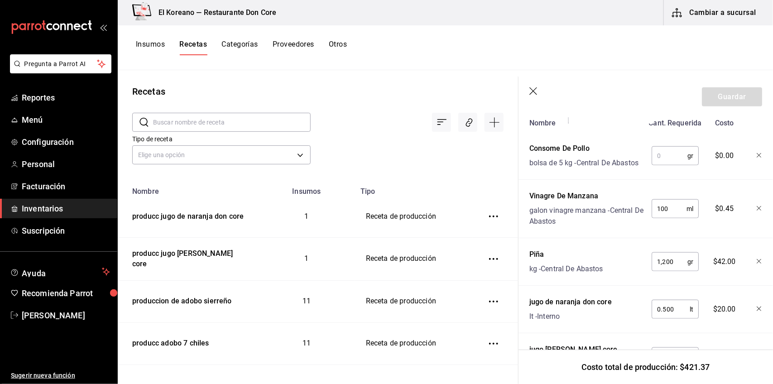
scroll to position [367, 0]
type input "100"
click at [666, 162] on input "text" at bounding box center [669, 156] width 36 height 18
type input "120"
click at [727, 100] on button "Guardar" at bounding box center [732, 96] width 60 height 19
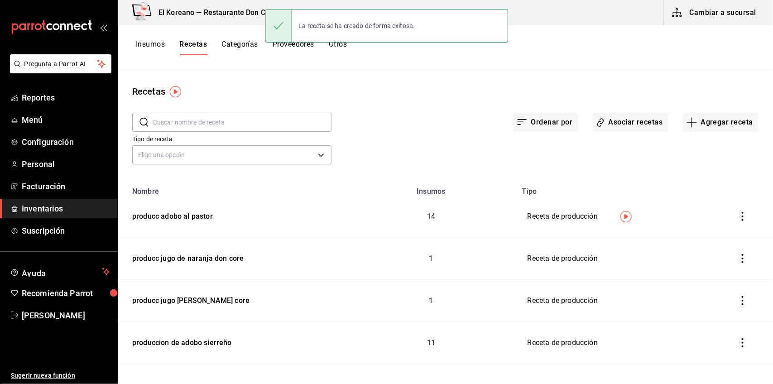
click at [152, 40] on button "Insumos" at bounding box center [150, 47] width 29 height 15
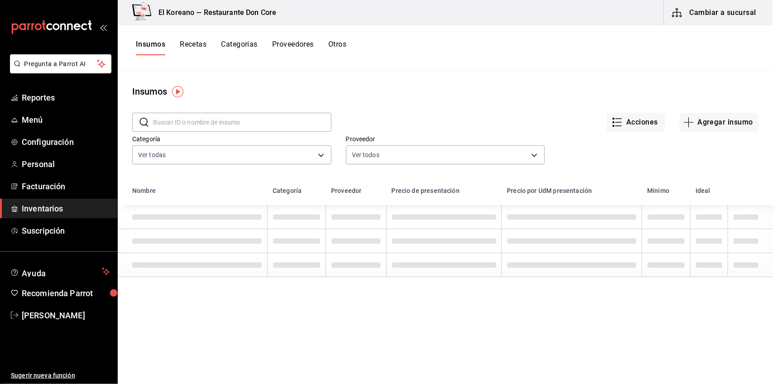
click at [193, 121] on input "text" at bounding box center [242, 122] width 178 height 18
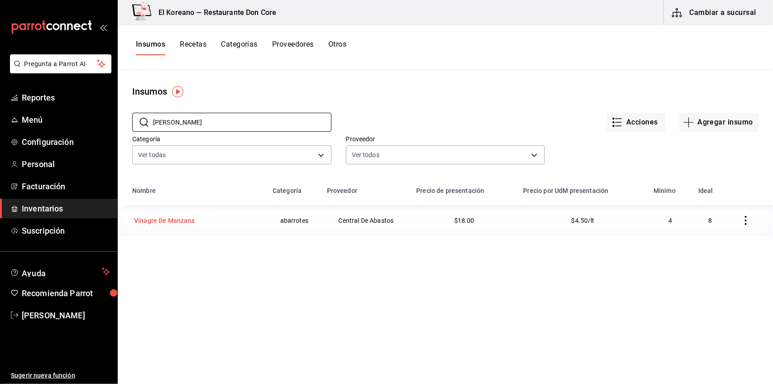
type input "vina"
click at [151, 216] on div "Vinagre De Manzana" at bounding box center [164, 220] width 61 height 9
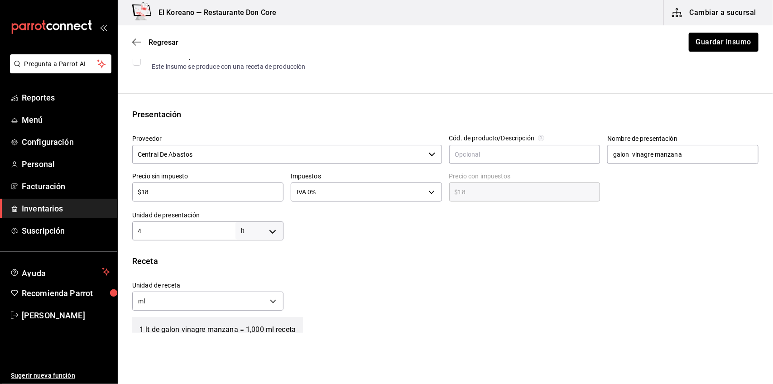
scroll to position [155, 0]
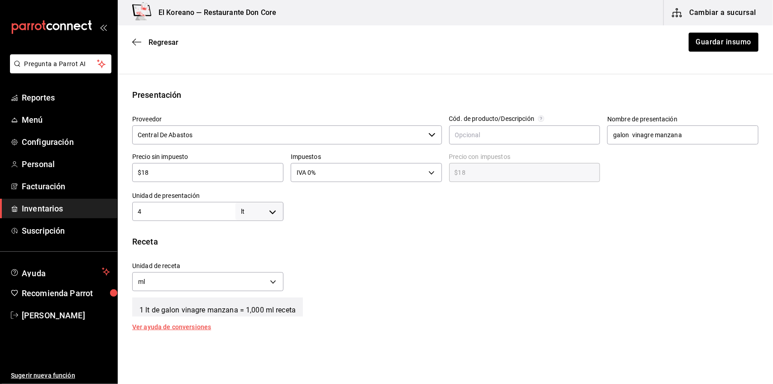
click at [153, 211] on input "4" at bounding box center [183, 211] width 103 height 11
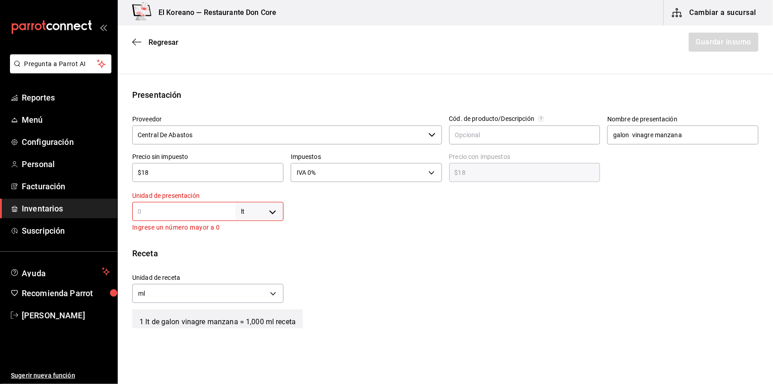
type input "1"
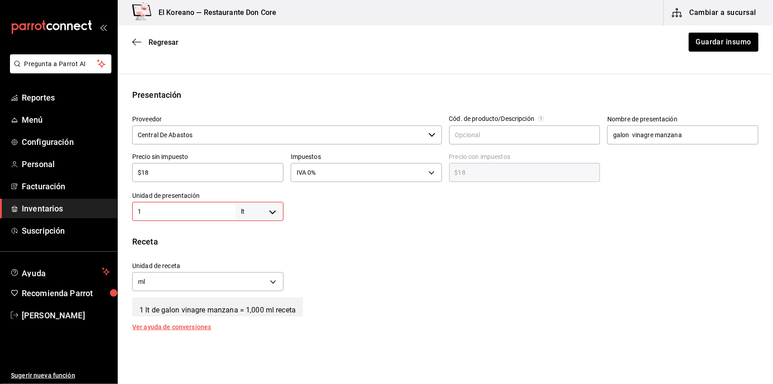
type input "1,000"
type input "1"
click at [340, 222] on div "Insumo IN-1757019552814-96 Nombre Vinagre De Manzana Categoría de inventario ab…" at bounding box center [445, 184] width 655 height 533
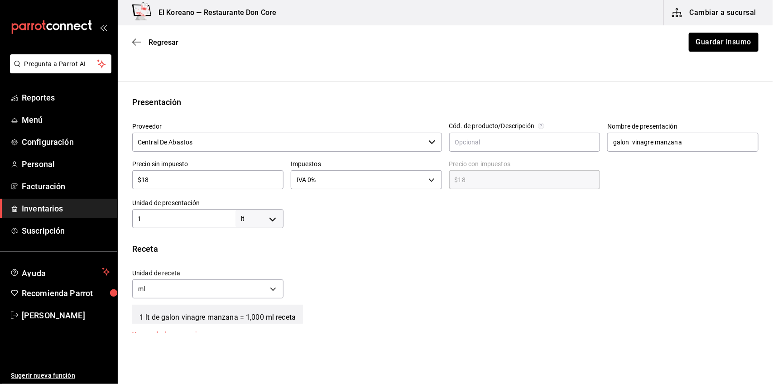
scroll to position [67, 0]
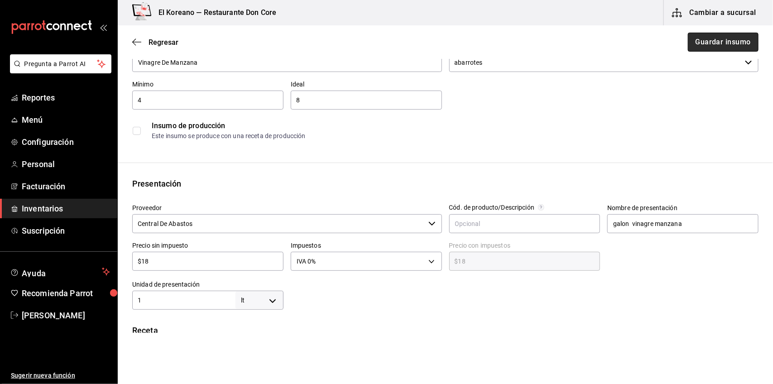
click at [714, 38] on button "Guardar insumo" at bounding box center [723, 42] width 71 height 19
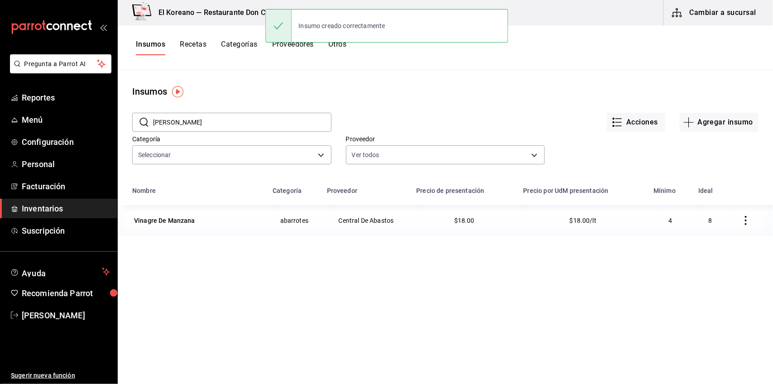
click at [197, 47] on button "Recetas" at bounding box center [193, 47] width 27 height 15
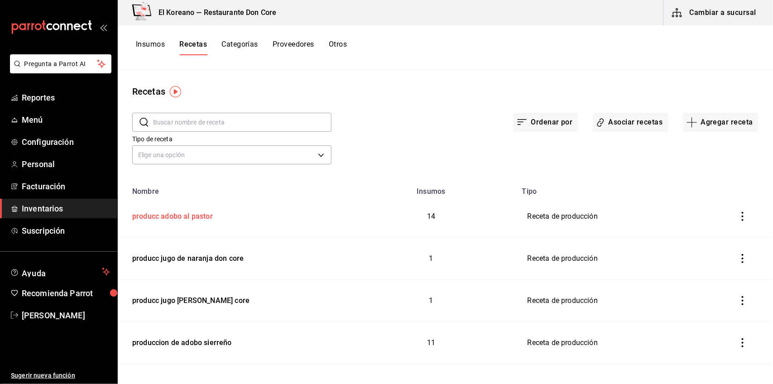
click at [171, 212] on div "producc adobo al pastor" at bounding box center [171, 215] width 84 height 14
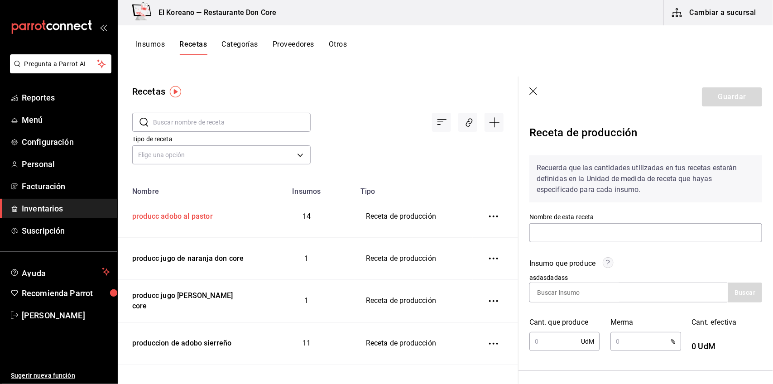
type input "producc adobo al pastor"
type input "17"
type input "2"
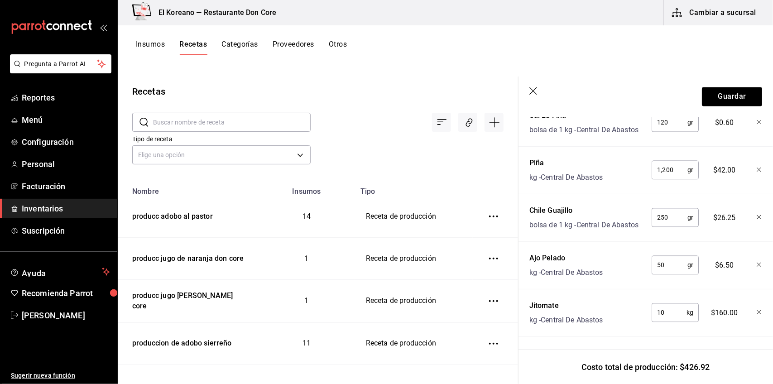
scroll to position [872, 0]
click at [154, 43] on button "Insumos" at bounding box center [150, 47] width 29 height 15
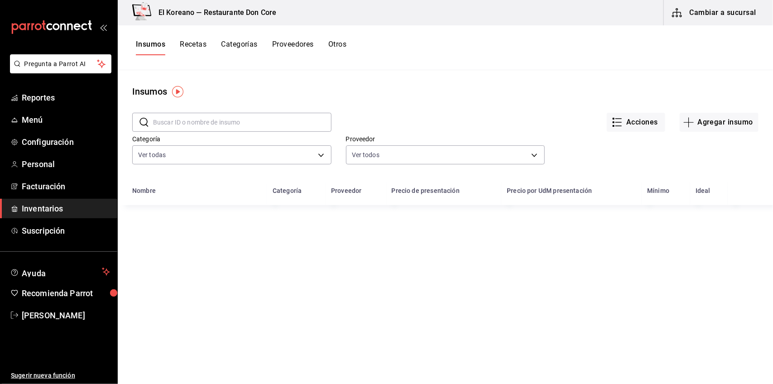
click at [172, 115] on input "text" at bounding box center [242, 122] width 178 height 18
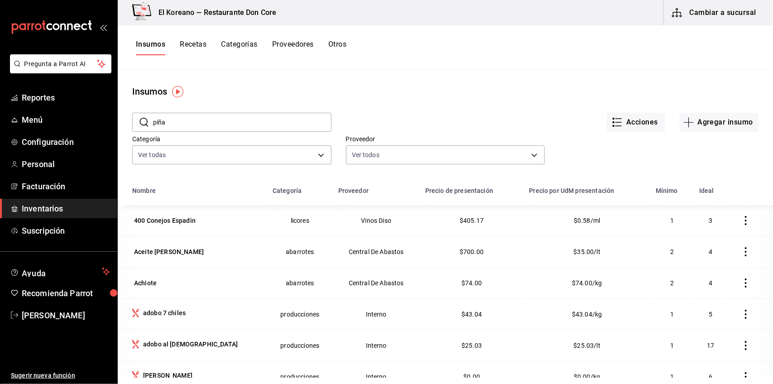
type input "piña"
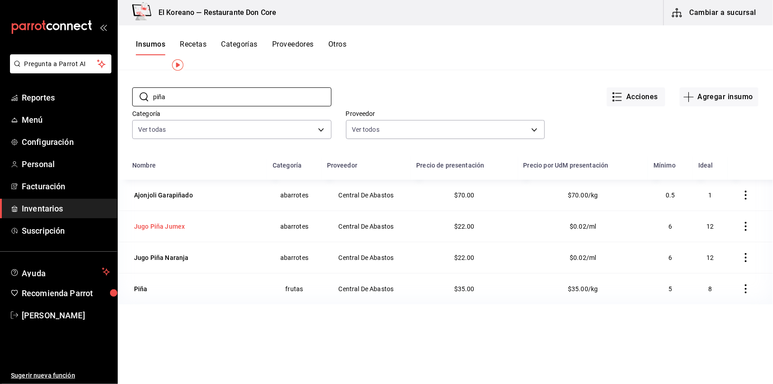
scroll to position [26, 0]
click at [416, 327] on div "Nombre Categoría Proveedor Precio de presentación Precio por UdM presentación M…" at bounding box center [445, 308] width 655 height 307
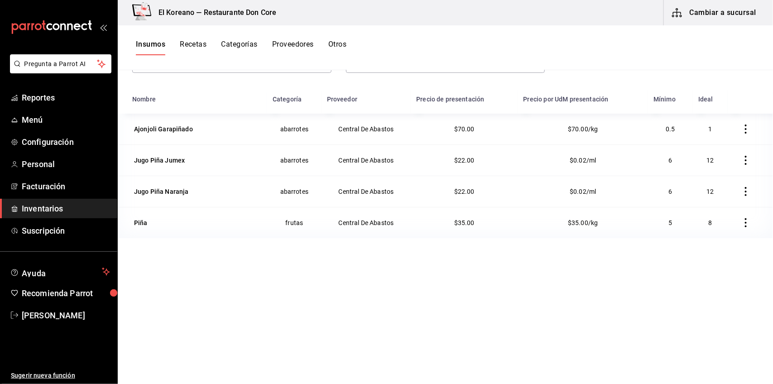
scroll to position [98, 0]
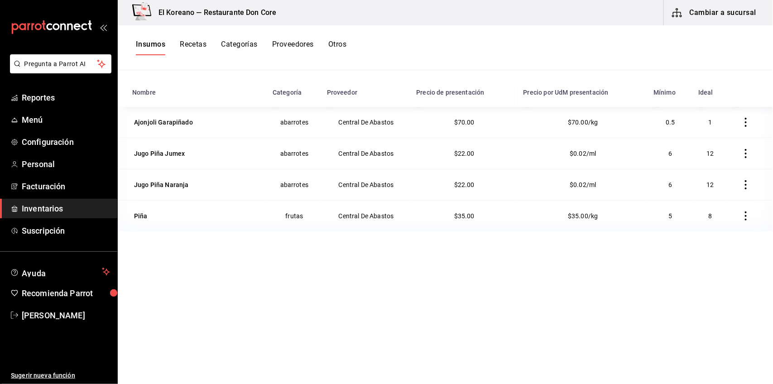
click at [195, 41] on button "Recetas" at bounding box center [193, 47] width 27 height 15
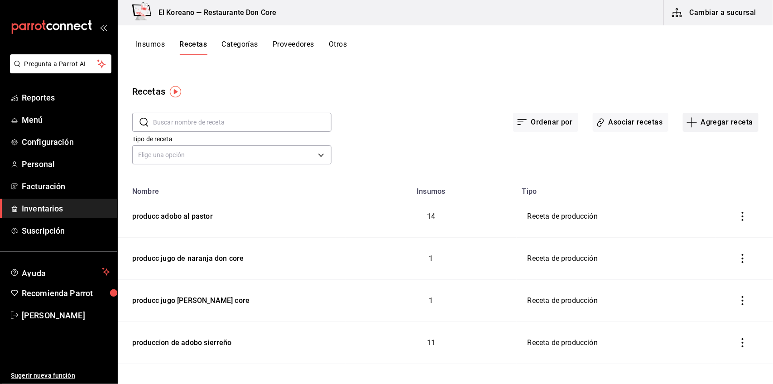
click at [733, 124] on button "Agregar receta" at bounding box center [721, 122] width 76 height 19
click at [712, 194] on span "Receta de producción" at bounding box center [713, 196] width 76 height 10
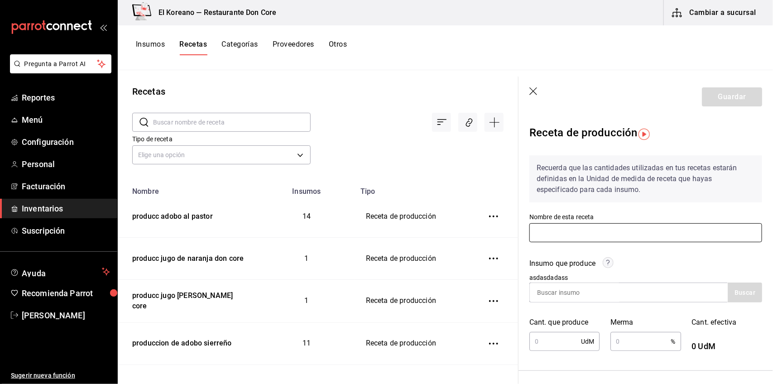
click at [613, 225] on input "text" at bounding box center [645, 232] width 233 height 19
click at [580, 232] on input "producc adobo costilla veracruzana" at bounding box center [645, 232] width 233 height 19
click at [635, 258] on div "Insumo que produce" at bounding box center [645, 265] width 233 height 15
click at [596, 233] on input "producc adobo para costilla veracruzana" at bounding box center [645, 232] width 233 height 19
click at [664, 241] on input "producc adobo costilla veracruzana" at bounding box center [645, 232] width 233 height 19
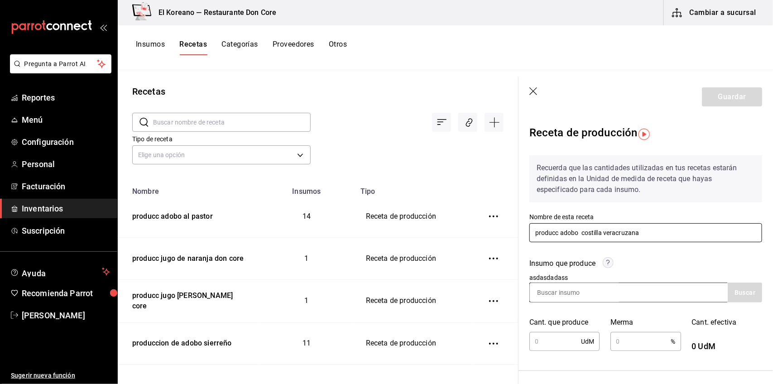
type input "producc adobo costilla veracruzana"
click at [613, 291] on input at bounding box center [575, 292] width 91 height 19
type input "ado"
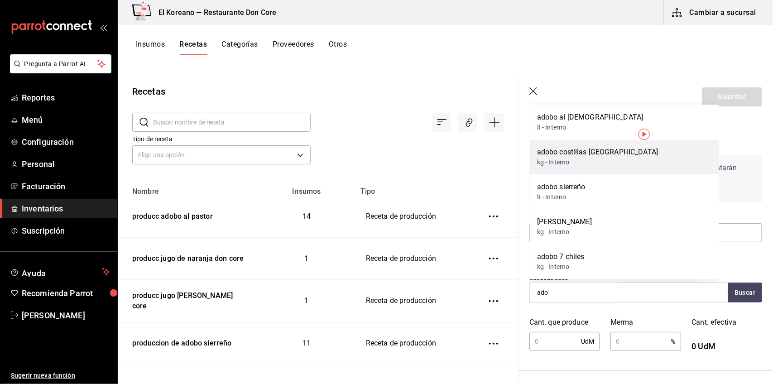
click at [575, 158] on div "adobo costillas [GEOGRAPHIC_DATA]" at bounding box center [597, 152] width 121 height 11
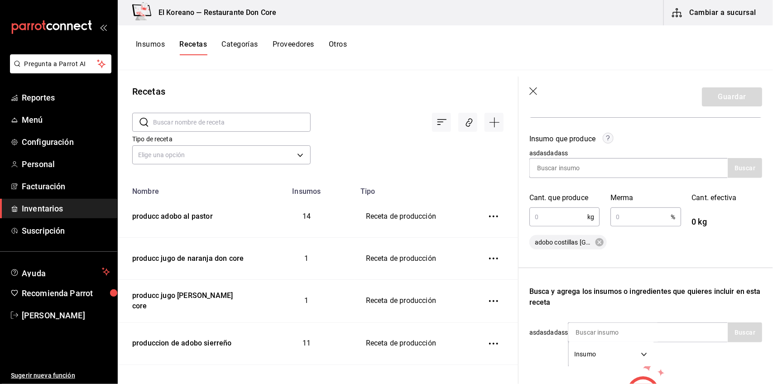
scroll to position [128, 0]
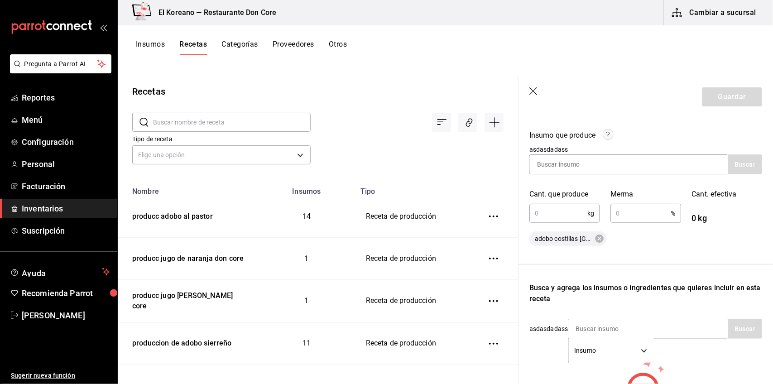
click at [577, 216] on input "text" at bounding box center [558, 213] width 58 height 18
click at [555, 208] on input "text" at bounding box center [558, 213] width 58 height 18
type input "2.5"
click at [590, 211] on div "2.5 kg ​" at bounding box center [564, 213] width 70 height 19
click at [644, 216] on input "text" at bounding box center [640, 213] width 60 height 18
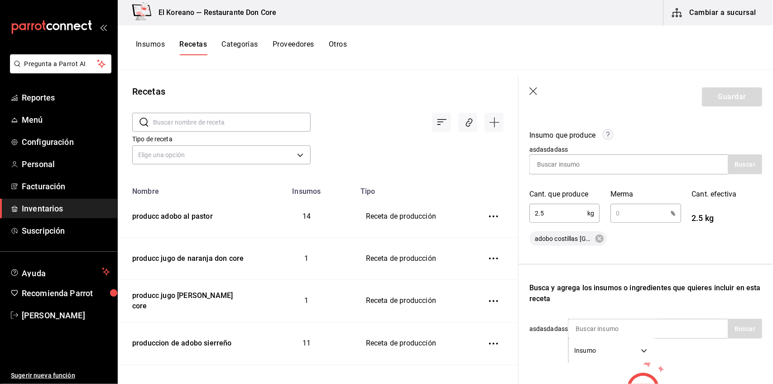
type input "1"
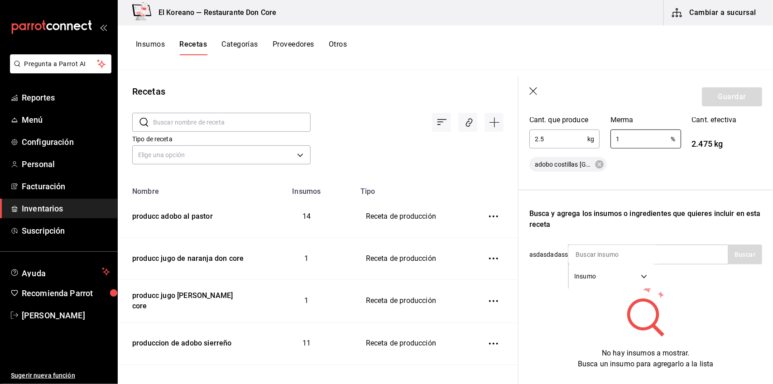
scroll to position [202, 0]
click at [623, 143] on input "1" at bounding box center [640, 139] width 60 height 18
type input "2"
click at [626, 158] on div "adobo costillas [GEOGRAPHIC_DATA]" at bounding box center [645, 165] width 233 height 14
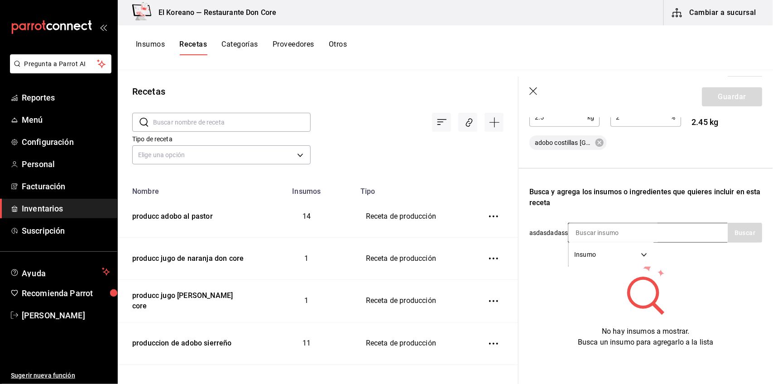
click at [642, 223] on input at bounding box center [613, 232] width 91 height 19
type input "cons"
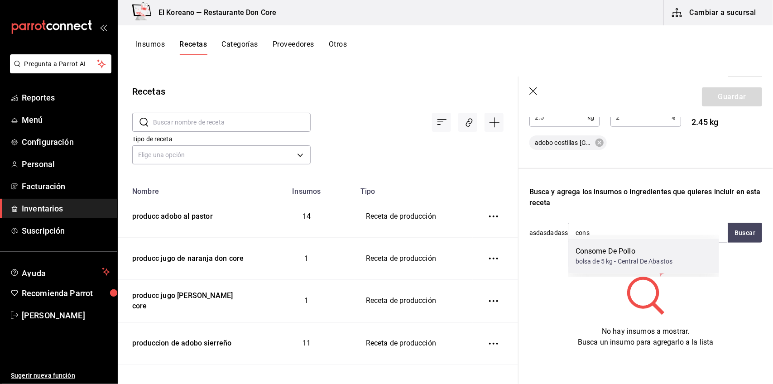
click at [612, 263] on div "bolsa de 5 kg - Central De Abastos" at bounding box center [623, 262] width 97 height 10
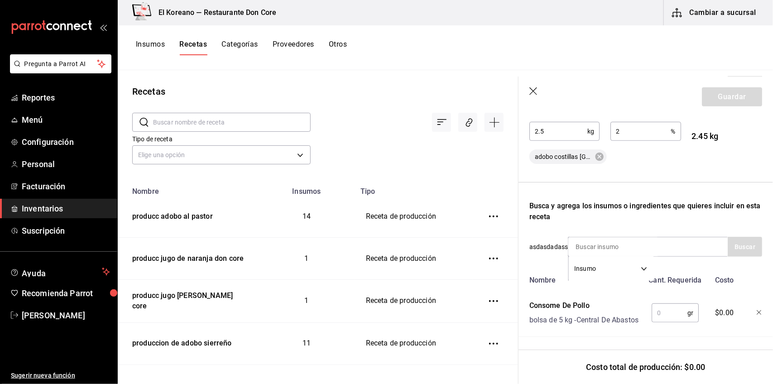
scroll to position [229, 0]
type input "sal"
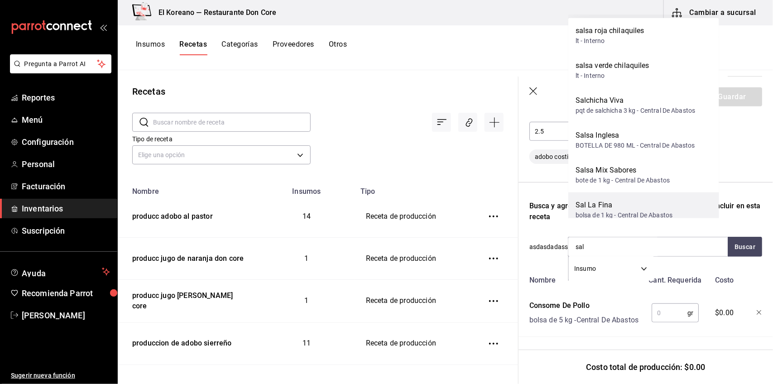
click at [608, 214] on div "bolsa de 1 kg - Central De Abastos" at bounding box center [623, 216] width 97 height 10
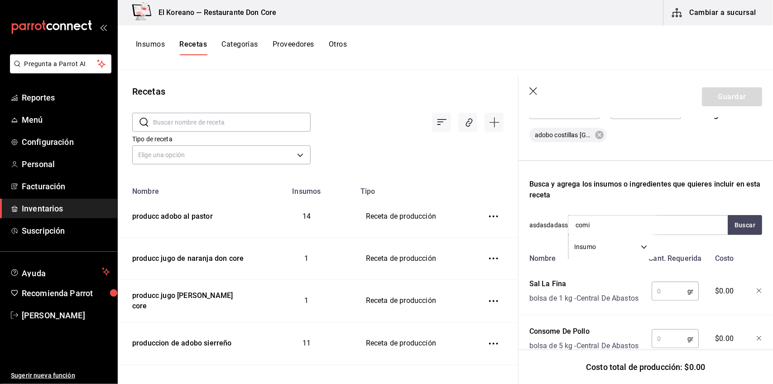
type input "comin"
click at [605, 257] on div "bolsa de 1 kg - Central De Abastos" at bounding box center [623, 262] width 97 height 10
type input "ajo"
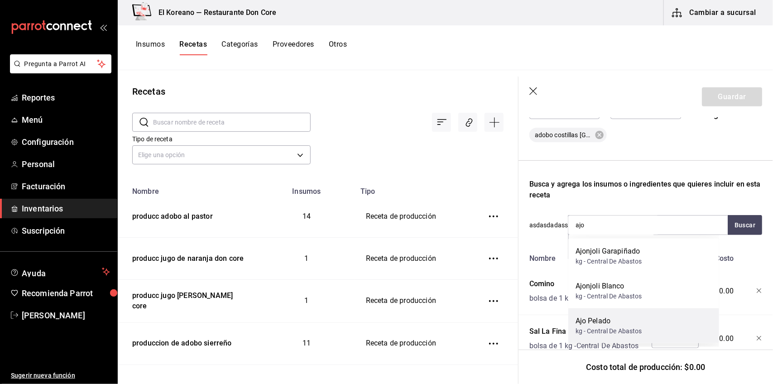
click at [608, 325] on div "Ajo Pelado" at bounding box center [608, 321] width 67 height 11
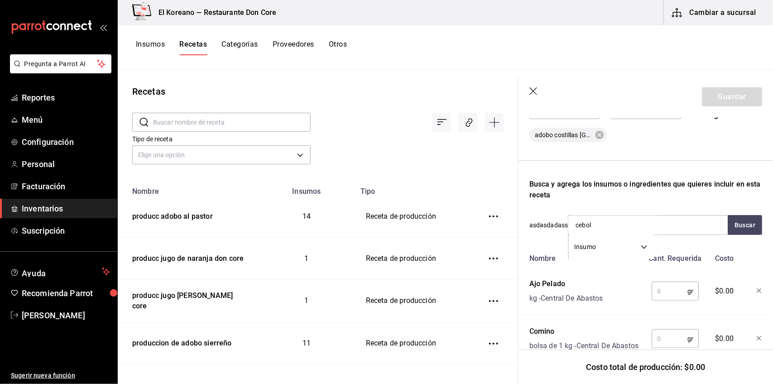
type input "ceboll"
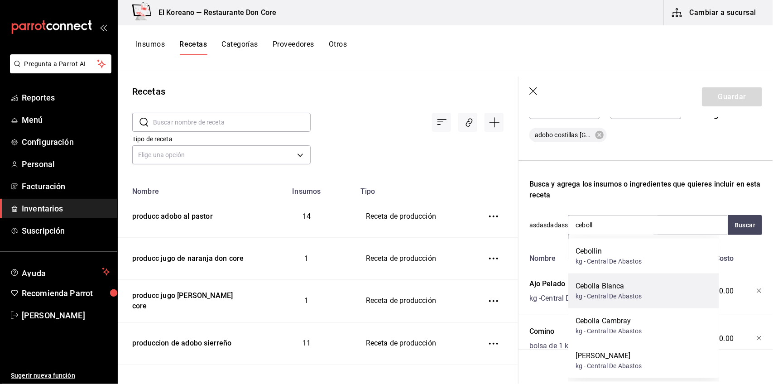
click at [590, 292] on div "kg - Central De Abastos" at bounding box center [608, 297] width 67 height 10
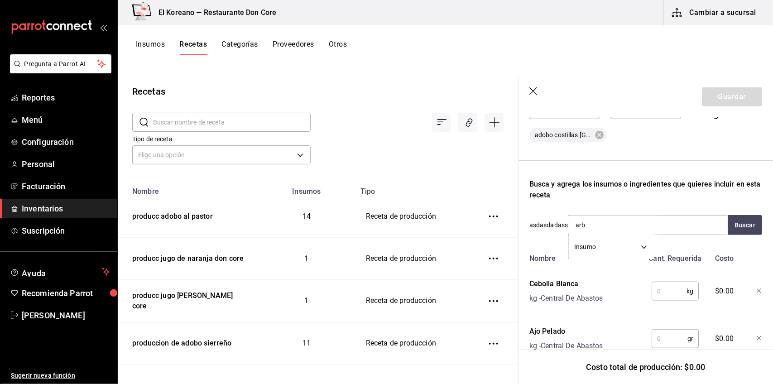
type input "arbo"
click at [607, 249] on div "Chile Arbol" at bounding box center [623, 251] width 97 height 11
type input "chipot"
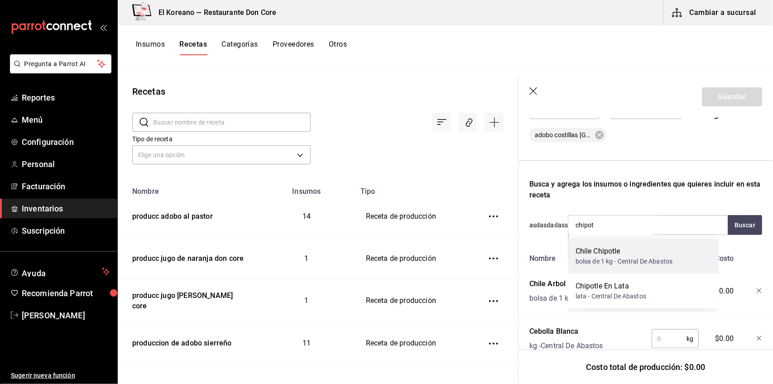
click at [607, 249] on div "Chile Chipotle" at bounding box center [623, 251] width 97 height 11
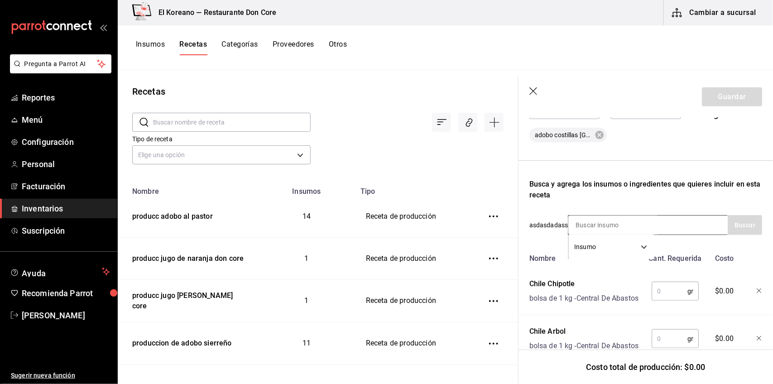
click at [609, 222] on input at bounding box center [613, 224] width 91 height 19
type input "anch"
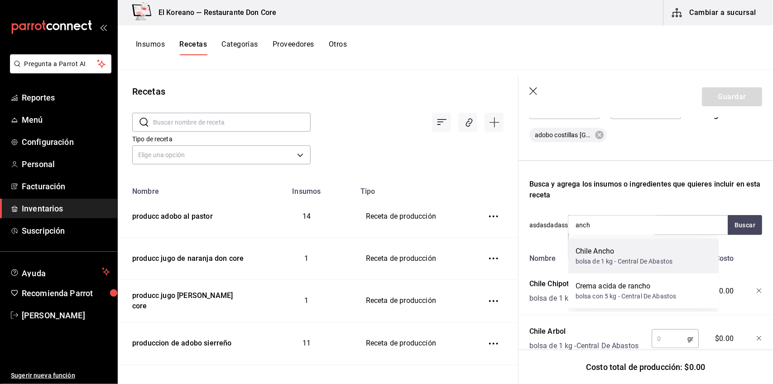
click at [605, 248] on div "Chile Ancho" at bounding box center [623, 251] width 97 height 11
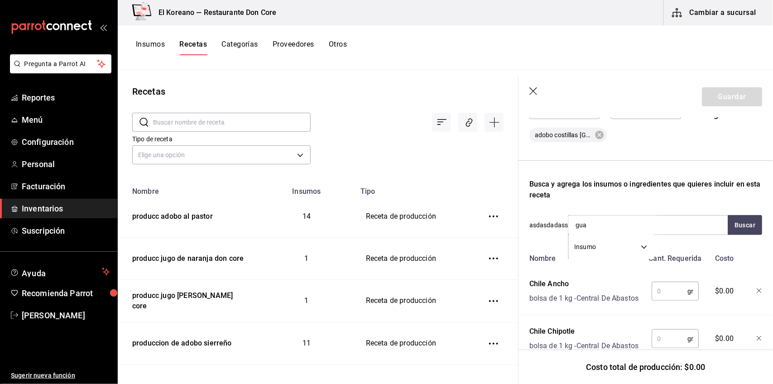
type input "guaj"
click at [605, 248] on div "Chile Guajillo" at bounding box center [623, 251] width 97 height 11
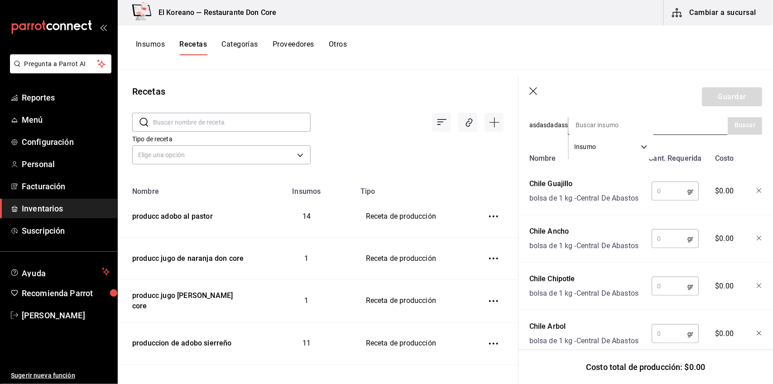
scroll to position [352, 0]
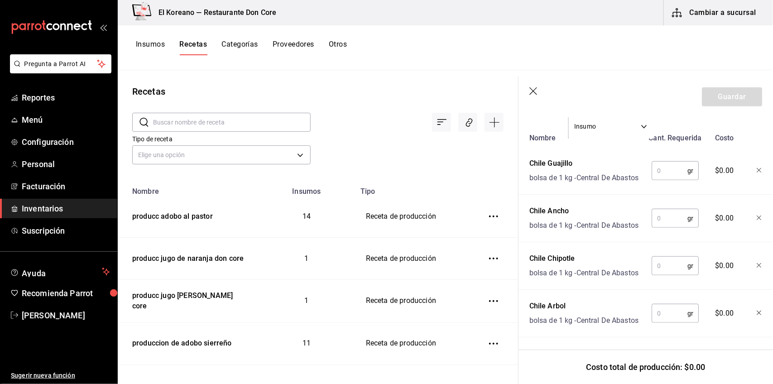
click at [660, 180] on input "text" at bounding box center [669, 171] width 36 height 18
type input "500"
click at [657, 227] on input "text" at bounding box center [669, 218] width 36 height 18
type input "500"
click at [655, 275] on input "text" at bounding box center [669, 266] width 36 height 18
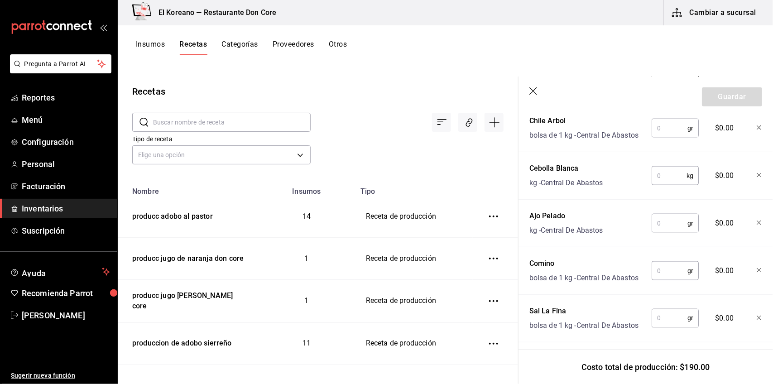
scroll to position [536, 0]
type input "250"
click at [665, 138] on input "text" at bounding box center [669, 129] width 36 height 18
type input "100"
click at [663, 186] on input "text" at bounding box center [668, 176] width 35 height 18
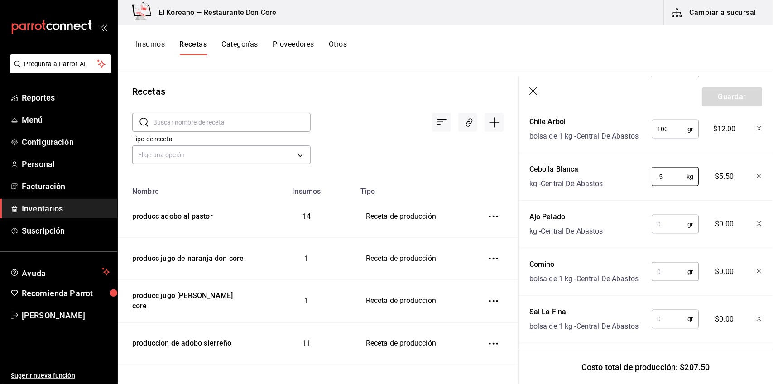
type input "0.5"
click at [659, 233] on input "text" at bounding box center [669, 224] width 36 height 18
type input "."
type input "40"
click at [666, 281] on input "text" at bounding box center [669, 272] width 36 height 18
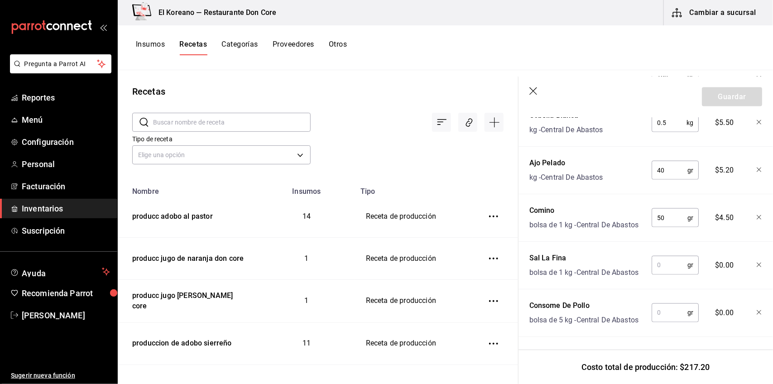
scroll to position [673, 0]
type input "50"
click at [671, 256] on input "text" at bounding box center [669, 265] width 36 height 18
type input "50"
click at [664, 304] on input "text" at bounding box center [669, 313] width 36 height 18
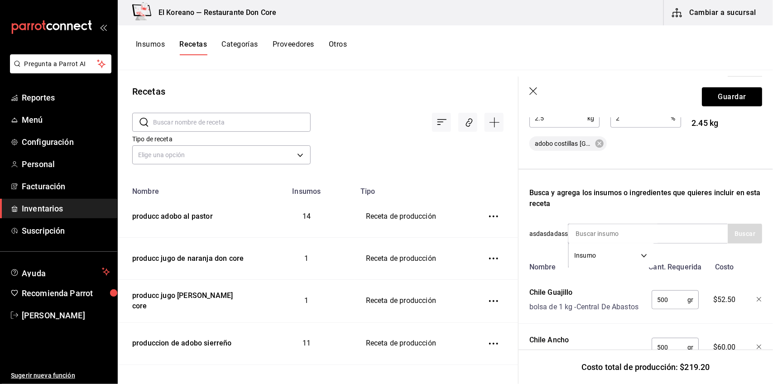
scroll to position [216, 0]
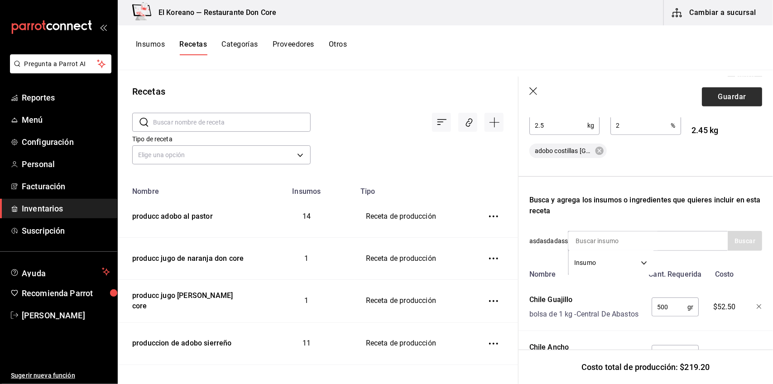
type input "50"
click at [733, 91] on button "Guardar" at bounding box center [732, 96] width 60 height 19
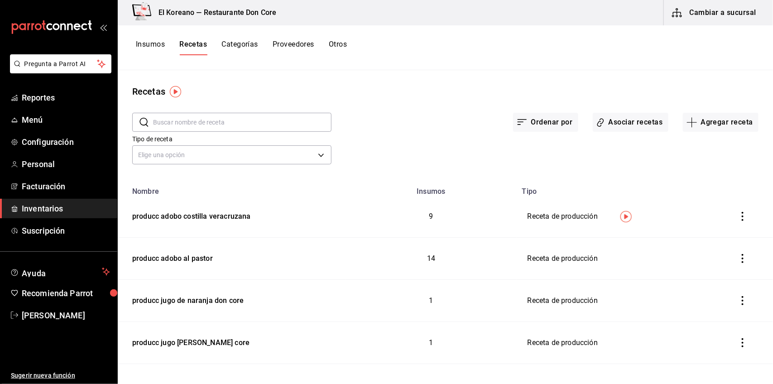
click at [159, 44] on button "Insumos" at bounding box center [150, 47] width 29 height 15
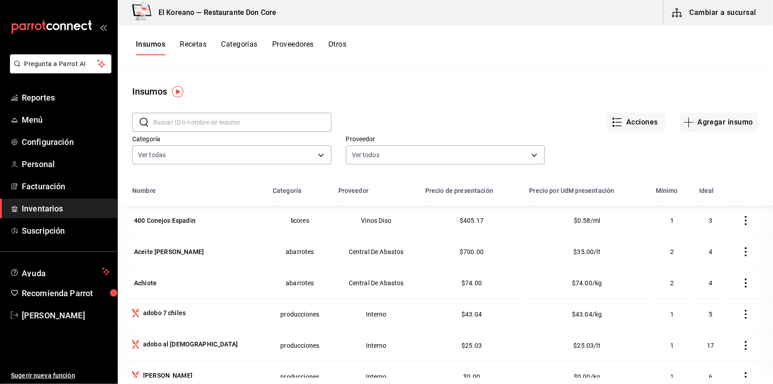
click at [210, 122] on input "text" at bounding box center [242, 122] width 178 height 18
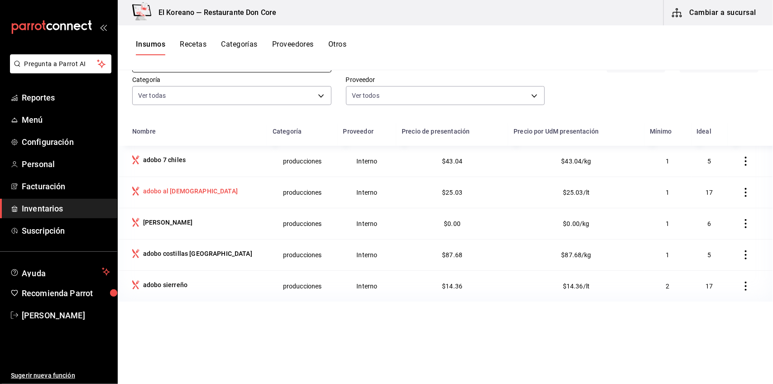
scroll to position [60, 0]
type input "adob"
click at [175, 255] on div "adobo costillas [GEOGRAPHIC_DATA]" at bounding box center [197, 252] width 109 height 9
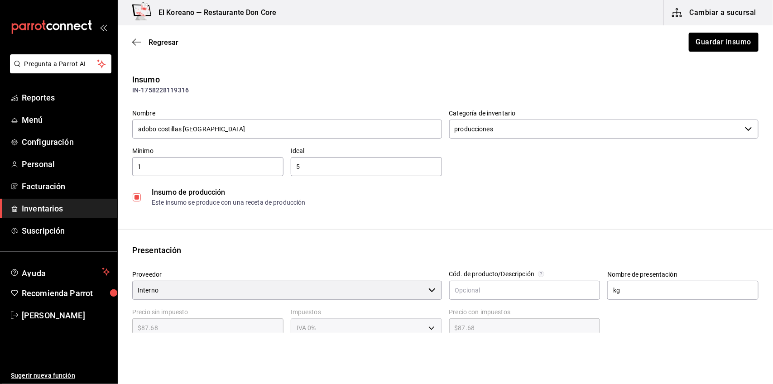
scroll to position [139, 0]
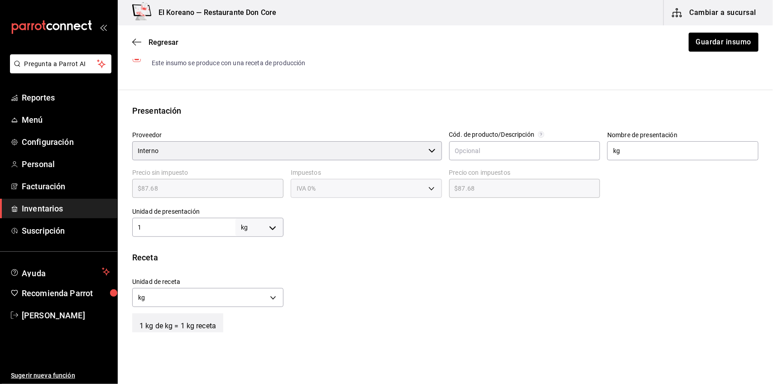
click at [268, 227] on body "Pregunta a Parrot AI Reportes Menú Configuración Personal Facturación Inventari…" at bounding box center [386, 166] width 773 height 333
click at [248, 301] on li "lt" at bounding box center [257, 299] width 47 height 15
type input "LITER"
click at [311, 282] on div "Unidad de receta lt LITER Factor de conversión 1 ​" at bounding box center [441, 290] width 633 height 39
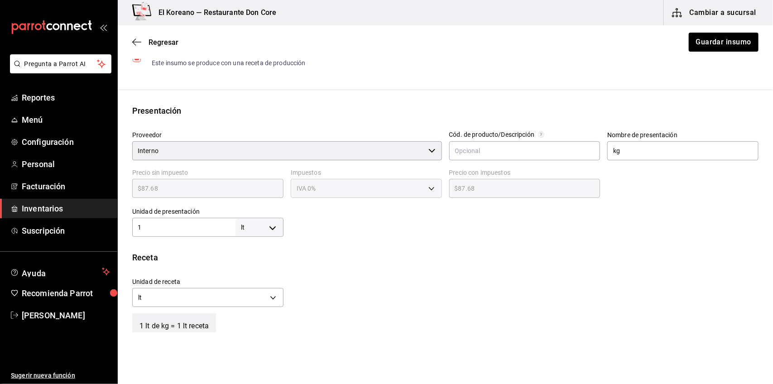
scroll to position [259, 0]
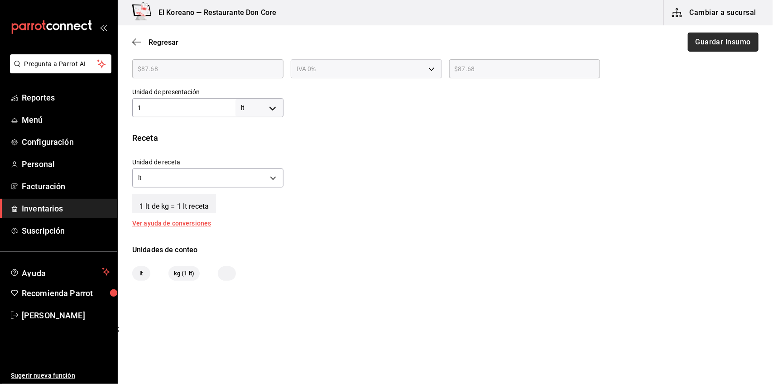
click at [723, 37] on button "Guardar insumo" at bounding box center [723, 42] width 71 height 19
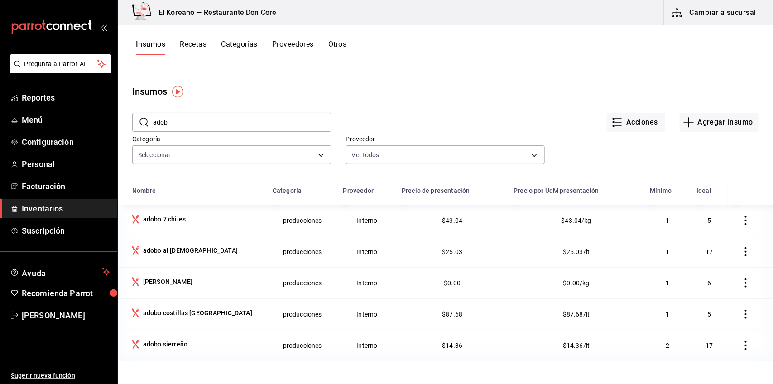
click at [201, 45] on button "Recetas" at bounding box center [193, 47] width 27 height 15
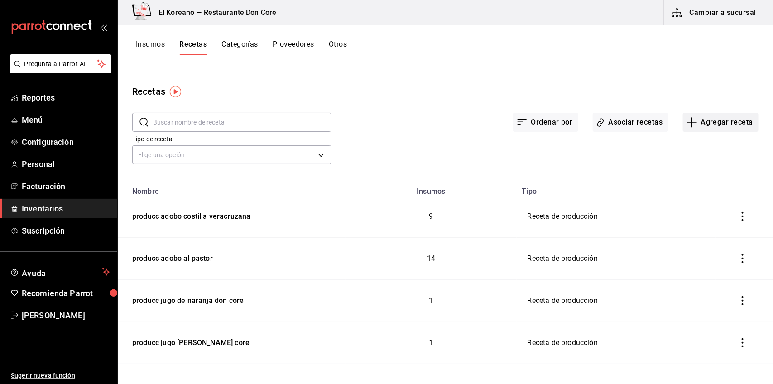
click at [719, 116] on button "Agregar receta" at bounding box center [721, 122] width 76 height 19
click at [720, 200] on li "Receta de producción" at bounding box center [713, 195] width 91 height 24
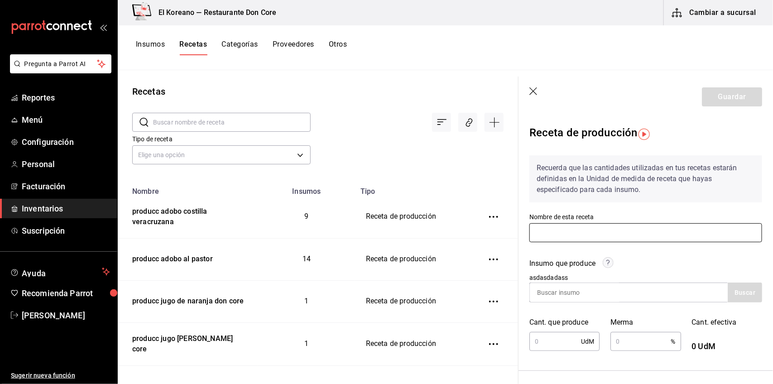
click at [567, 227] on input "text" at bounding box center [645, 232] width 233 height 19
type input "producc adobo chilpaya"
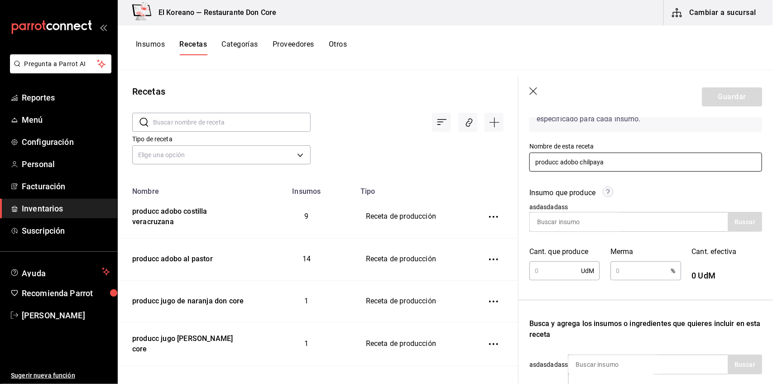
scroll to position [75, 0]
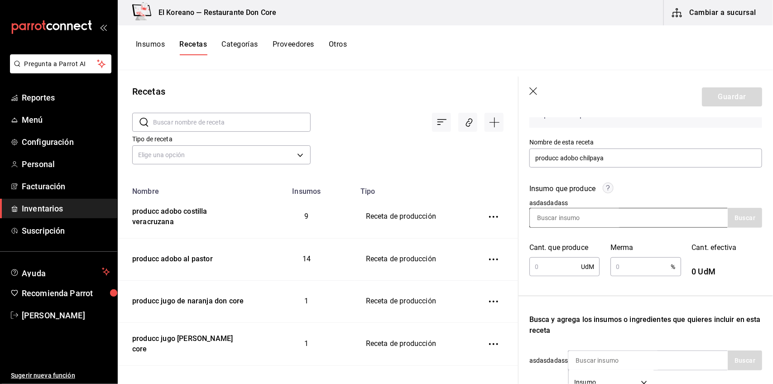
click at [598, 220] on input at bounding box center [575, 217] width 91 height 19
type input "adob"
click at [740, 211] on button "Buscar" at bounding box center [744, 218] width 34 height 20
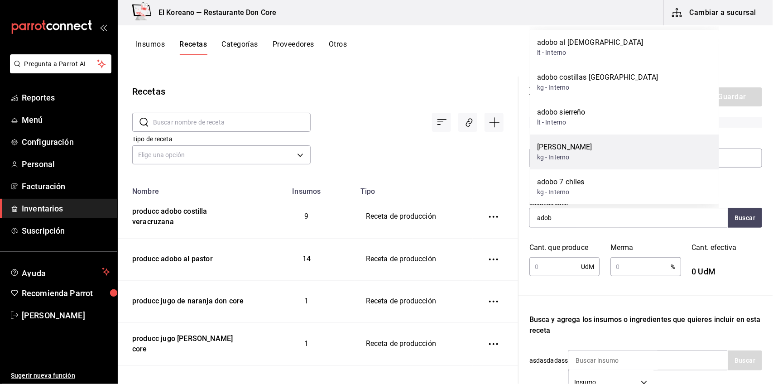
click at [610, 152] on div "adobo chilpaya kg - Interno" at bounding box center [624, 151] width 189 height 35
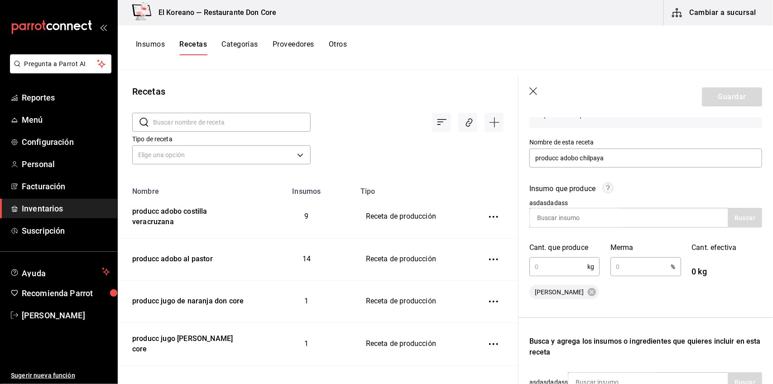
click at [565, 265] on input "text" at bounding box center [558, 267] width 58 height 18
type input "5.160"
click at [631, 270] on input "text" at bounding box center [640, 267] width 60 height 18
type input "2"
type input "5.16"
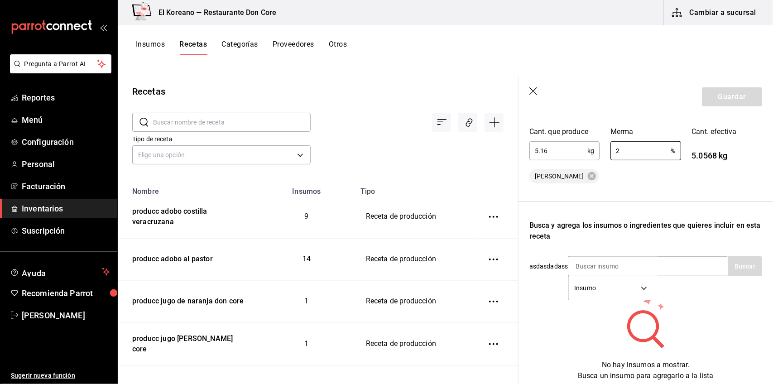
scroll to position [232, 0]
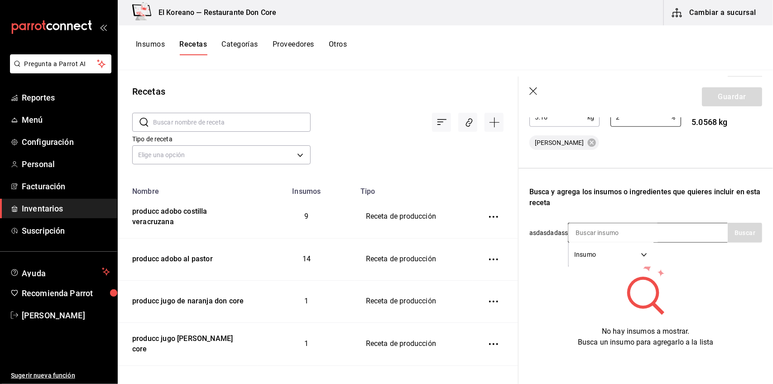
type input "2"
click at [614, 223] on input at bounding box center [613, 232] width 91 height 19
type input "cons"
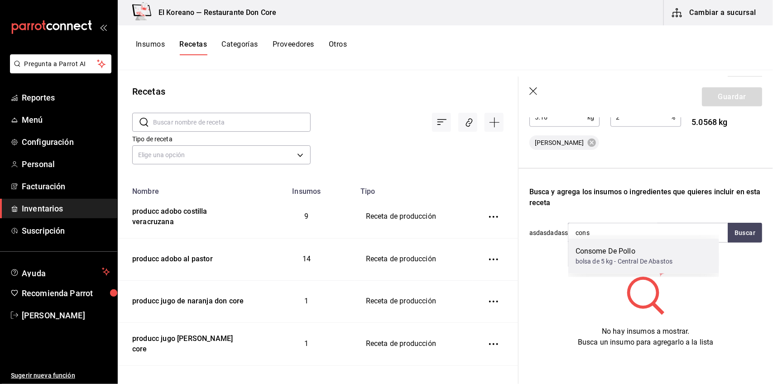
click at [610, 261] on div "bolsa de 5 kg - Central De Abastos" at bounding box center [623, 262] width 97 height 10
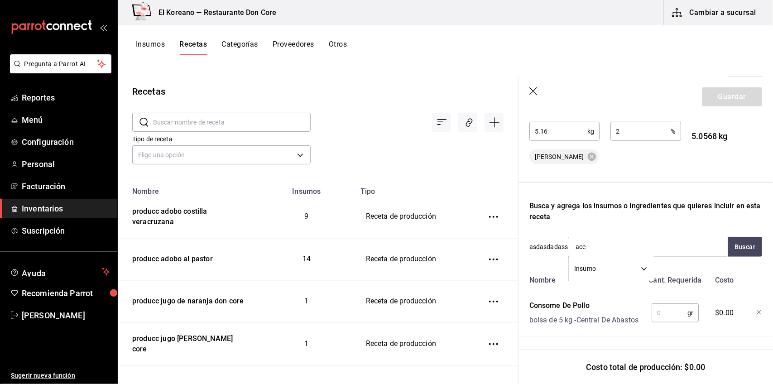
type input "acei"
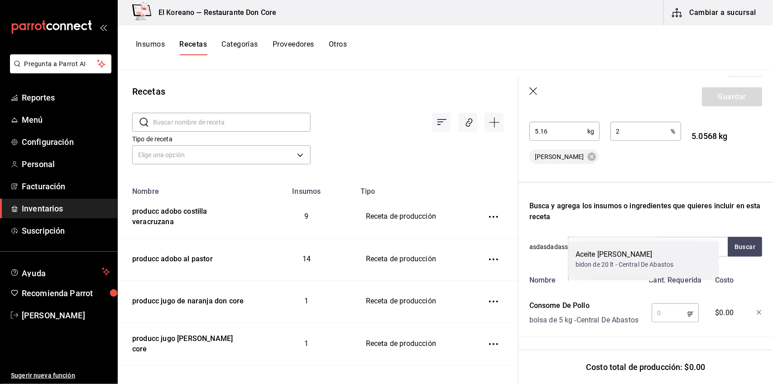
click at [610, 258] on div "Aceite [PERSON_NAME]" at bounding box center [624, 254] width 98 height 11
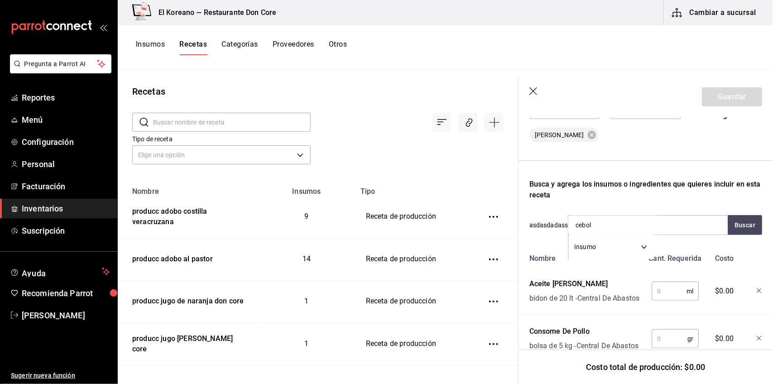
type input "ceboll"
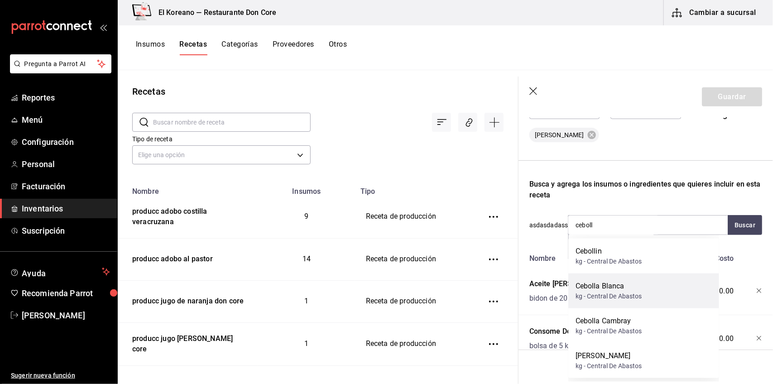
click at [610, 287] on div "Cebolla Blanca" at bounding box center [608, 286] width 67 height 11
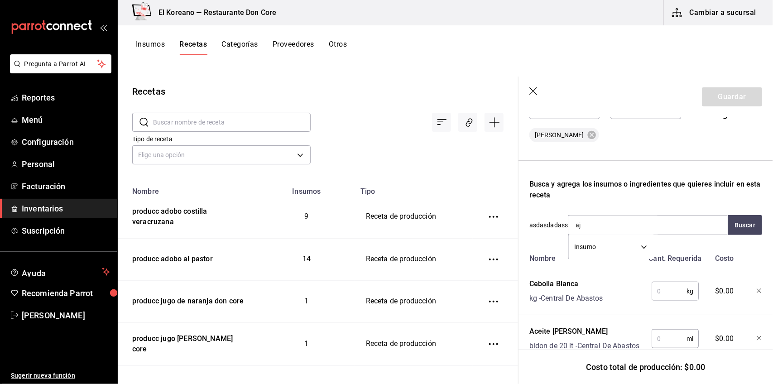
type input "ajo"
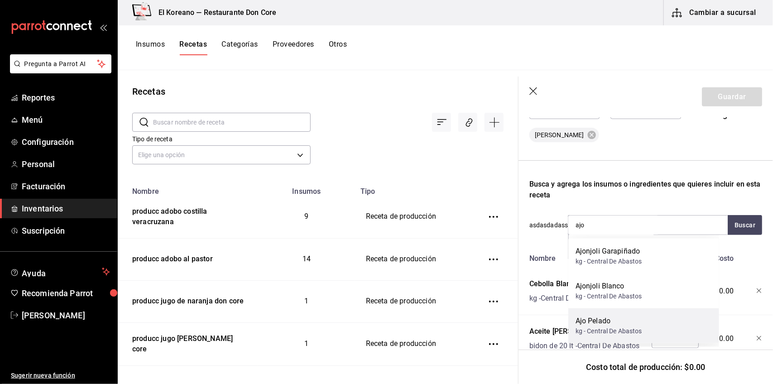
click at [601, 320] on div "Ajo Pelado" at bounding box center [608, 321] width 67 height 11
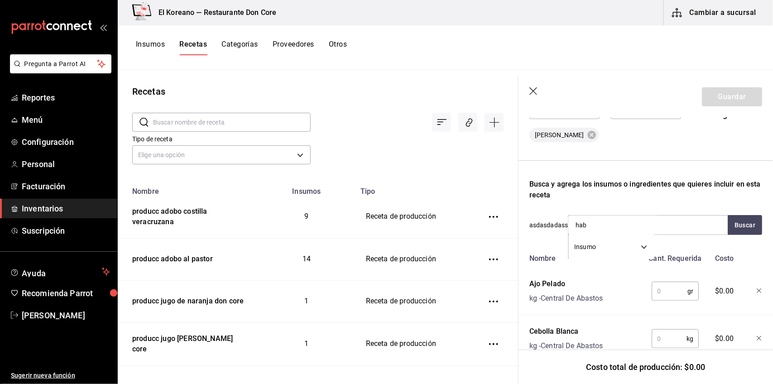
type input "haba"
click at [588, 257] on div "kg - Central De Abastos" at bounding box center [608, 262] width 67 height 10
type input "tomill"
click at [588, 257] on div "kg - Central De Abastos" at bounding box center [608, 262] width 67 height 10
type input "leche"
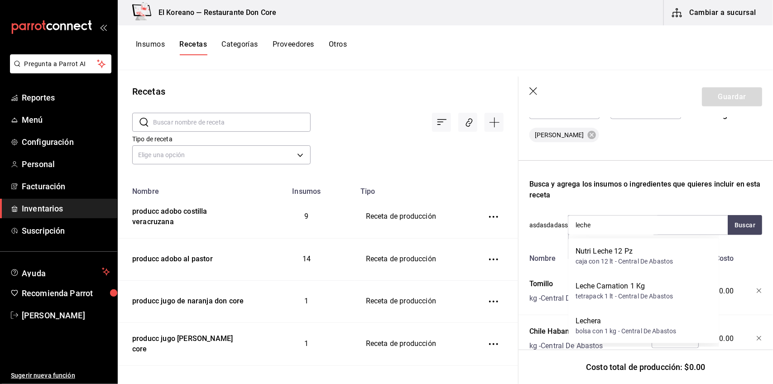
click at [588, 257] on div "caja con 12 lt - Central De Abastos" at bounding box center [624, 262] width 98 height 10
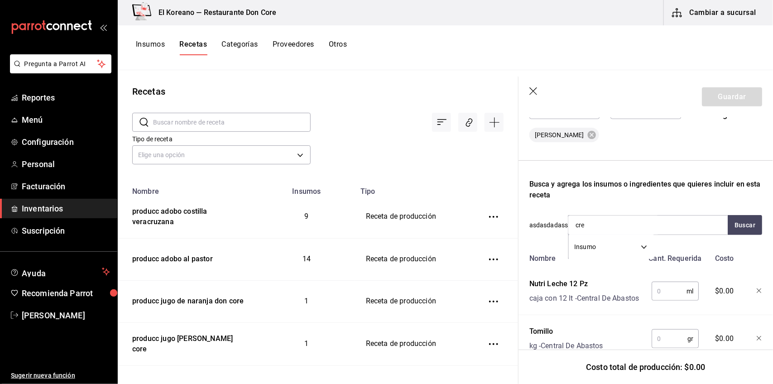
type input "crem"
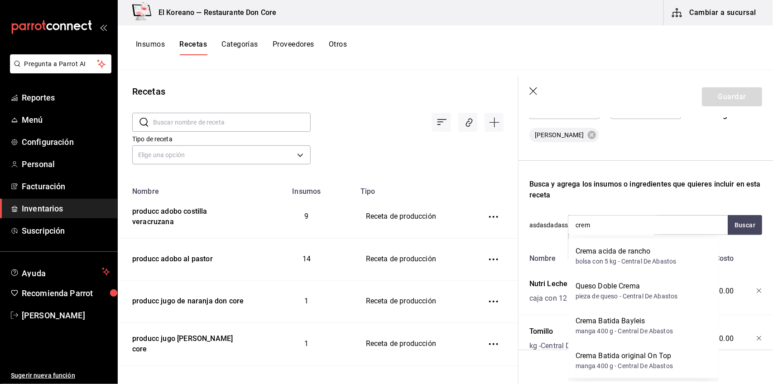
click at [588, 257] on div "bolsa con 5 kg - Central De Abastos" at bounding box center [625, 262] width 101 height 10
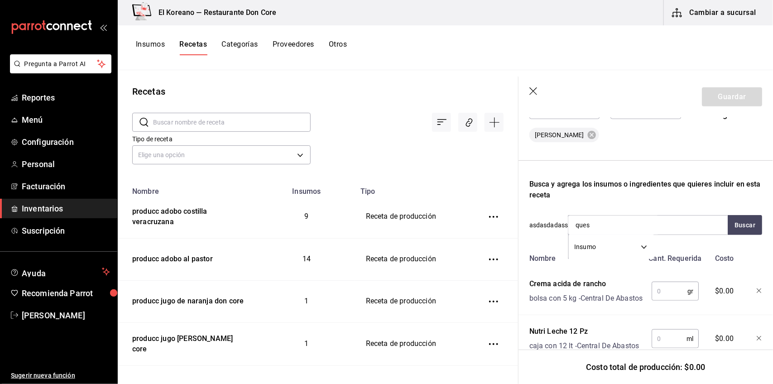
type input "queso"
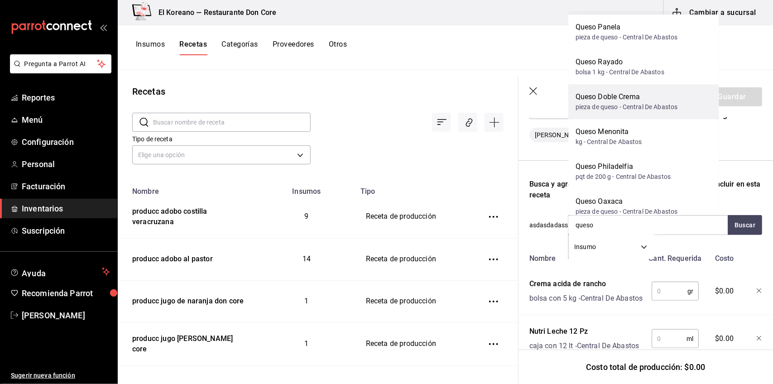
click at [621, 105] on div "pieza de queso - Central De Abastos" at bounding box center [626, 107] width 102 height 10
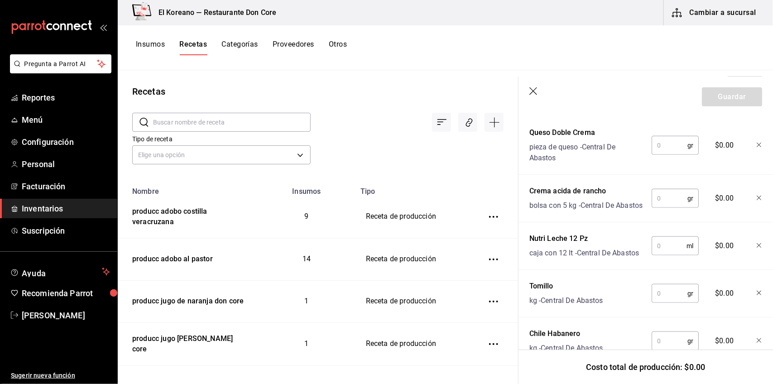
scroll to position [382, 0]
click at [667, 154] on input "text" at bounding box center [669, 147] width 36 height 18
click at [664, 202] on input "text" at bounding box center [669, 200] width 36 height 18
click at [669, 256] on input "text" at bounding box center [668, 247] width 35 height 18
click at [662, 304] on input "text" at bounding box center [669, 295] width 36 height 18
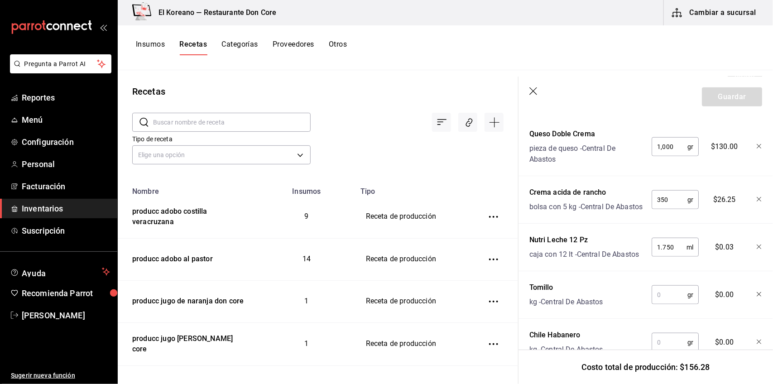
click at [666, 304] on input "text" at bounding box center [669, 295] width 36 height 18
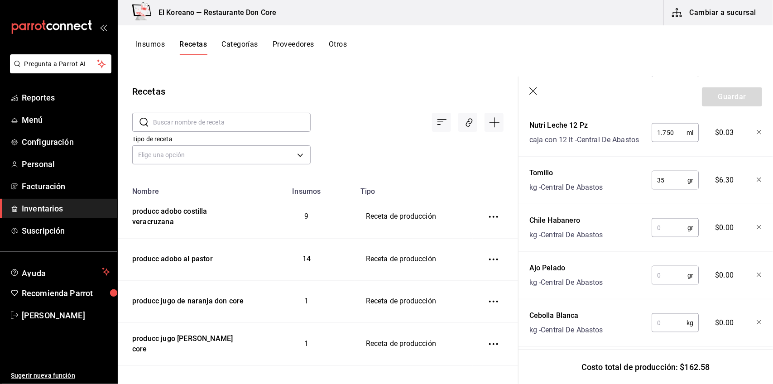
click at [665, 237] on input "text" at bounding box center [669, 228] width 36 height 18
click at [664, 284] on input "text" at bounding box center [669, 275] width 36 height 18
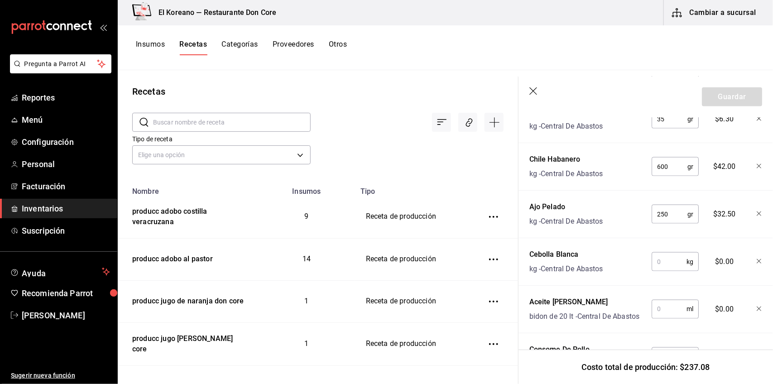
scroll to position [596, 0]
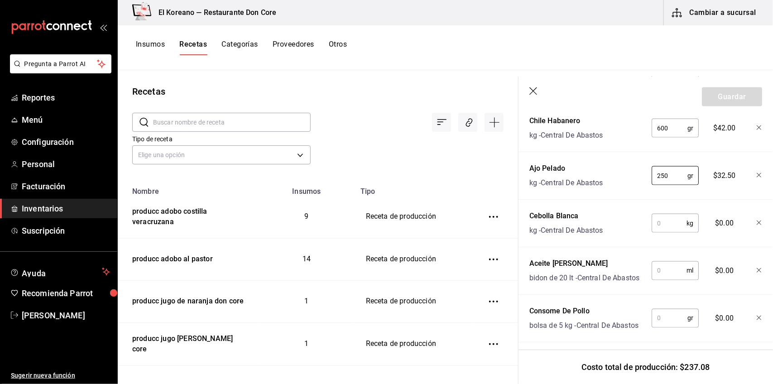
click at [665, 232] on input "text" at bounding box center [668, 223] width 35 height 18
click at [664, 280] on input "text" at bounding box center [668, 271] width 35 height 18
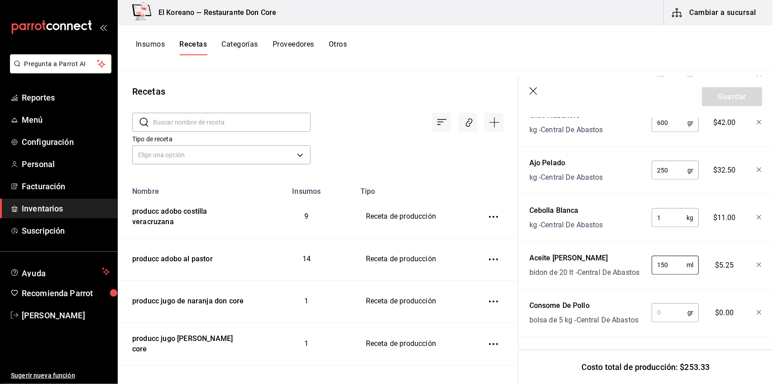
click at [664, 306] on input "text" at bounding box center [669, 313] width 36 height 18
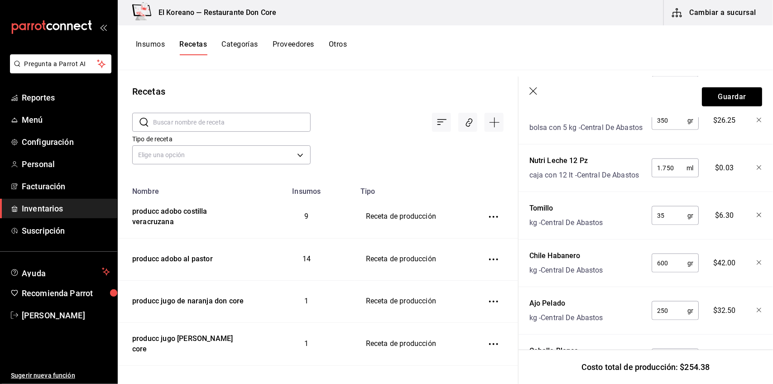
scroll to position [458, 0]
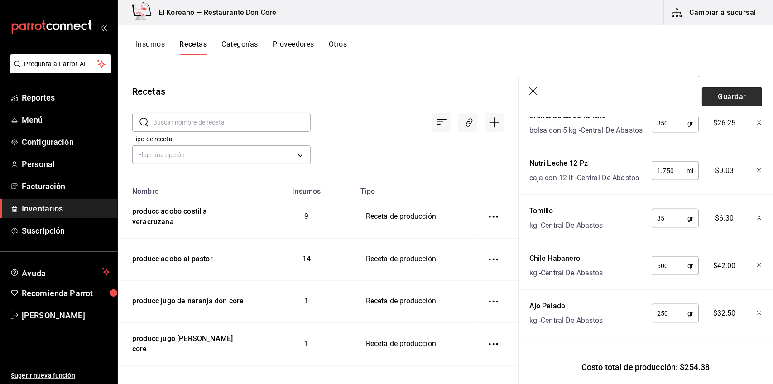
click at [732, 96] on button "Guardar" at bounding box center [732, 96] width 60 height 19
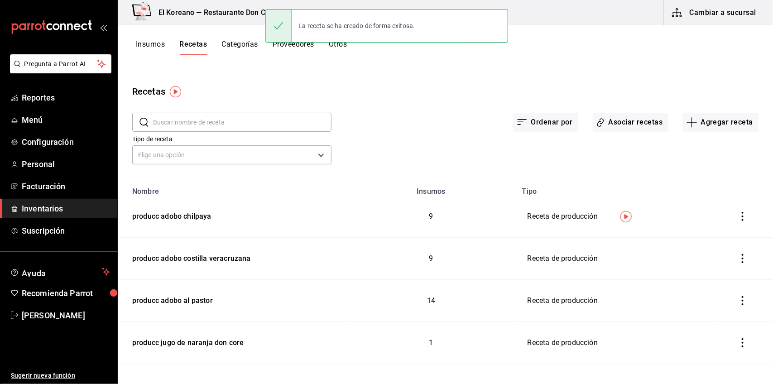
click at [149, 42] on button "Insumos" at bounding box center [150, 47] width 29 height 15
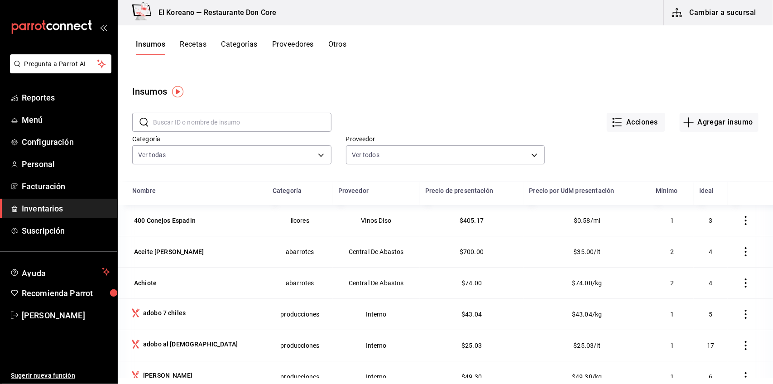
click at [183, 125] on input "text" at bounding box center [242, 122] width 178 height 18
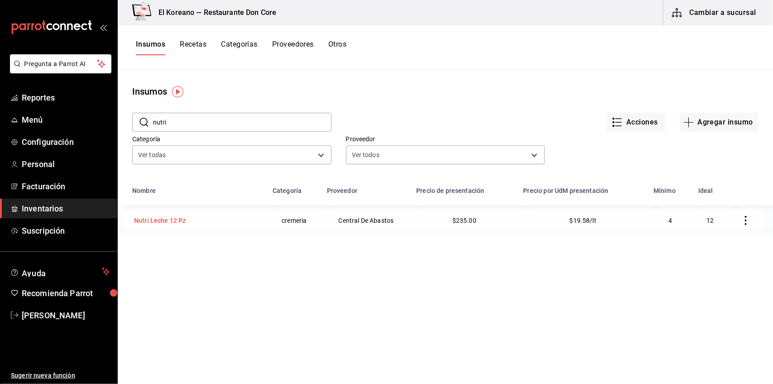
click at [186, 222] on div "Nutri Leche 12 Pz" at bounding box center [160, 220] width 56 height 13
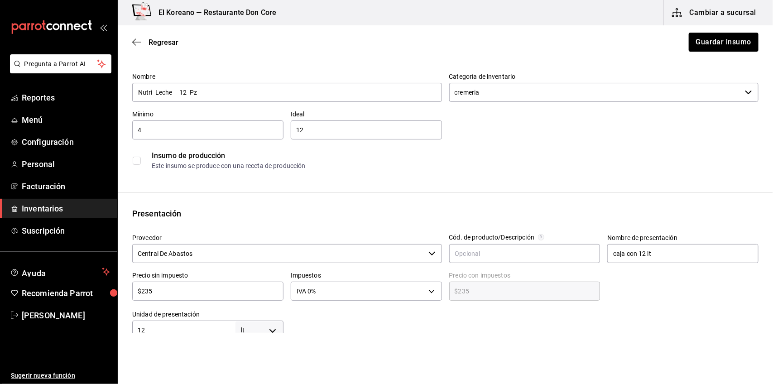
scroll to position [38, 0]
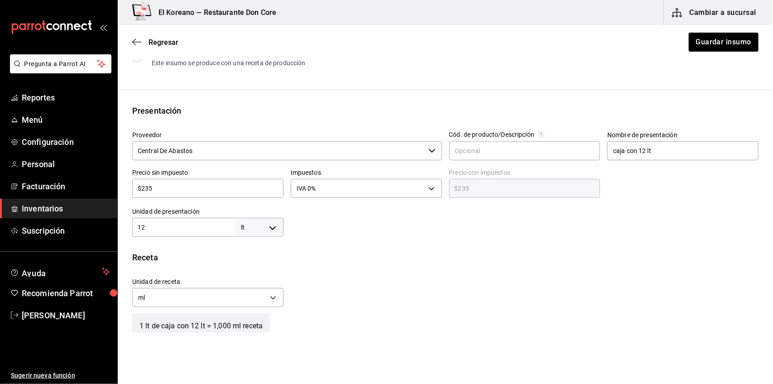
scroll to position [141, 0]
drag, startPoint x: 0, startPoint y: 0, endPoint x: 205, endPoint y: 227, distance: 305.8
click at [205, 227] on input "12" at bounding box center [183, 225] width 103 height 11
type input "1"
type input "1,000"
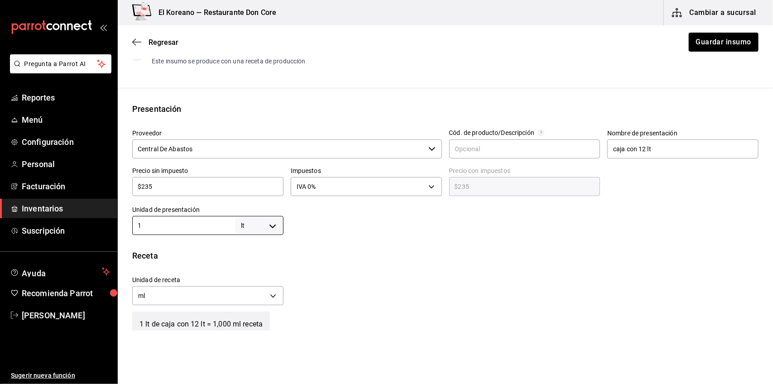
type input "1"
click at [211, 189] on input "$235" at bounding box center [207, 186] width 151 height 11
type input "$23"
type input "$23.00"
type input "$2"
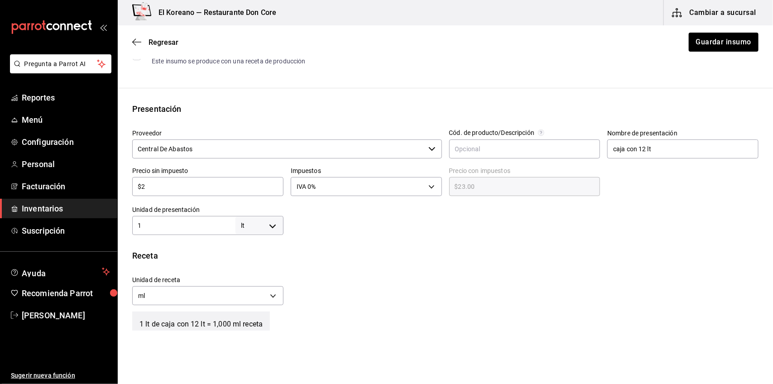
type input "$2.00"
type input "$0.00"
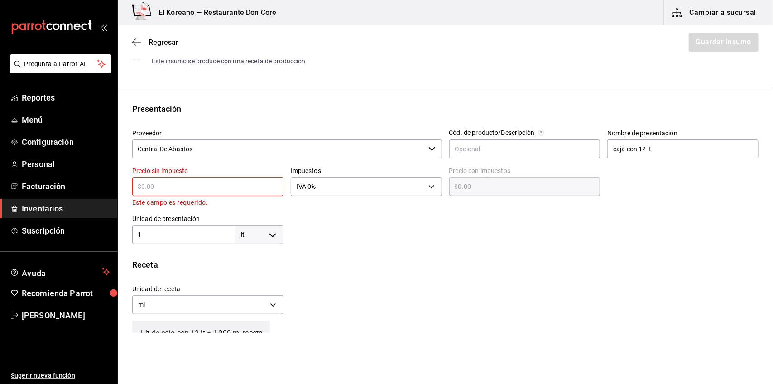
type input "$2"
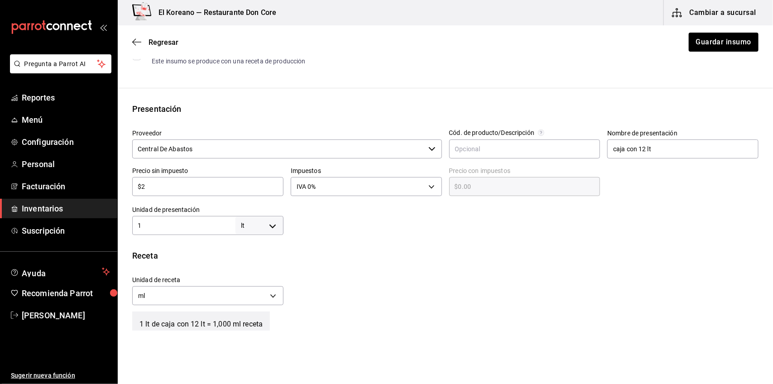
type input "$2.00"
type input "$20"
type input "$20.00"
type input "$20"
click at [322, 221] on div at bounding box center [520, 217] width 475 height 36
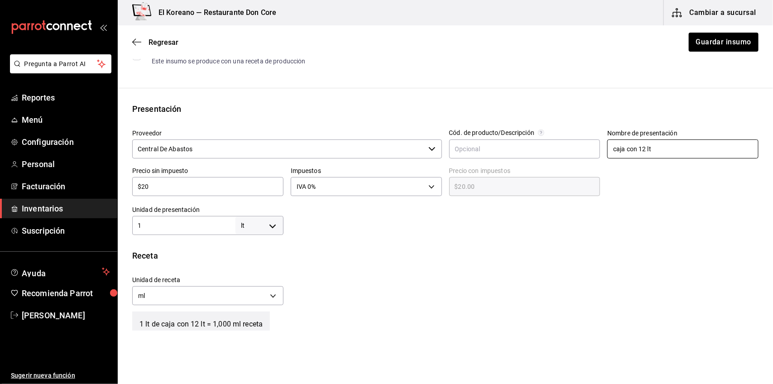
click at [650, 153] on input "caja con 12 lt" at bounding box center [682, 148] width 151 height 19
type input "c"
type input "caja 1 lt"
click at [651, 219] on div at bounding box center [520, 217] width 475 height 36
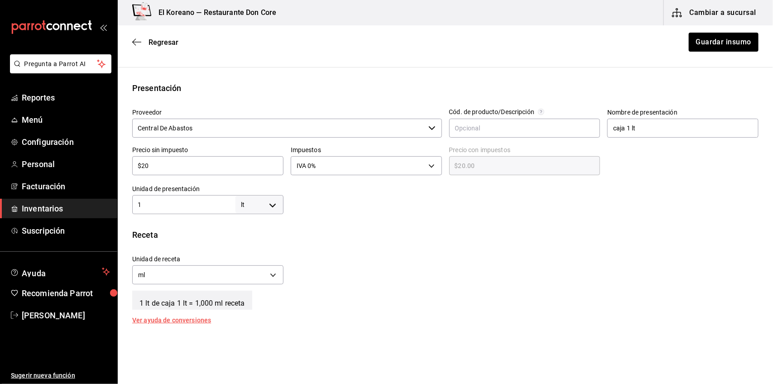
scroll to position [146, 0]
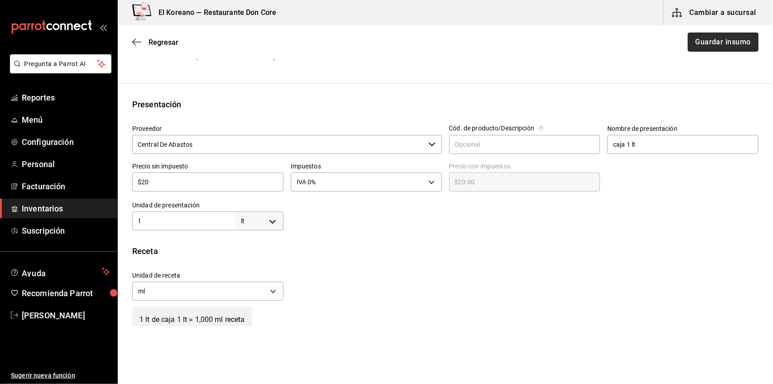
click at [726, 43] on button "Guardar insumo" at bounding box center [723, 42] width 71 height 19
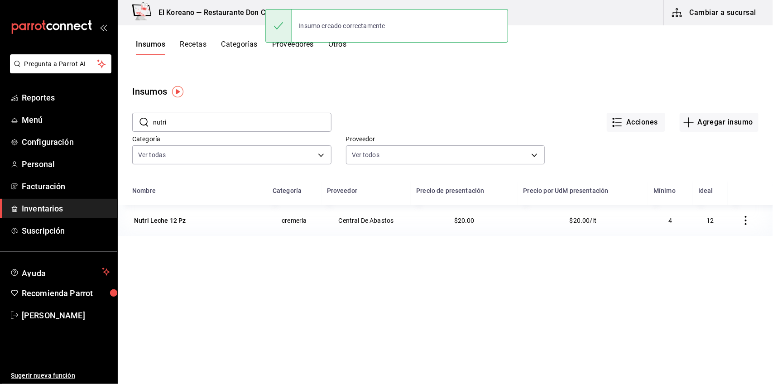
click at [195, 42] on button "Recetas" at bounding box center [193, 47] width 27 height 15
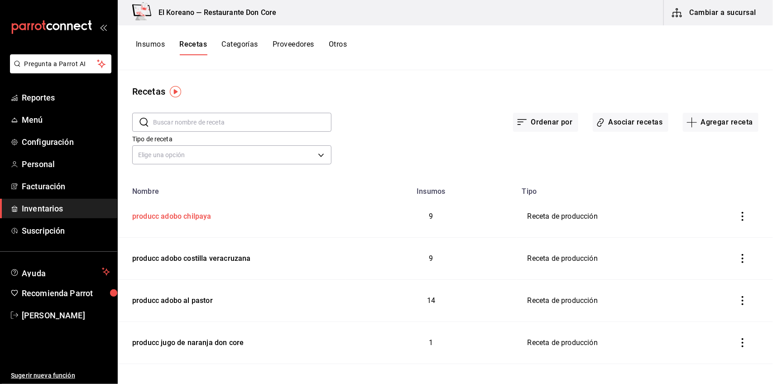
click at [193, 213] on div "producc adobo chilpaya" at bounding box center [170, 215] width 83 height 14
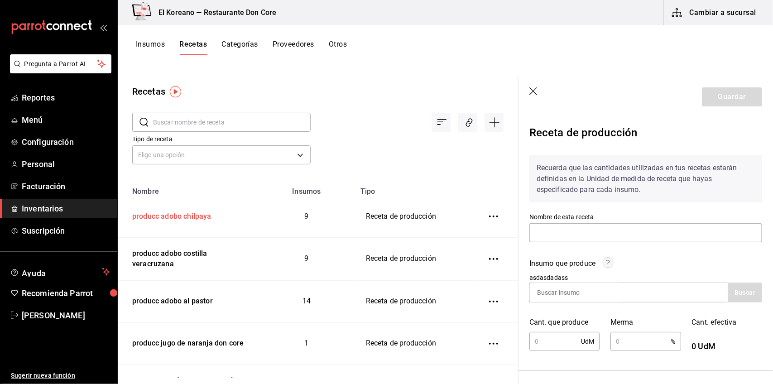
type input "producc adobo chilpaya"
type input "5.16"
type input "2"
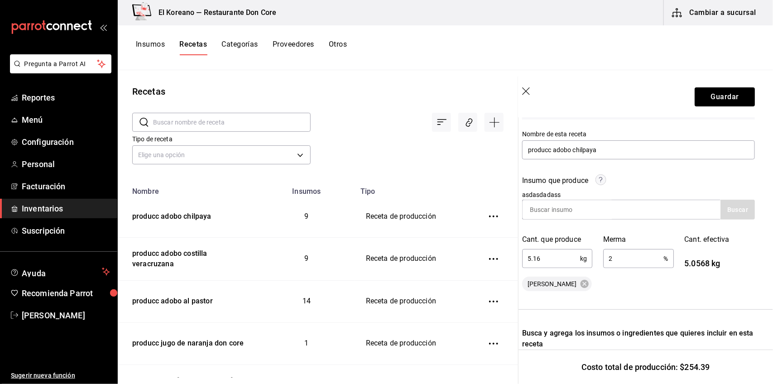
scroll to position [81, 7]
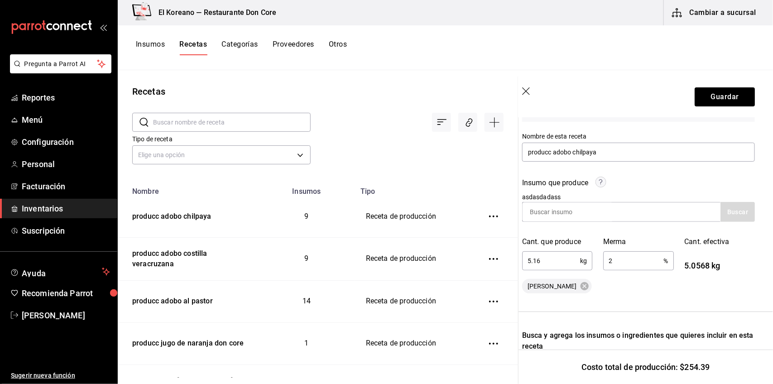
click at [153, 45] on button "Insumos" at bounding box center [150, 47] width 29 height 15
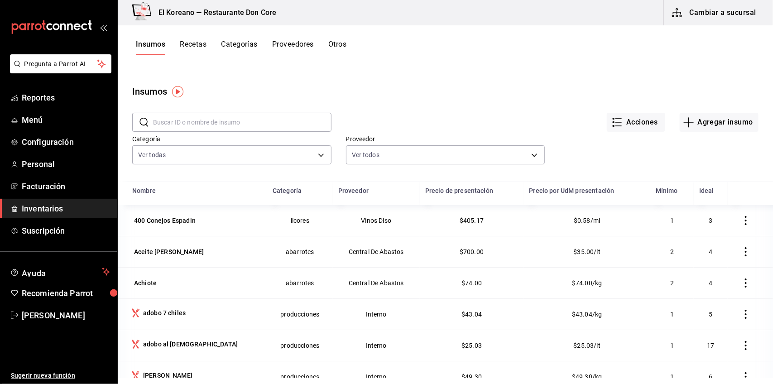
click at [188, 120] on input "text" at bounding box center [242, 122] width 178 height 18
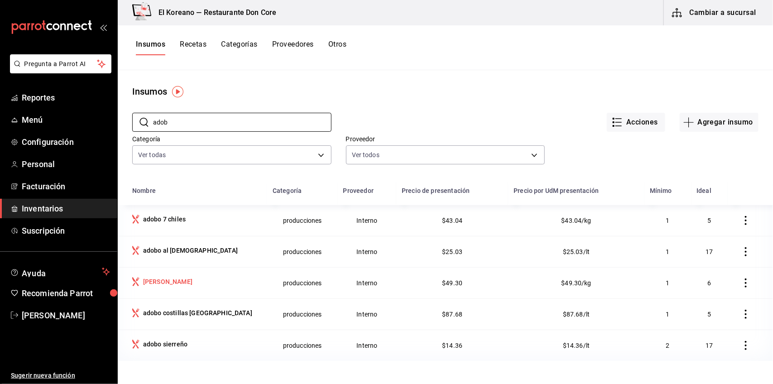
type input "adob"
click at [176, 284] on div "[PERSON_NAME]" at bounding box center [167, 281] width 49 height 9
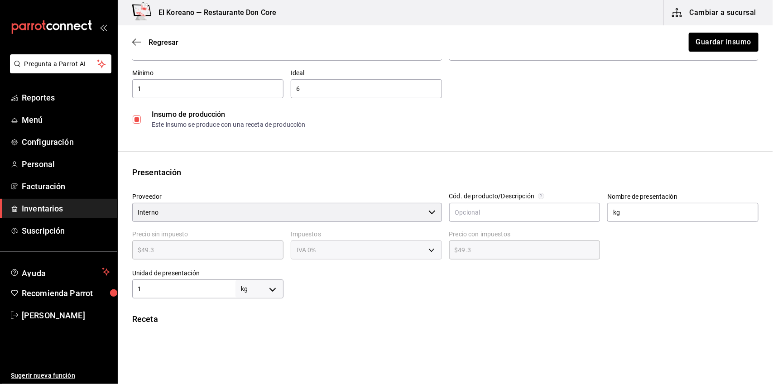
scroll to position [123, 0]
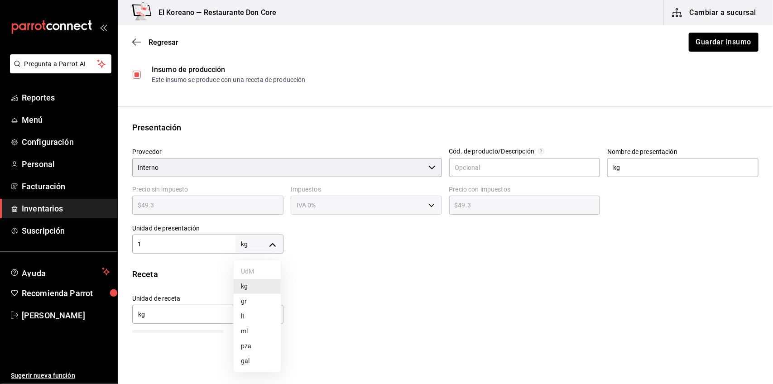
click at [273, 239] on body "Pregunta a Parrot AI Reportes Menú Configuración Personal Facturación Inventari…" at bounding box center [386, 166] width 773 height 333
click at [248, 313] on li "lt" at bounding box center [257, 316] width 47 height 15
type input "LITER"
click at [728, 34] on button "Guardar insumo" at bounding box center [723, 42] width 71 height 19
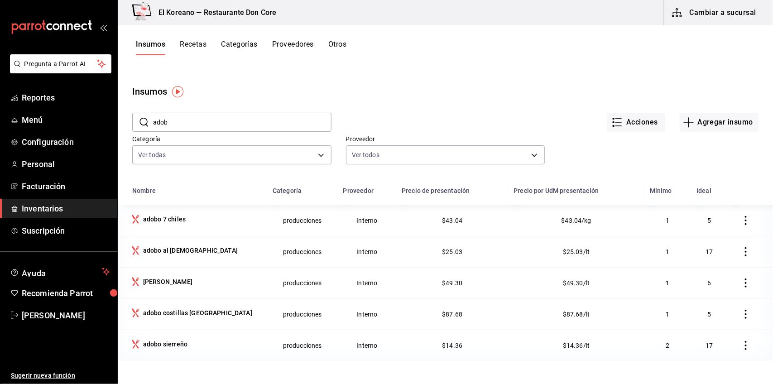
click at [203, 46] on button "Recetas" at bounding box center [193, 47] width 27 height 15
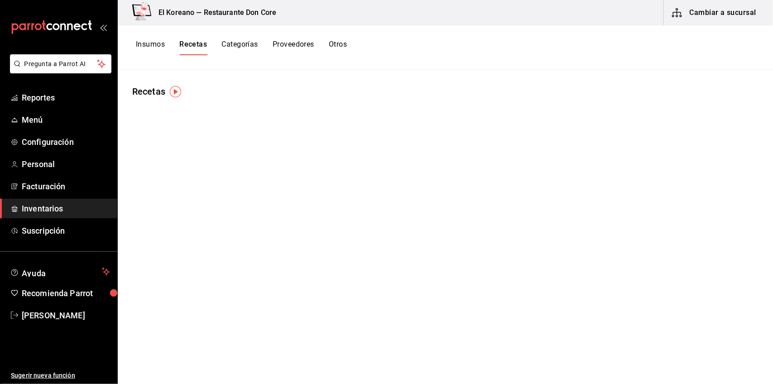
click at [196, 42] on button "Recetas" at bounding box center [193, 47] width 28 height 15
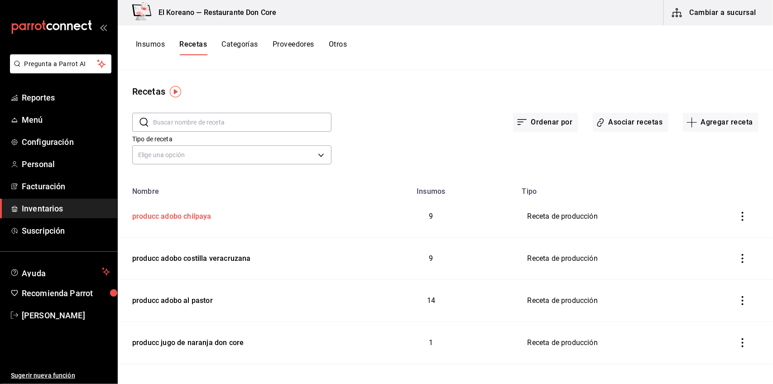
click at [198, 215] on div "producc adobo chilpaya" at bounding box center [170, 215] width 83 height 14
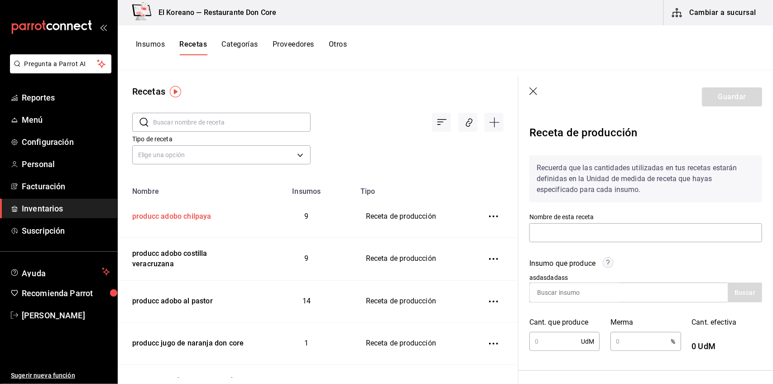
type input "producc adobo chilpaya"
type input "5.16"
type input "2"
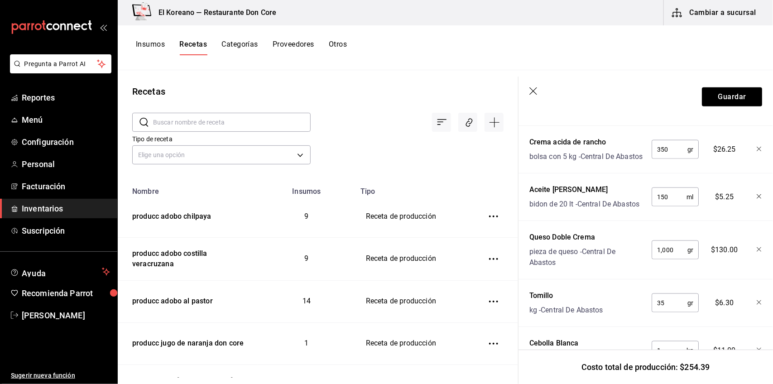
scroll to position [467, 0]
click at [674, 260] on input "1,000" at bounding box center [669, 251] width 36 height 18
type input "1,000"
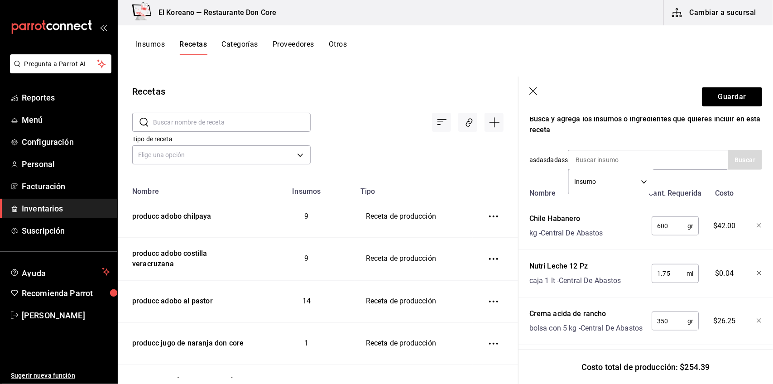
scroll to position [296, 0]
click at [674, 274] on input "1.75" at bounding box center [668, 275] width 35 height 18
click at [668, 272] on input "1.75" at bounding box center [668, 275] width 35 height 18
type input "1.750"
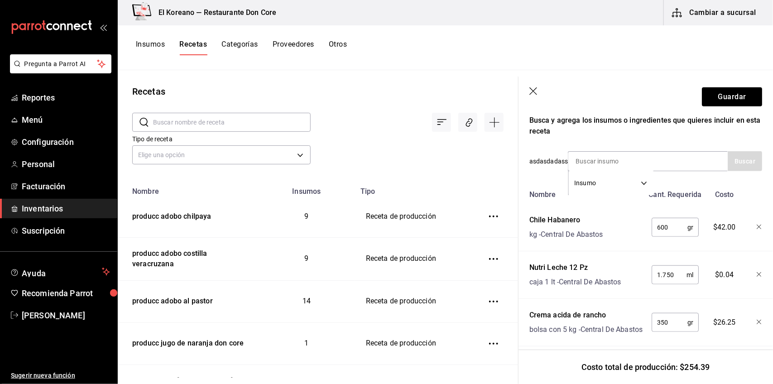
click at [747, 274] on div at bounding box center [751, 272] width 19 height 29
click at [756, 274] on icon "button" at bounding box center [758, 274] width 5 height 5
click at [683, 169] on div "Insumo SUPPLY" at bounding box center [648, 161] width 160 height 20
click at [644, 155] on input at bounding box center [613, 161] width 91 height 19
type input "nutr"
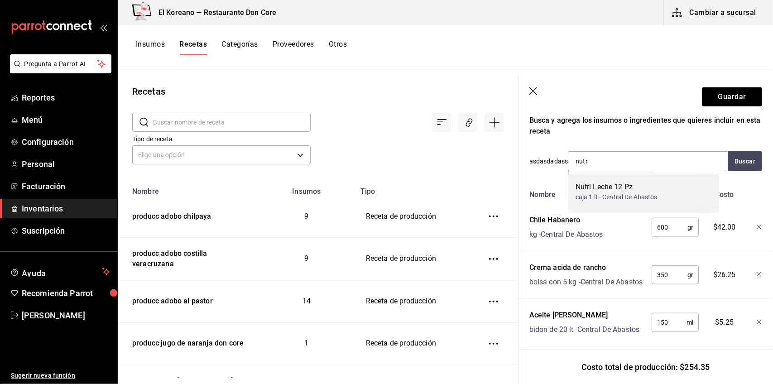
click at [618, 188] on div "Nutri Leche 12 Pz" at bounding box center [616, 187] width 82 height 11
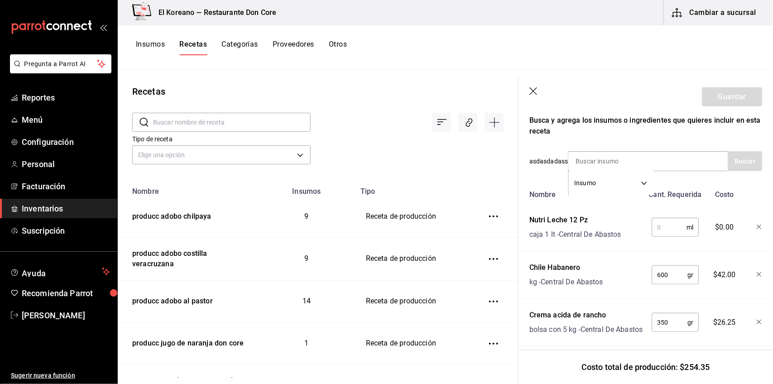
click at [756, 225] on icon "button" at bounding box center [758, 227] width 5 height 5
click at [729, 94] on button "Guardar" at bounding box center [732, 96] width 60 height 19
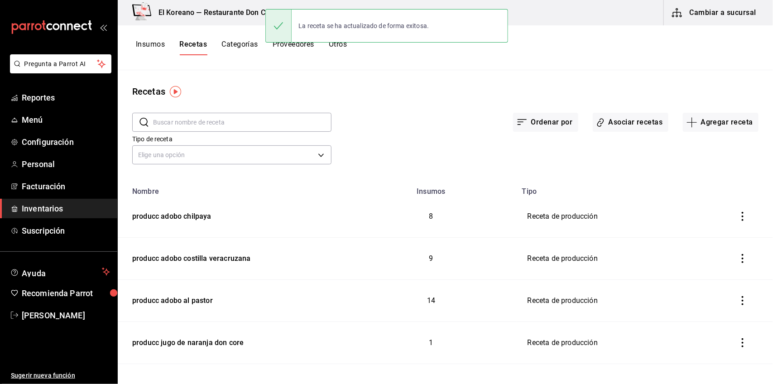
click at [152, 45] on button "Insumos" at bounding box center [150, 47] width 29 height 15
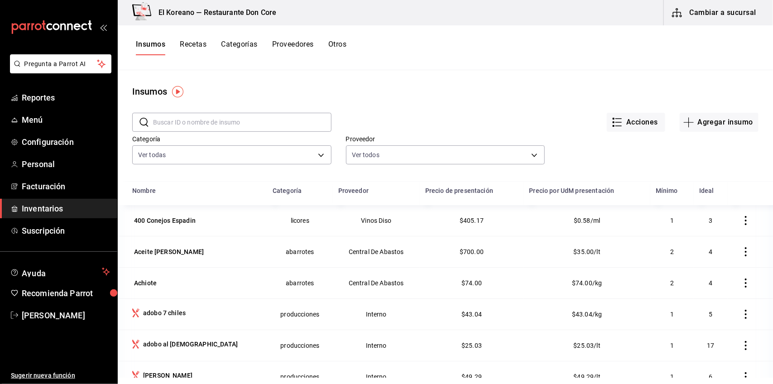
click at [211, 121] on input "text" at bounding box center [242, 122] width 178 height 18
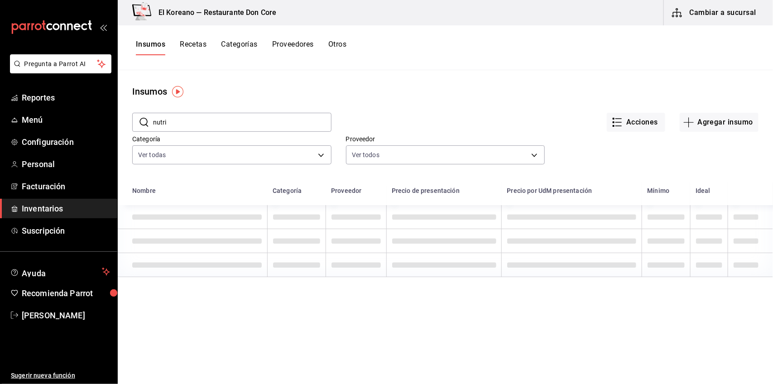
type input "nutri"
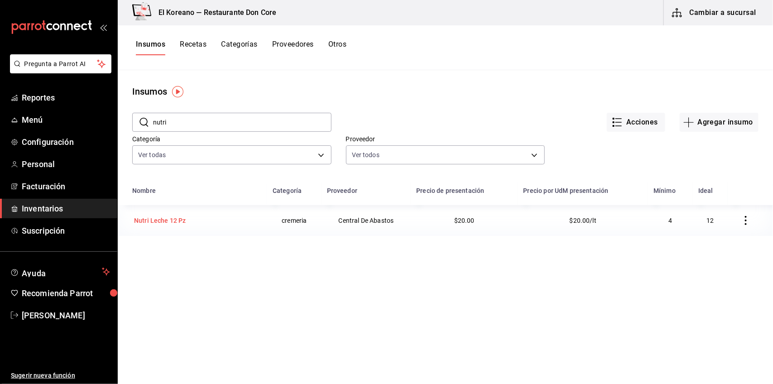
click at [189, 218] on div "Nutri Leche 12 Pz" at bounding box center [196, 220] width 129 height 13
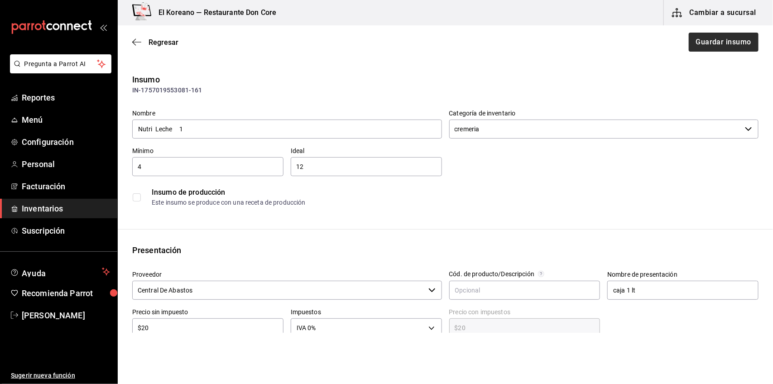
type input "Nutri Leche 1"
click at [712, 33] on button "Guardar insumo" at bounding box center [723, 42] width 71 height 19
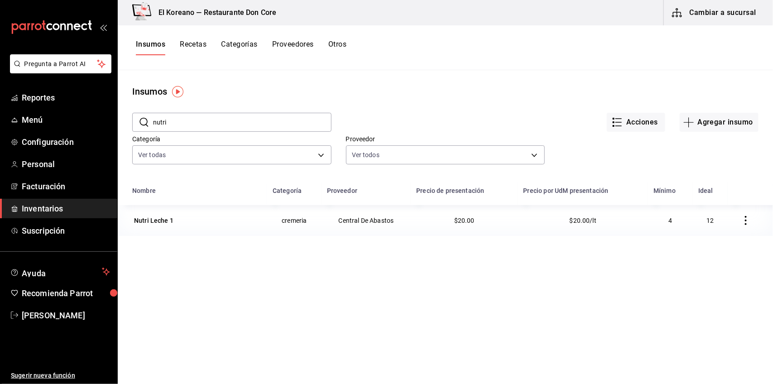
click at [196, 44] on button "Recetas" at bounding box center [193, 47] width 27 height 15
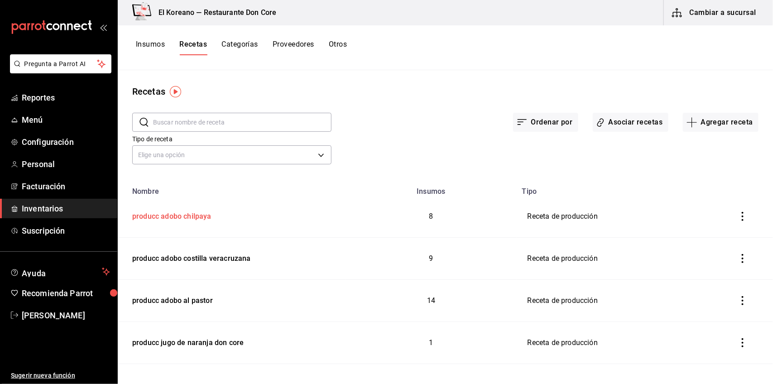
click at [191, 211] on div "producc adobo chilpaya" at bounding box center [170, 215] width 83 height 14
type input "producc adobo chilpaya"
type input "5.16"
type input "2"
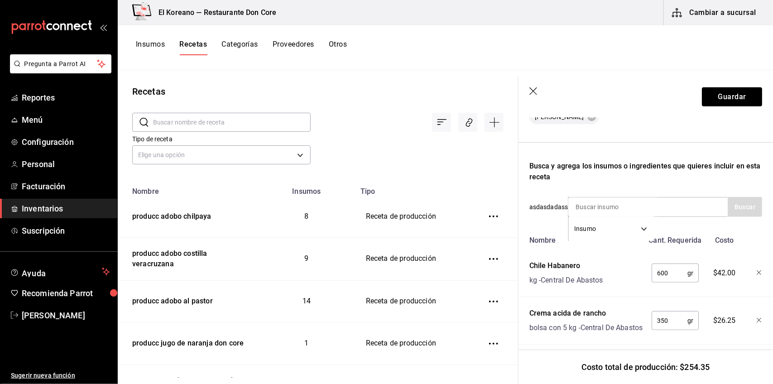
scroll to position [252, 0]
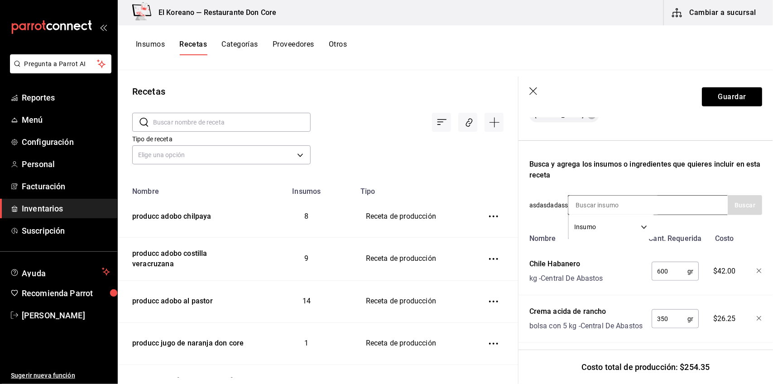
click at [664, 205] on div "Insumo SUPPLY" at bounding box center [648, 205] width 160 height 20
click at [673, 219] on div "Recuerda que las cantidades utilizadas en tus recetas estarán definidas en la U…" at bounding box center [645, 267] width 233 height 742
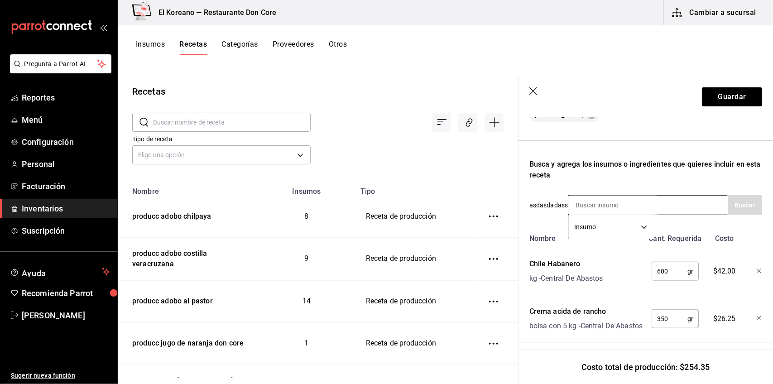
click at [677, 201] on div "Insumo SUPPLY" at bounding box center [648, 205] width 160 height 20
click at [677, 204] on div "Insumo SUPPLY" at bounding box center [648, 205] width 160 height 20
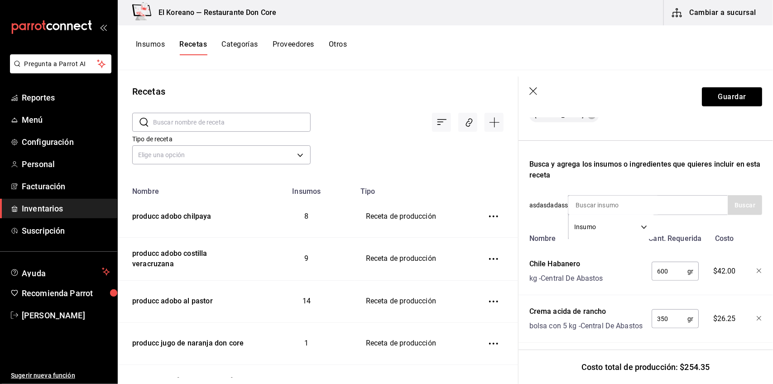
click at [678, 227] on div "Recuerda que las cantidades utilizadas en tus recetas estarán definidas en la U…" at bounding box center [645, 267] width 233 height 742
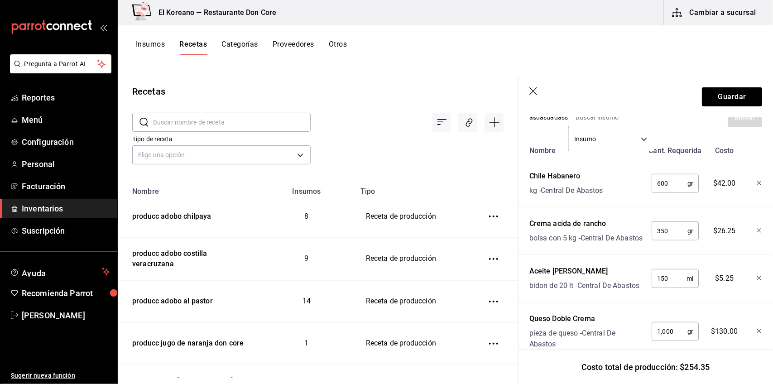
scroll to position [341, 0]
click at [609, 221] on div "Crema acida de rancho" at bounding box center [585, 222] width 113 height 11
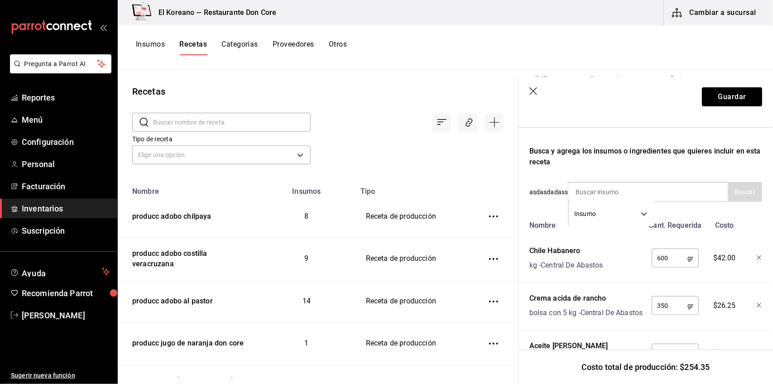
scroll to position [313, 0]
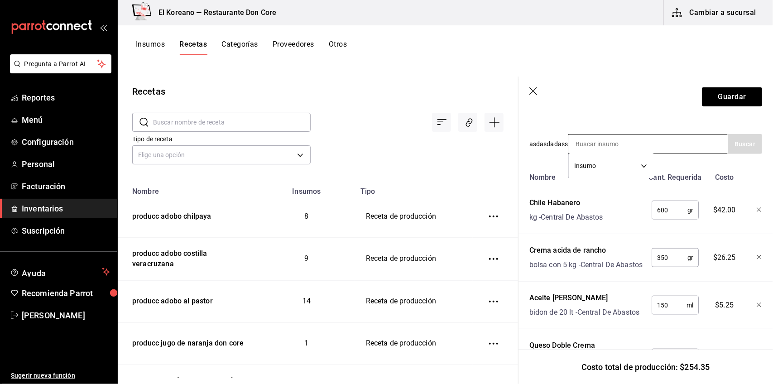
click at [661, 143] on div "Insumo SUPPLY" at bounding box center [648, 144] width 160 height 20
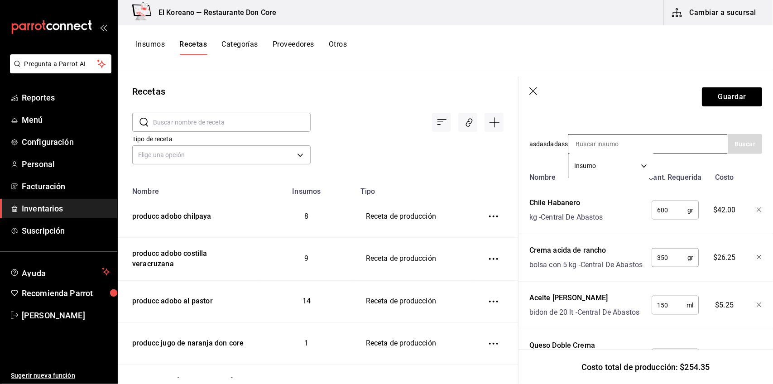
click at [661, 143] on div "Insumo SUPPLY" at bounding box center [648, 144] width 160 height 20
click at [660, 124] on div "Recuerda que las cantidades utilizadas en tus recetas estarán definidas en la U…" at bounding box center [645, 206] width 233 height 742
click at [655, 135] on input at bounding box center [613, 143] width 91 height 19
type input "nutr"
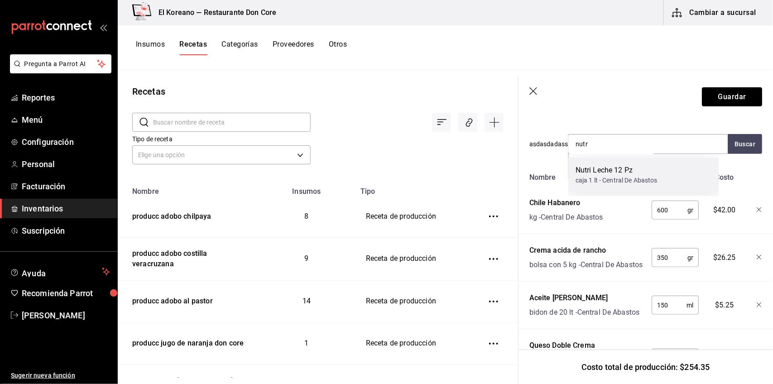
click at [628, 170] on div "Nutri Leche 12 Pz" at bounding box center [616, 170] width 82 height 11
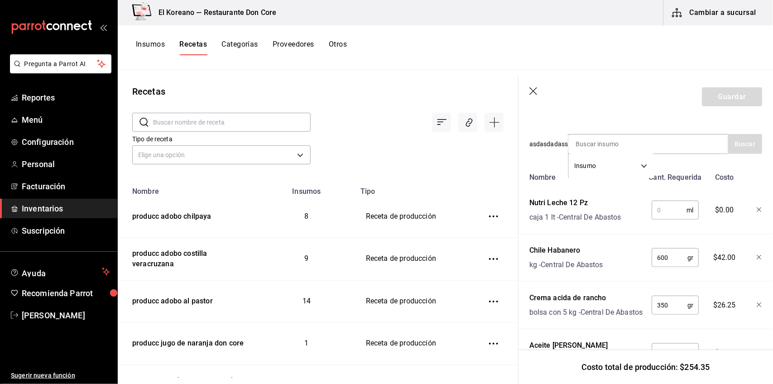
click at [657, 208] on input "text" at bounding box center [668, 210] width 35 height 18
type input "1.750"
click at [756, 207] on icon "button" at bounding box center [758, 209] width 5 height 5
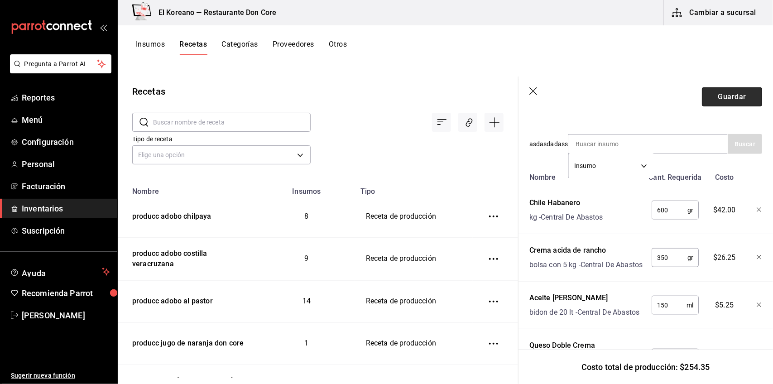
click at [725, 100] on button "Guardar" at bounding box center [732, 96] width 60 height 19
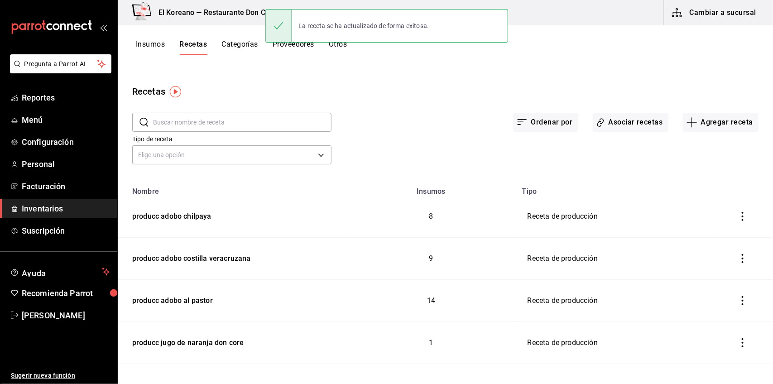
click at [150, 44] on button "Insumos" at bounding box center [150, 47] width 29 height 15
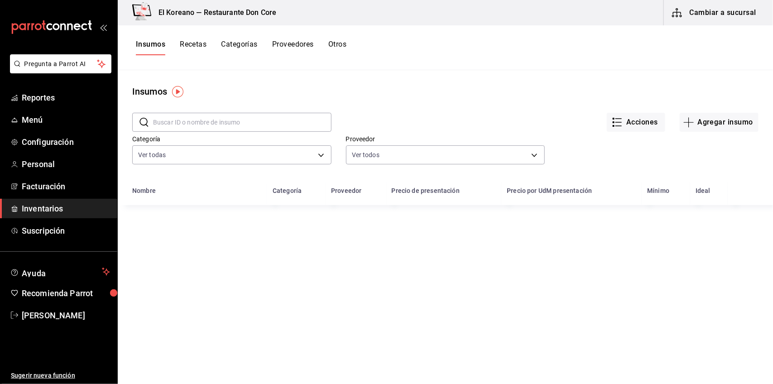
click at [170, 119] on input "text" at bounding box center [242, 122] width 178 height 18
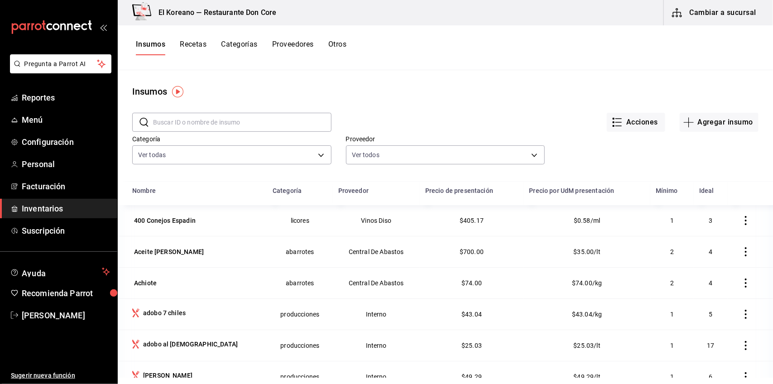
click at [170, 119] on input "text" at bounding box center [242, 122] width 178 height 18
type input "nutr"
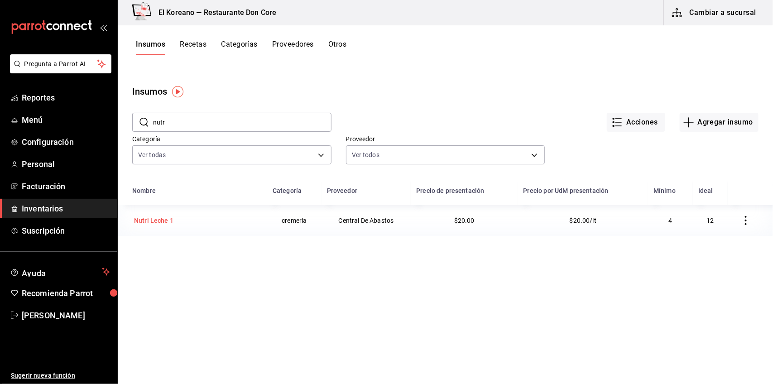
click at [177, 221] on div "Nutri Leche 1" at bounding box center [196, 220] width 129 height 13
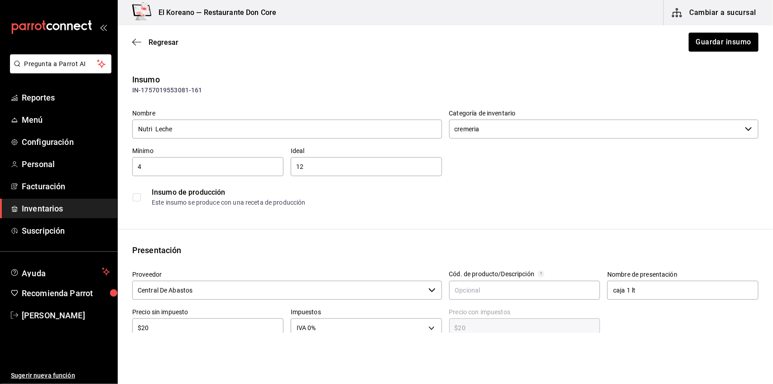
type input "Nutri Leche"
click at [350, 209] on div "Insumo de producción Este insumo se produce con una receta de producción" at bounding box center [445, 197] width 626 height 28
click at [195, 126] on input "Nutri Leche" at bounding box center [287, 129] width 310 height 19
click at [481, 180] on div "Insumo de producción Este insumo se produce con una receta de producción" at bounding box center [441, 193] width 633 height 35
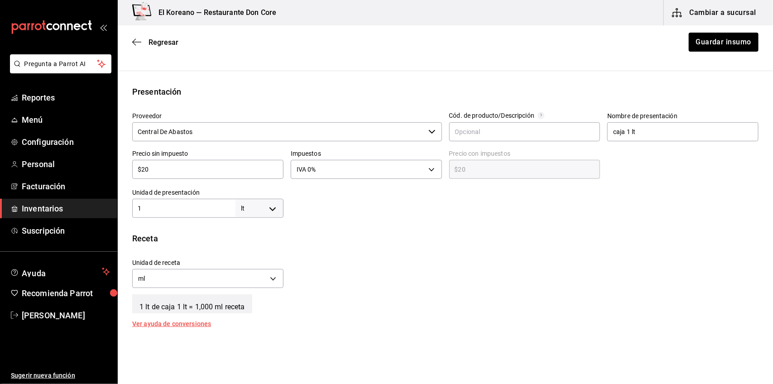
scroll to position [179, 0]
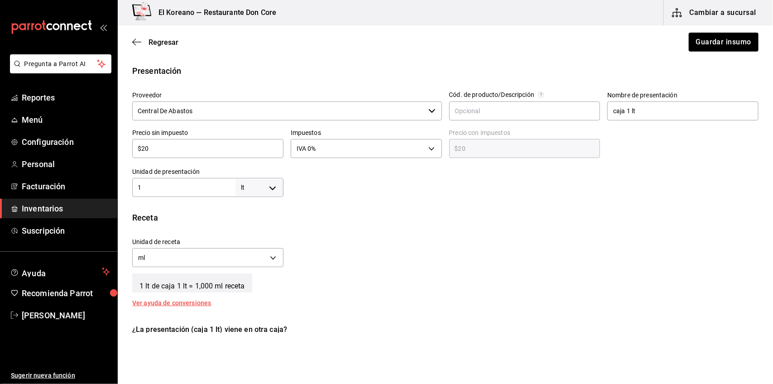
click at [204, 150] on input "$20" at bounding box center [207, 148] width 151 height 11
click at [342, 206] on div "Insumo IN-1757019553081-161 Nombre Nutri Leche Categoría de inventario cremeria…" at bounding box center [445, 160] width 655 height 533
click at [174, 187] on input "1" at bounding box center [183, 187] width 103 height 11
click at [378, 222] on div "Receta" at bounding box center [445, 217] width 626 height 12
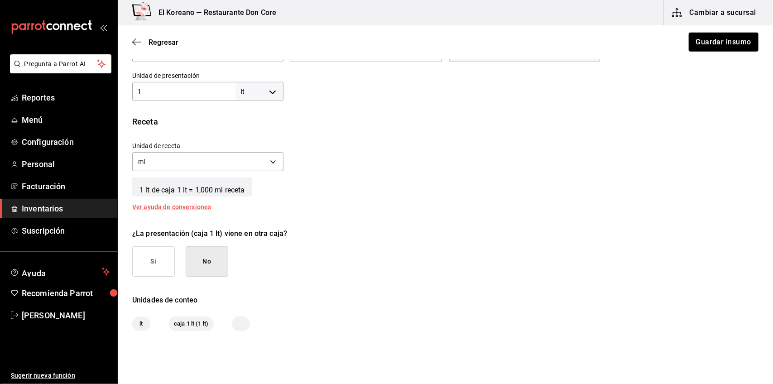
scroll to position [276, 0]
click at [205, 154] on body "Pregunta a Parrot AI Reportes Menú Configuración Personal Facturación Inventari…" at bounding box center [386, 166] width 773 height 333
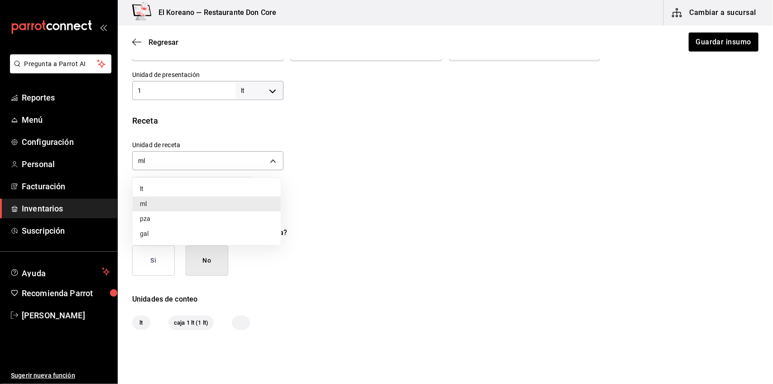
click at [257, 186] on li "lt" at bounding box center [207, 189] width 148 height 15
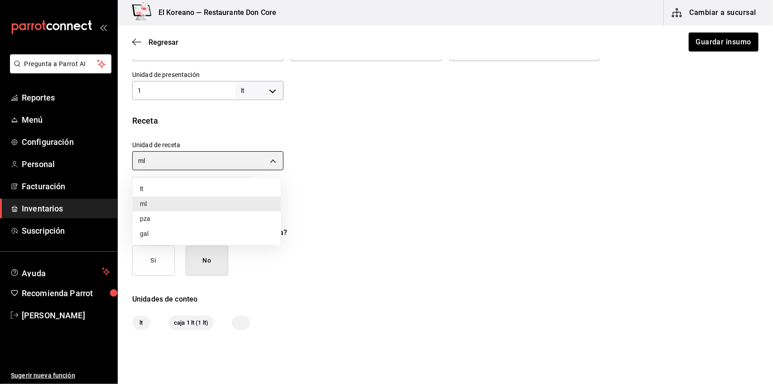
type input "LITER"
type input "1"
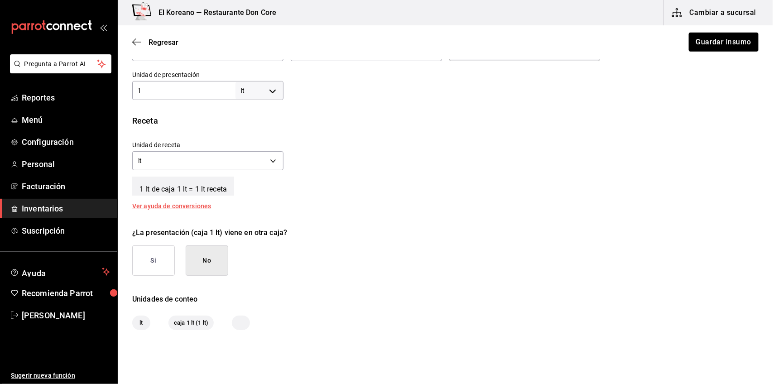
click at [366, 177] on div "1 lt de caja 1 lt = 1 lt receta" at bounding box center [445, 184] width 626 height 23
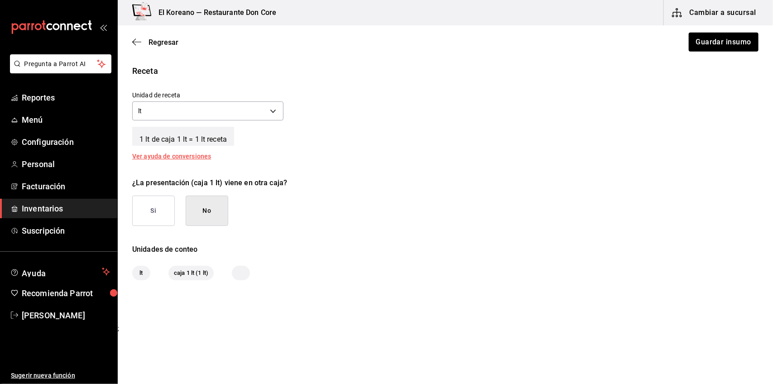
click at [207, 215] on button "No" at bounding box center [207, 211] width 43 height 30
click at [716, 37] on button "Guardar insumo" at bounding box center [723, 42] width 71 height 19
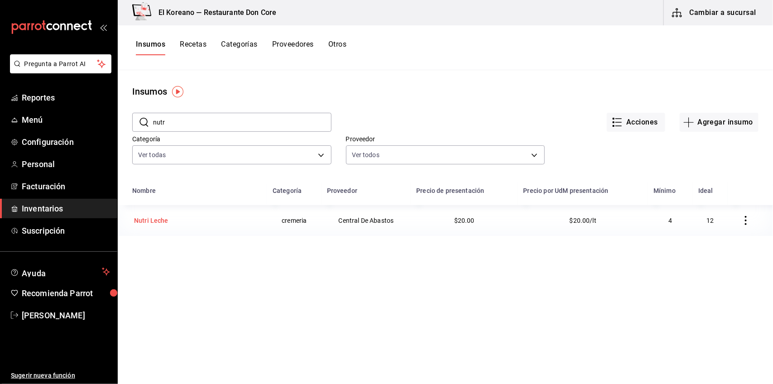
click at [150, 223] on div "Nutri Leche" at bounding box center [151, 220] width 34 height 9
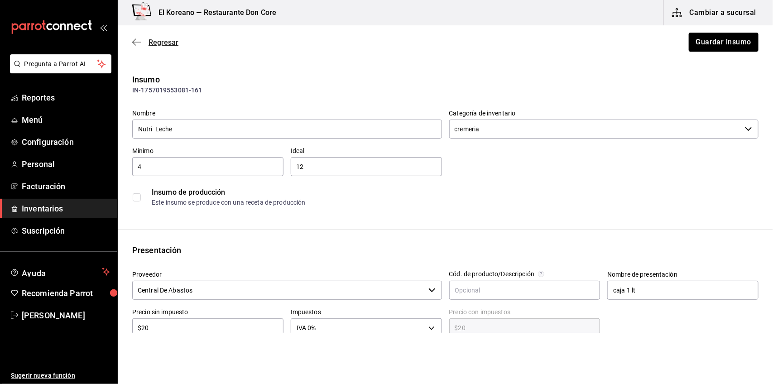
click at [160, 41] on span "Regresar" at bounding box center [163, 42] width 30 height 9
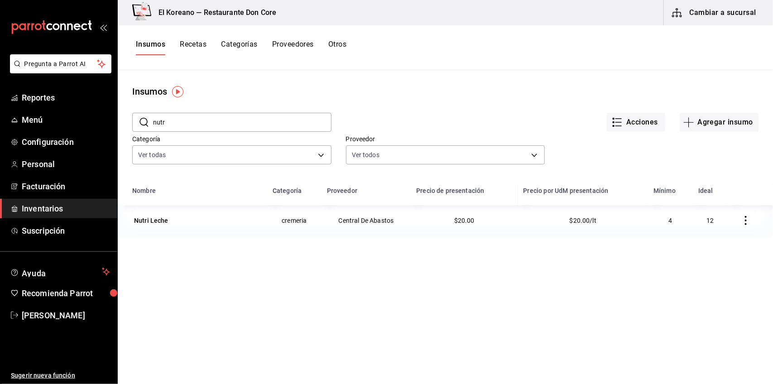
click at [198, 42] on button "Recetas" at bounding box center [193, 47] width 27 height 15
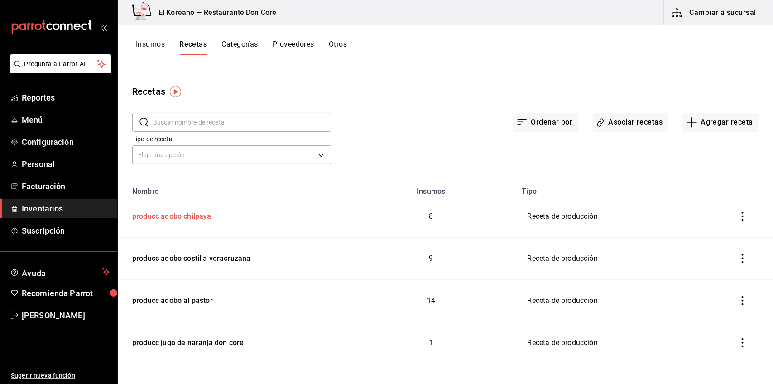
click at [162, 213] on div "producc adobo chilpaya" at bounding box center [170, 215] width 83 height 14
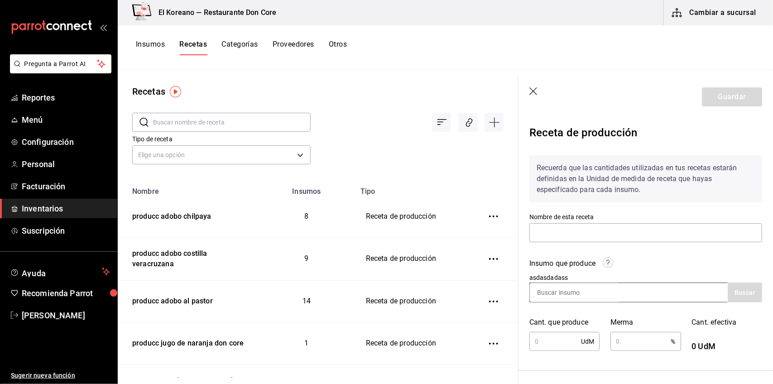
type input "producc adobo chilpaya"
type input "5.16"
type input "2"
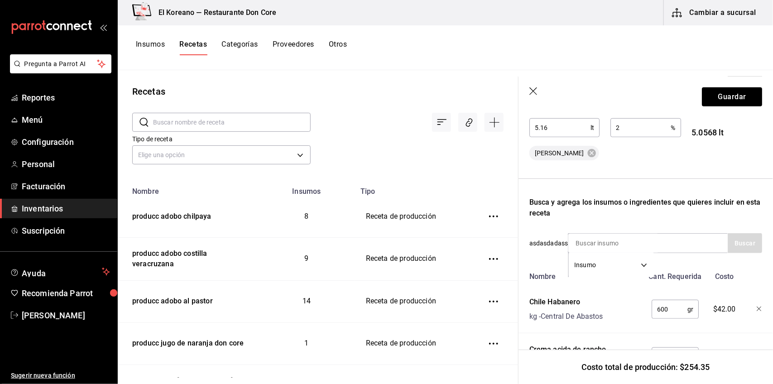
scroll to position [218, 0]
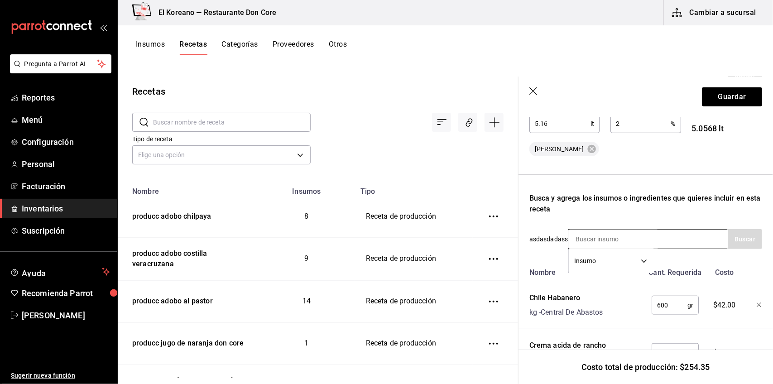
click at [621, 234] on input at bounding box center [613, 239] width 91 height 19
click at [622, 238] on input "nutr" at bounding box center [613, 239] width 91 height 19
type input "nutri"
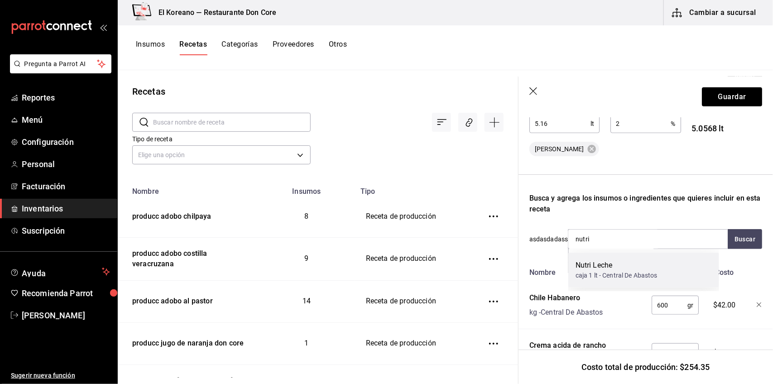
click at [607, 263] on div "Nutri Leche" at bounding box center [616, 265] width 82 height 11
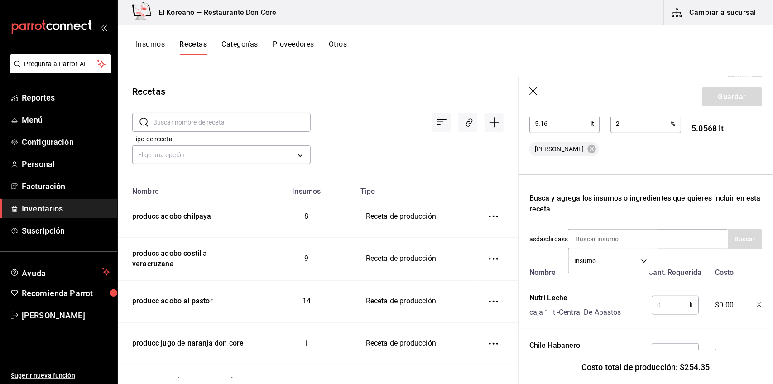
click at [661, 307] on input "text" at bounding box center [670, 305] width 38 height 18
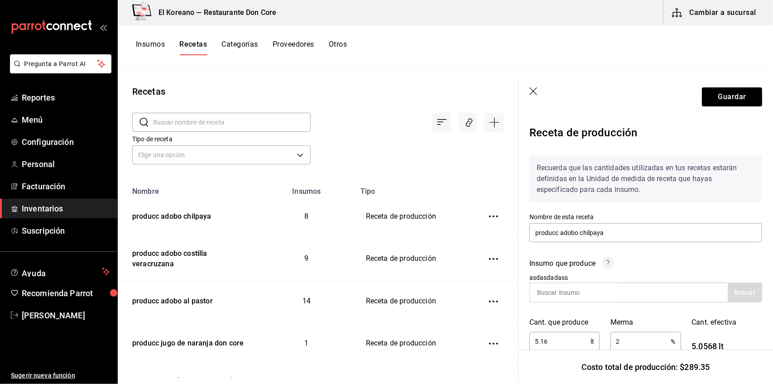
scroll to position [641, 0]
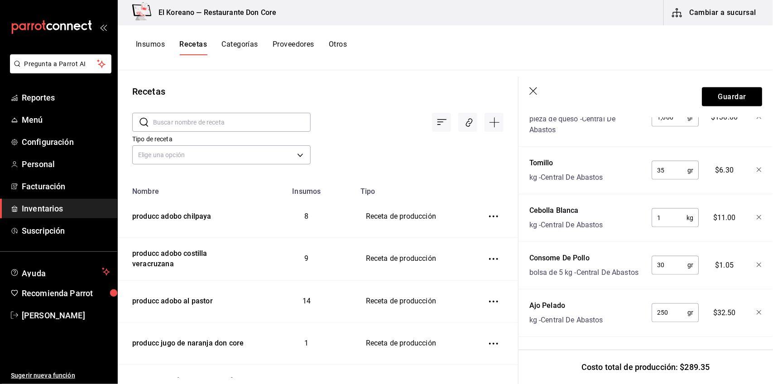
type input "1.750"
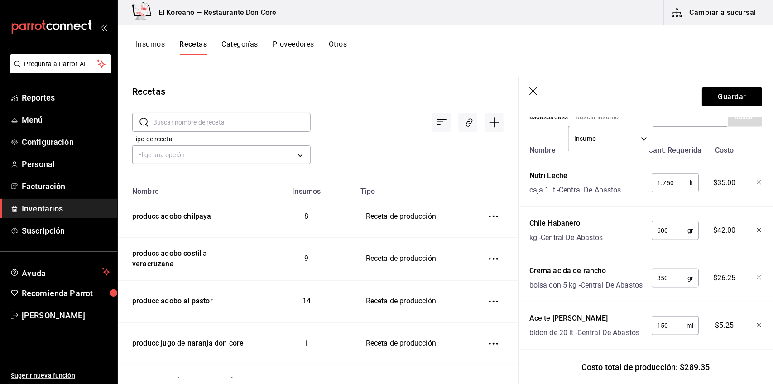
scroll to position [342, 0]
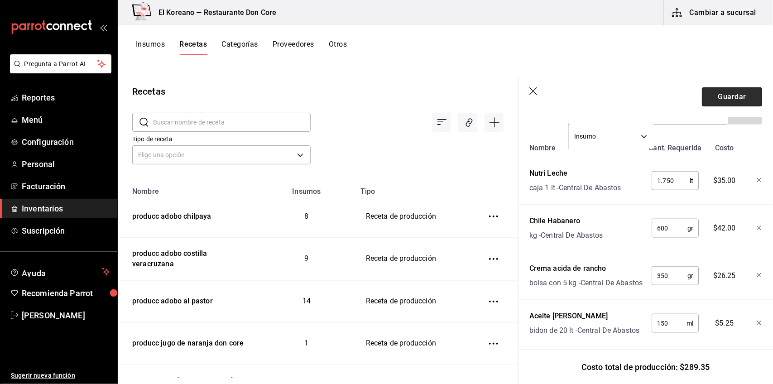
drag, startPoint x: 723, startPoint y: 89, endPoint x: 726, endPoint y: 97, distance: 8.6
click at [726, 97] on button "Guardar" at bounding box center [732, 96] width 60 height 19
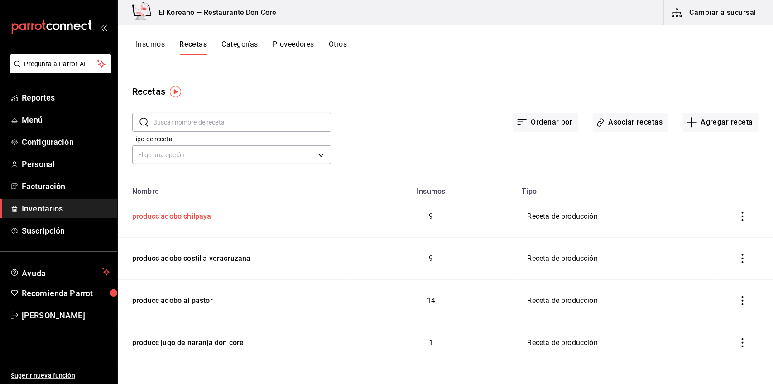
click at [207, 214] on div "producc adobo chilpaya" at bounding box center [170, 215] width 83 height 14
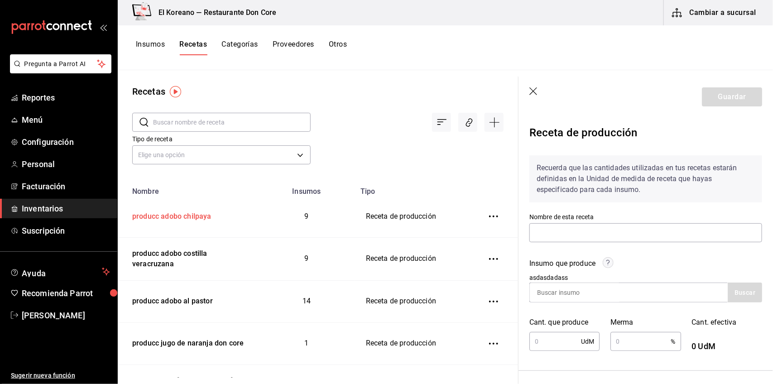
type input "producc adobo chilpaya"
type input "5.16"
type input "2"
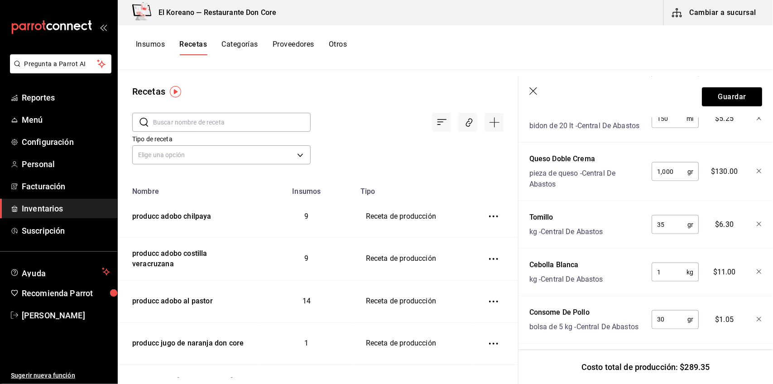
scroll to position [548, 0]
click at [737, 98] on button "Guardar" at bounding box center [732, 96] width 60 height 19
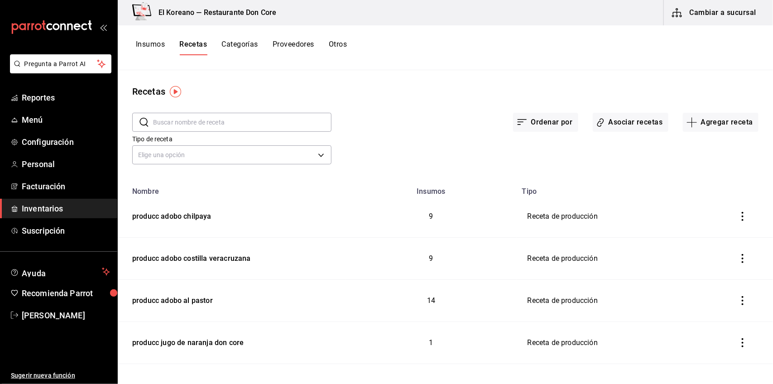
click at [148, 45] on button "Insumos" at bounding box center [150, 47] width 29 height 15
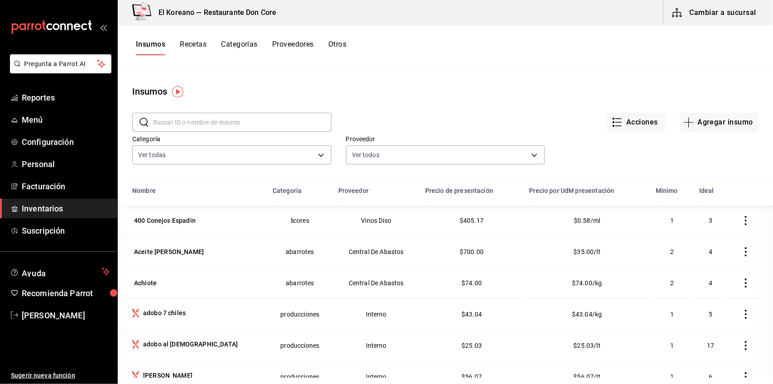
click at [200, 40] on button "Recetas" at bounding box center [193, 47] width 27 height 15
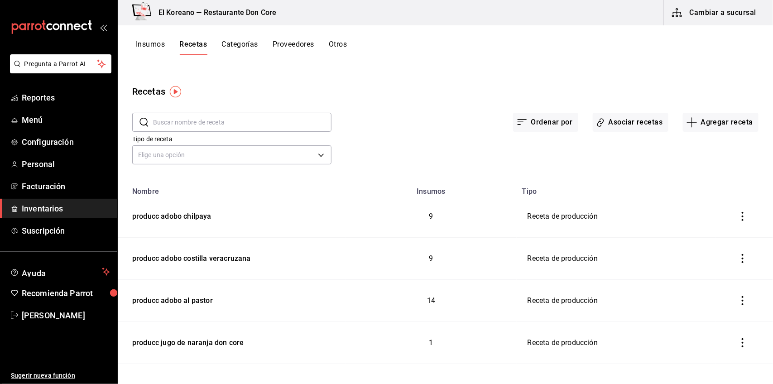
click at [149, 44] on button "Insumos" at bounding box center [150, 47] width 29 height 15
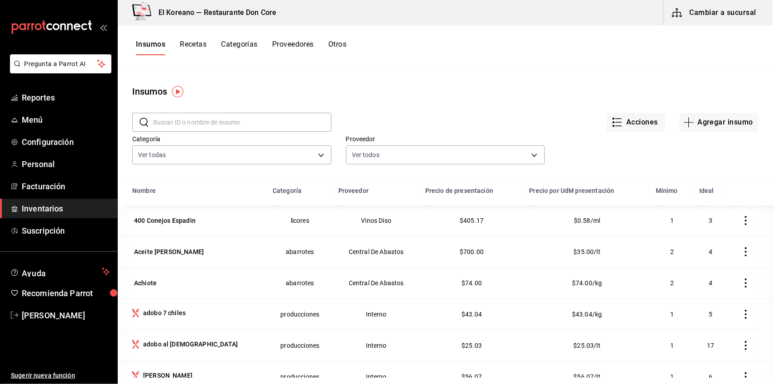
click at [269, 120] on input "text" at bounding box center [242, 122] width 178 height 18
click at [708, 119] on button "Agregar insumo" at bounding box center [719, 122] width 79 height 19
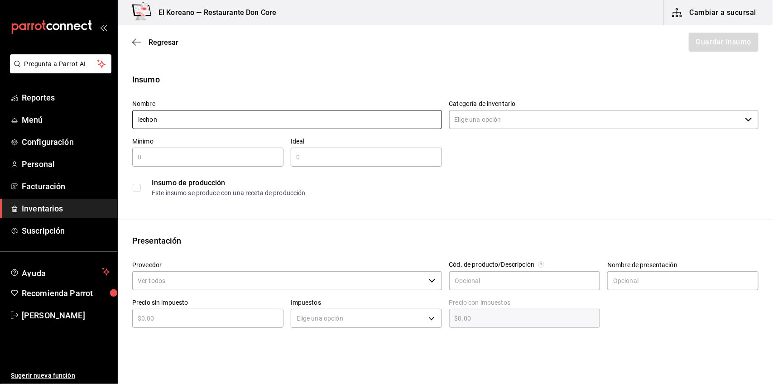
click at [370, 119] on input "lechon" at bounding box center [287, 119] width 310 height 19
type input "lechon"
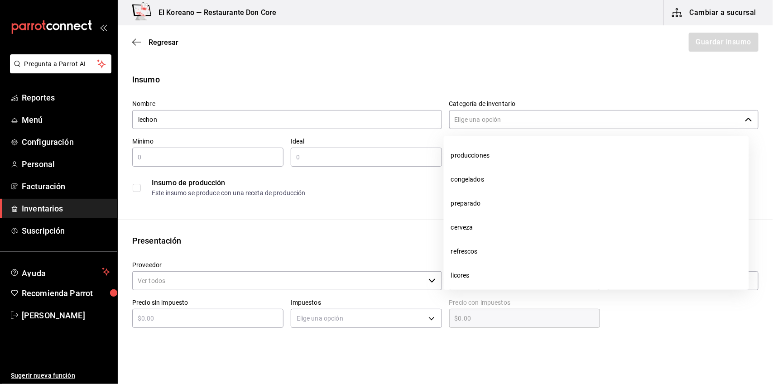
click at [492, 120] on input "Categoría de inventario" at bounding box center [595, 119] width 292 height 19
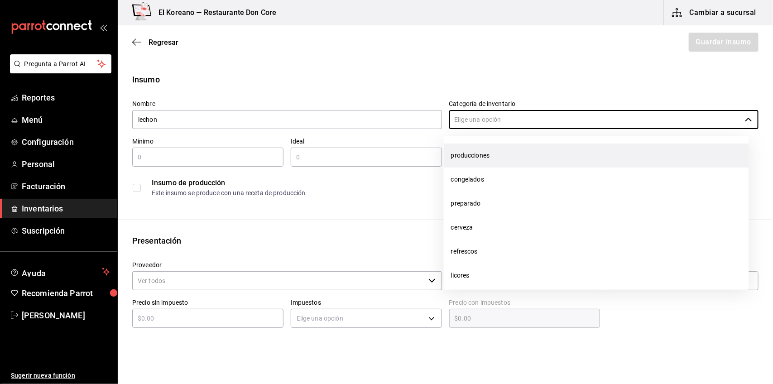
click at [483, 153] on li "producciones" at bounding box center [596, 156] width 305 height 24
type input "producciones"
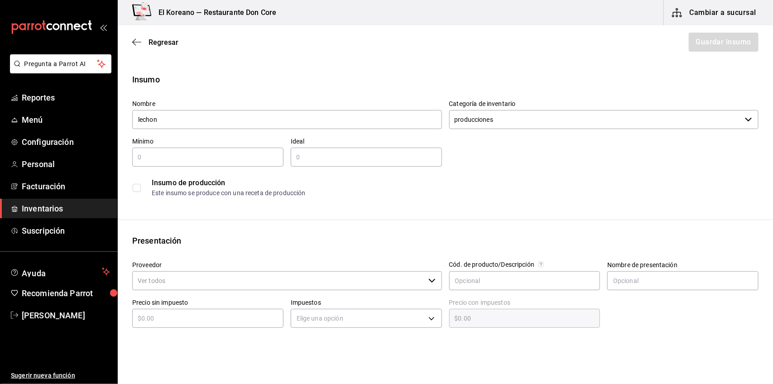
click at [179, 155] on input "text" at bounding box center [207, 157] width 151 height 11
type input "5"
click at [308, 155] on input "text" at bounding box center [366, 157] width 151 height 11
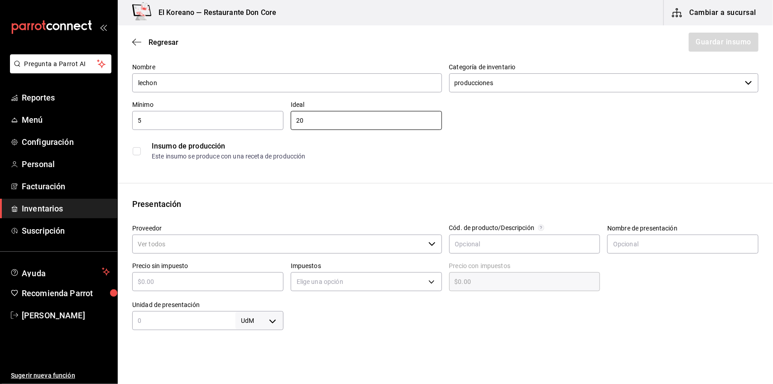
type input "20"
click at [134, 148] on input "checkbox" at bounding box center [137, 151] width 8 height 8
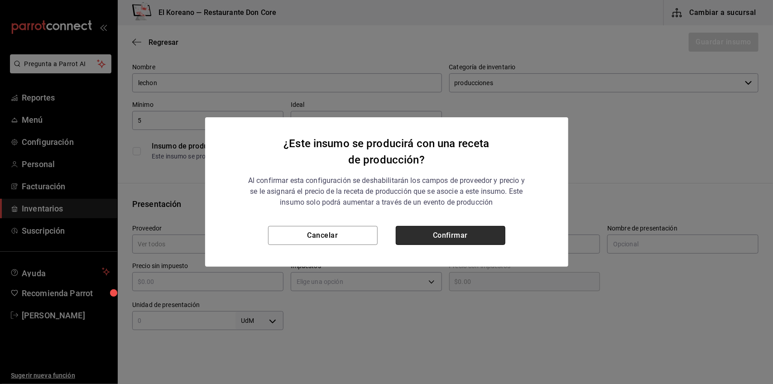
click at [426, 238] on button "Confirmar" at bounding box center [451, 235] width 110 height 19
checkbox input "true"
type input "$0.00"
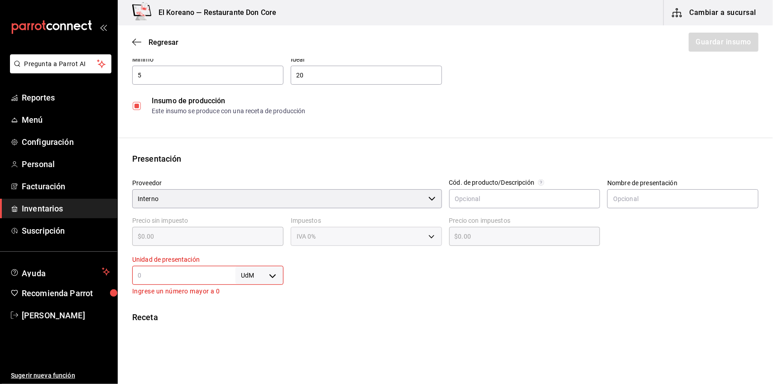
scroll to position [80, 0]
click at [187, 272] on input "text" at bounding box center [183, 277] width 103 height 11
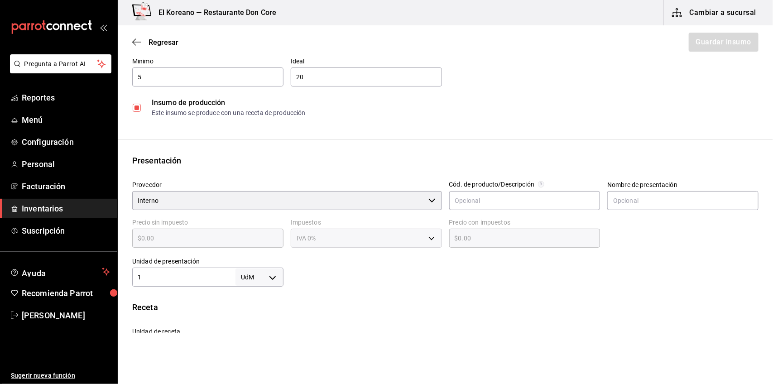
type input "1"
click at [269, 275] on body "Pregunta a Parrot AI Reportes Menú Configuración Personal Facturación Inventari…" at bounding box center [386, 166] width 773 height 333
click at [268, 292] on li "kg" at bounding box center [257, 297] width 47 height 15
type input "KILOGRAM"
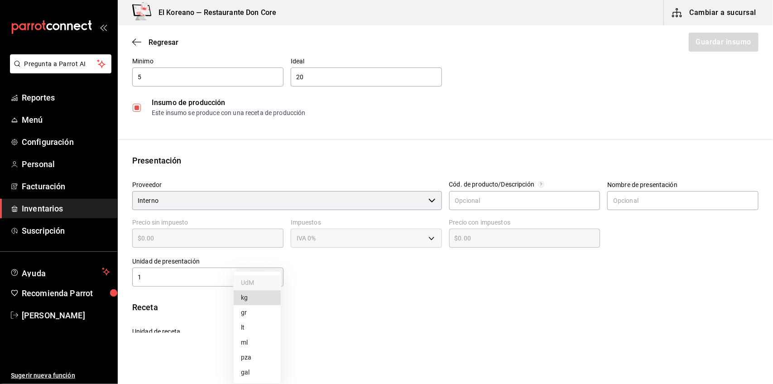
type input "1"
click at [665, 192] on input "text" at bounding box center [682, 200] width 151 height 19
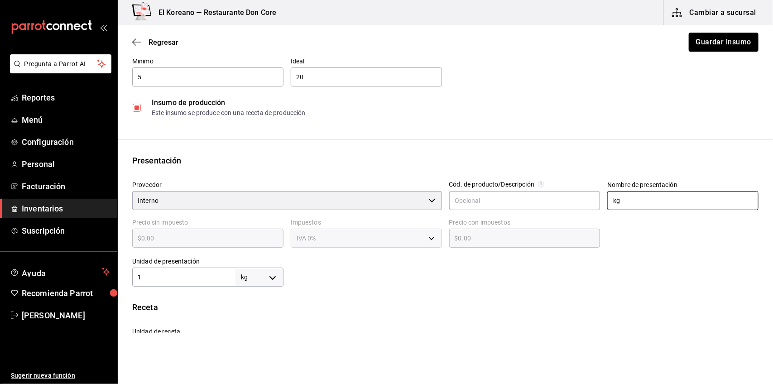
type input "kg"
click at [632, 288] on div "Insumo Nombre lechon Categoría de inventario producciones ​ Mínimo 5 ​ Ideal 20…" at bounding box center [445, 221] width 655 height 457
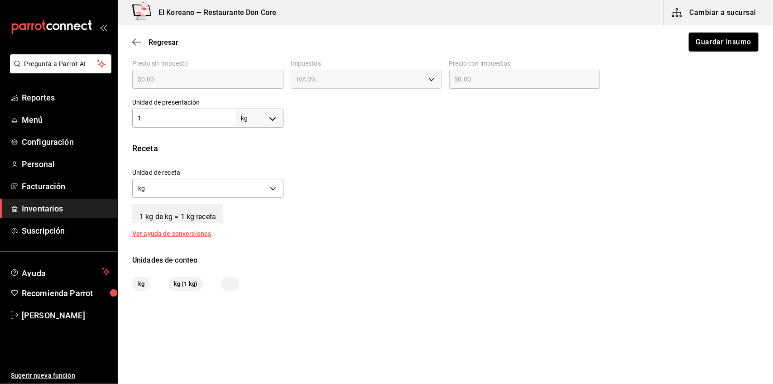
scroll to position [154, 0]
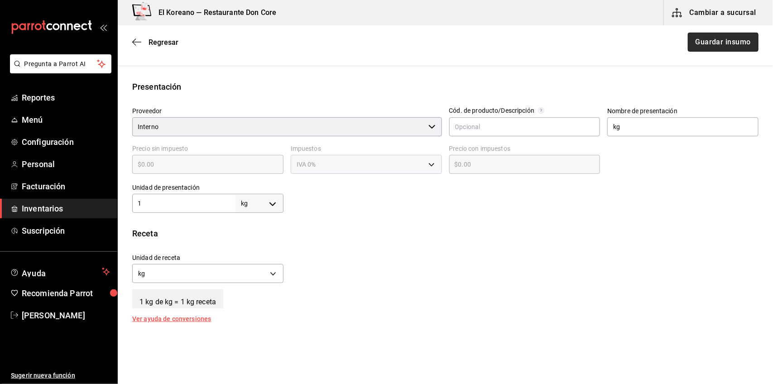
click at [725, 42] on button "Guardar insumo" at bounding box center [723, 42] width 71 height 19
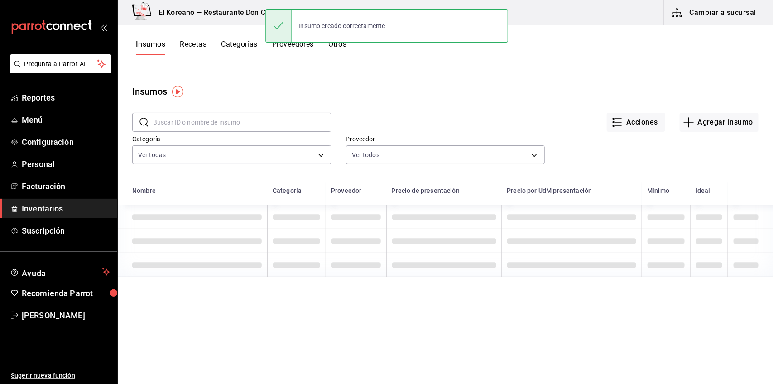
click at [201, 44] on button "Recetas" at bounding box center [193, 47] width 27 height 15
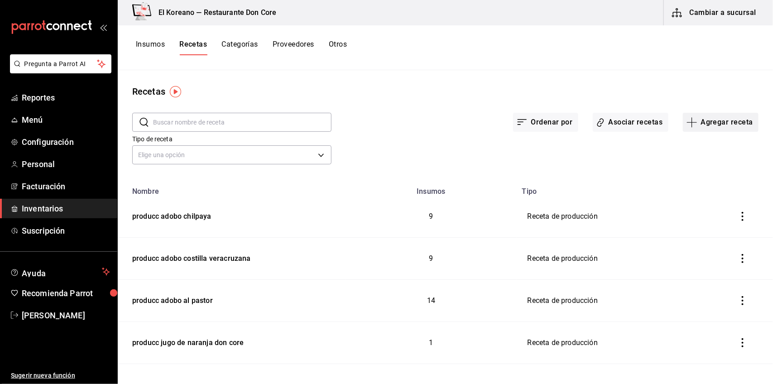
click at [737, 127] on button "Agregar receta" at bounding box center [721, 122] width 76 height 19
click at [694, 192] on span "Receta de producción" at bounding box center [713, 196] width 76 height 10
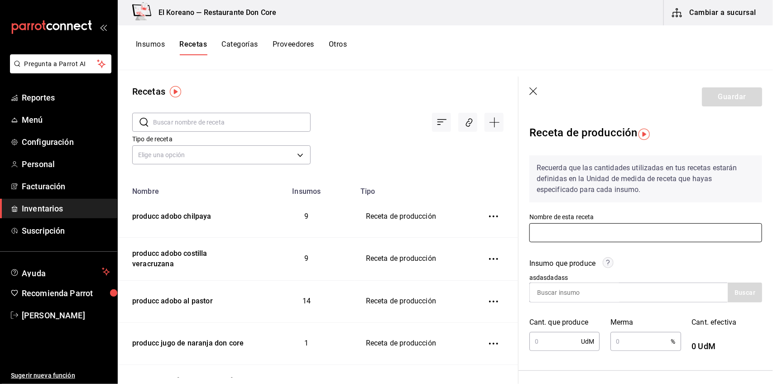
click at [630, 234] on input "text" at bounding box center [645, 232] width 233 height 19
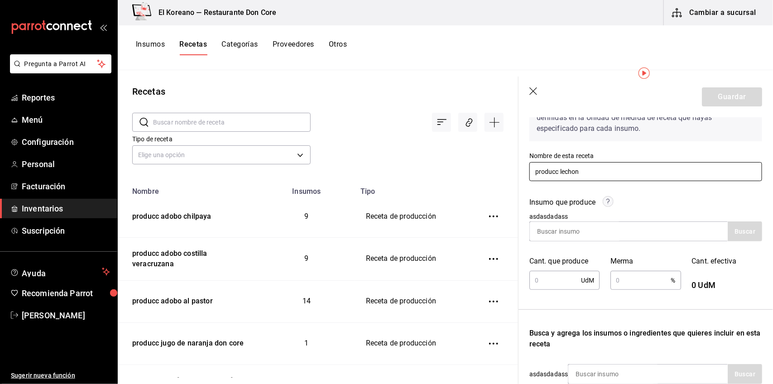
scroll to position [62, 0]
type input "producc lechon"
click at [585, 234] on input at bounding box center [575, 230] width 91 height 19
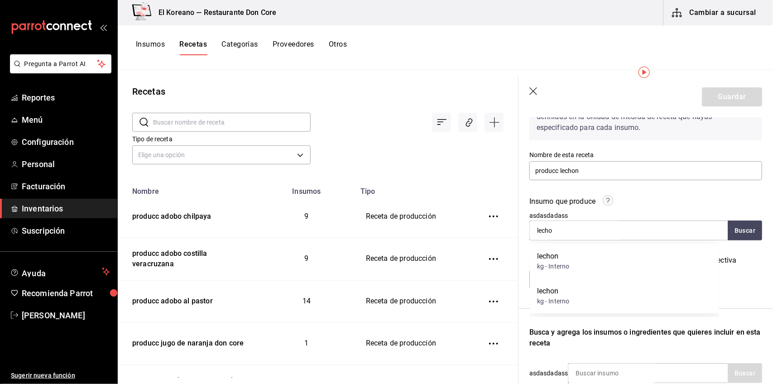
type input "lecho"
click at [435, 93] on div "Recetas" at bounding box center [318, 92] width 400 height 14
click at [148, 41] on button "Insumos" at bounding box center [150, 47] width 29 height 15
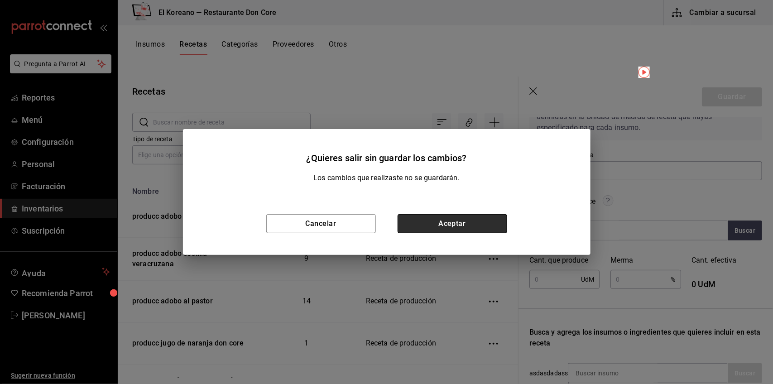
click at [430, 214] on button "Aceptar" at bounding box center [452, 223] width 110 height 19
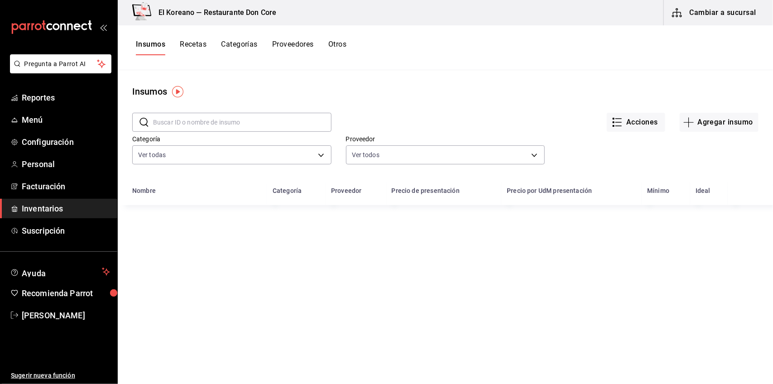
click at [192, 125] on input "text" at bounding box center [242, 122] width 178 height 18
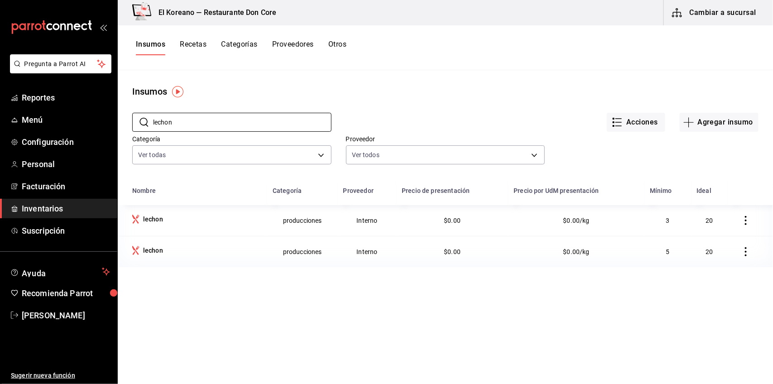
type input "lechon"
click at [741, 217] on icon "button" at bounding box center [745, 220] width 9 height 9
click at [710, 216] on span "Eliminar" at bounding box center [701, 221] width 39 height 11
click at [189, 40] on button "Recetas" at bounding box center [193, 47] width 27 height 15
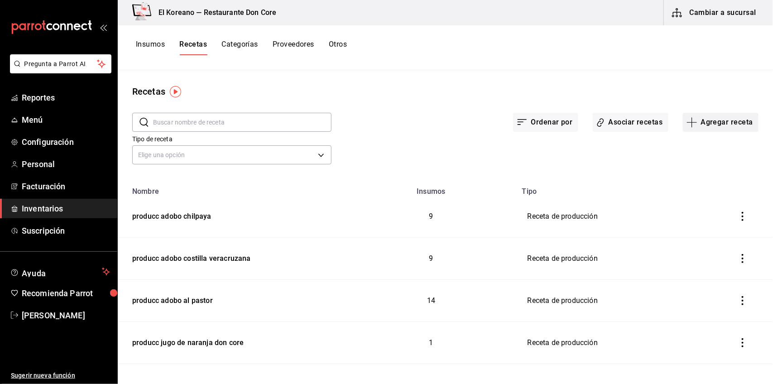
click at [732, 121] on button "Agregar receta" at bounding box center [721, 122] width 76 height 19
click at [717, 195] on span "Receta de producción" at bounding box center [713, 196] width 76 height 10
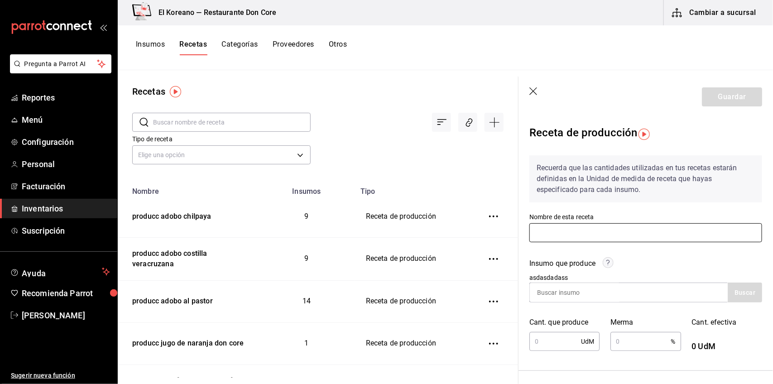
click at [613, 223] on input "text" at bounding box center [645, 232] width 233 height 19
type input "producc de lechon"
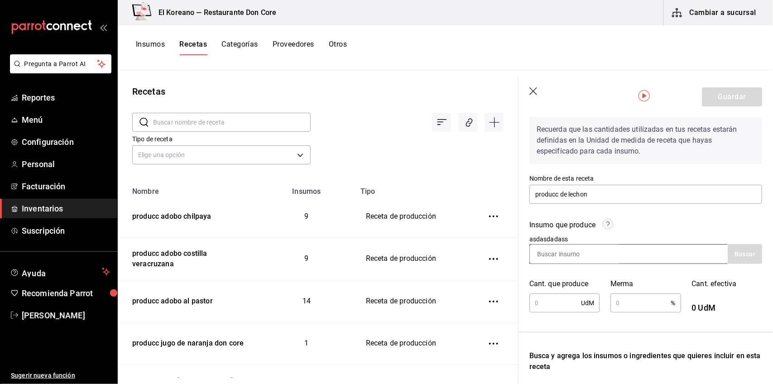
click at [603, 261] on input at bounding box center [575, 253] width 91 height 19
type input "lec"
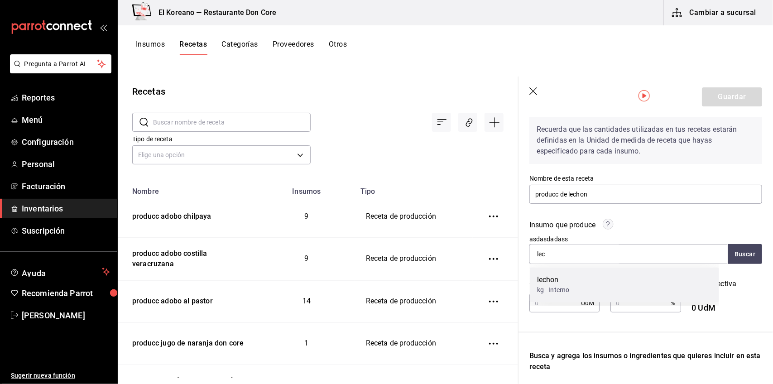
click at [565, 276] on div "lechon" at bounding box center [553, 280] width 33 height 11
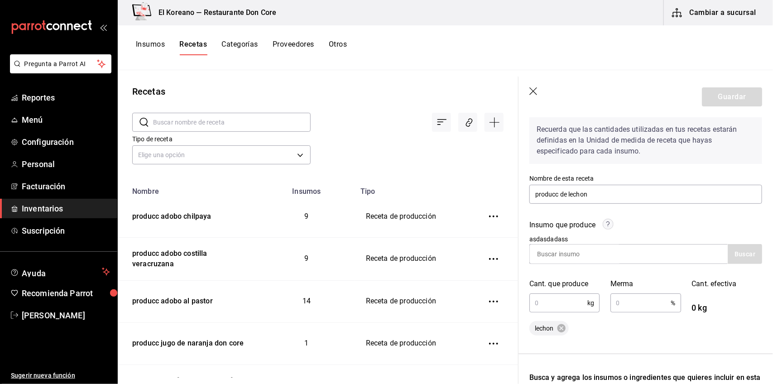
scroll to position [98, 0]
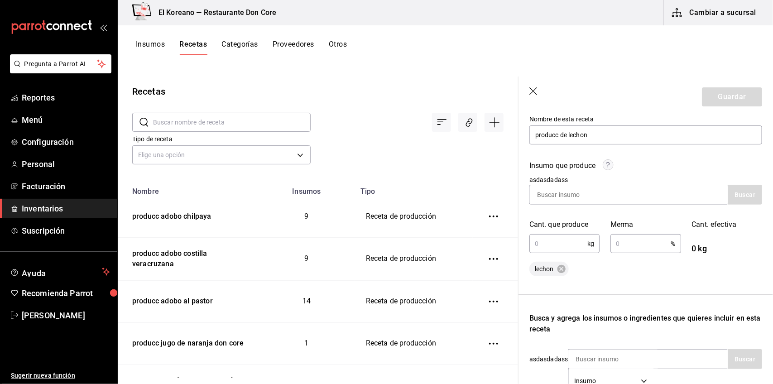
click at [565, 244] on input "text" at bounding box center [558, 243] width 58 height 18
type input "10"
click at [641, 247] on input "text" at bounding box center [640, 243] width 60 height 18
type input "15"
click at [646, 262] on div "lechon" at bounding box center [645, 269] width 233 height 14
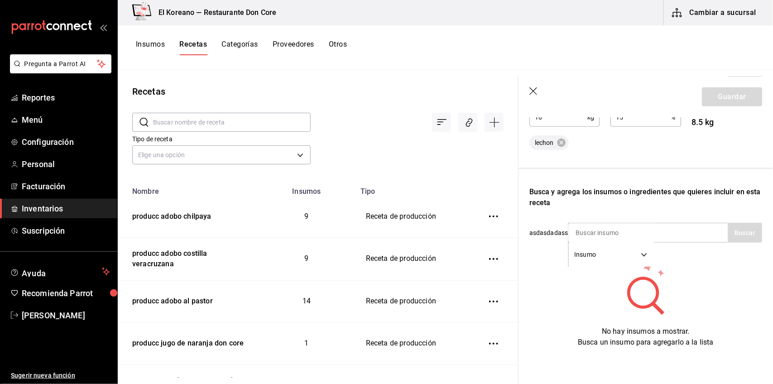
scroll to position [231, 0]
click at [652, 231] on input at bounding box center [613, 232] width 91 height 19
type input "cabez"
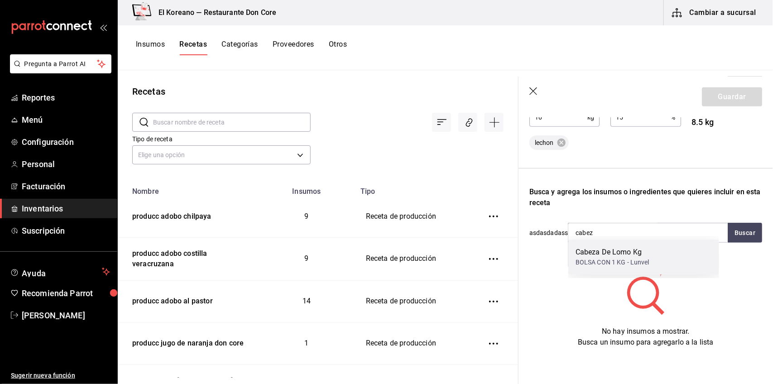
click at [624, 258] on div "BOLSA CON 1 KG - Lunvel" at bounding box center [612, 263] width 74 height 10
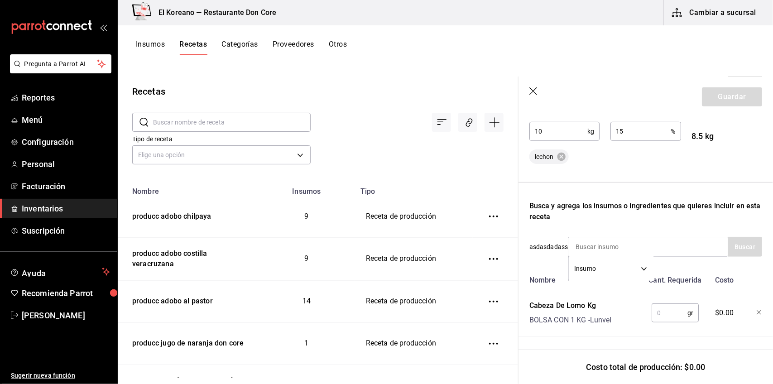
scroll to position [218, 0]
click at [633, 238] on input at bounding box center [613, 246] width 91 height 19
type input "marina"
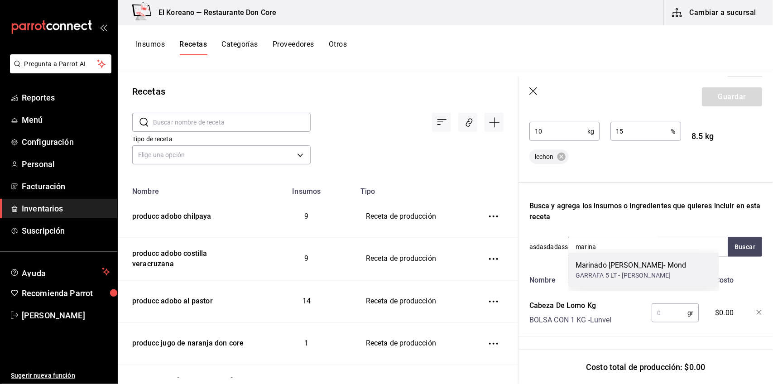
click at [626, 260] on div "Marinado [PERSON_NAME]- Mond" at bounding box center [630, 265] width 111 height 11
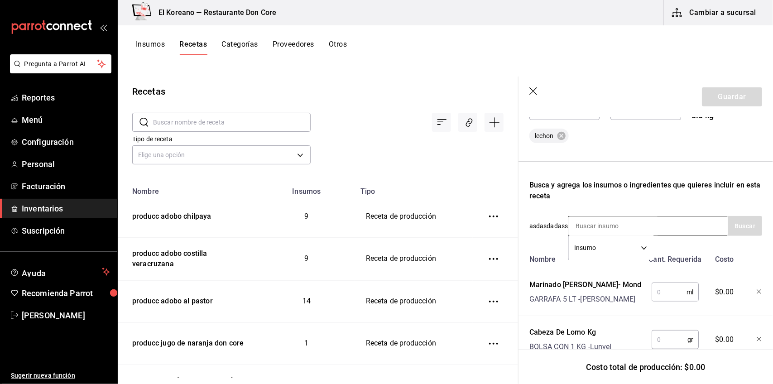
scroll to position [265, 0]
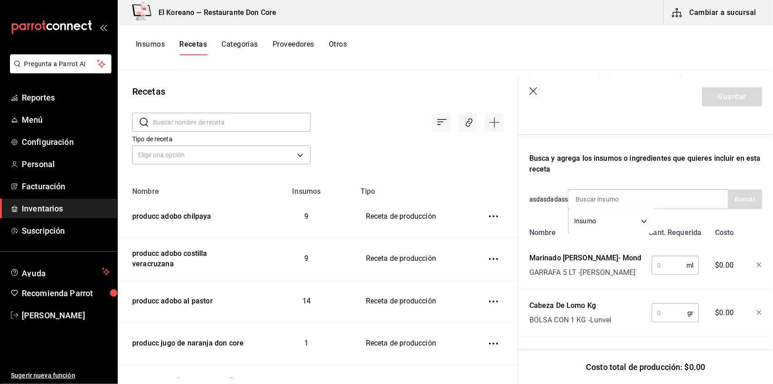
click at [661, 311] on input "text" at bounding box center [669, 313] width 36 height 18
type input "10,000"
click at [668, 258] on input "text" at bounding box center [668, 265] width 35 height 18
type input "500"
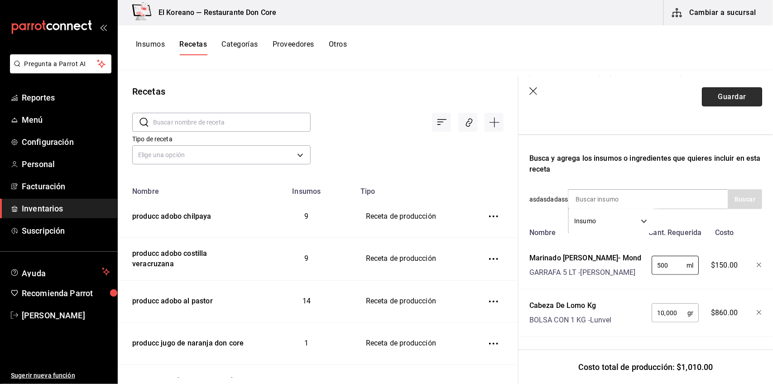
click at [721, 96] on button "Guardar" at bounding box center [732, 96] width 60 height 19
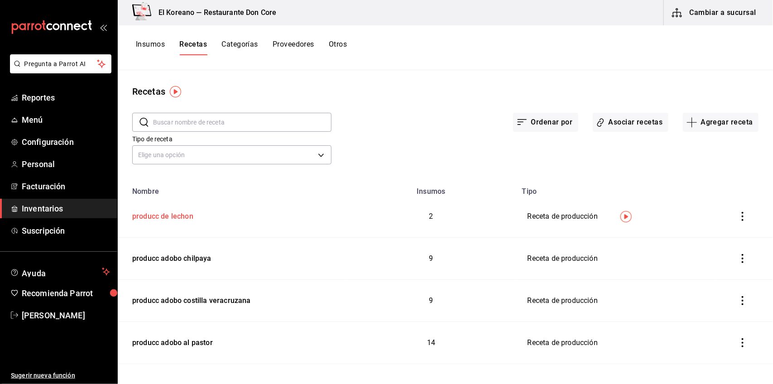
click at [158, 214] on div "producc de lechon" at bounding box center [161, 215] width 65 height 14
type input "producc de lechon"
type input "10"
type input "15"
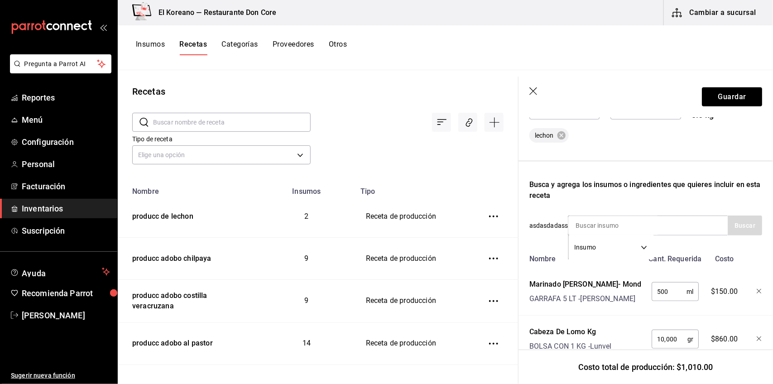
scroll to position [265, 0]
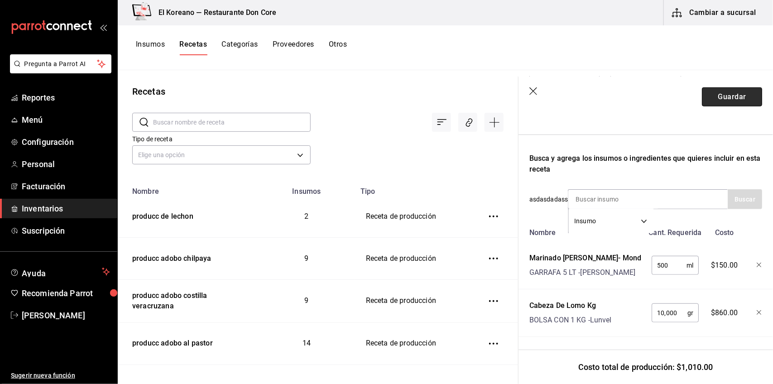
click at [721, 100] on button "Guardar" at bounding box center [732, 96] width 60 height 19
